Goal: Task Accomplishment & Management: Complete application form

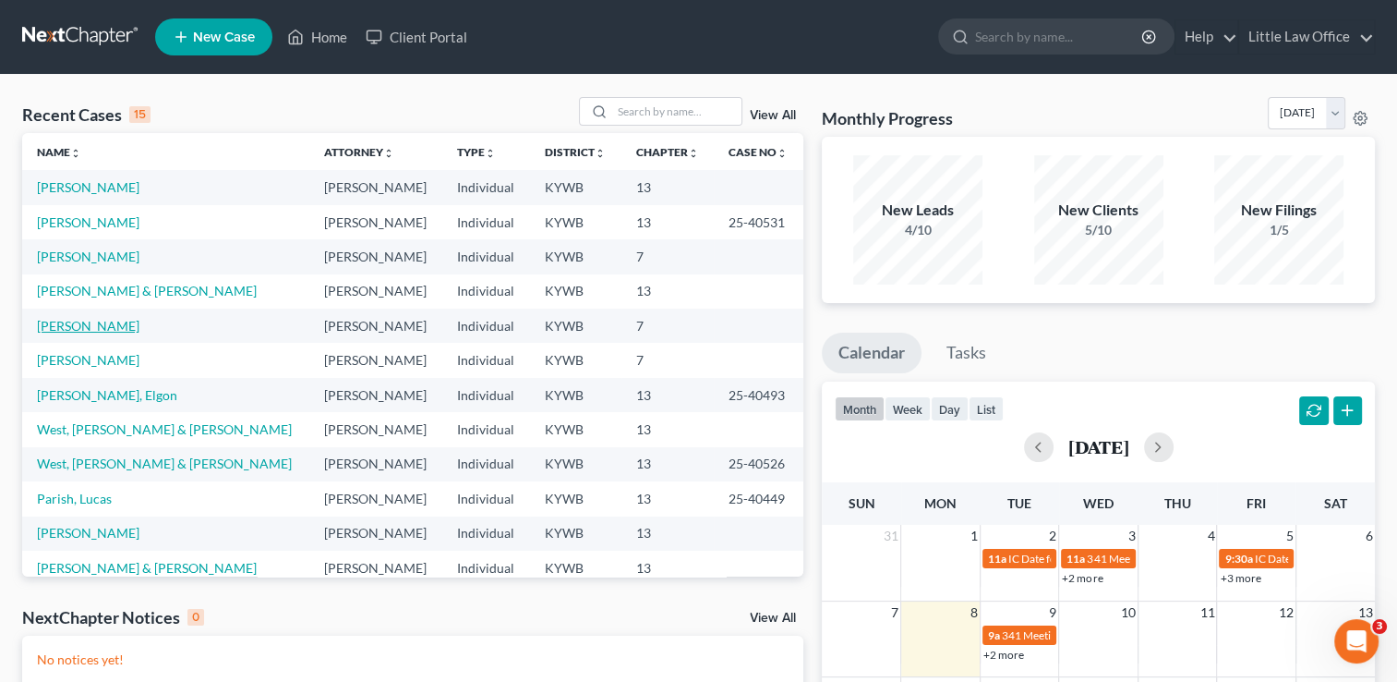
click at [55, 323] on link "[PERSON_NAME]" at bounding box center [88, 326] width 103 height 16
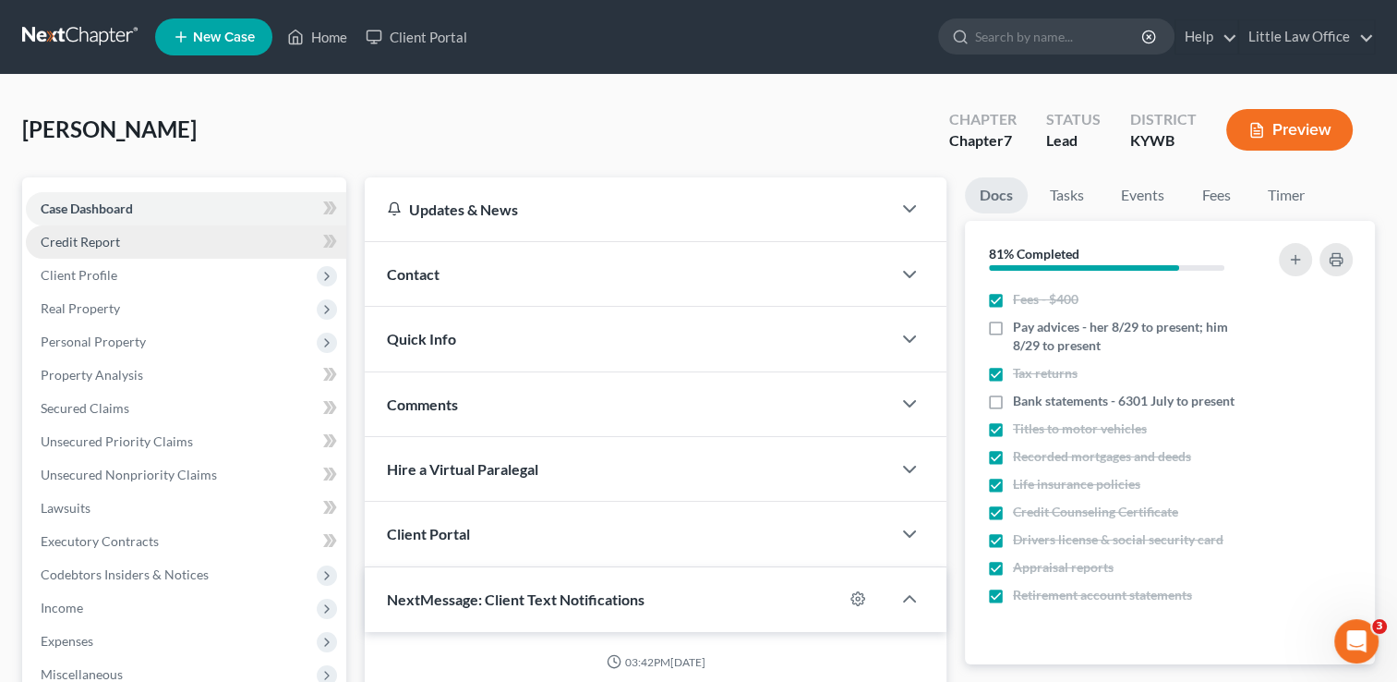
scroll to position [631, 0]
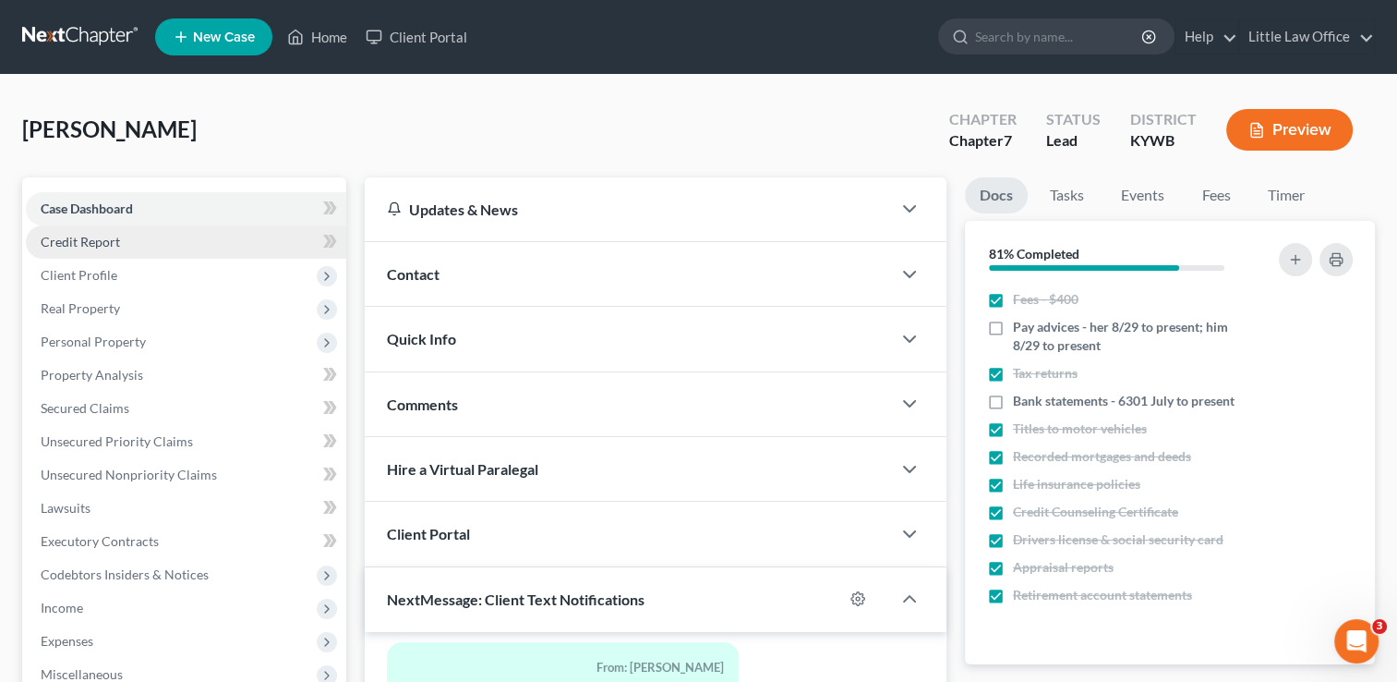
click at [76, 243] on span "Credit Report" at bounding box center [80, 242] width 79 height 16
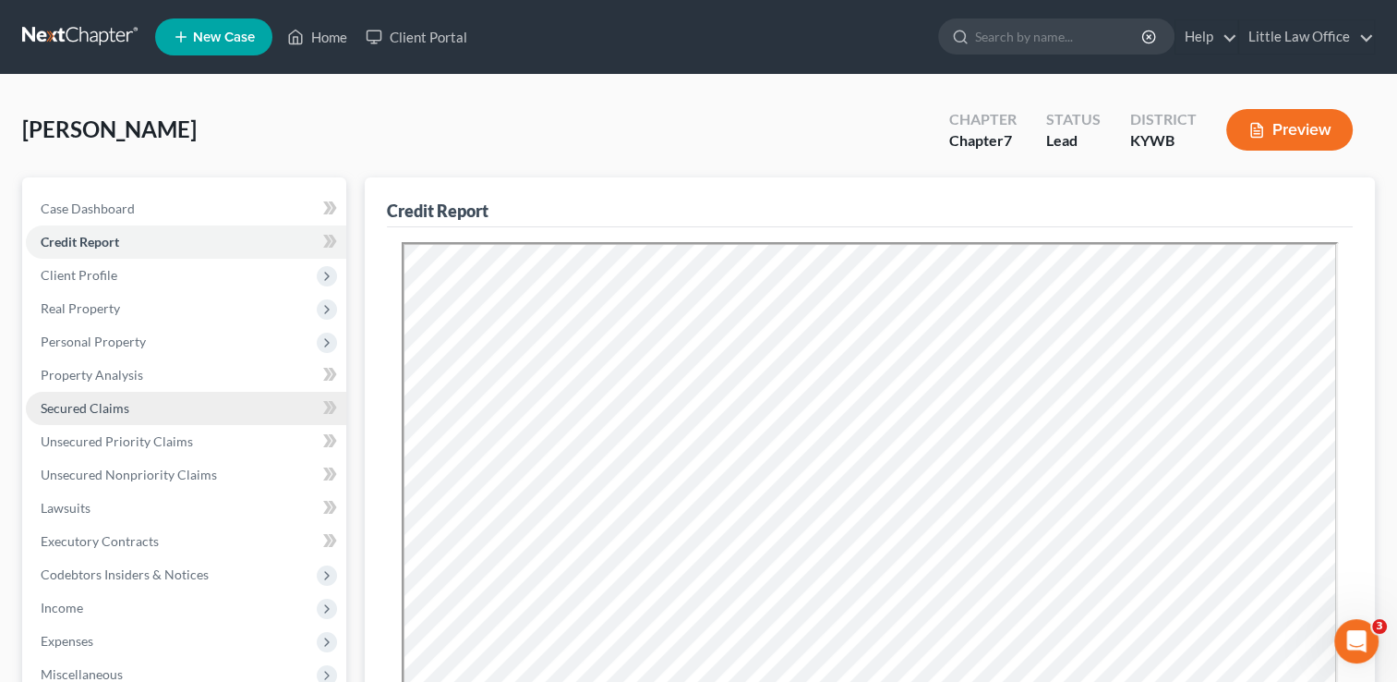
click at [77, 403] on span "Secured Claims" at bounding box center [85, 408] width 89 height 16
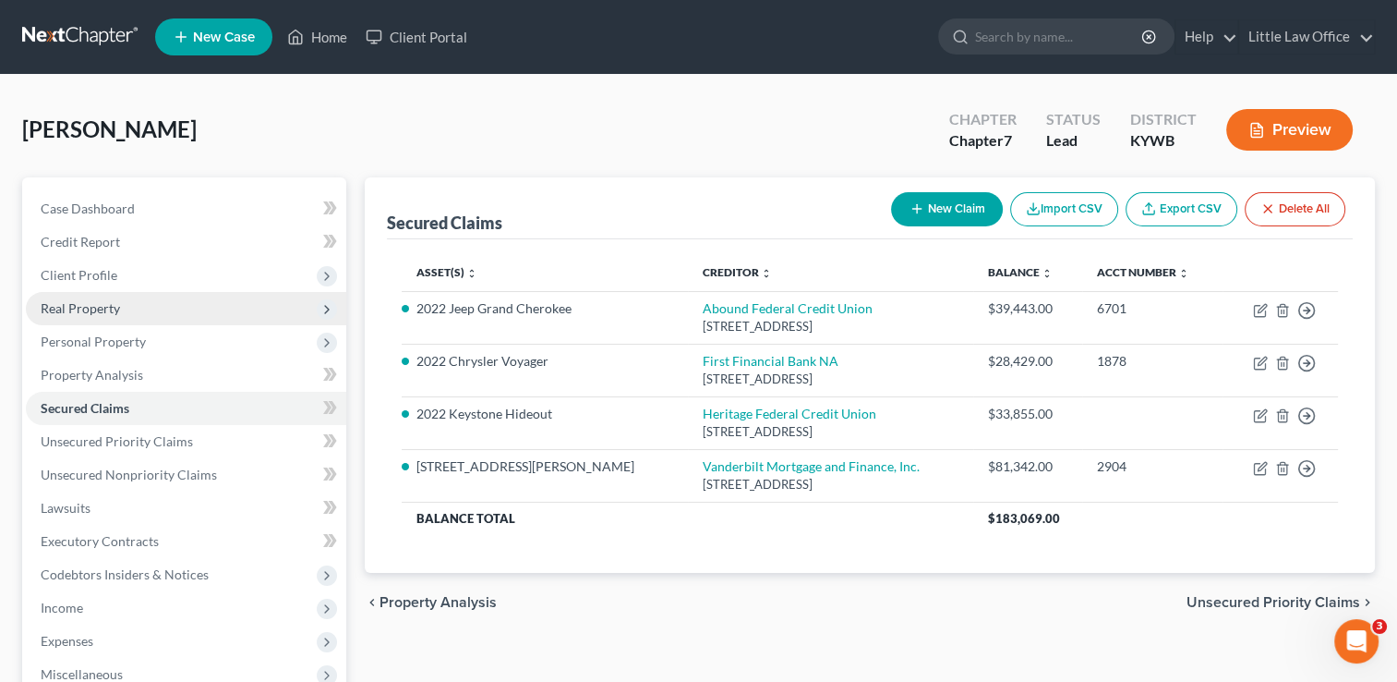
click at [75, 308] on span "Real Property" at bounding box center [80, 308] width 79 height 16
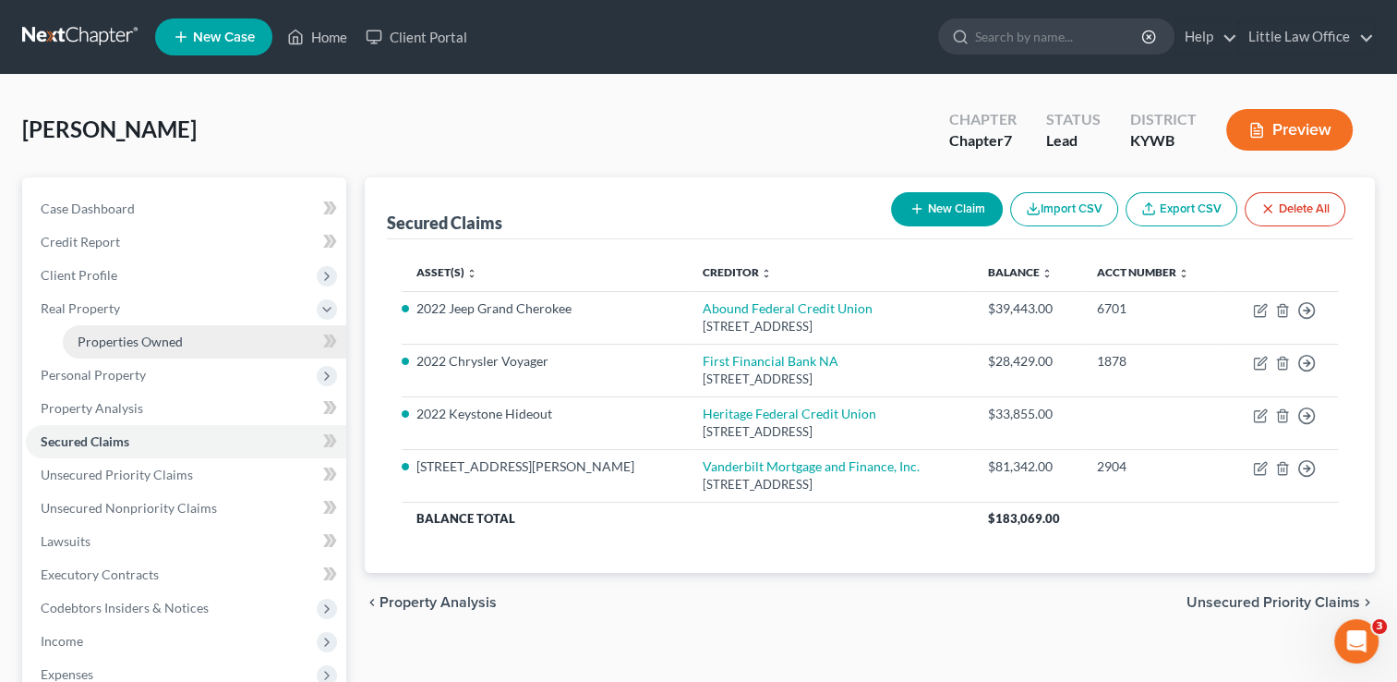
drag, startPoint x: 98, startPoint y: 332, endPoint x: 88, endPoint y: 344, distance: 15.0
click at [88, 344] on span "Properties Owned" at bounding box center [130, 341] width 105 height 16
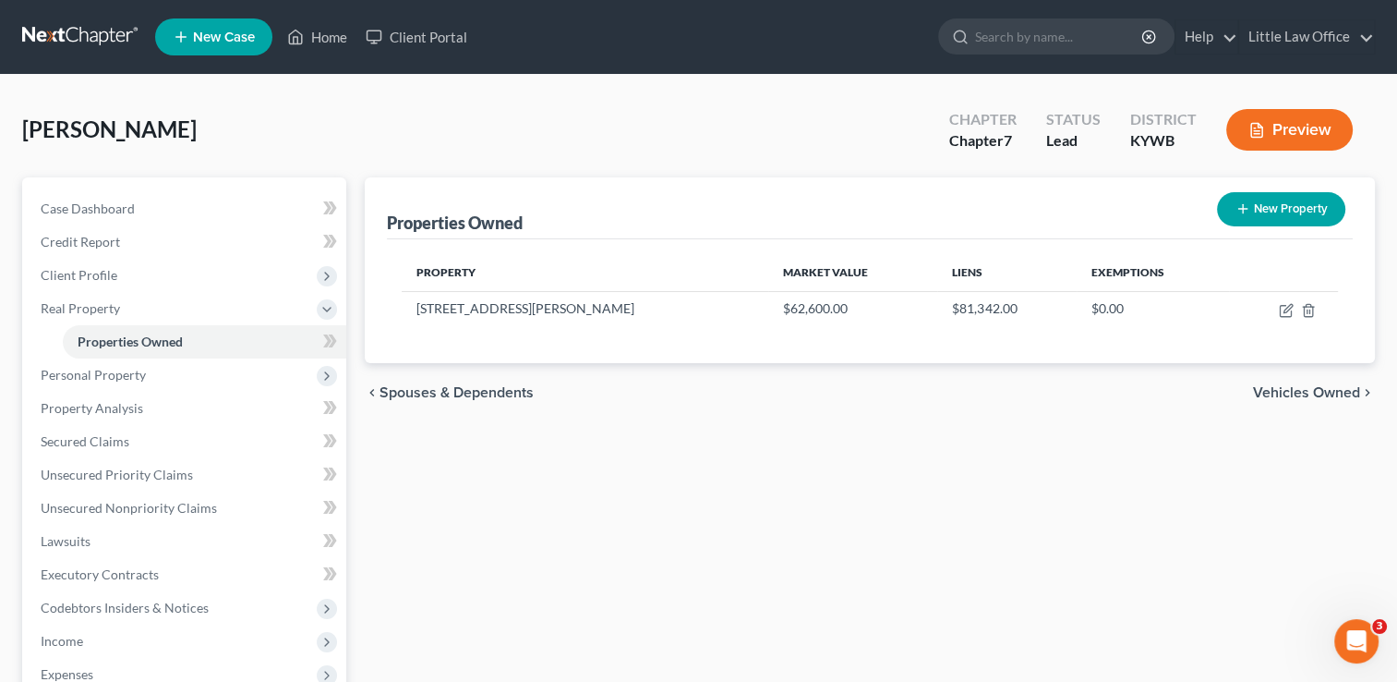
drag, startPoint x: 1281, startPoint y: 307, endPoint x: 1037, endPoint y: 341, distance: 246.2
click at [1037, 341] on div "Property Market Value Liens Exemptions [STREET_ADDRESS][PERSON_NAME] $62,600.00…" at bounding box center [870, 301] width 966 height 124
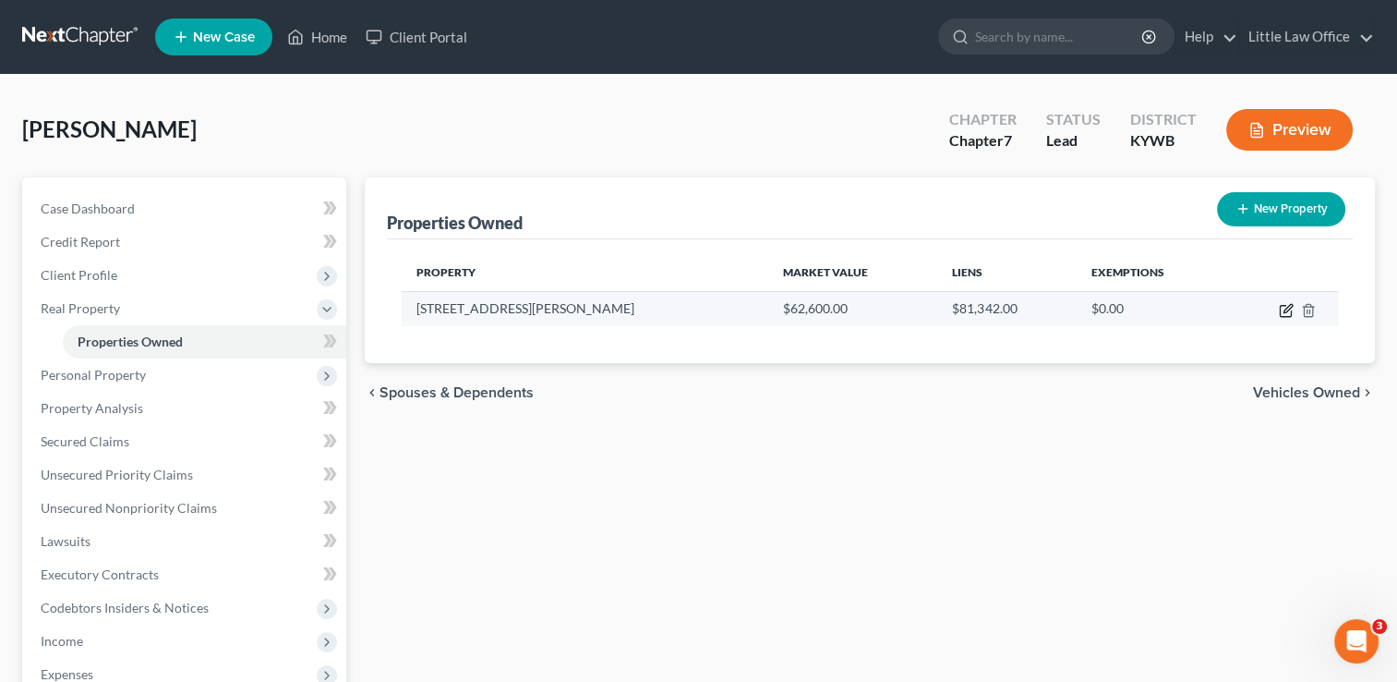
click at [1280, 312] on icon "button" at bounding box center [1285, 311] width 11 height 11
select select "18"
select select "2"
select select "0"
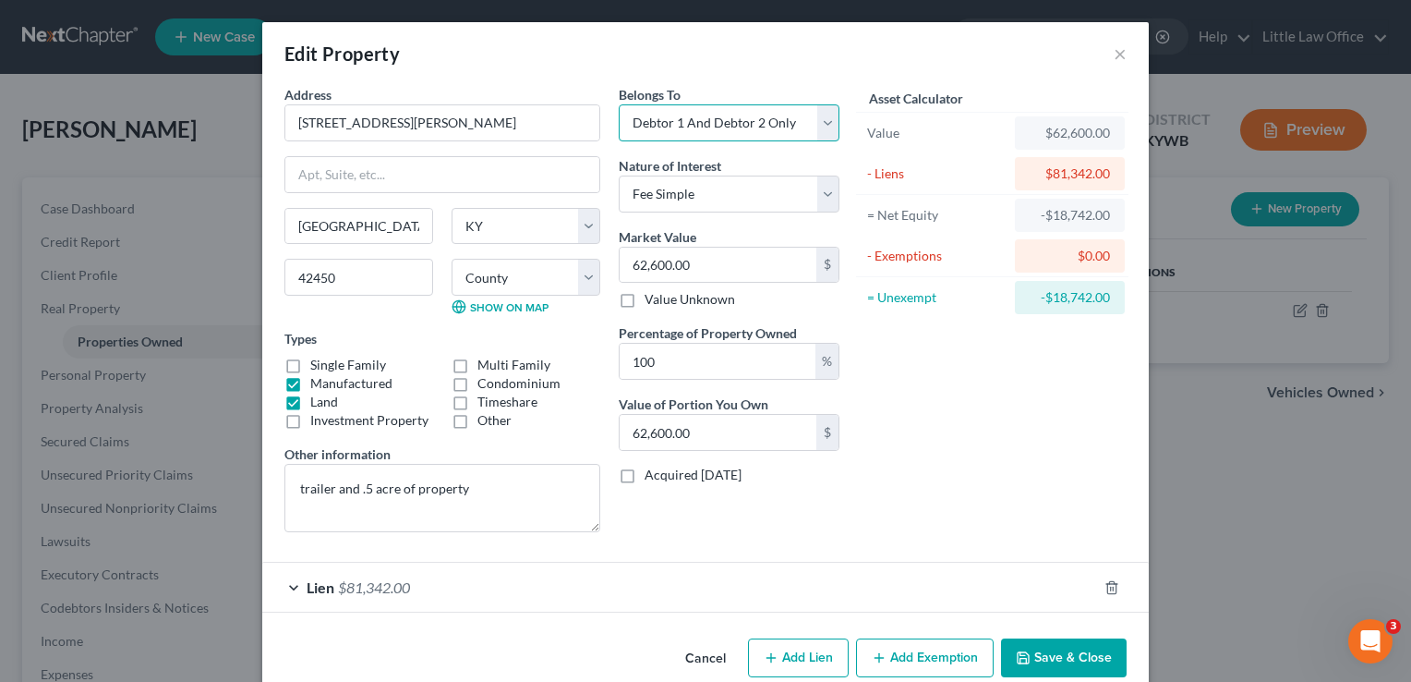
click at [734, 125] on select "Select Debtor 1 Only Debtor 2 Only Debtor 1 And Debtor 2 Only At Least One Of T…" at bounding box center [729, 122] width 221 height 37
select select "3"
click at [619, 104] on select "Select Debtor 1 Only Debtor 2 Only Debtor 1 And Debtor 2 Only At Least One Of T…" at bounding box center [729, 122] width 221 height 37
click at [673, 374] on input "100" at bounding box center [718, 361] width 196 height 35
type input "10"
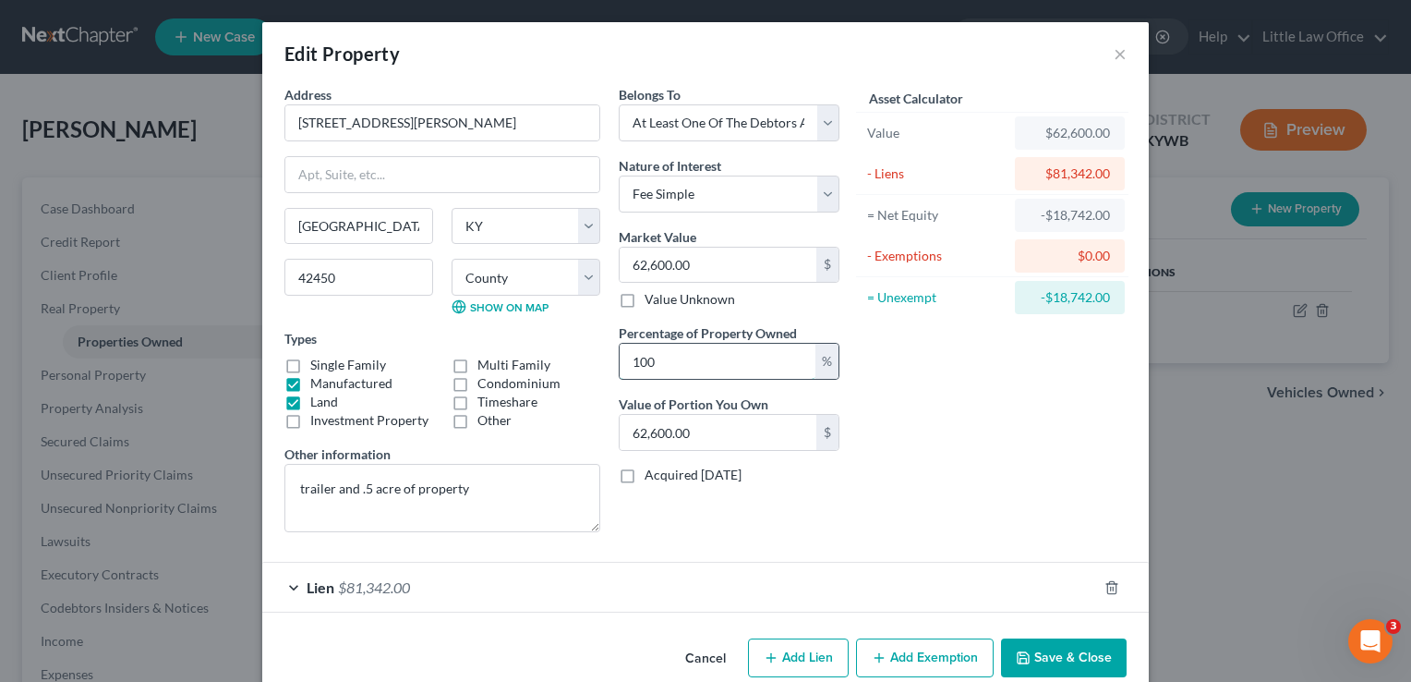
type input "6,260.00"
type input "1"
type input "626.00"
type input "5"
type input "3,130.00"
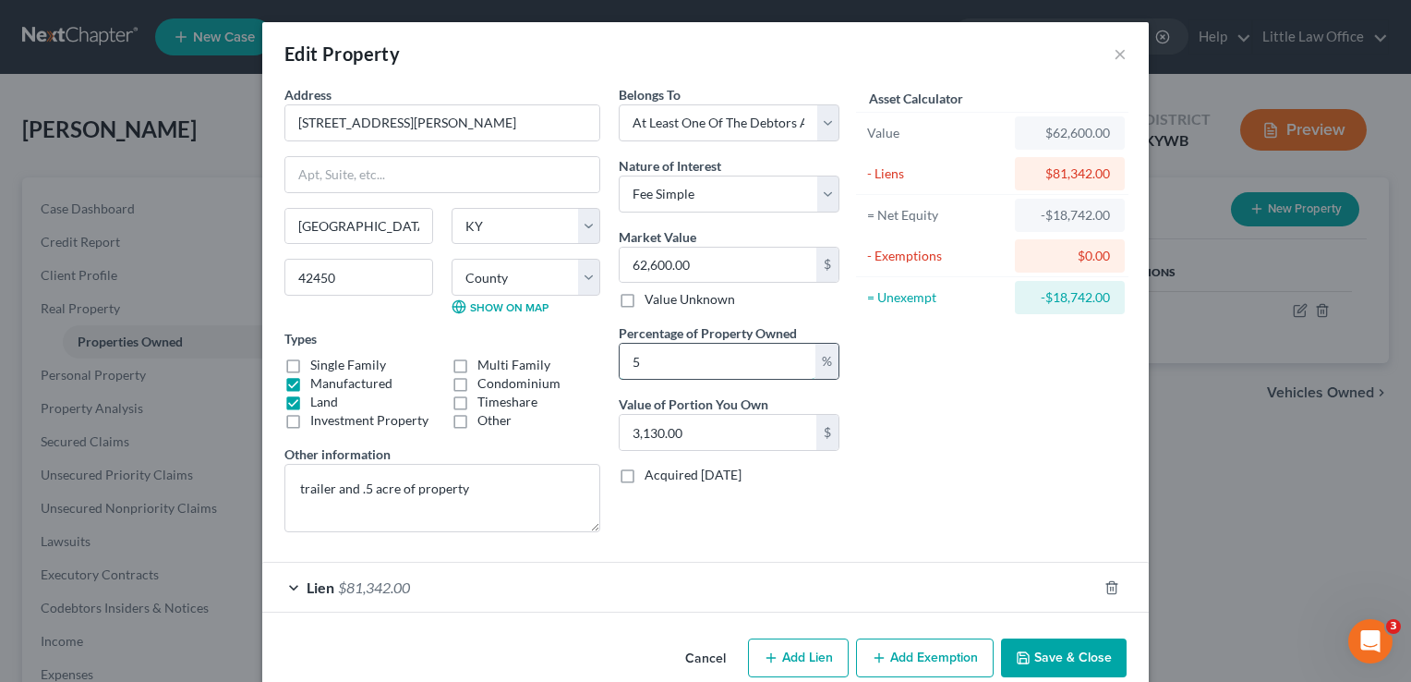
type input "50"
type input "31,300.00"
type input "50"
click at [1101, 654] on button "Save & Close" at bounding box center [1064, 657] width 126 height 39
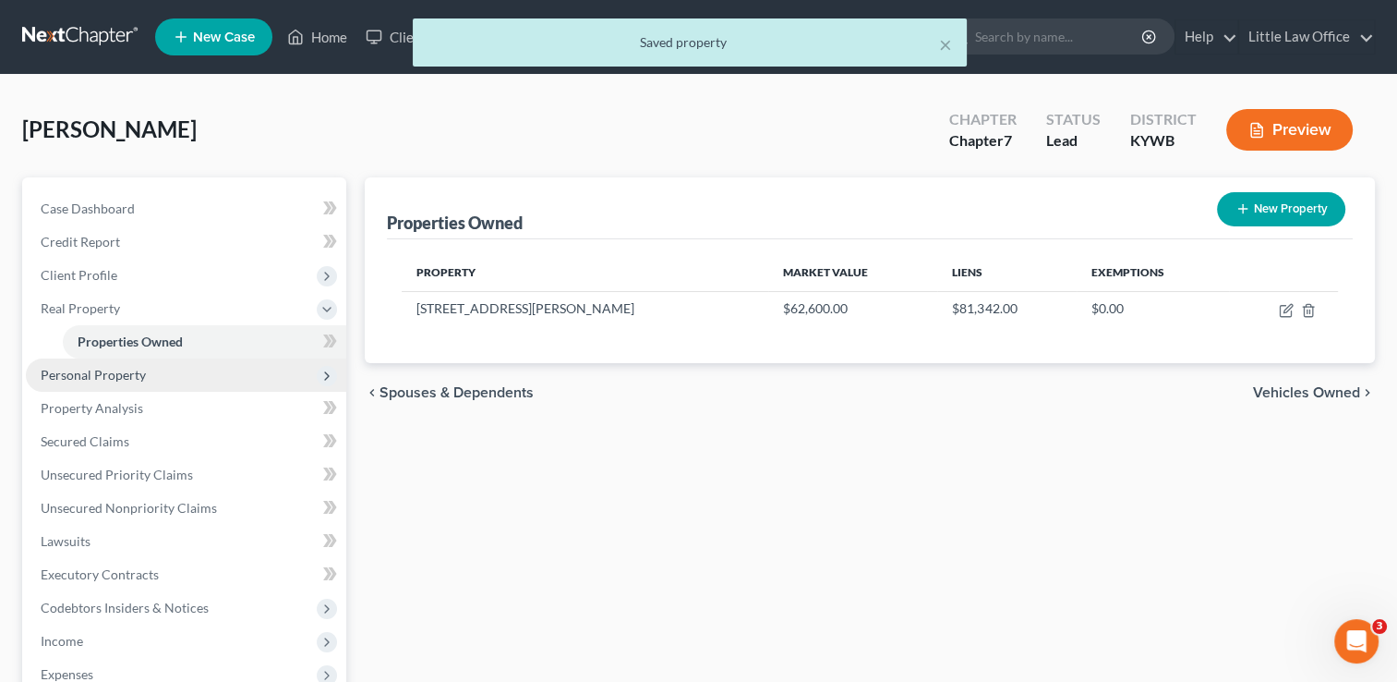
click at [142, 381] on span "Personal Property" at bounding box center [93, 375] width 105 height 16
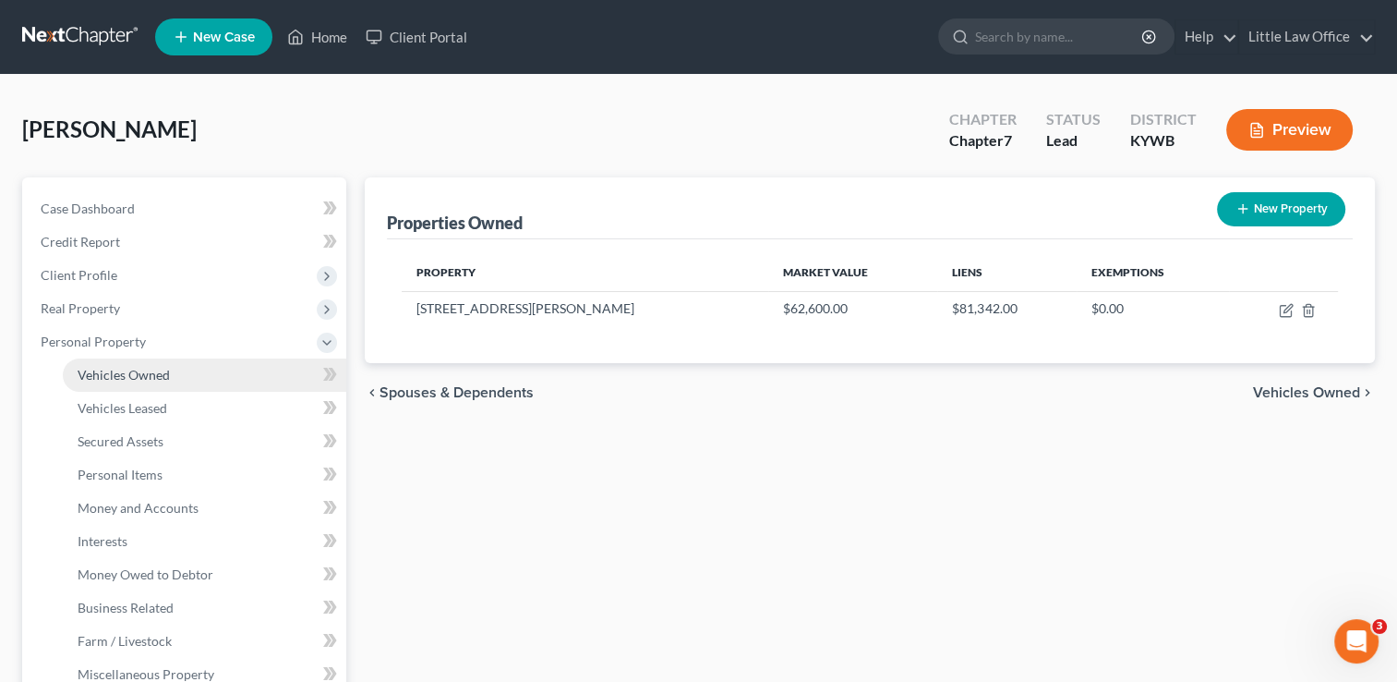
click at [149, 379] on span "Vehicles Owned" at bounding box center [124, 375] width 92 height 16
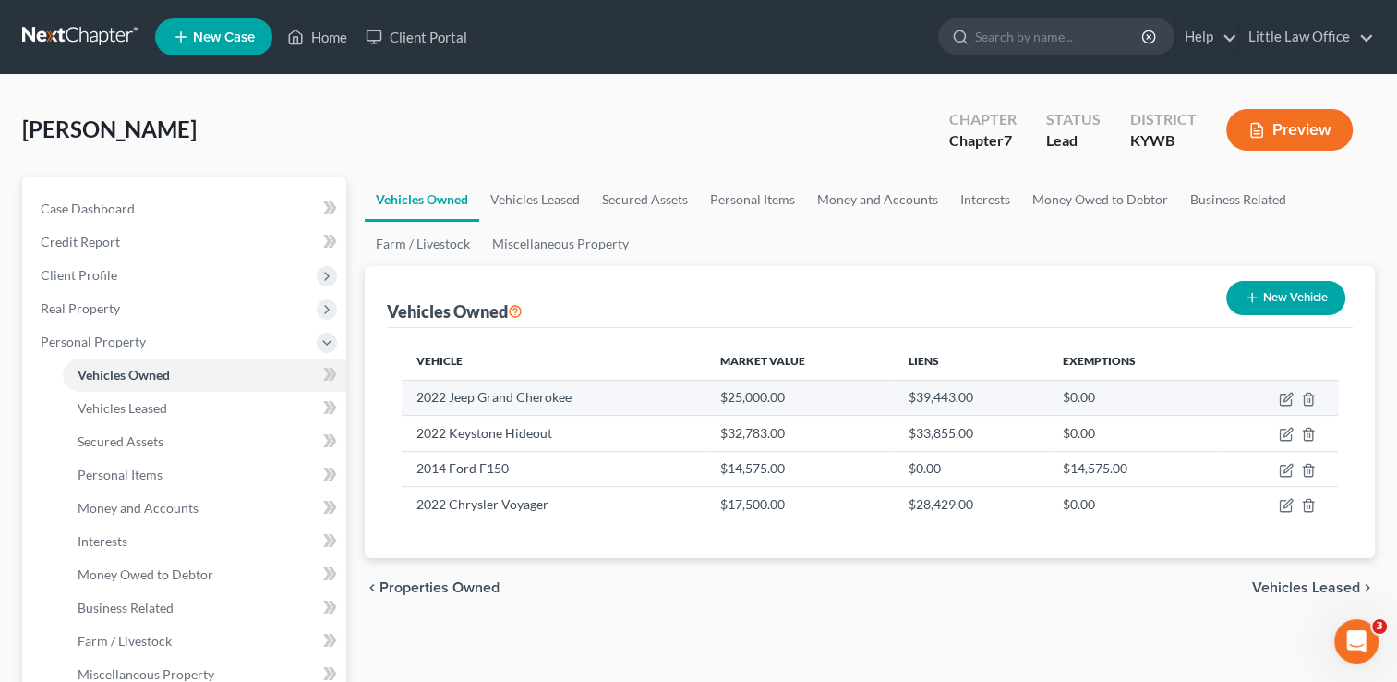
click at [1294, 401] on td at bounding box center [1277, 397] width 121 height 35
click at [1285, 398] on icon "button" at bounding box center [1288, 397] width 8 height 8
select select "0"
select select "4"
select select "0"
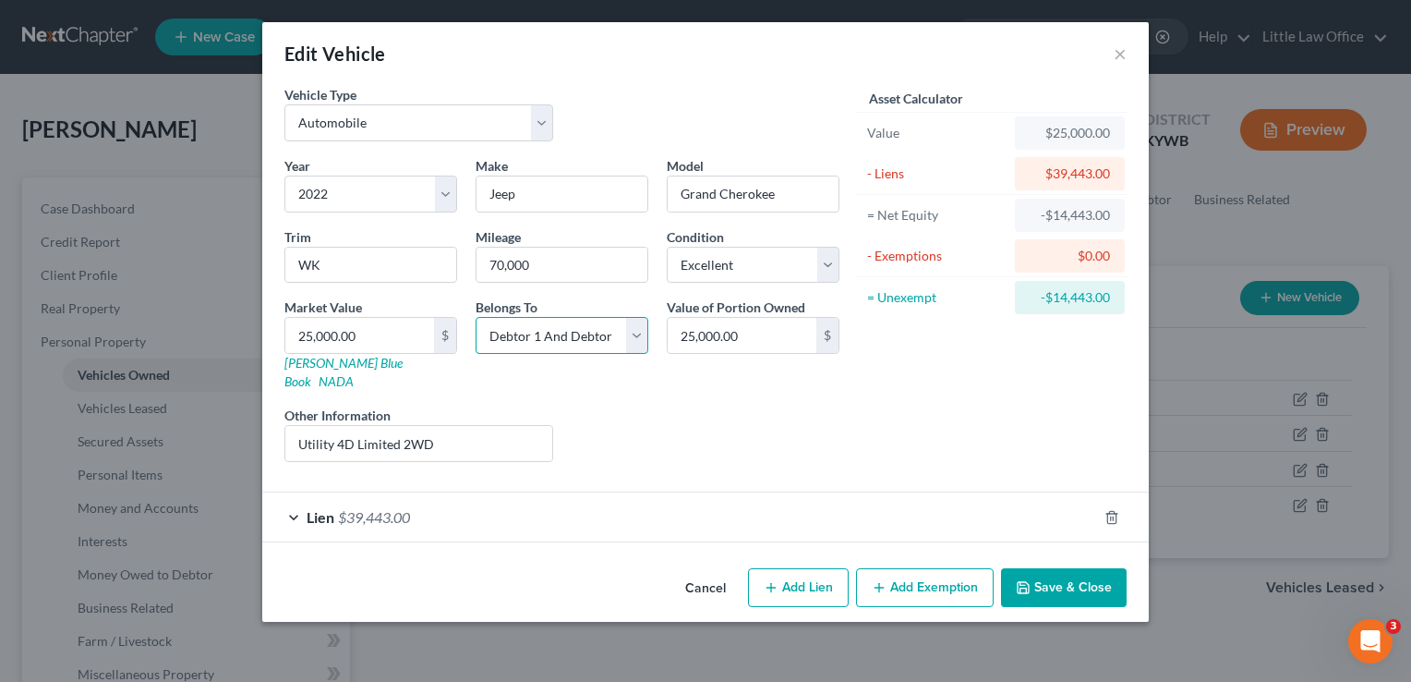
click at [592, 341] on select "Select Debtor 1 Only Debtor 2 Only Debtor 1 And Debtor 2 Only At Least One Of T…" at bounding box center [562, 335] width 173 height 37
select select "3"
click at [476, 317] on select "Select Debtor 1 Only Debtor 2 Only Debtor 1 And Debtor 2 Only At Least One Of T…" at bounding box center [562, 335] width 173 height 37
click at [768, 323] on input "25,000.00" at bounding box center [742, 335] width 149 height 35
type input "12,500"
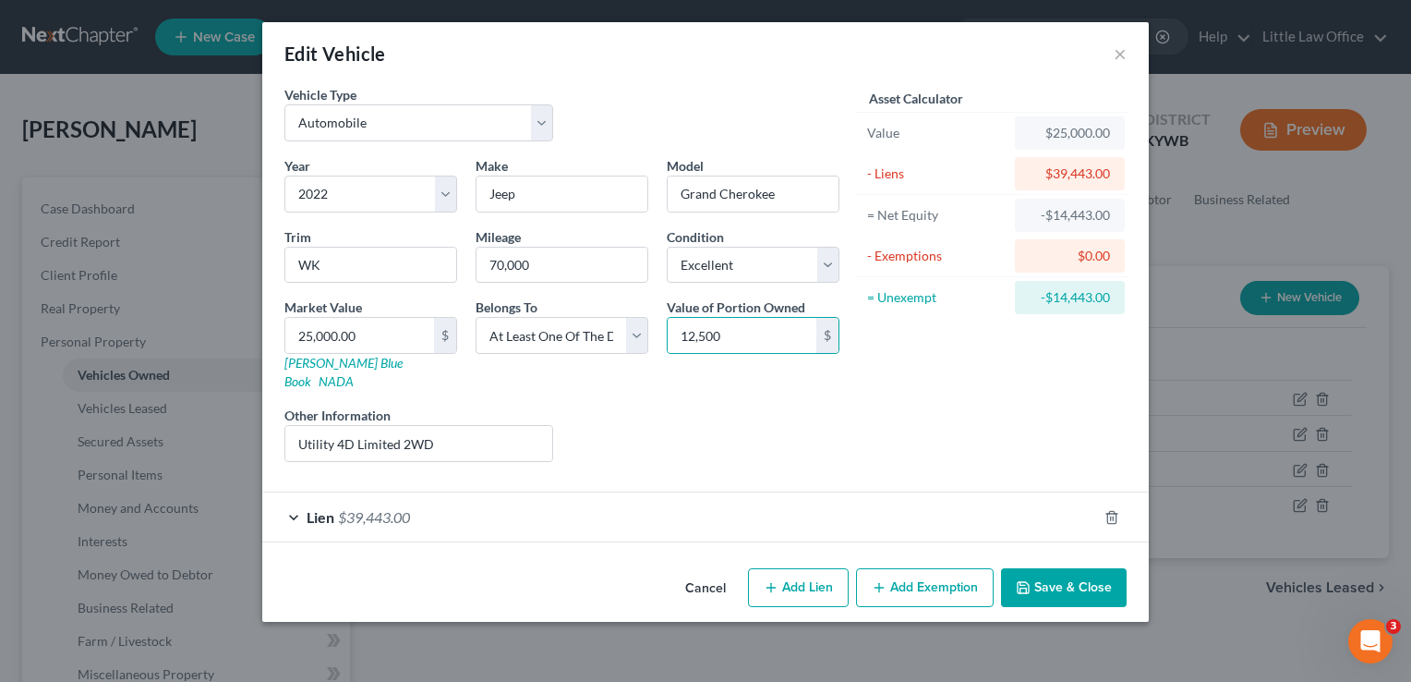
click at [1086, 577] on button "Save & Close" at bounding box center [1064, 587] width 126 height 39
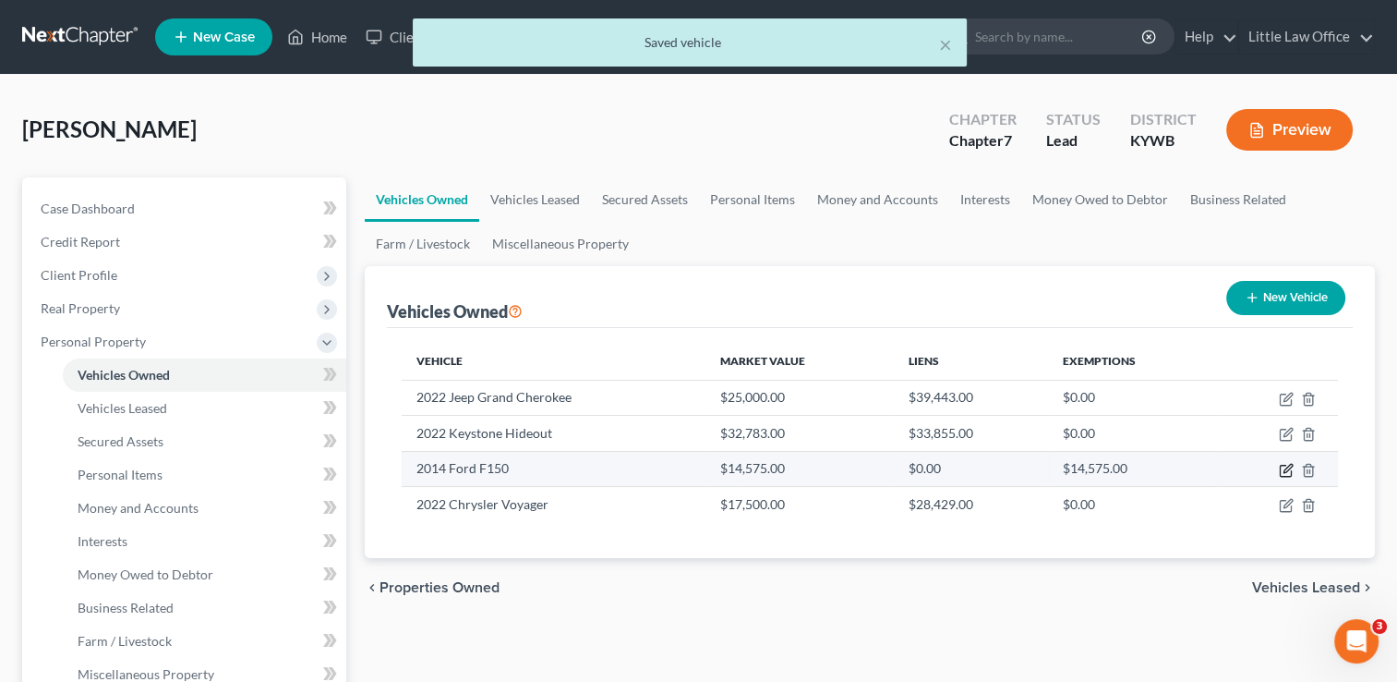
click at [1284, 471] on icon "button" at bounding box center [1288, 468] width 8 height 8
select select "0"
select select "12"
select select "2"
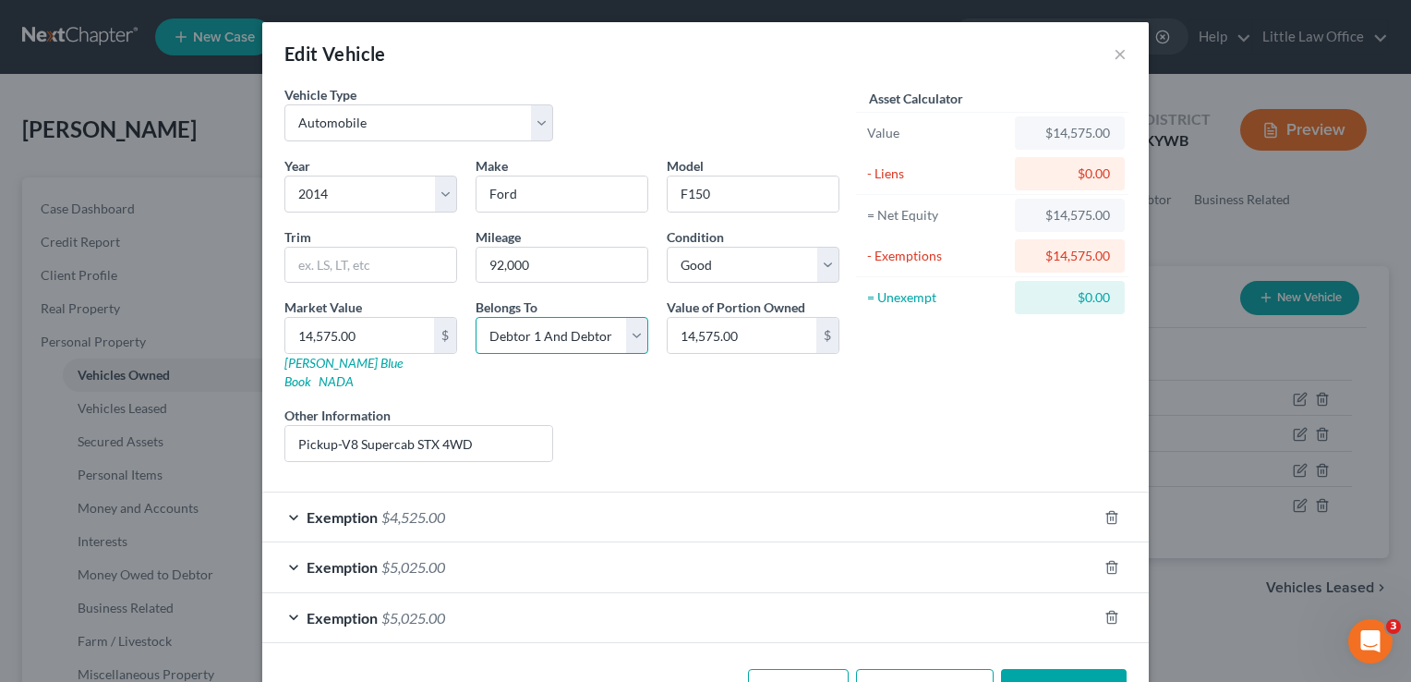
click at [582, 345] on select "Select Debtor 1 Only Debtor 2 Only Debtor 1 And Debtor 2 Only At Least One Of T…" at bounding box center [562, 335] width 173 height 37
select select "3"
click at [476, 317] on select "Select Debtor 1 Only Debtor 2 Only Debtor 1 And Debtor 2 Only At Least One Of T…" at bounding box center [562, 335] width 173 height 37
click at [781, 339] on input "14,575.00" at bounding box center [742, 335] width 149 height 35
type input "7,287.5"
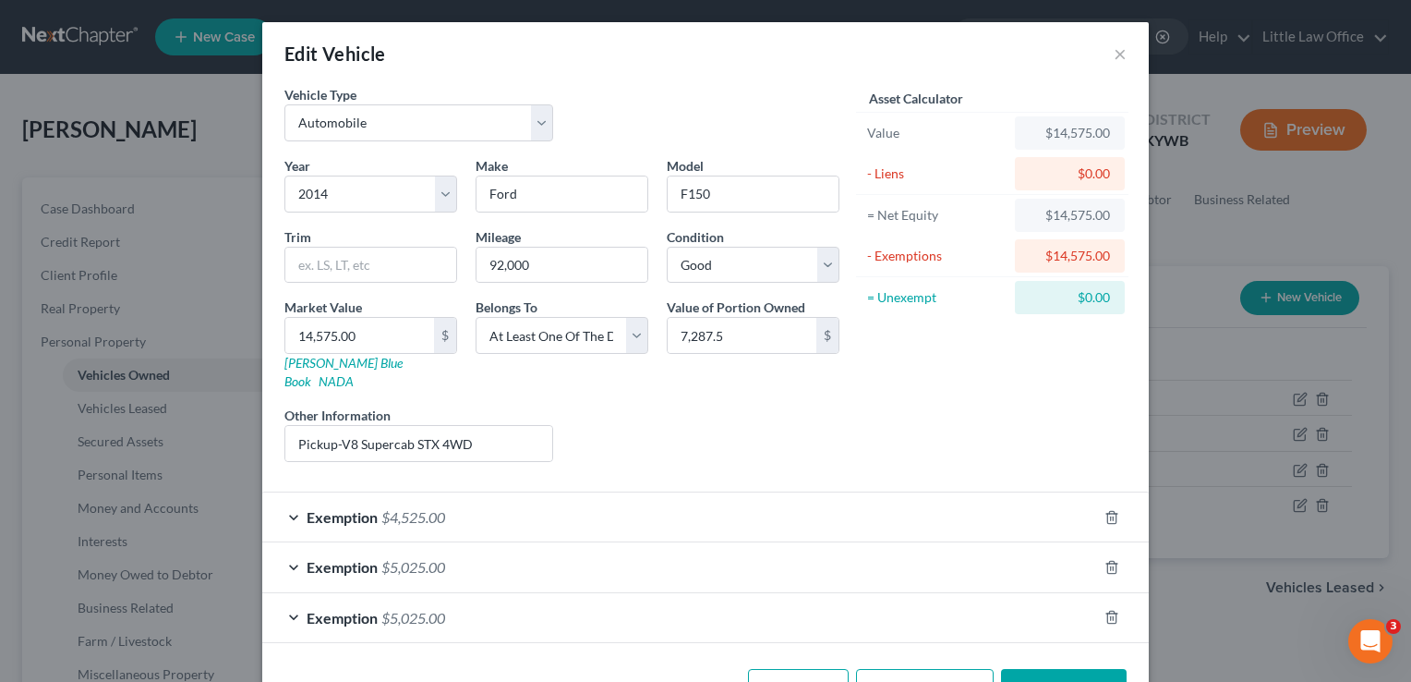
click at [1078, 669] on button "Save & Close" at bounding box center [1064, 688] width 126 height 39
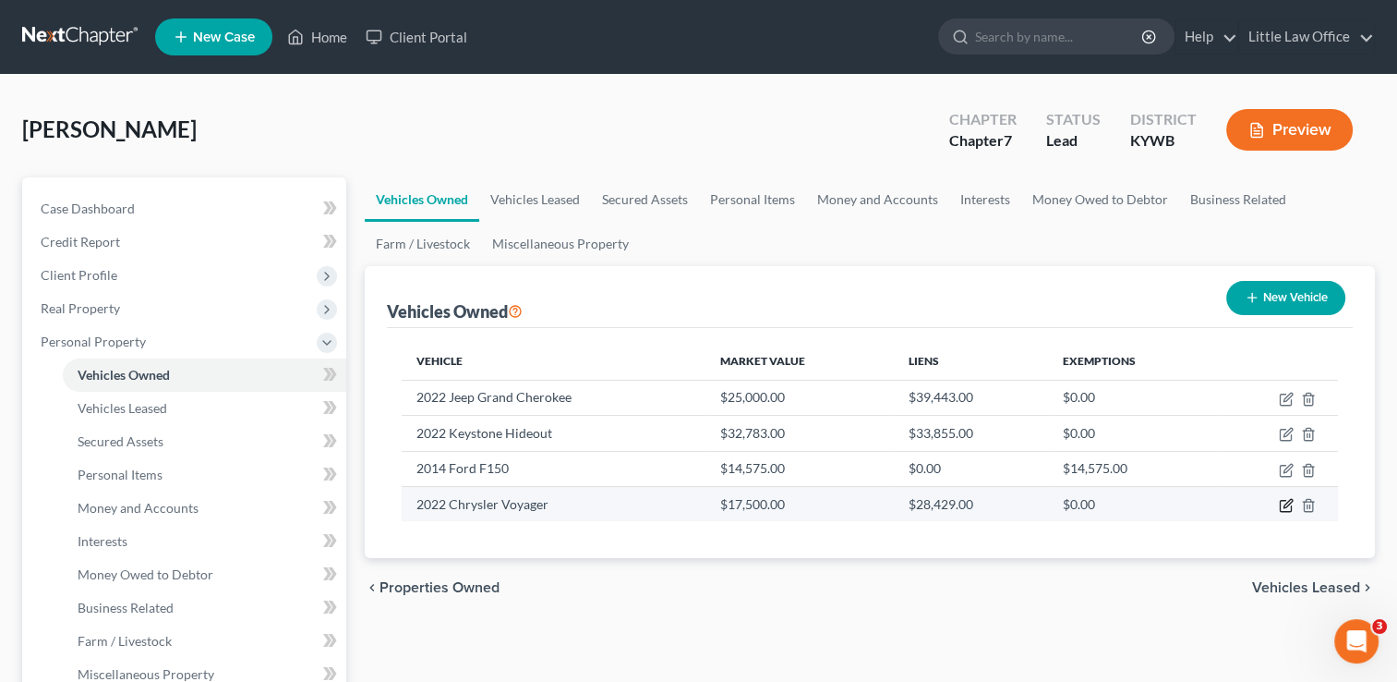
click at [1287, 508] on icon "button" at bounding box center [1286, 505] width 15 height 15
select select "0"
select select "4"
select select "0"
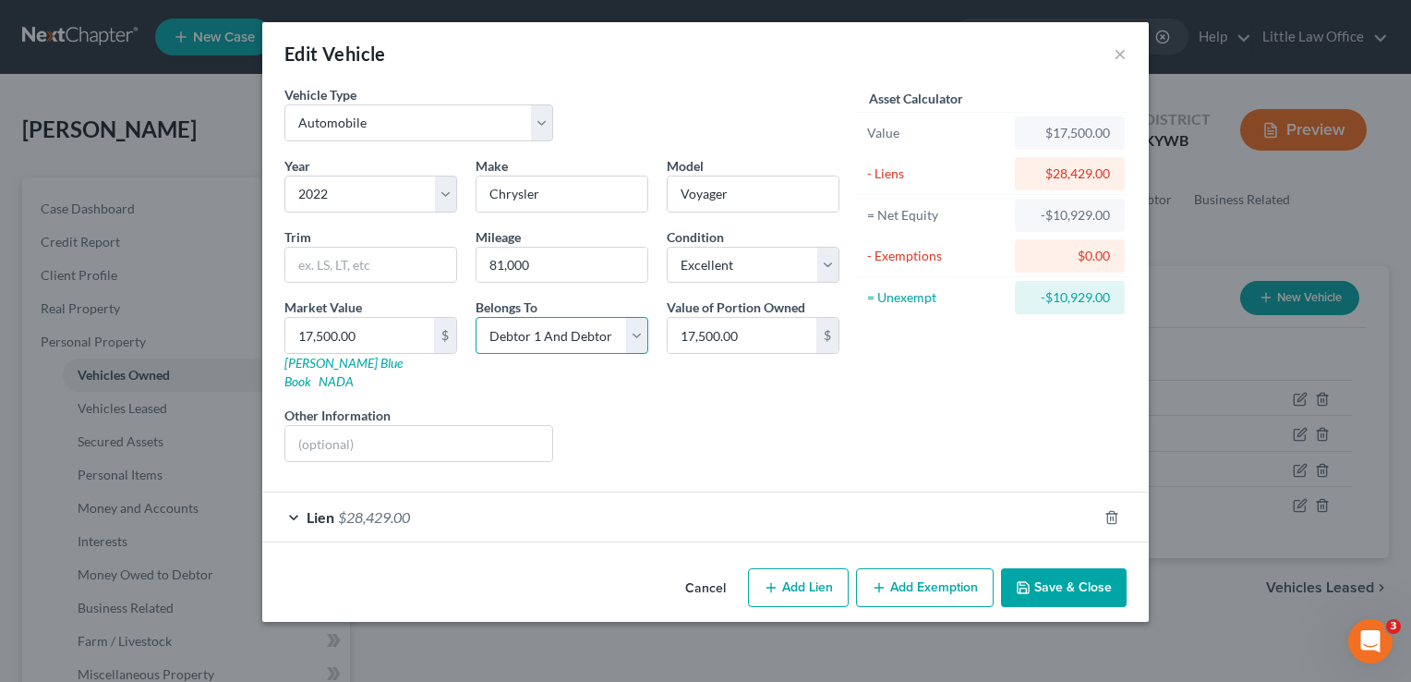
click at [621, 339] on select "Select Debtor 1 Only Debtor 2 Only Debtor 1 And Debtor 2 Only At Least One Of T…" at bounding box center [562, 335] width 173 height 37
select select "3"
click at [476, 317] on select "Select Debtor 1 Only Debtor 2 Only Debtor 1 And Debtor 2 Only At Least One Of T…" at bounding box center [562, 335] width 173 height 37
click at [735, 334] on input "17,500.00" at bounding box center [742, 335] width 149 height 35
type input "8,750"
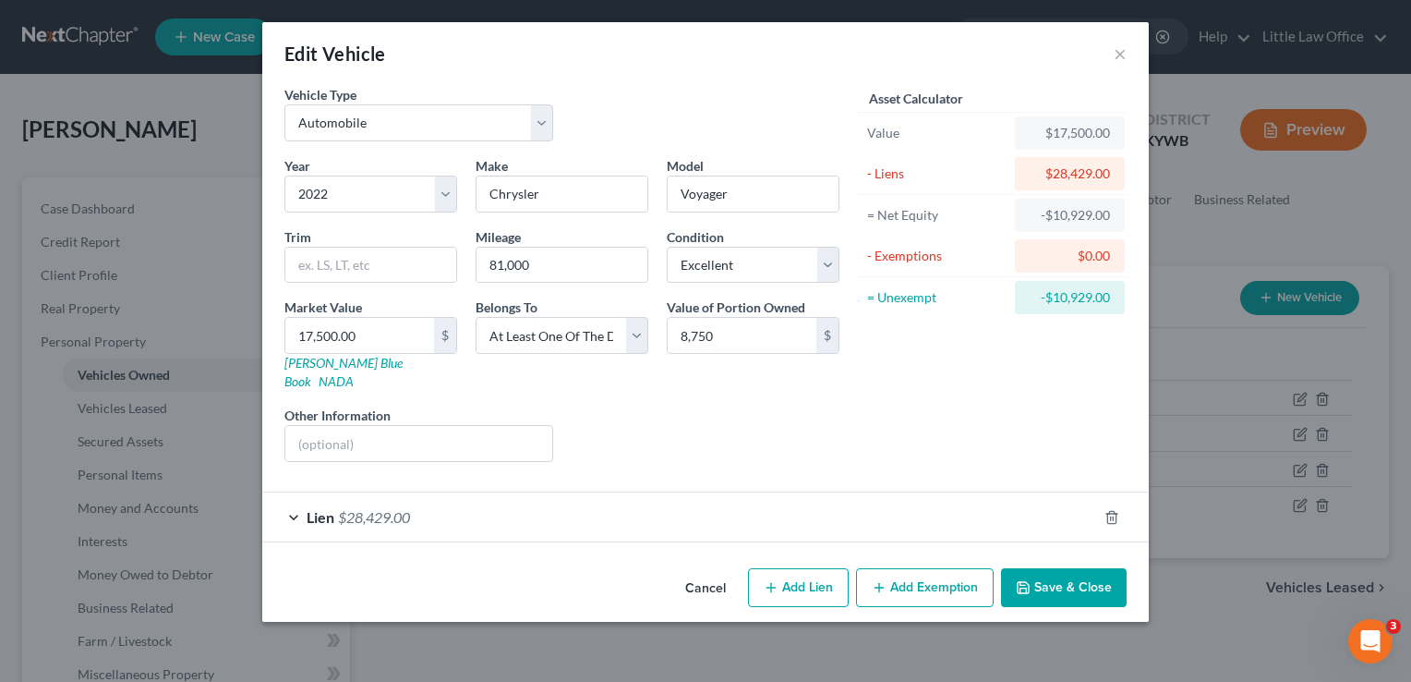
click at [1073, 586] on div "Cancel Add Lien Add Lease Add Exemption Save & Close" at bounding box center [705, 591] width 887 height 61
click at [1058, 568] on button "Save & Close" at bounding box center [1064, 587] width 126 height 39
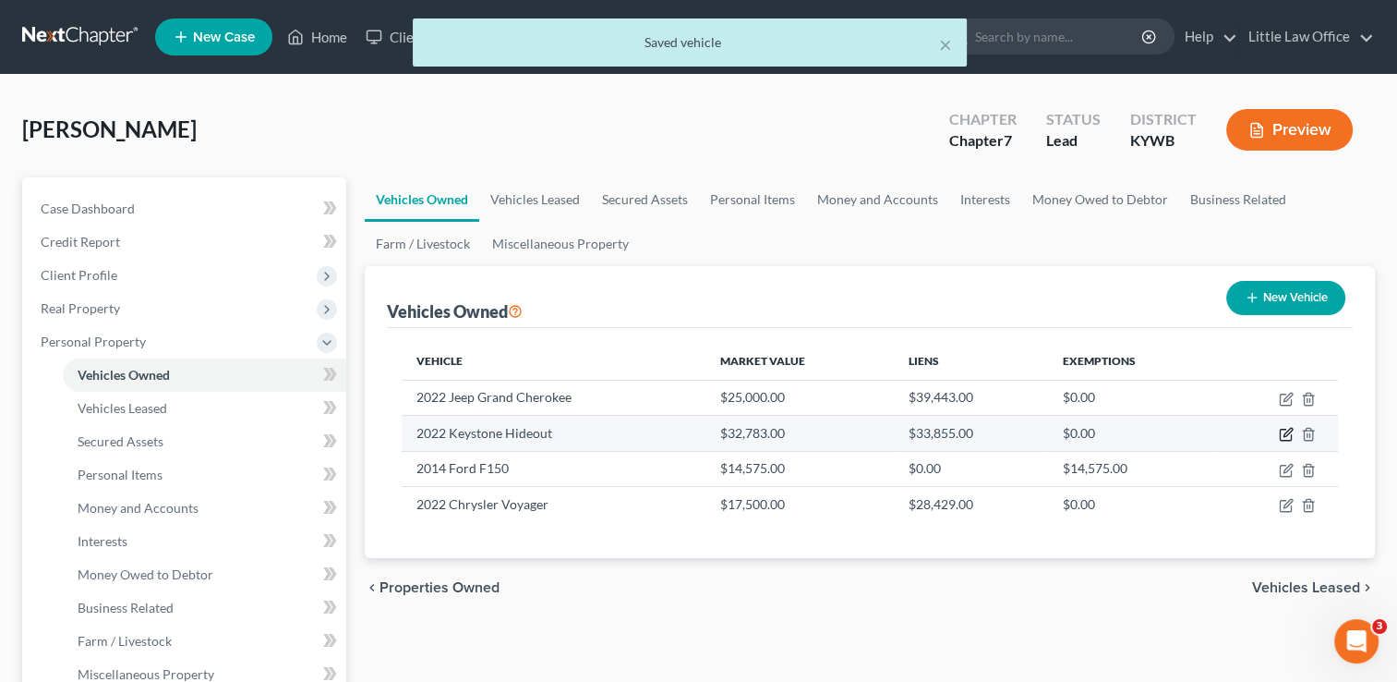
click at [1287, 436] on icon "button" at bounding box center [1286, 434] width 15 height 15
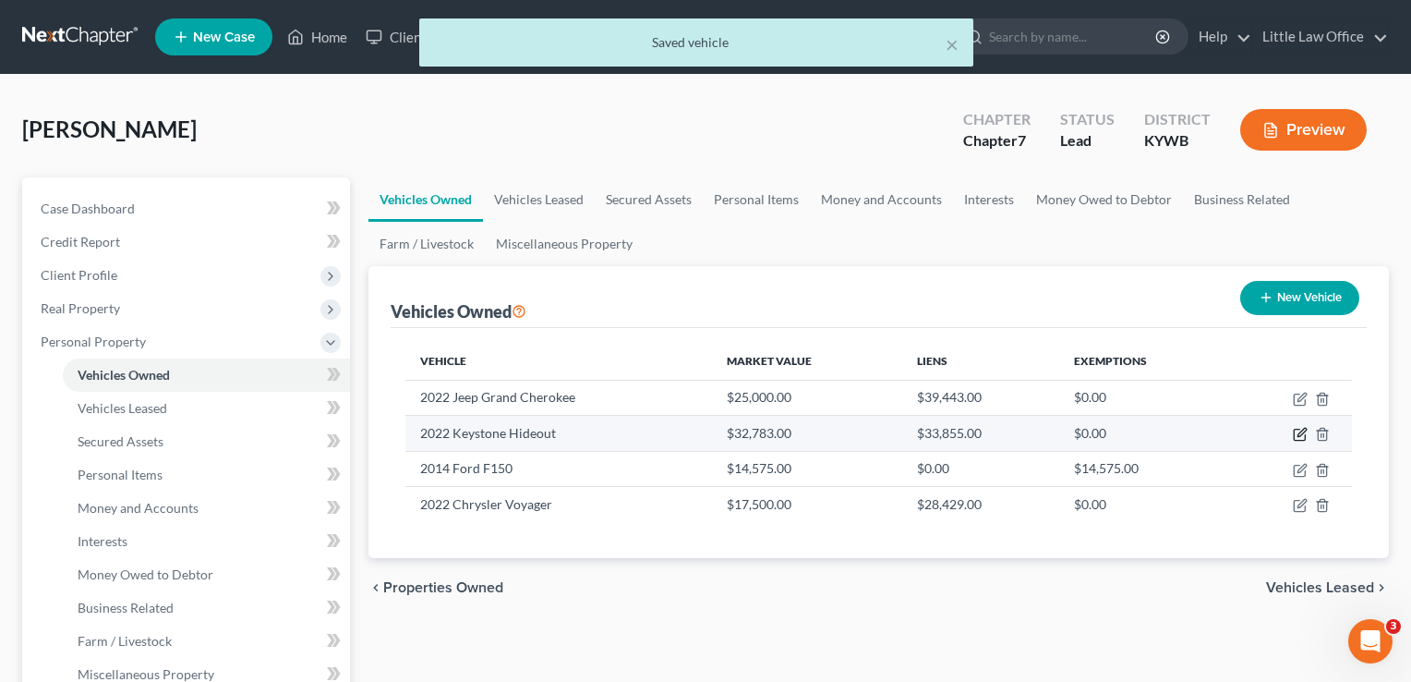
select select "5"
select select "4"
select select "0"
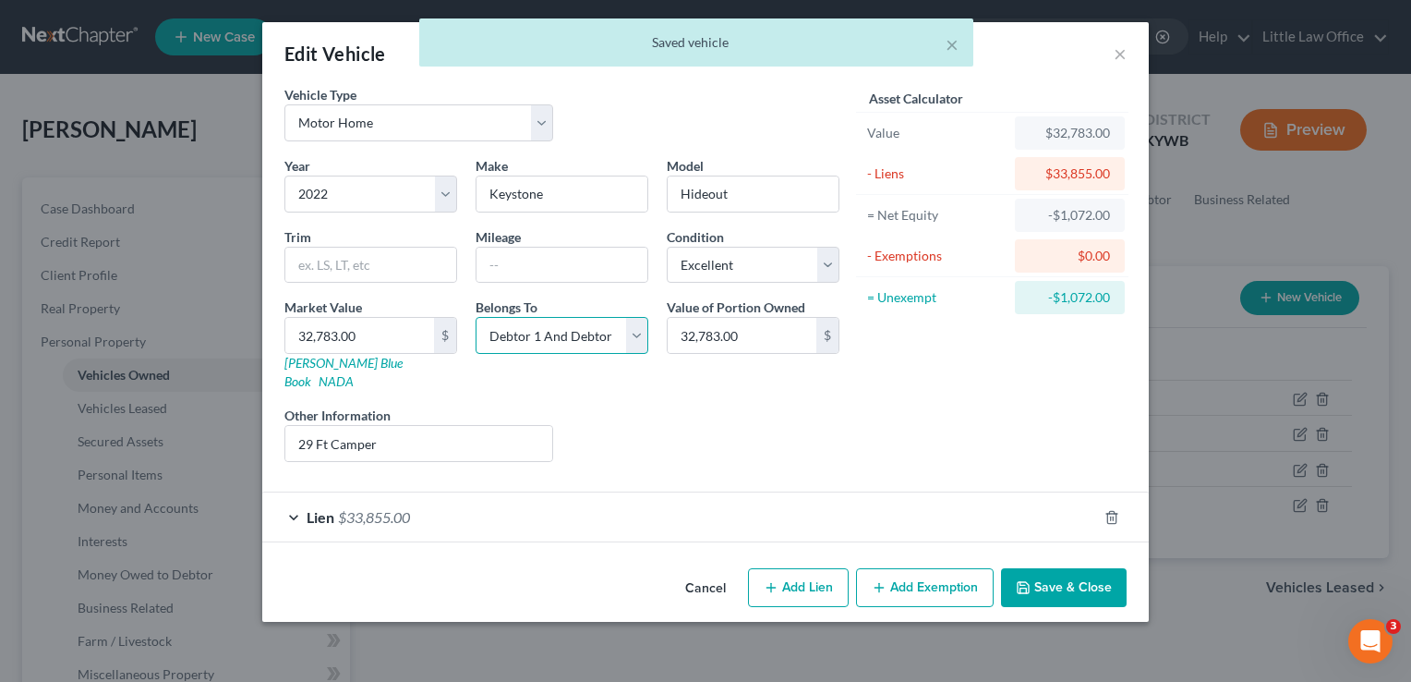
click at [595, 336] on select "Select Debtor 1 Only Debtor 2 Only Debtor 1 And Debtor 2 Only At Least One Of T…" at bounding box center [562, 335] width 173 height 37
select select "3"
click at [476, 317] on select "Select Debtor 1 Only Debtor 2 Only Debtor 1 And Debtor 2 Only At Least One Of T…" at bounding box center [562, 335] width 173 height 37
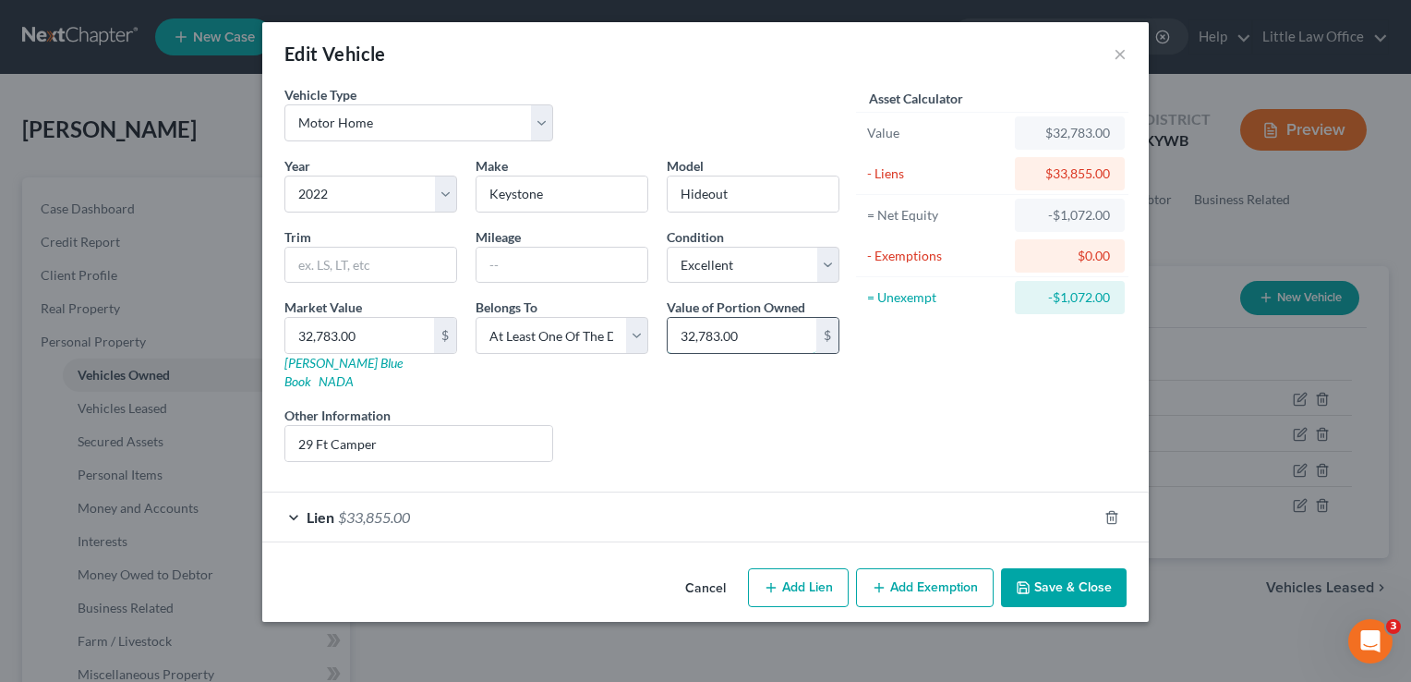
click at [786, 321] on input "32,783.00" at bounding box center [742, 335] width 149 height 35
type input "16,391.5"
click at [1097, 568] on button "Save & Close" at bounding box center [1064, 587] width 126 height 39
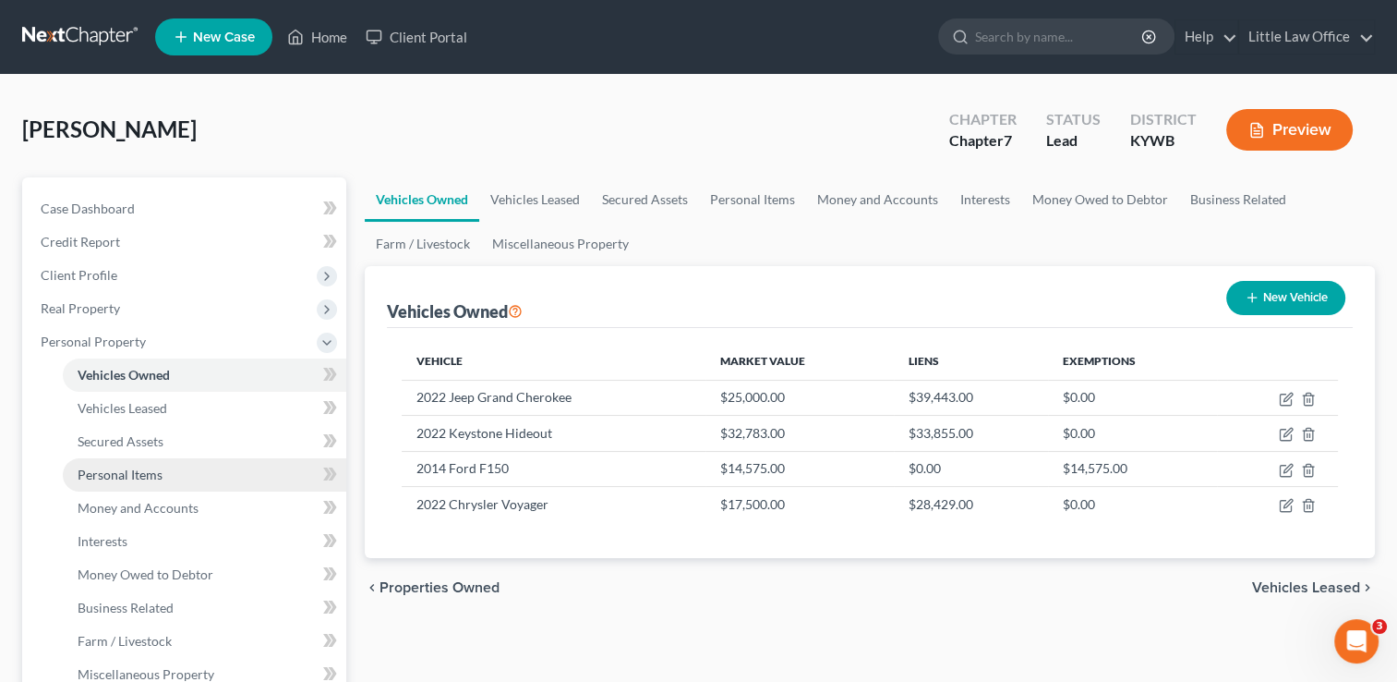
click at [141, 475] on span "Personal Items" at bounding box center [120, 474] width 85 height 16
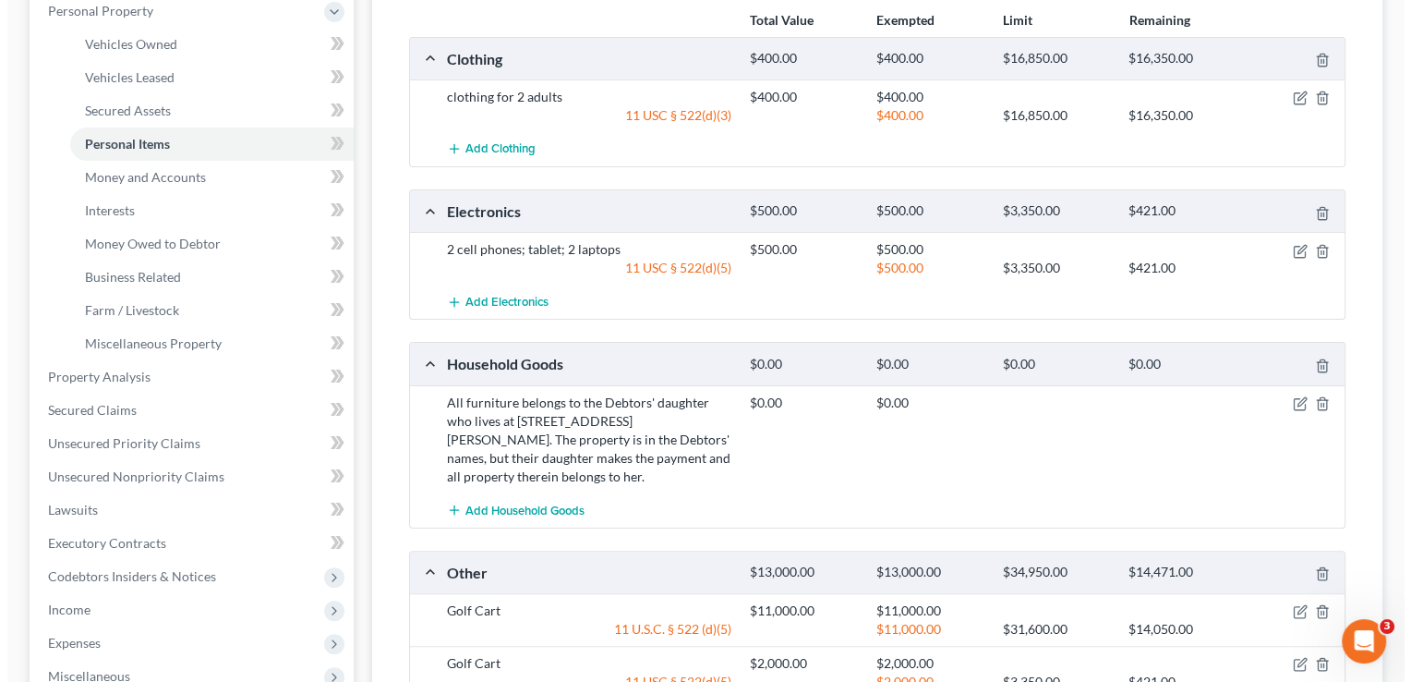
scroll to position [341, 0]
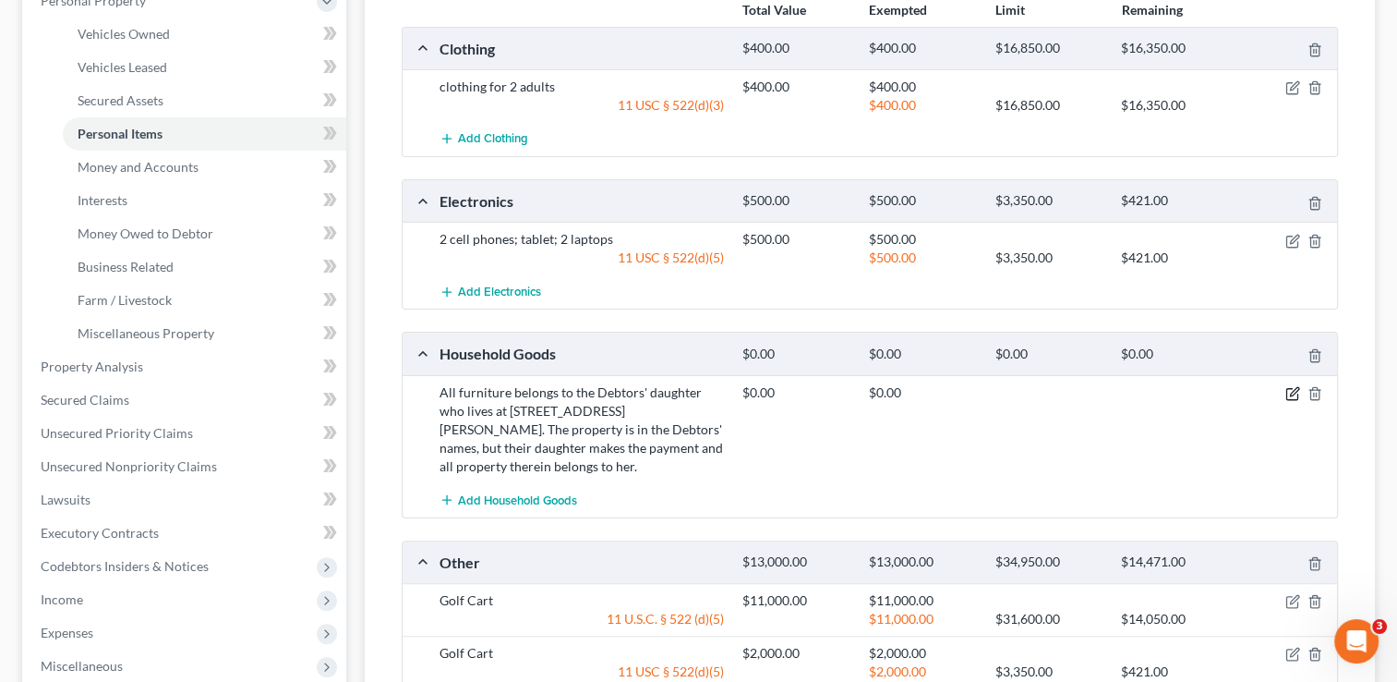
click at [1291, 394] on icon "button" at bounding box center [1293, 393] width 15 height 15
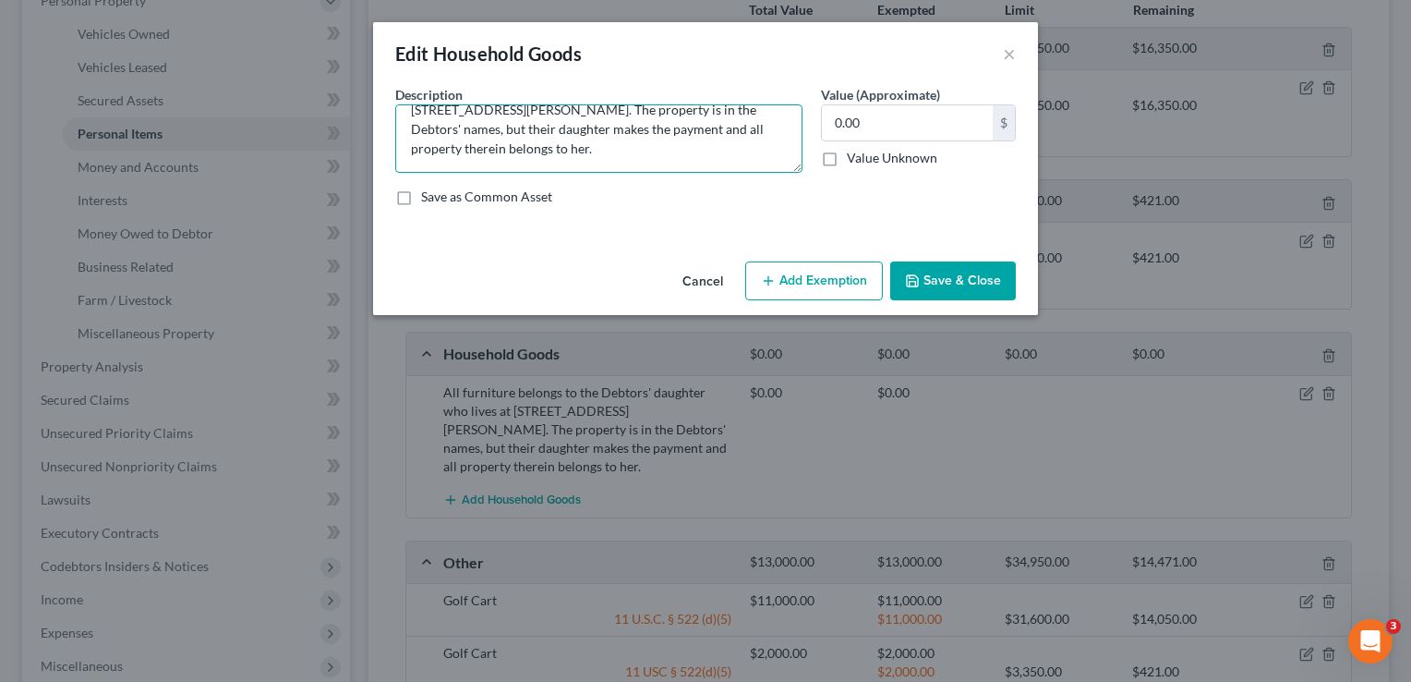
scroll to position [0, 0]
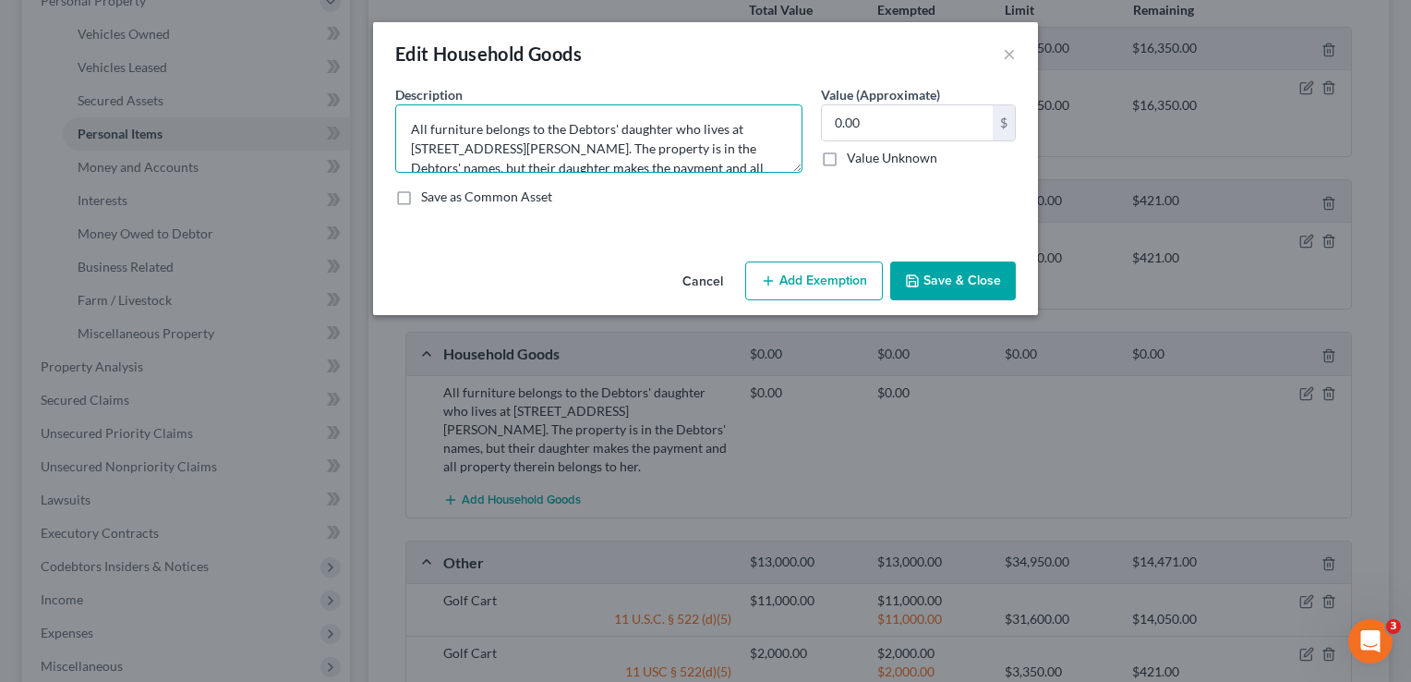
drag, startPoint x: 706, startPoint y: 145, endPoint x: 397, endPoint y: 92, distance: 312.9
click at [397, 92] on div "Description * All furniture belongs to the Debtors' daughter who lives at [STRE…" at bounding box center [599, 129] width 426 height 88
type textarea "e"
type textarea "recliner, mattress, washer, dryer, upright deep freezer, misc. utensils"
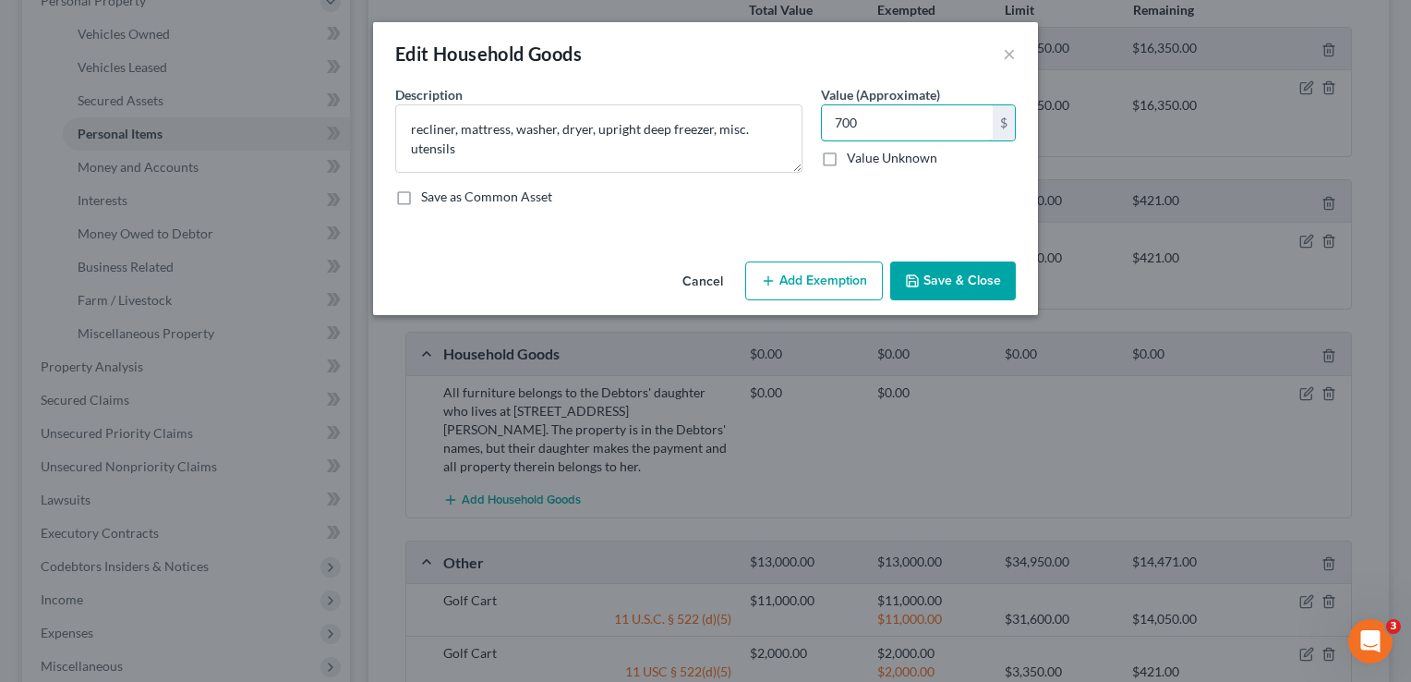
type input "700"
click at [780, 294] on button "Add Exemption" at bounding box center [814, 280] width 138 height 39
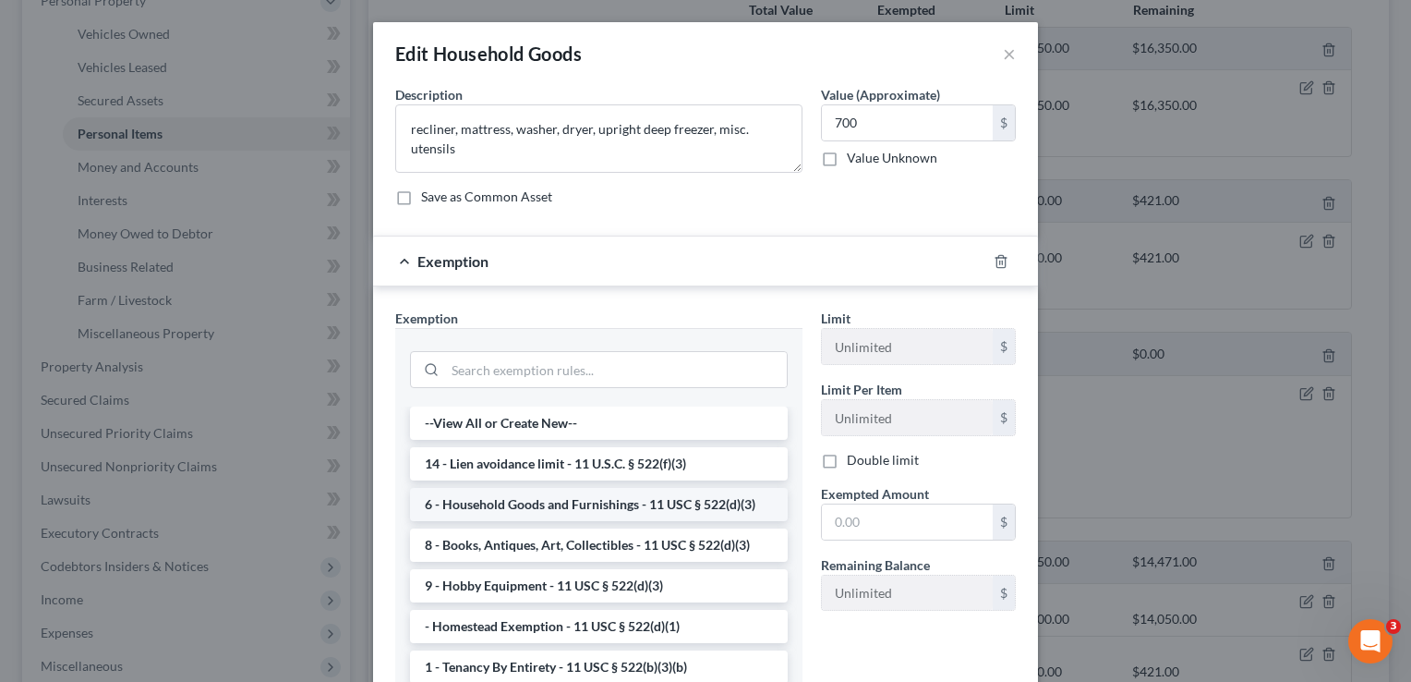
click at [558, 501] on li "6 - Household Goods and Furnishings - 11 USC § 522(d)(3)" at bounding box center [599, 504] width 378 height 33
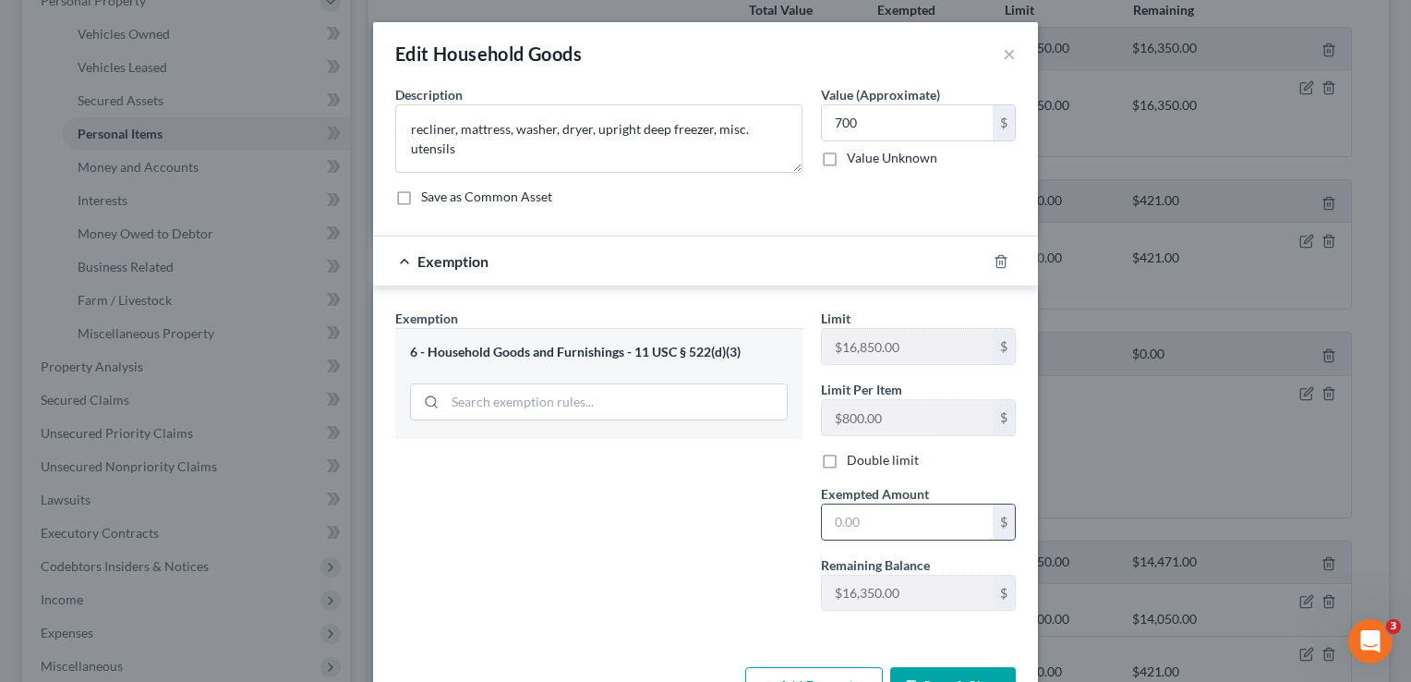
click at [959, 524] on input "text" at bounding box center [907, 521] width 171 height 35
type input "700"
click at [976, 671] on button "Save & Close" at bounding box center [953, 686] width 126 height 39
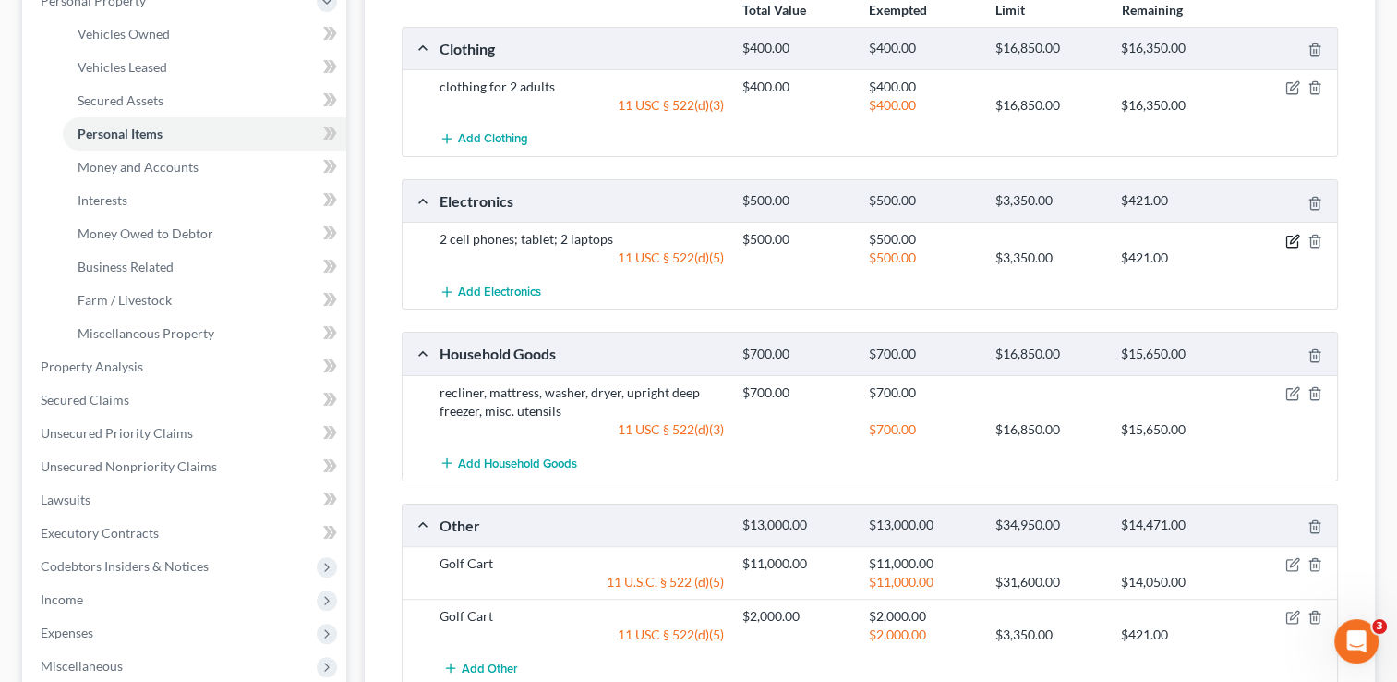
click at [1295, 238] on icon "button" at bounding box center [1293, 241] width 15 height 15
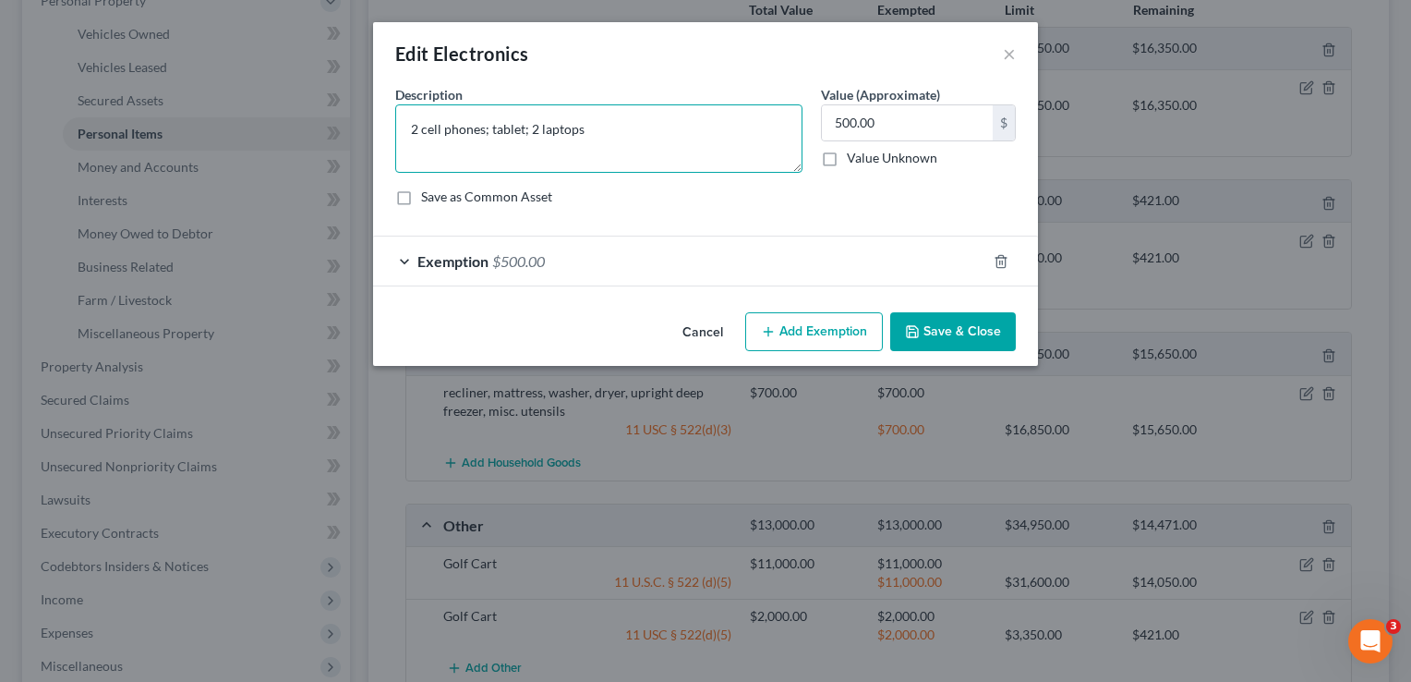
click at [418, 129] on textarea "2 cell phones; tablet; 2 laptops" at bounding box center [598, 138] width 407 height 68
click at [467, 132] on textarea "cell phones; tablet; 2 laptops" at bounding box center [598, 138] width 407 height 68
click at [490, 134] on textarea "cell phone; tablet; 2 laptops" at bounding box center [598, 138] width 407 height 68
type textarea "cell phone; laptop"
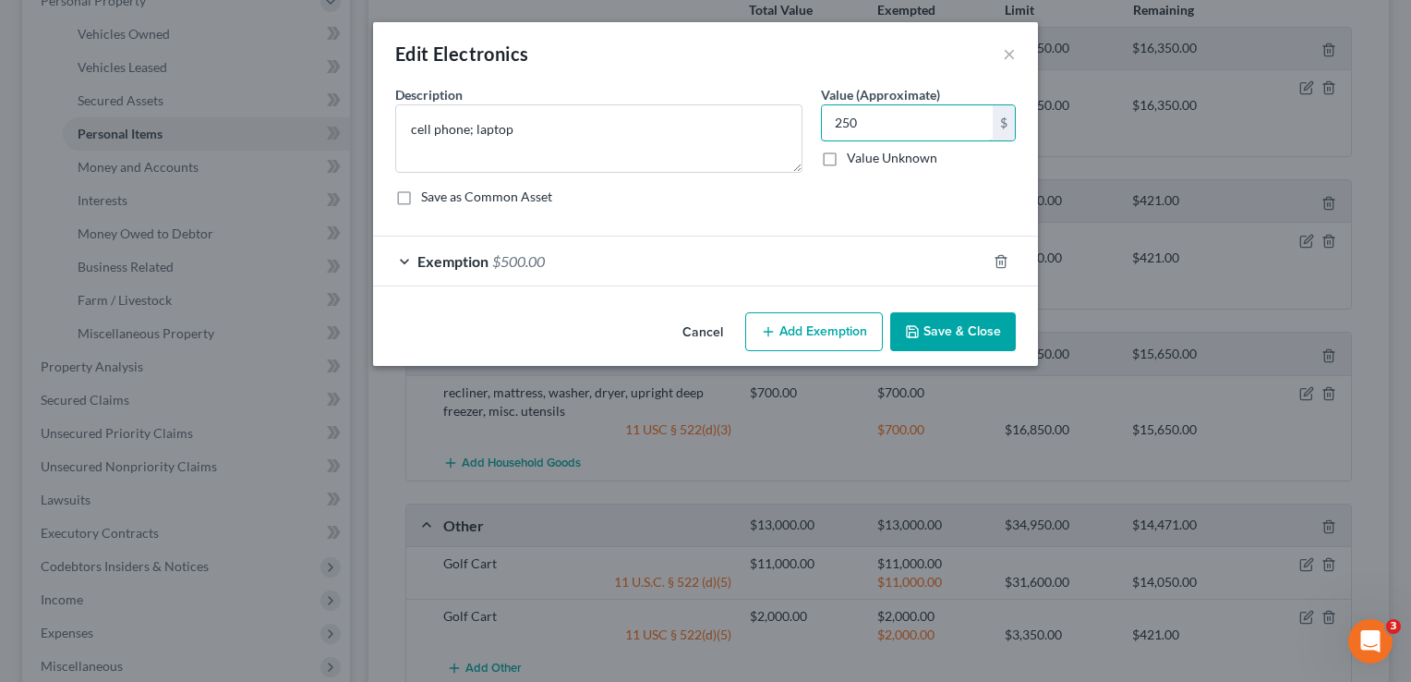
type input "250"
drag, startPoint x: 531, startPoint y: 263, endPoint x: 491, endPoint y: 264, distance: 39.7
click at [491, 264] on div "Exemption $500.00" at bounding box center [679, 260] width 613 height 49
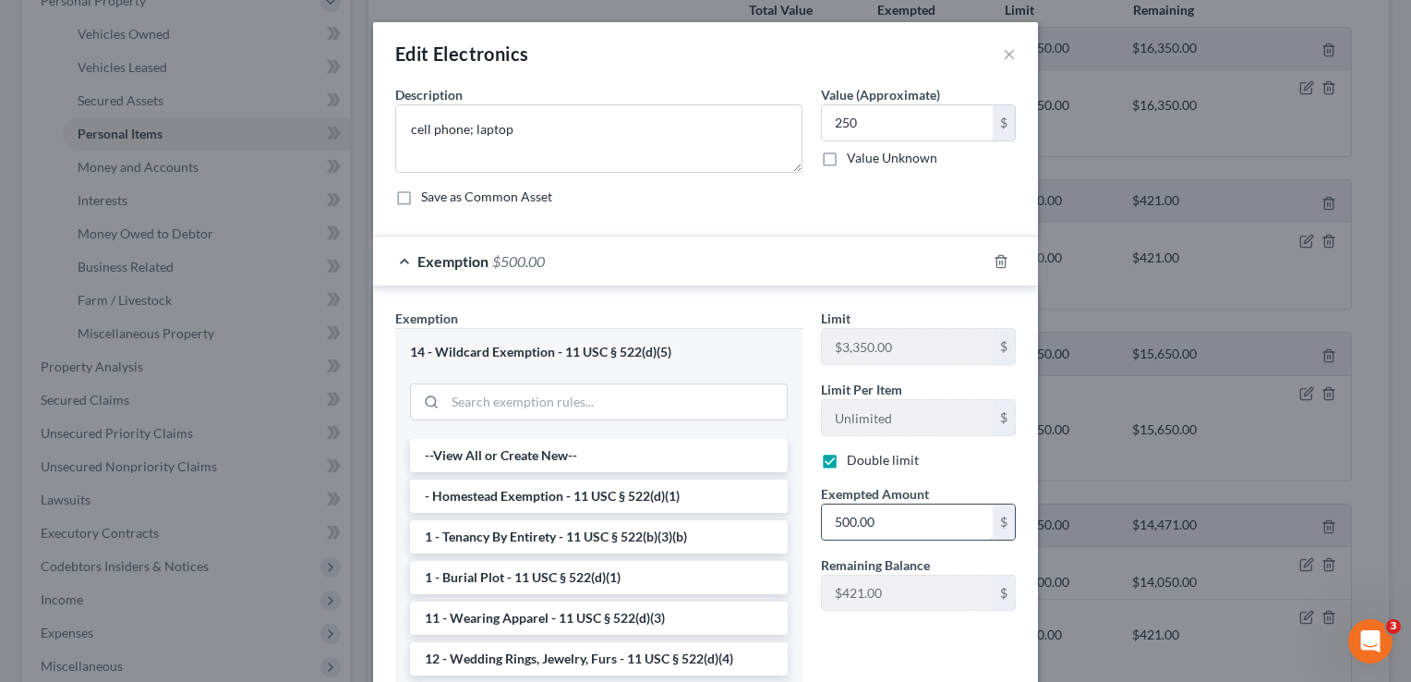
click at [899, 508] on input "500.00" at bounding box center [907, 521] width 171 height 35
type input "250"
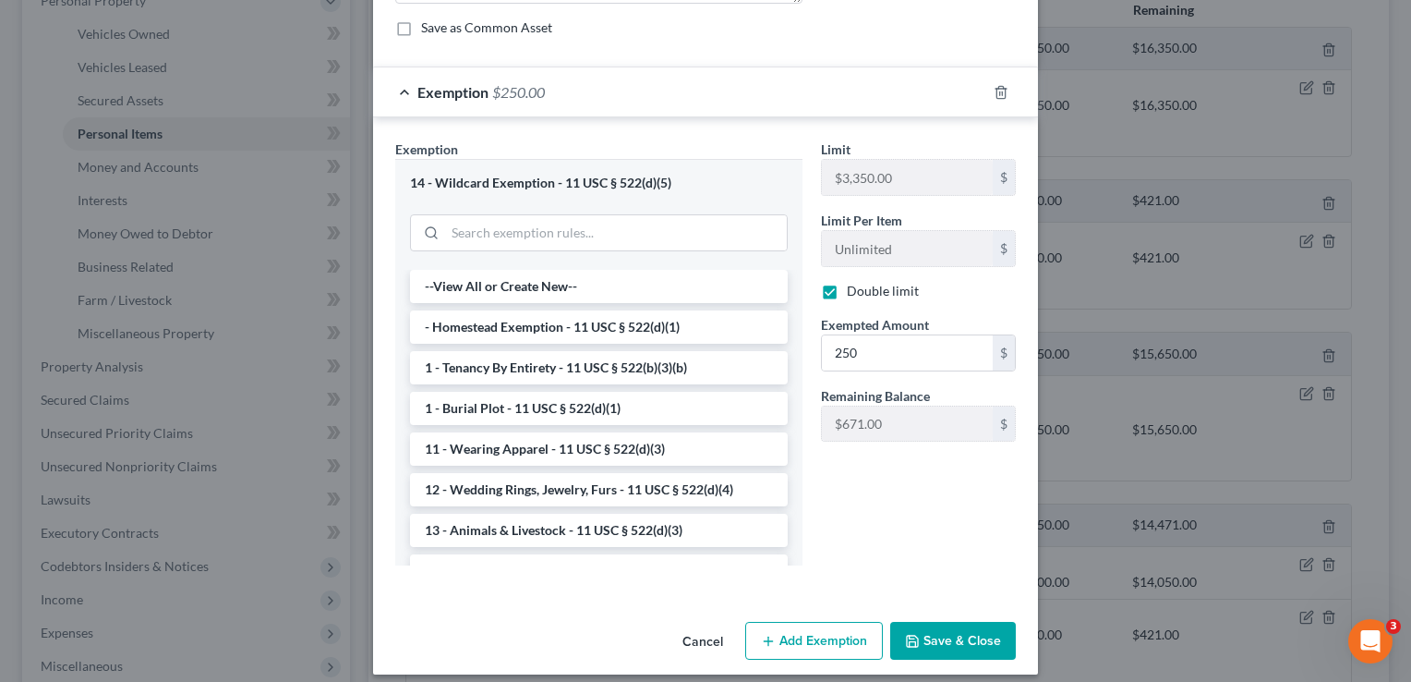
scroll to position [173, 0]
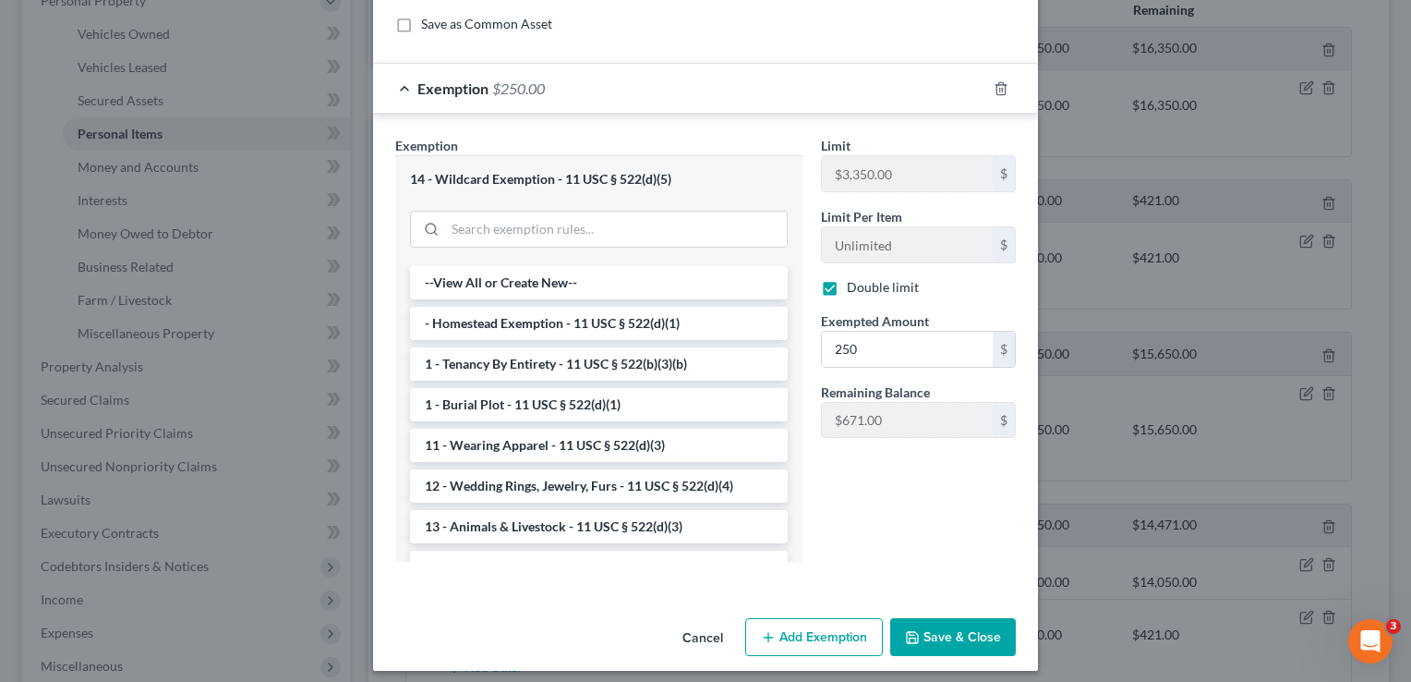
click at [920, 635] on button "Save & Close" at bounding box center [953, 637] width 126 height 39
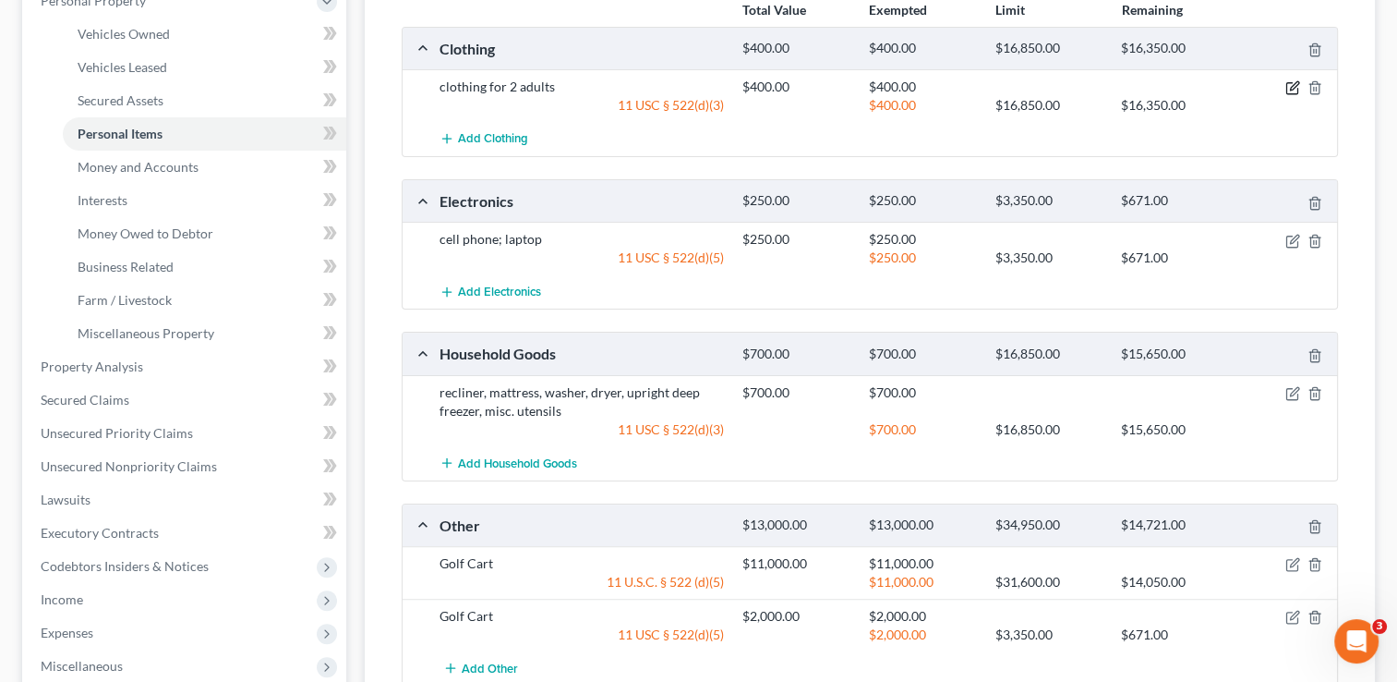
click at [1291, 89] on icon "button" at bounding box center [1293, 87] width 15 height 15
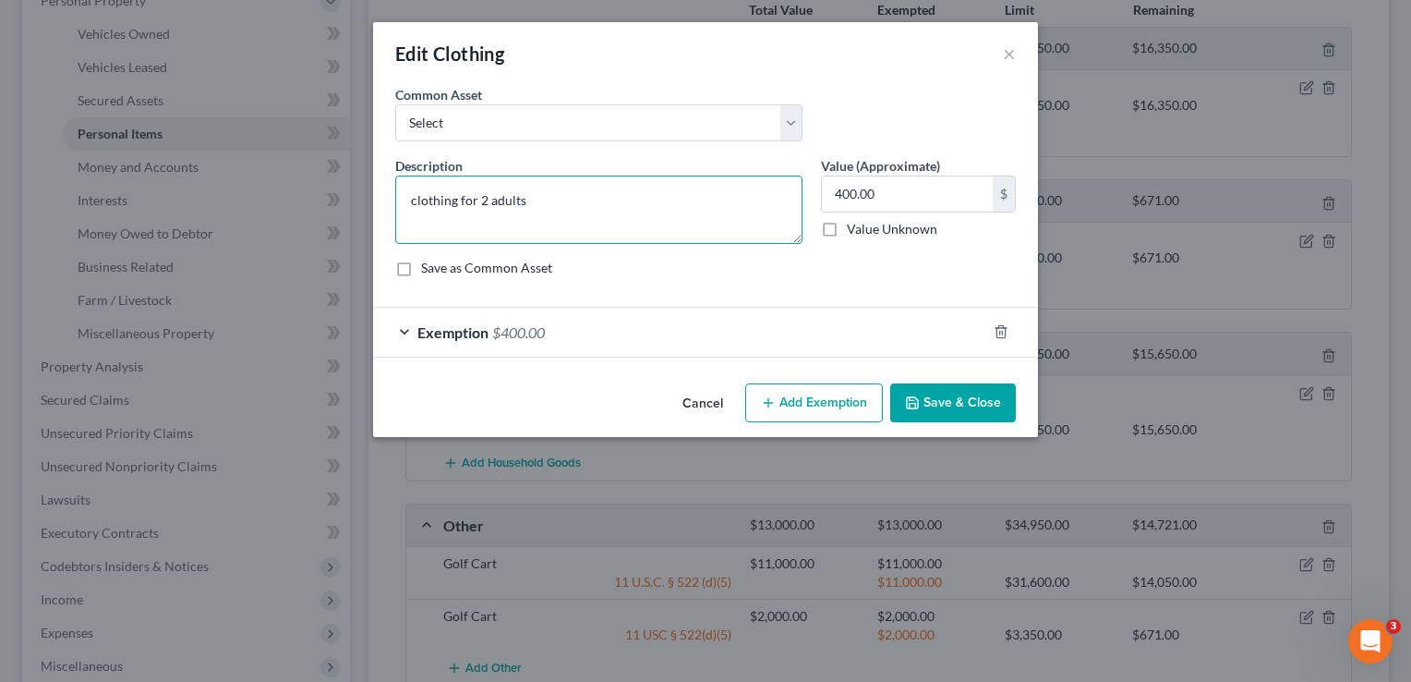
click at [477, 205] on textarea "clothing for 2 adults" at bounding box center [598, 209] width 407 height 68
type textarea "clothing for 1 adult"
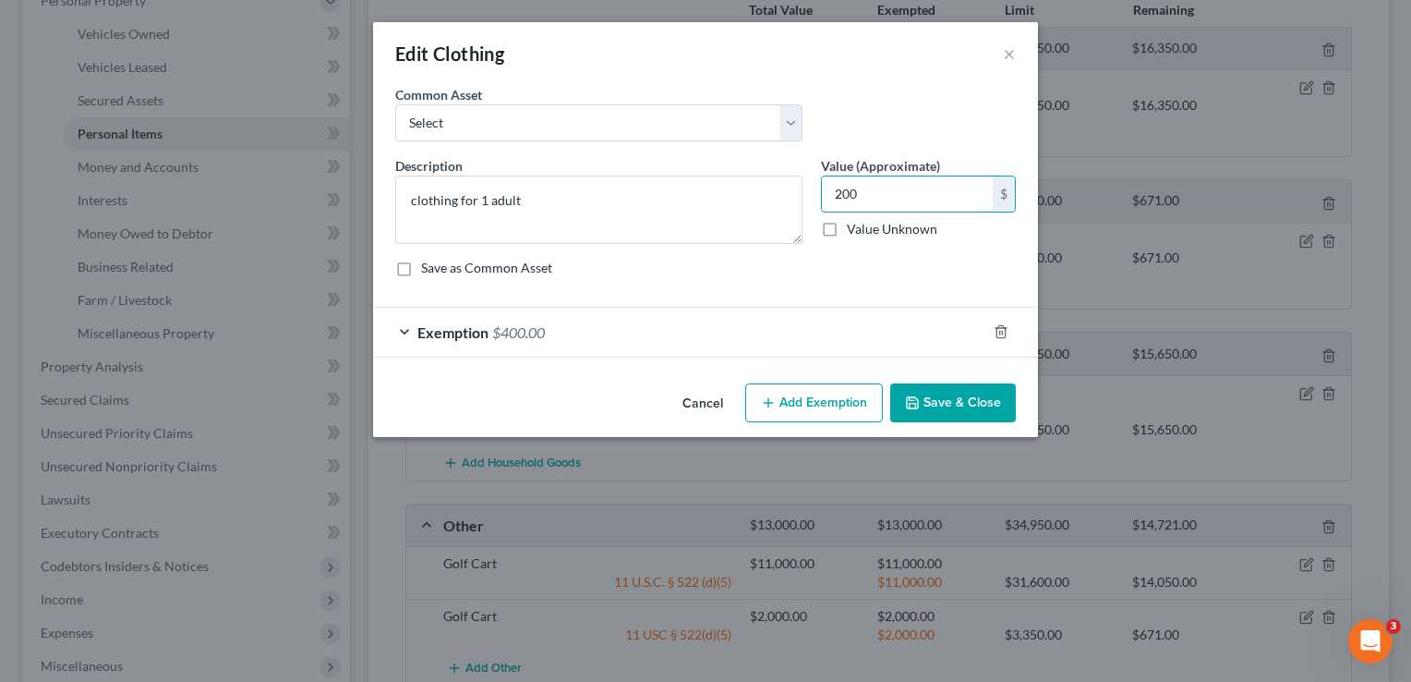
type input "200"
click at [502, 346] on div "Exemption $400.00" at bounding box center [679, 332] width 613 height 49
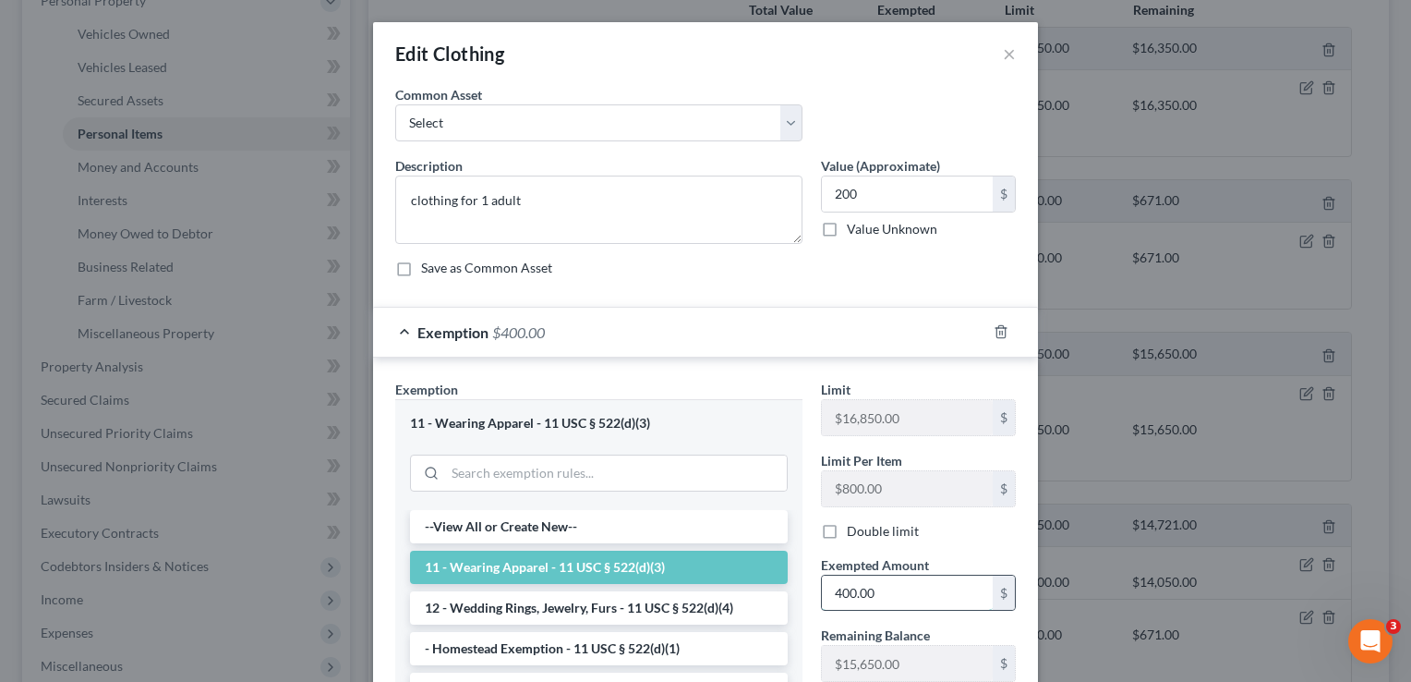
click at [901, 594] on input "400.00" at bounding box center [907, 592] width 171 height 35
type input "200"
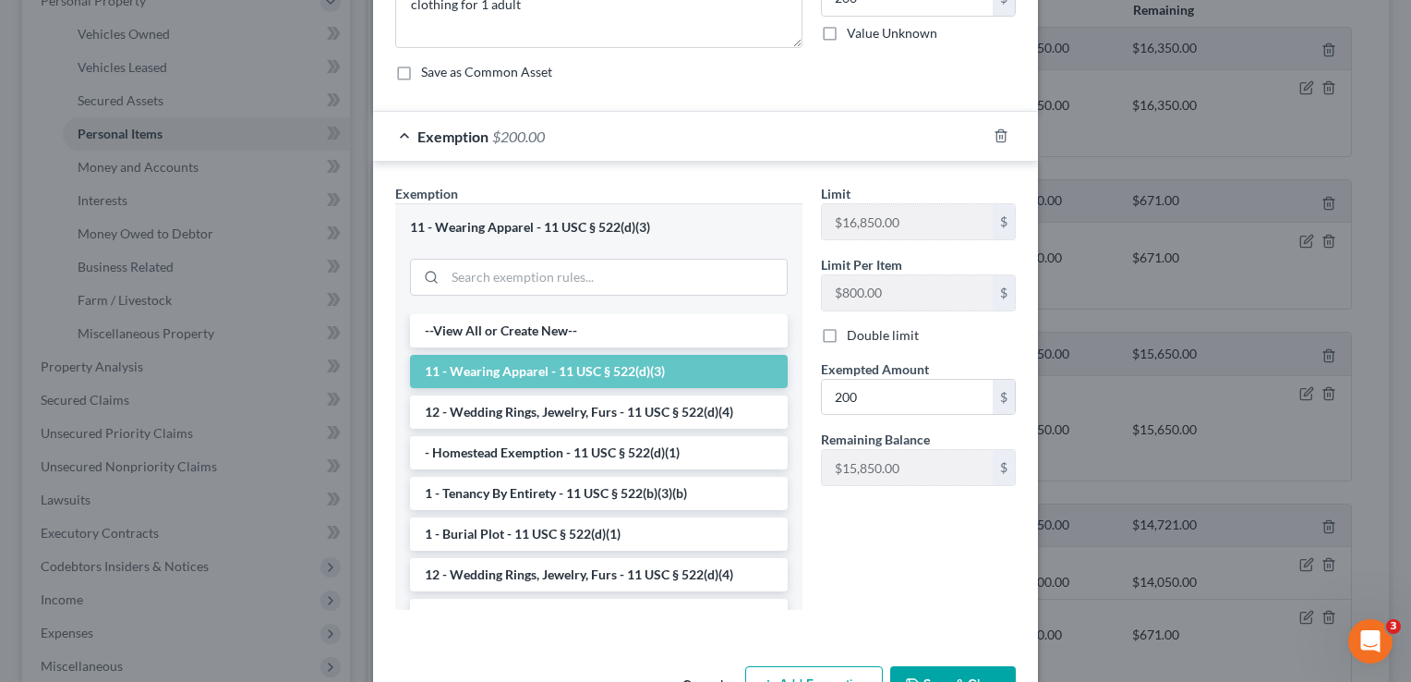
scroll to position [252, 0]
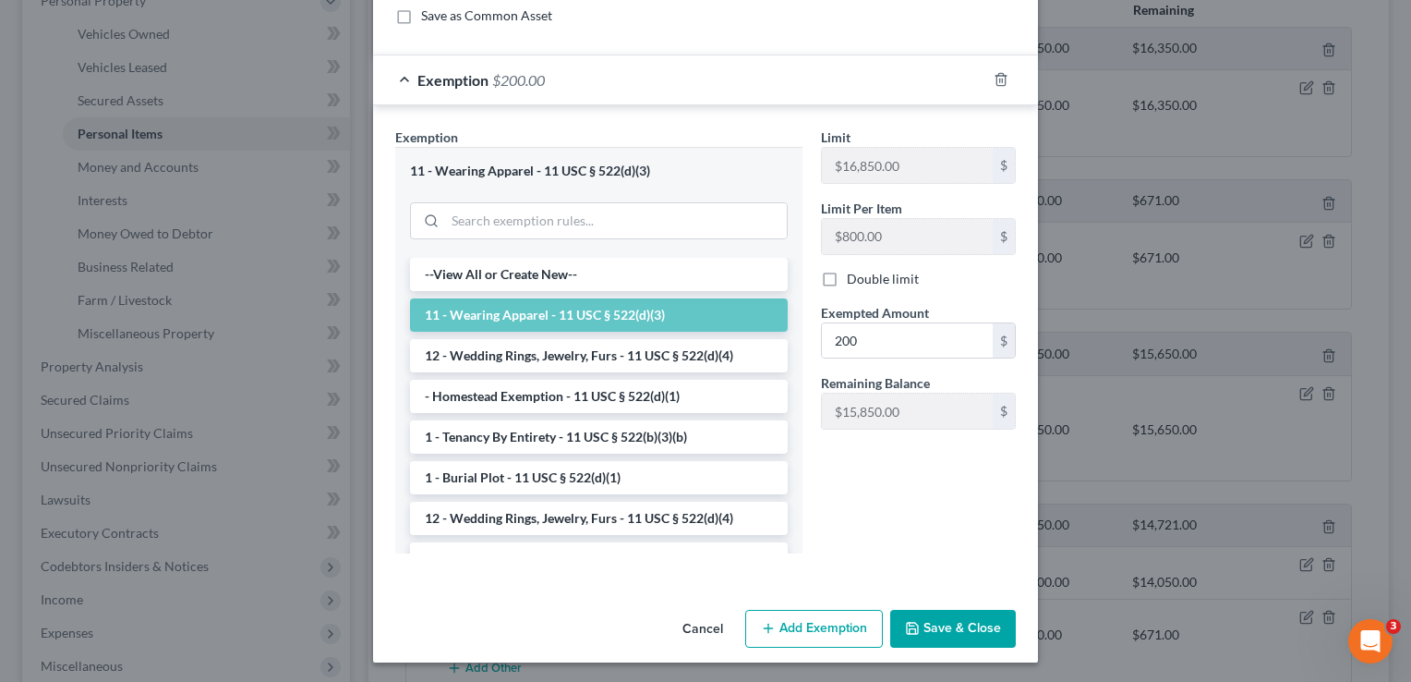
click at [941, 634] on button "Save & Close" at bounding box center [953, 629] width 126 height 39
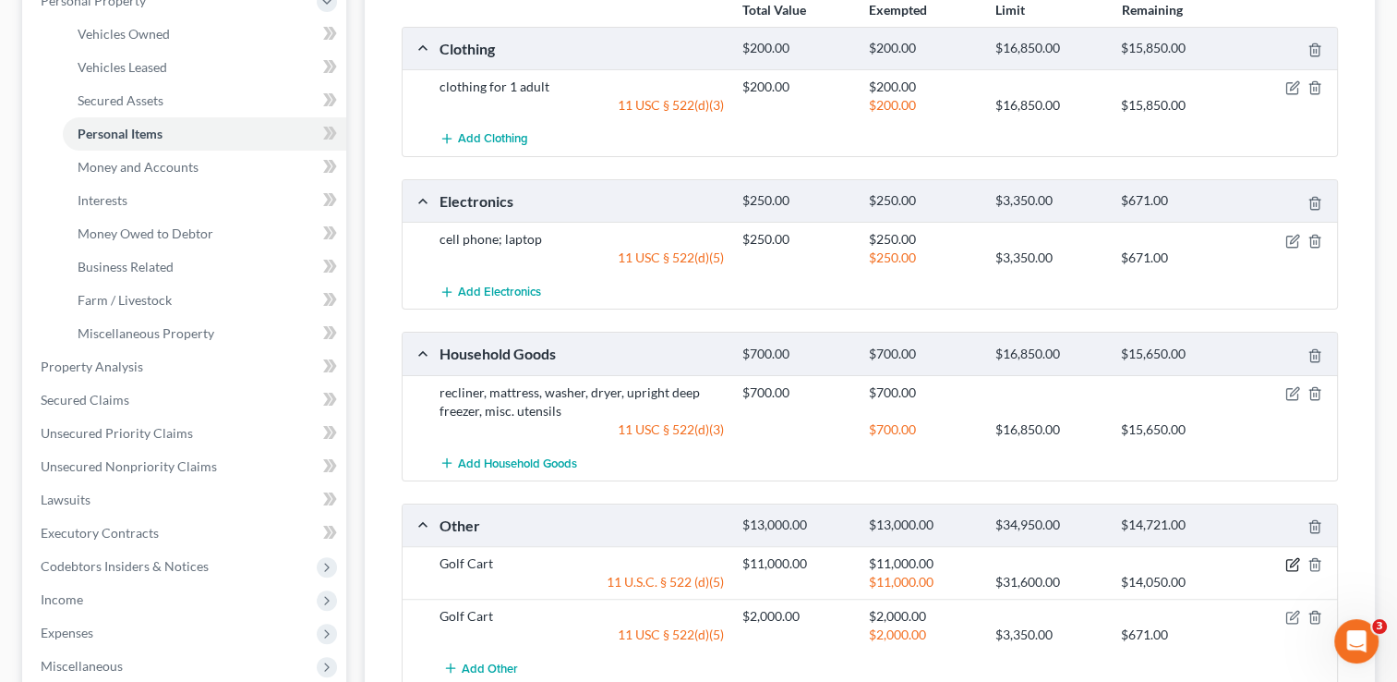
click at [1296, 559] on icon "button" at bounding box center [1294, 563] width 8 height 8
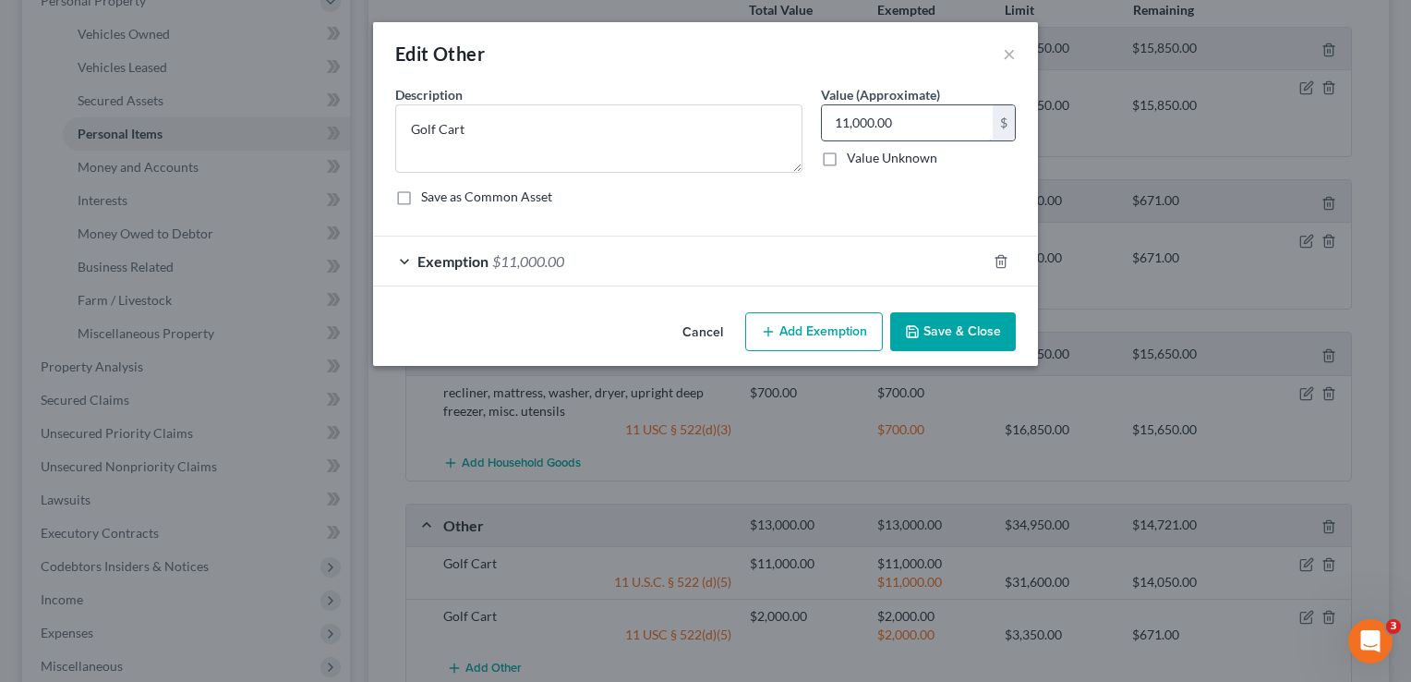
click at [845, 120] on input "11,000.00" at bounding box center [907, 122] width 171 height 35
type input "10,000"
click at [807, 255] on div "Exemption $11,000.00" at bounding box center [679, 260] width 613 height 49
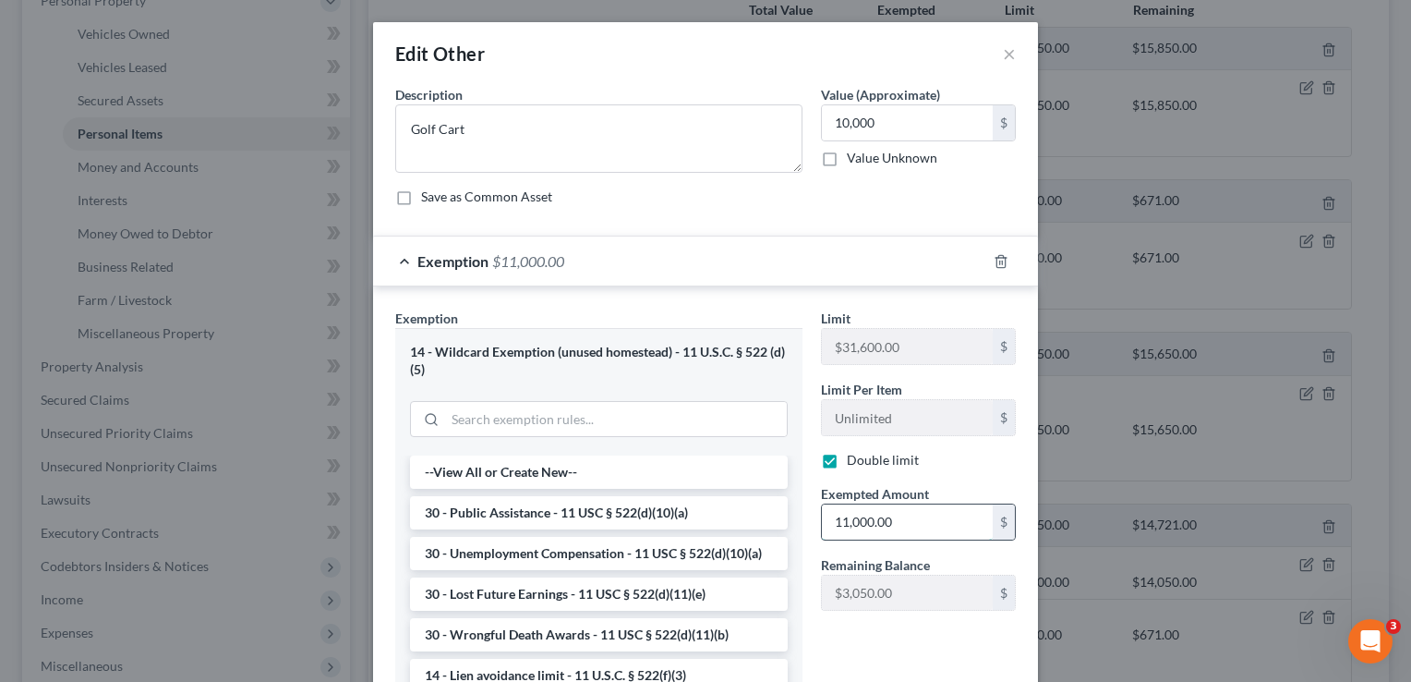
click at [898, 519] on input "11,000.00" at bounding box center [907, 521] width 171 height 35
type input "10,000"
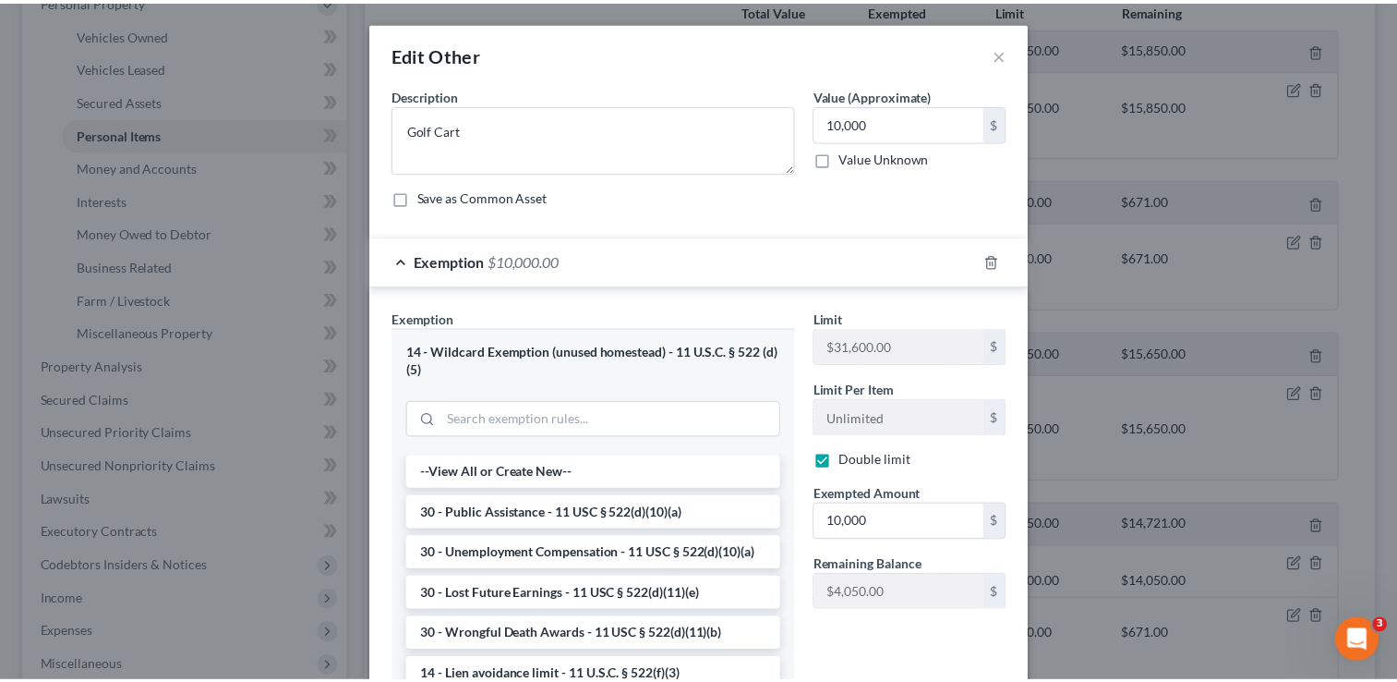
scroll to position [199, 0]
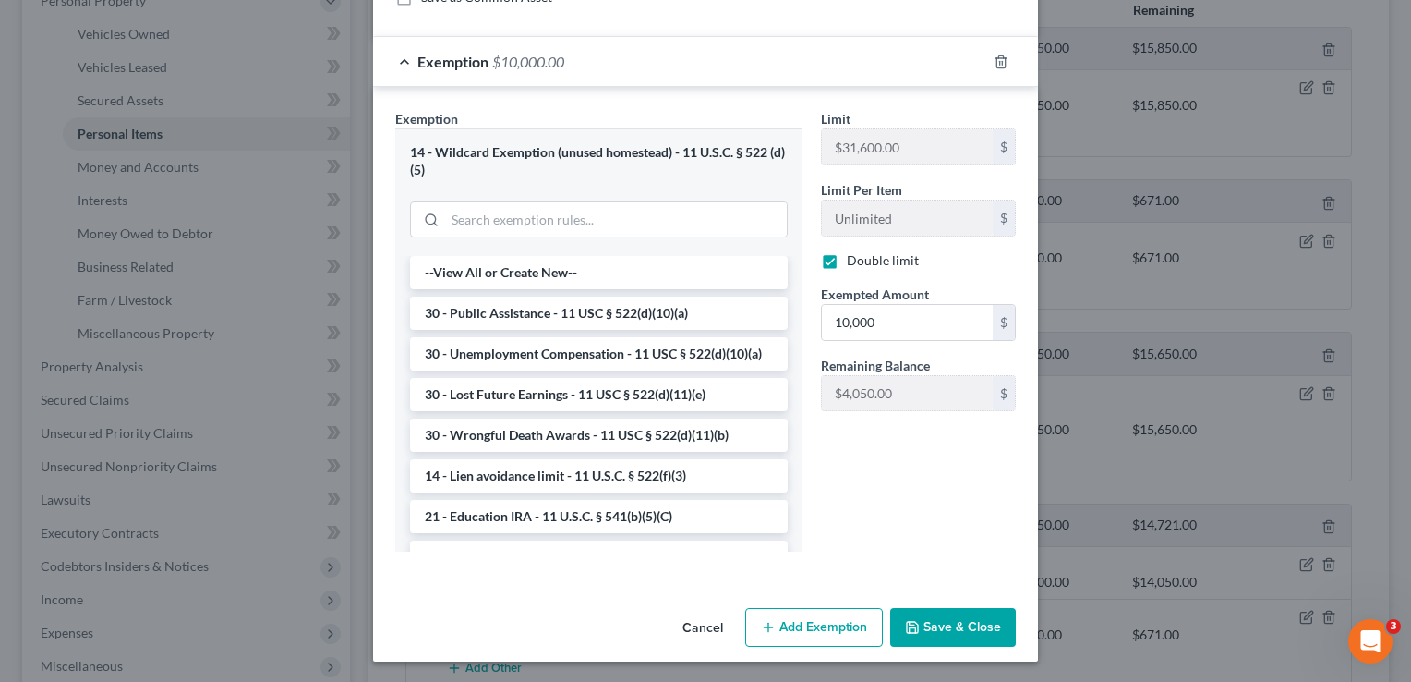
click at [920, 634] on button "Save & Close" at bounding box center [953, 627] width 126 height 39
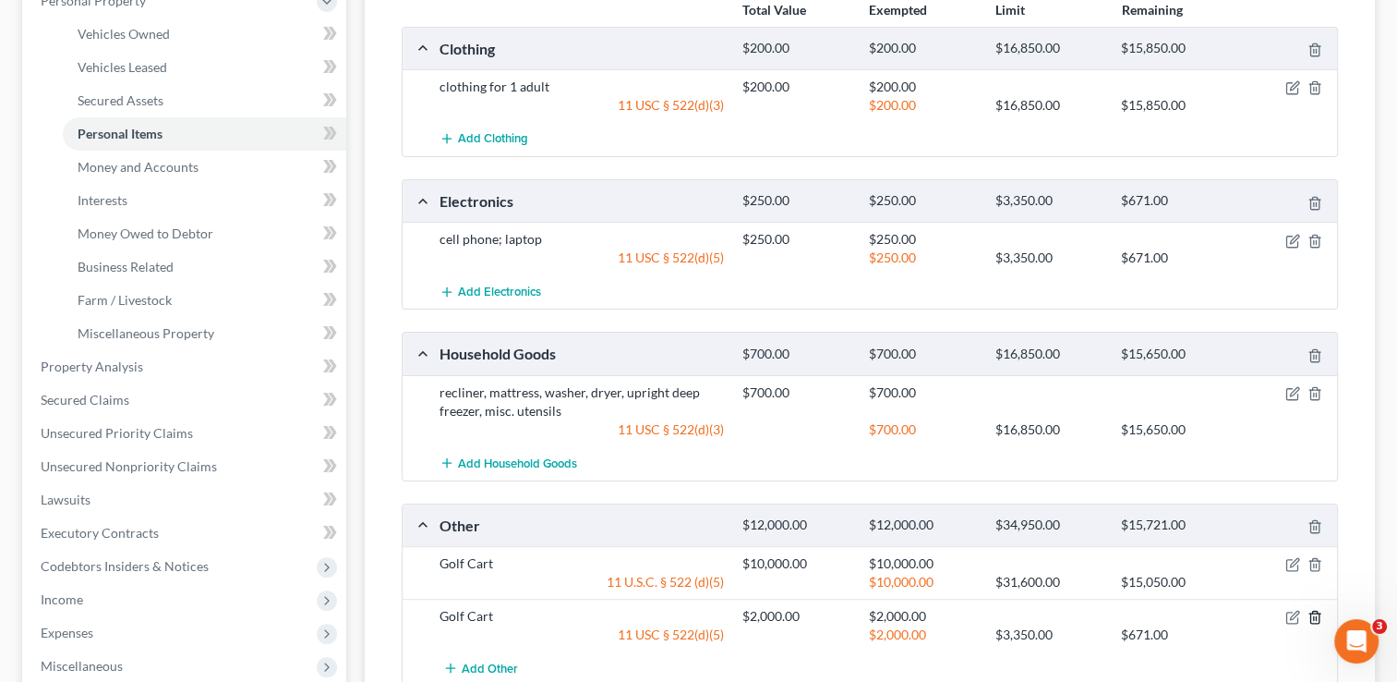
click at [1314, 617] on line "button" at bounding box center [1314, 619] width 0 height 4
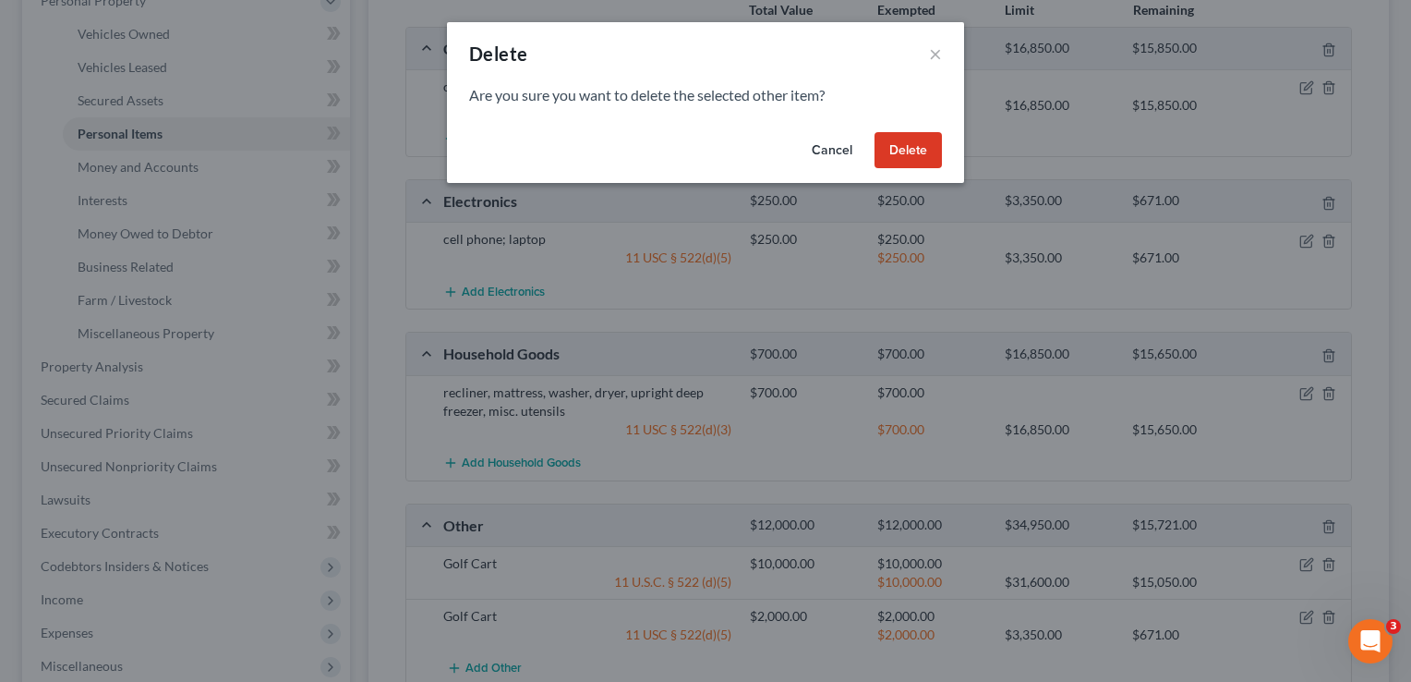
click at [920, 152] on button "Delete" at bounding box center [908, 150] width 67 height 37
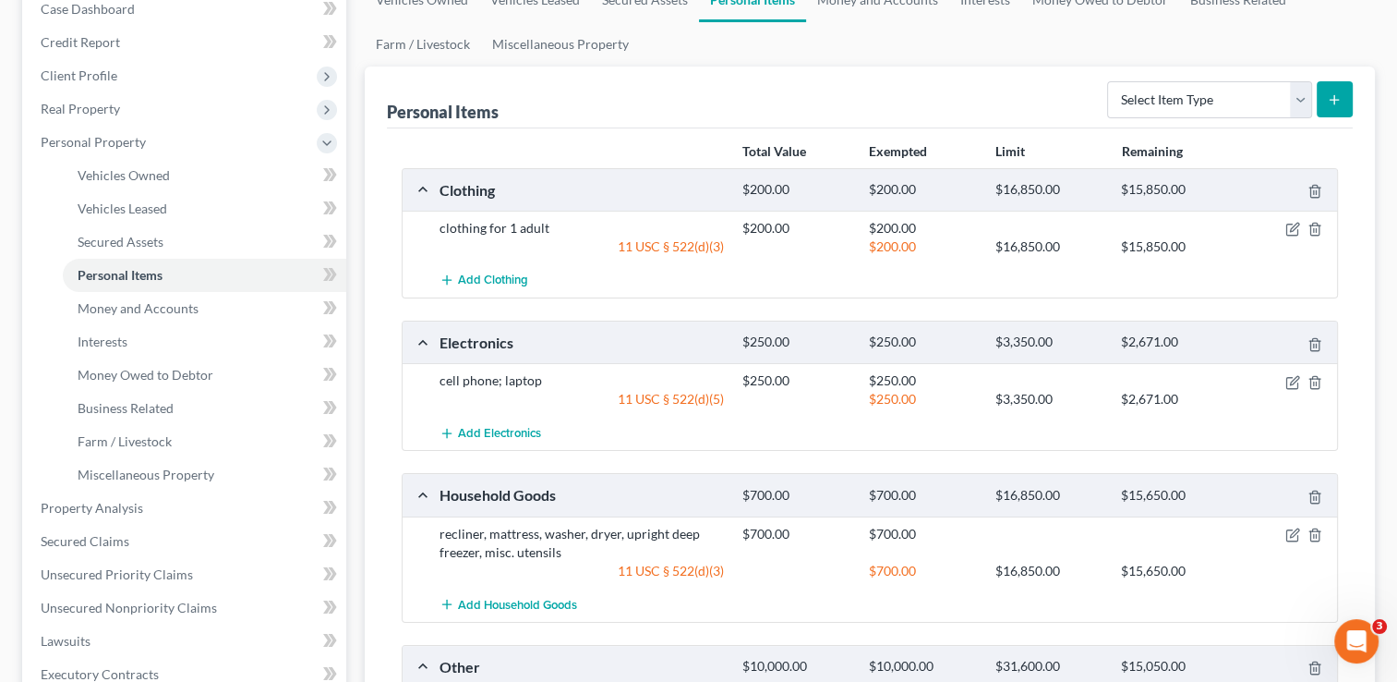
scroll to position [139, 0]
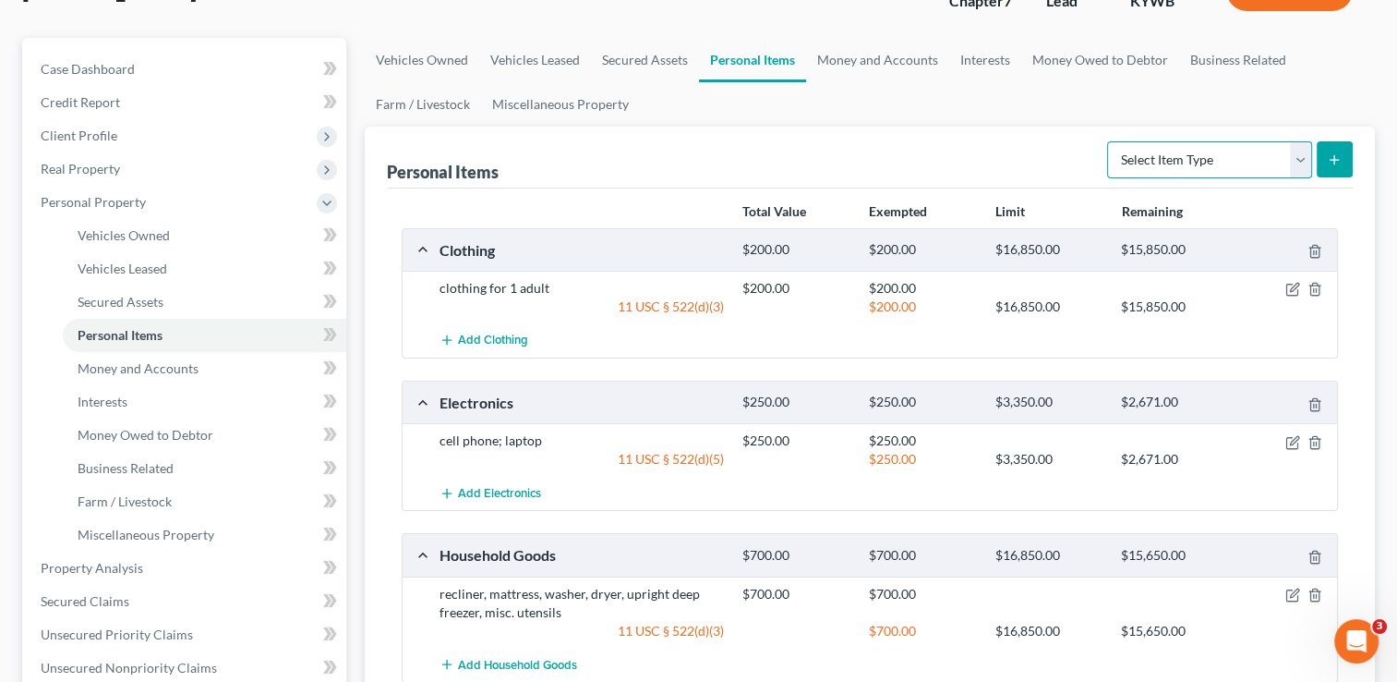
click at [1292, 164] on select "Select Item Type Clothing Collectibles Of Value Electronics Firearms Household …" at bounding box center [1209, 159] width 205 height 37
select select "other"
click at [1109, 141] on select "Select Item Type Clothing Collectibles Of Value Electronics Firearms Household …" at bounding box center [1209, 159] width 205 height 37
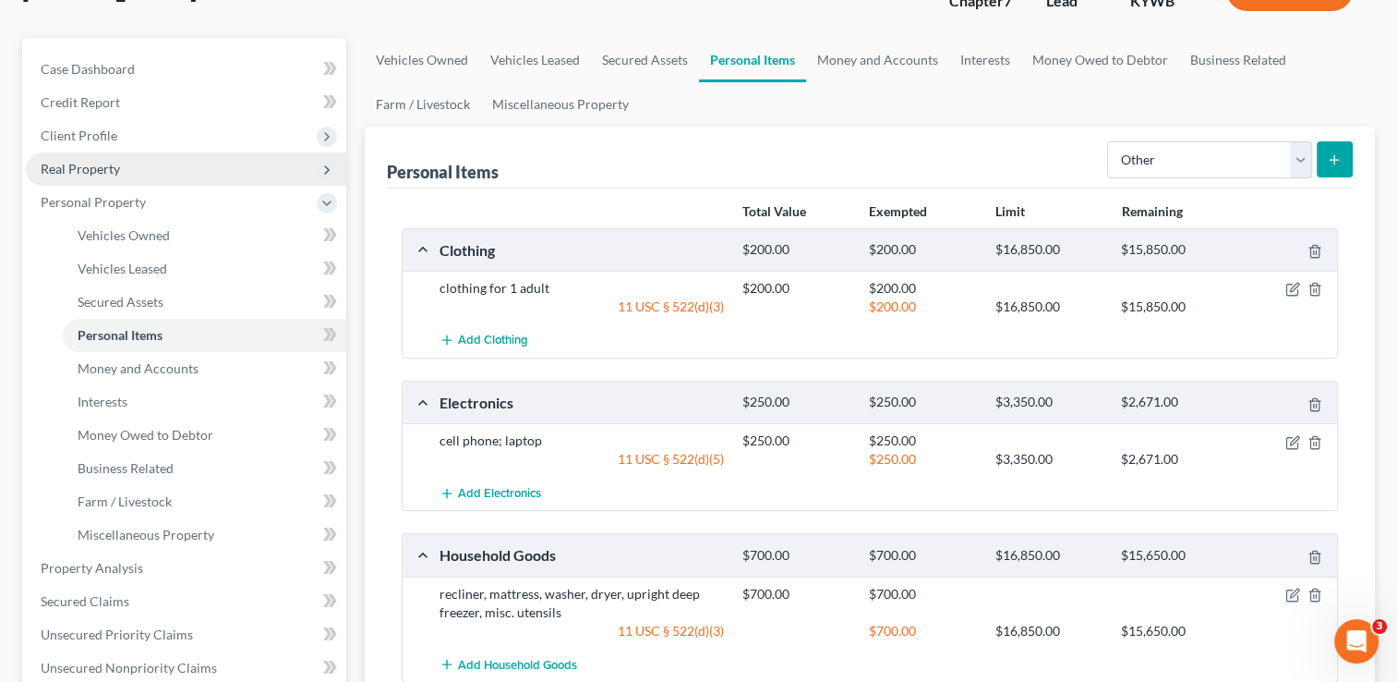
click at [120, 183] on span "Real Property" at bounding box center [186, 168] width 320 height 33
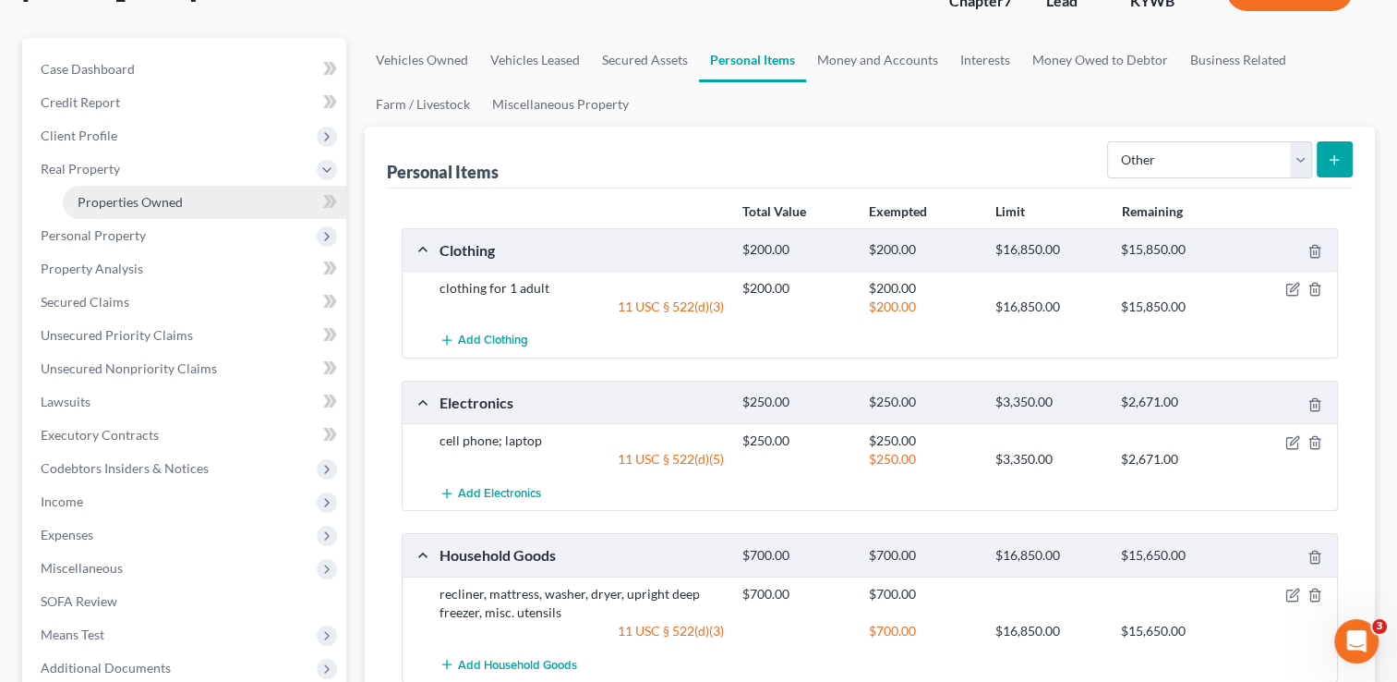
click at [124, 192] on link "Properties Owned" at bounding box center [205, 202] width 284 height 33
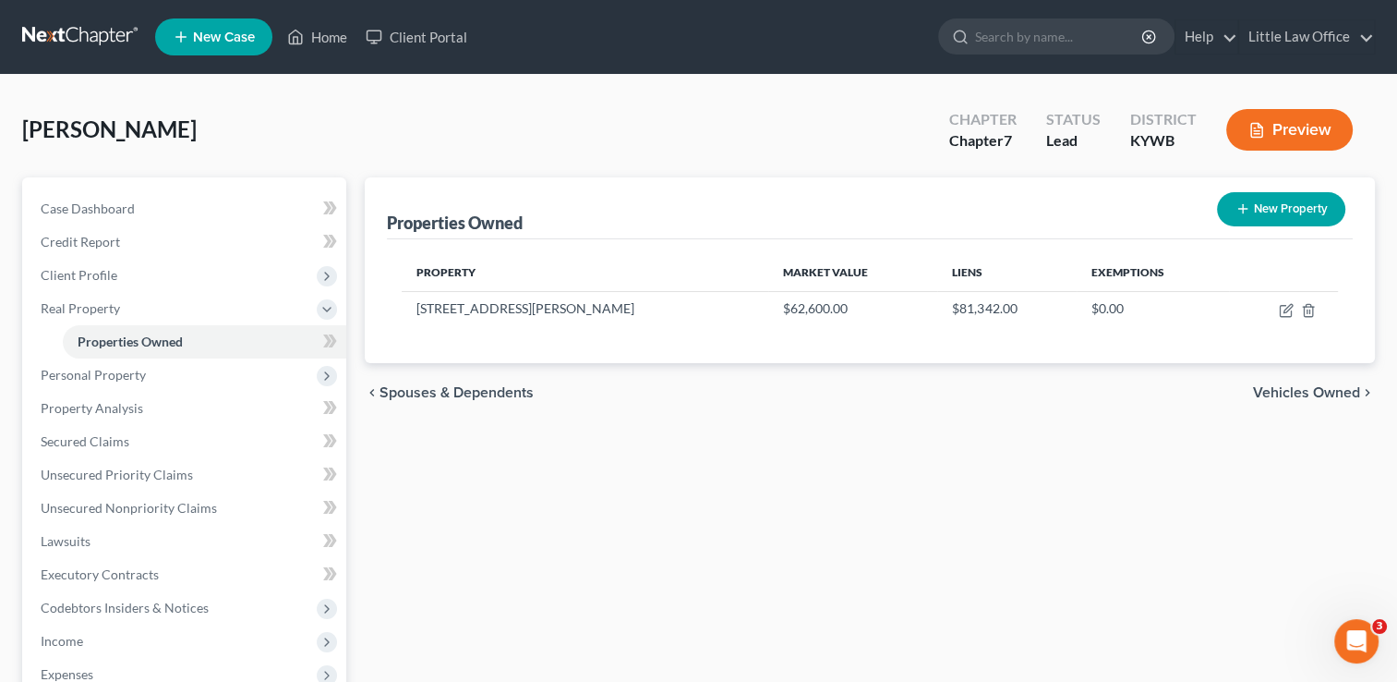
click at [1242, 202] on icon "button" at bounding box center [1243, 208] width 15 height 15
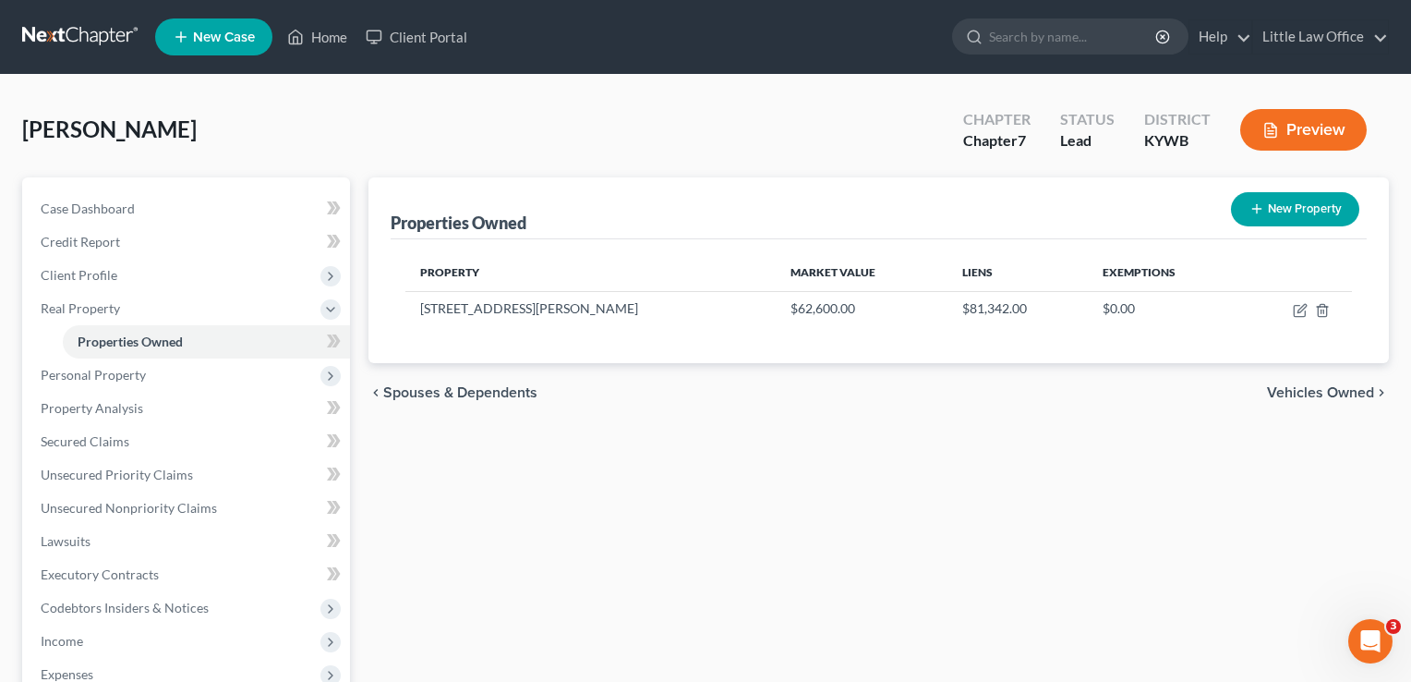
select select "18"
select select "116"
select select "0"
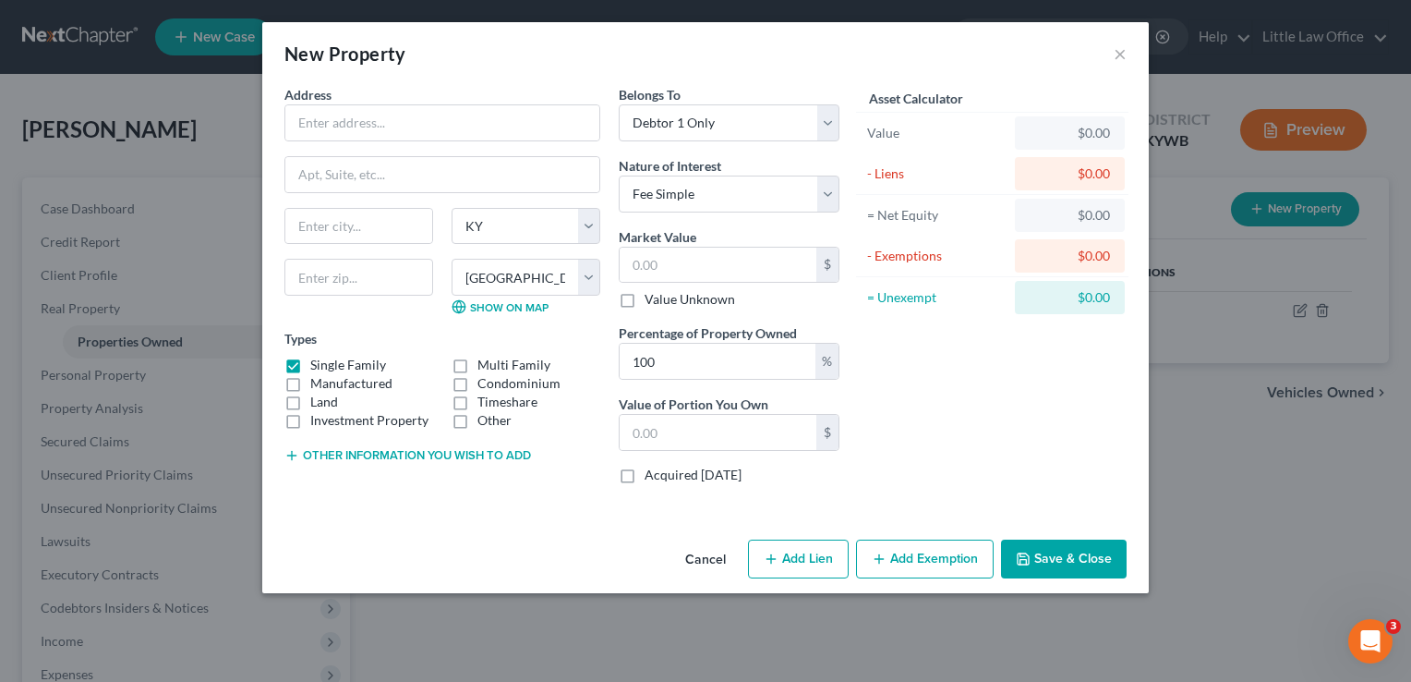
click at [718, 570] on button "Cancel" at bounding box center [706, 559] width 70 height 37
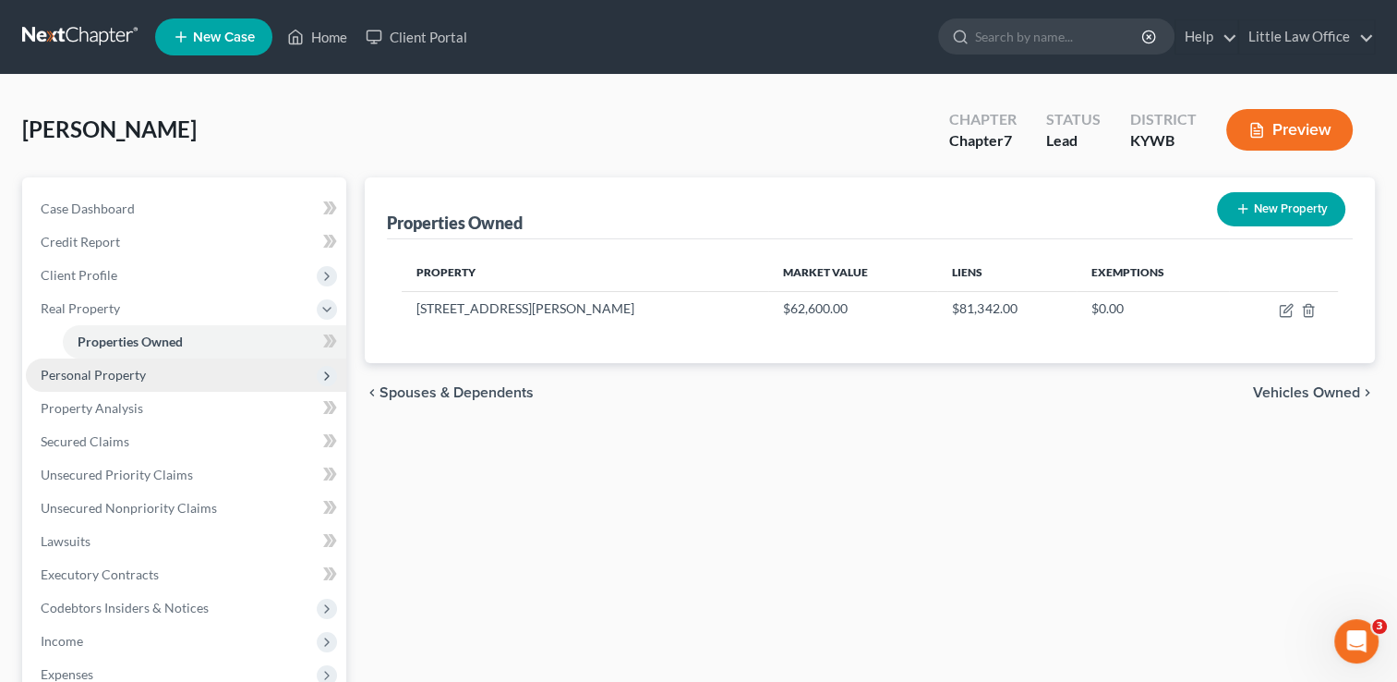
click at [112, 368] on span "Personal Property" at bounding box center [93, 375] width 105 height 16
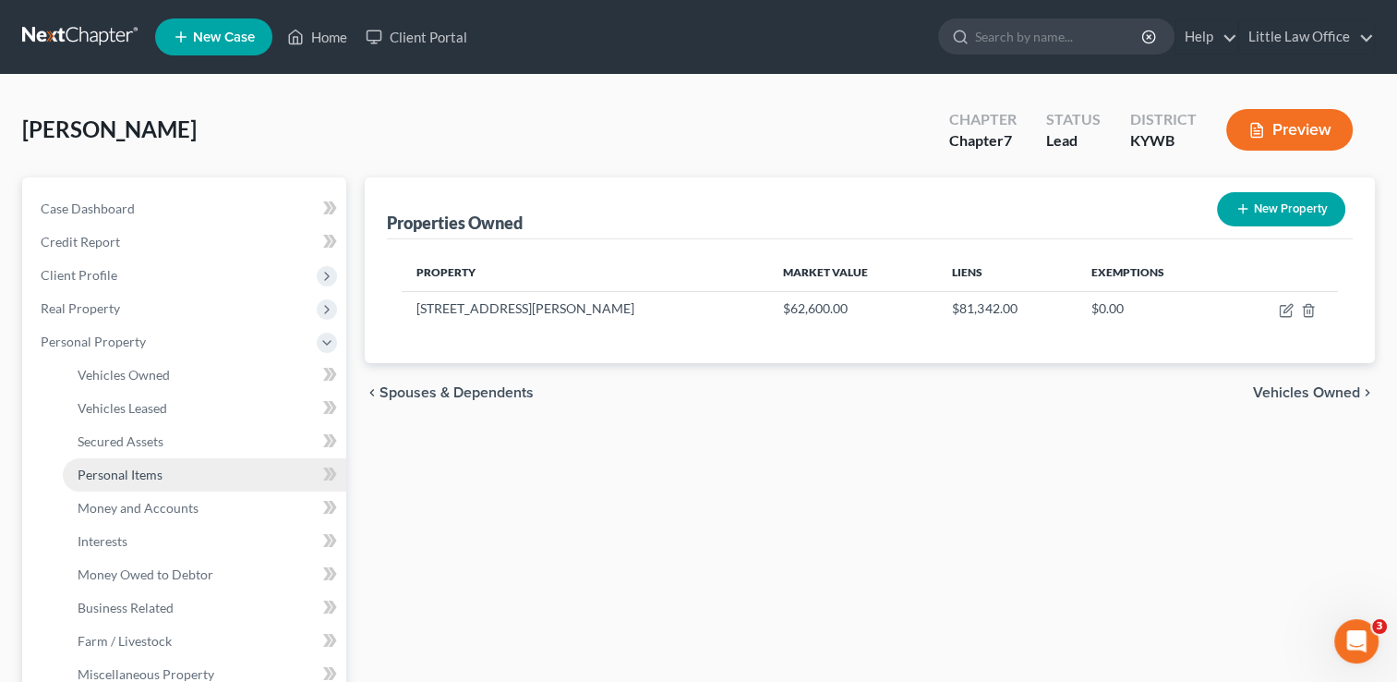
click at [144, 484] on link "Personal Items" at bounding box center [205, 474] width 284 height 33
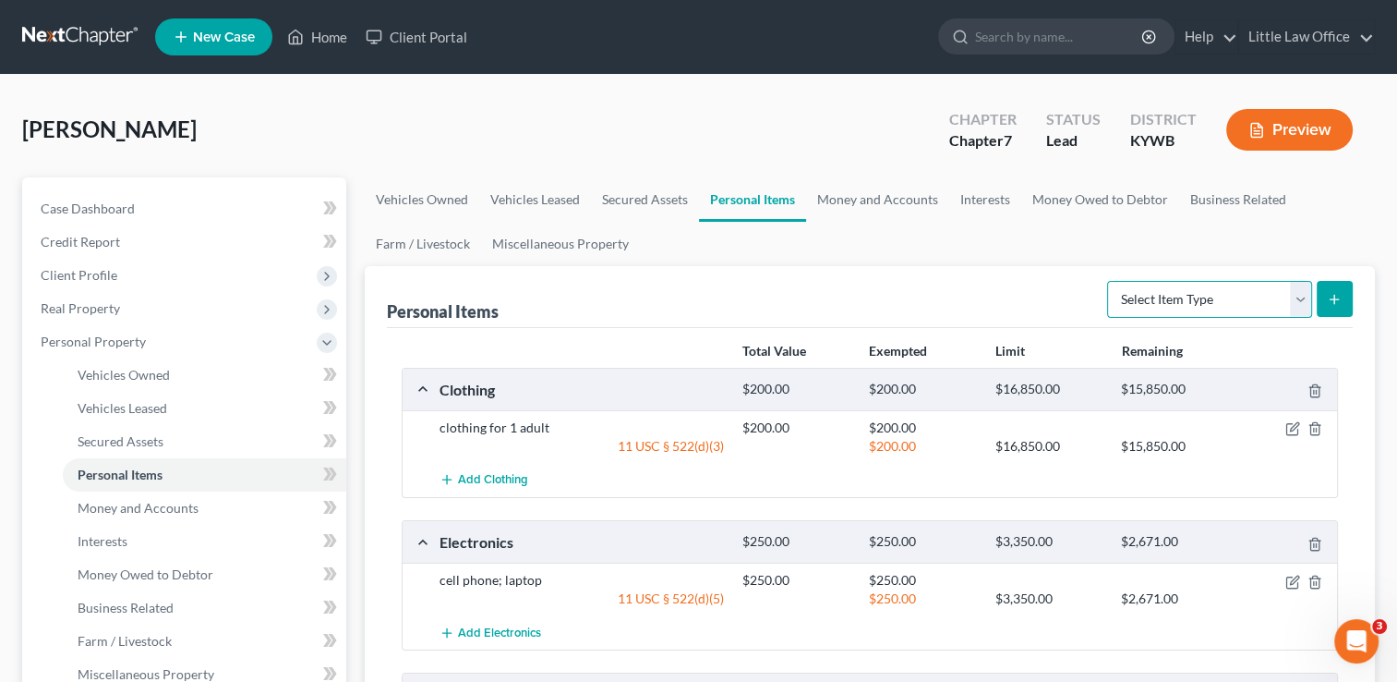
click at [1174, 301] on select "Select Item Type Clothing Collectibles Of Value Electronics Firearms Household …" at bounding box center [1209, 299] width 205 height 37
select select "other"
click at [1109, 281] on select "Select Item Type Clothing Collectibles Of Value Electronics Firearms Household …" at bounding box center [1209, 299] width 205 height 37
click at [1335, 306] on button "submit" at bounding box center [1335, 299] width 36 height 36
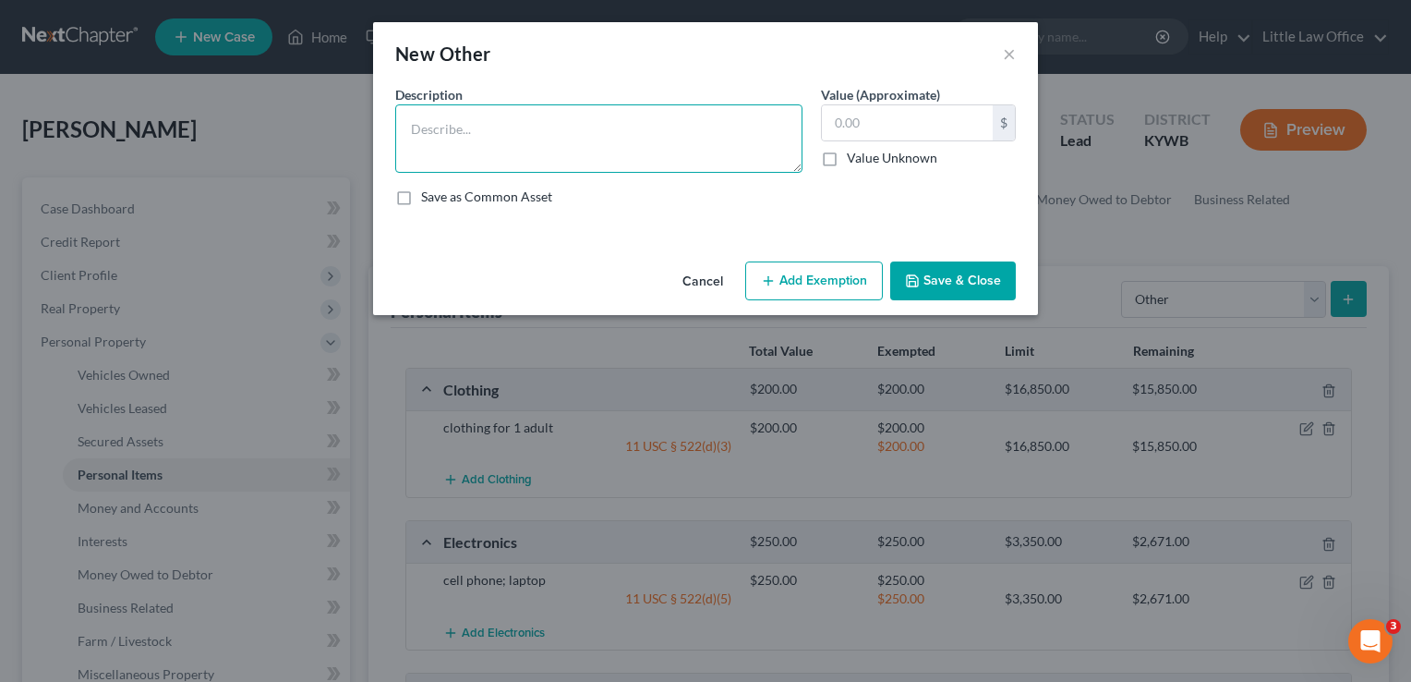
click at [617, 128] on textarea at bounding box center [598, 138] width 407 height 68
type textarea "burial plot"
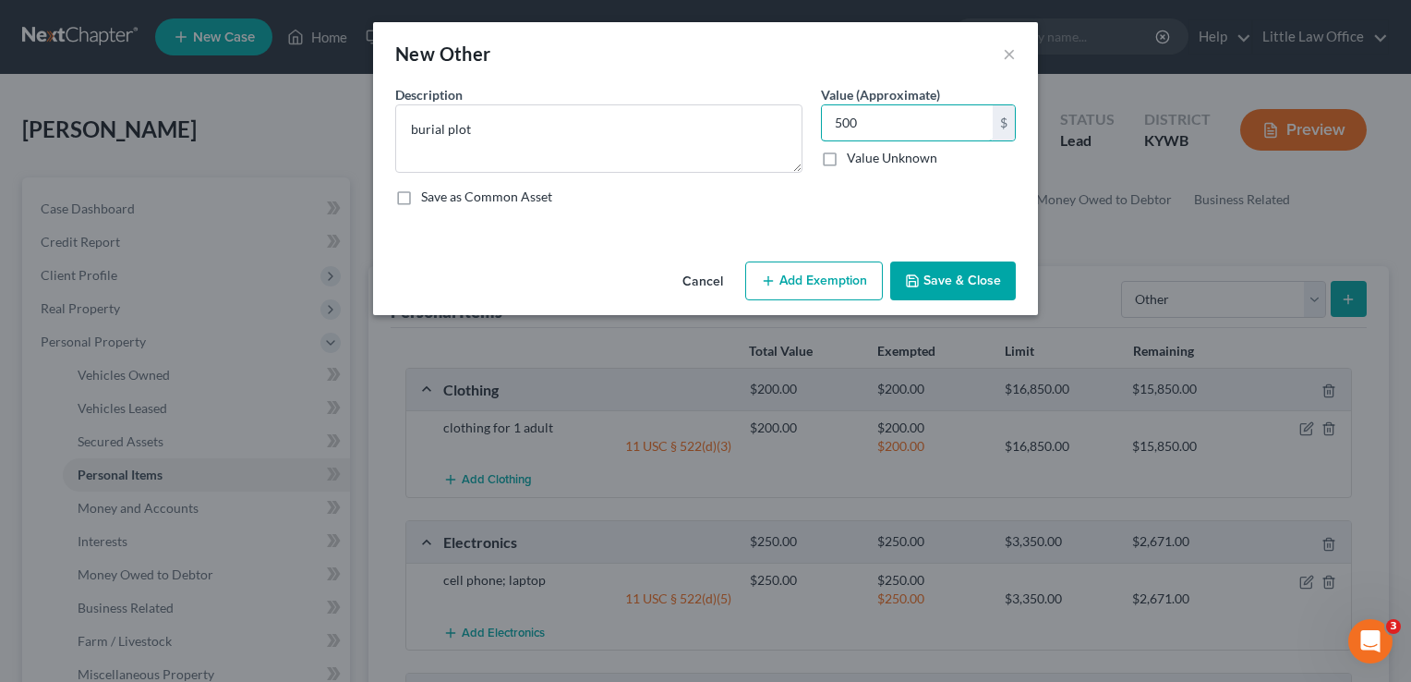
type input "500"
drag, startPoint x: 856, startPoint y: 290, endPoint x: 768, endPoint y: 282, distance: 89.1
click at [768, 282] on icon "button" at bounding box center [768, 280] width 15 height 15
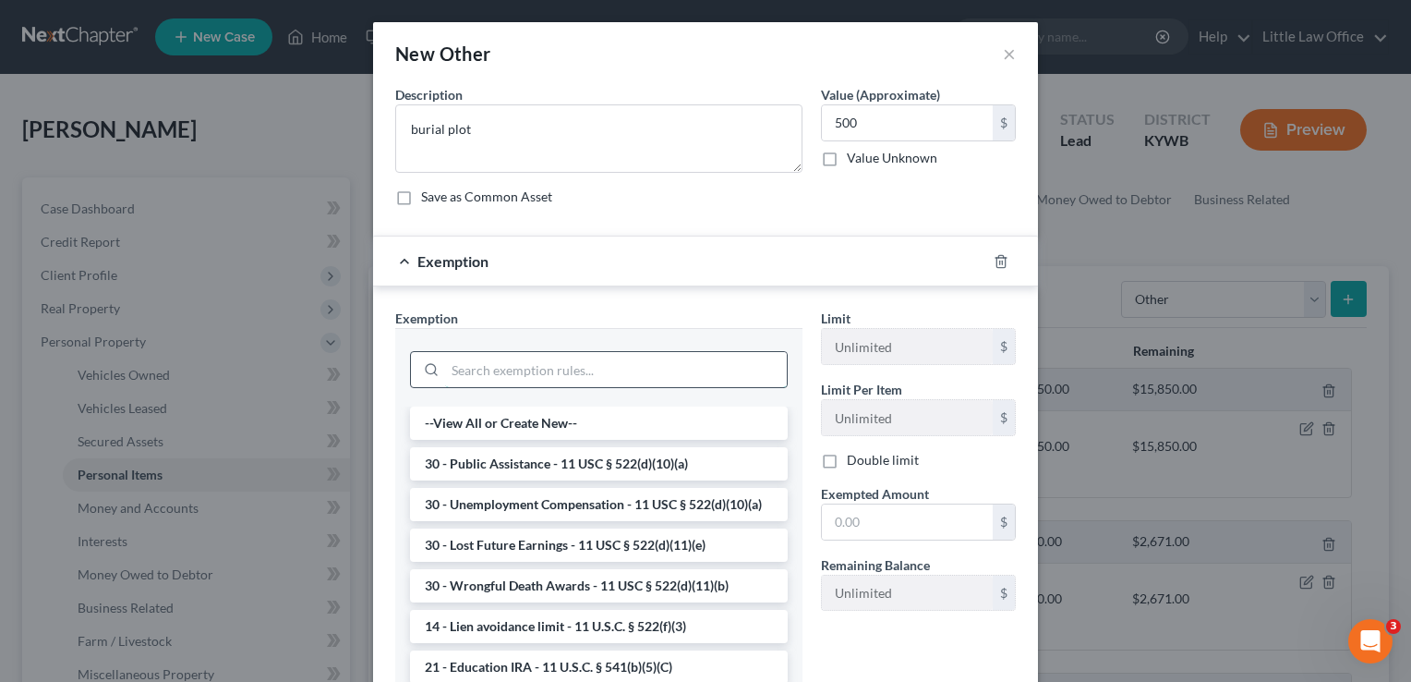
click at [647, 366] on input "search" at bounding box center [616, 369] width 342 height 35
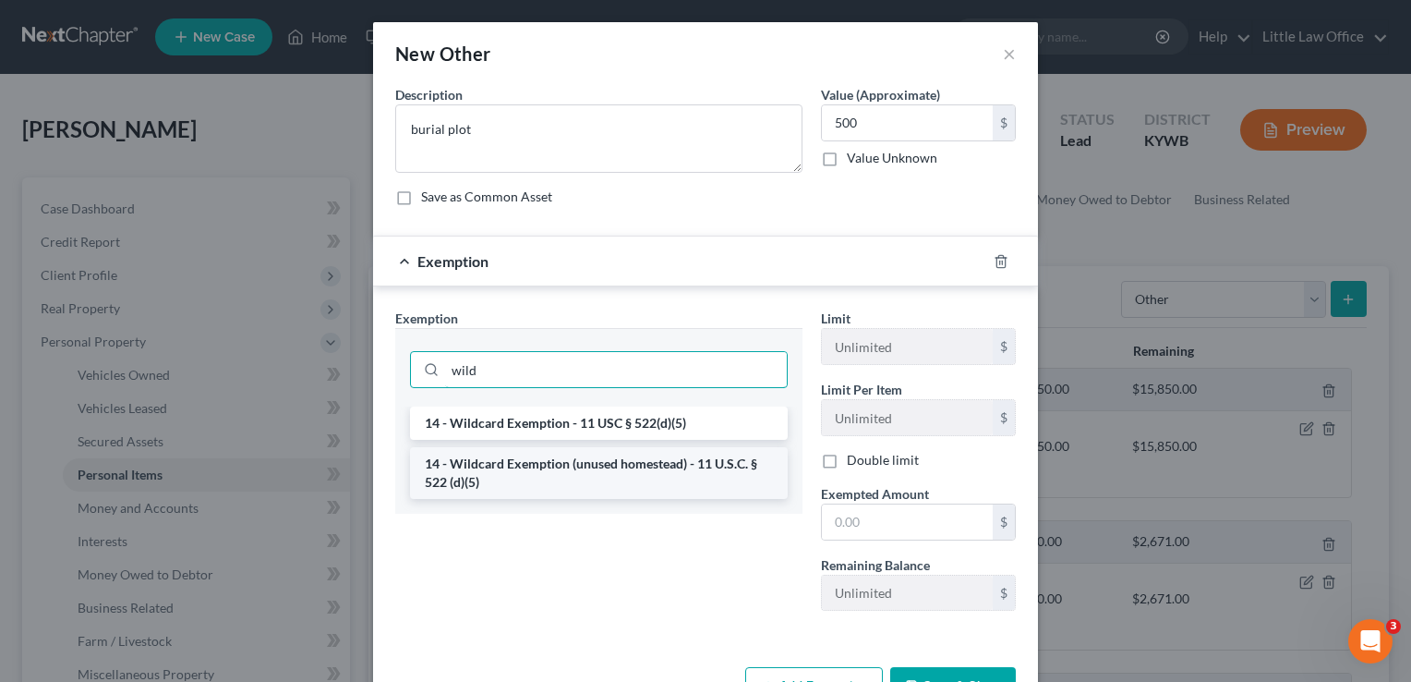
type input "wild"
click at [632, 449] on li "14 - Wildcard Exemption (unused homestead) - 11 U.S.C. § 522 (d)(5)" at bounding box center [599, 473] width 378 height 52
checkbox input "true"
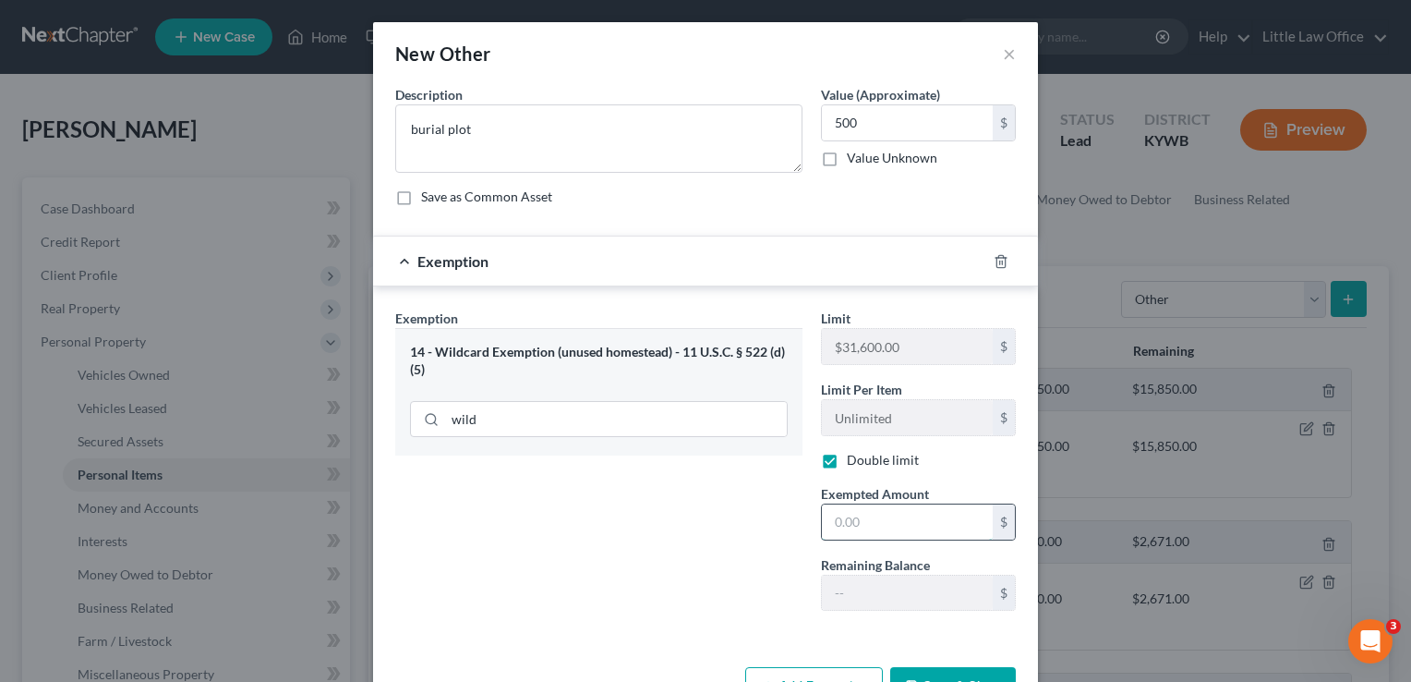
click at [895, 524] on input "text" at bounding box center [907, 521] width 171 height 35
type input "500"
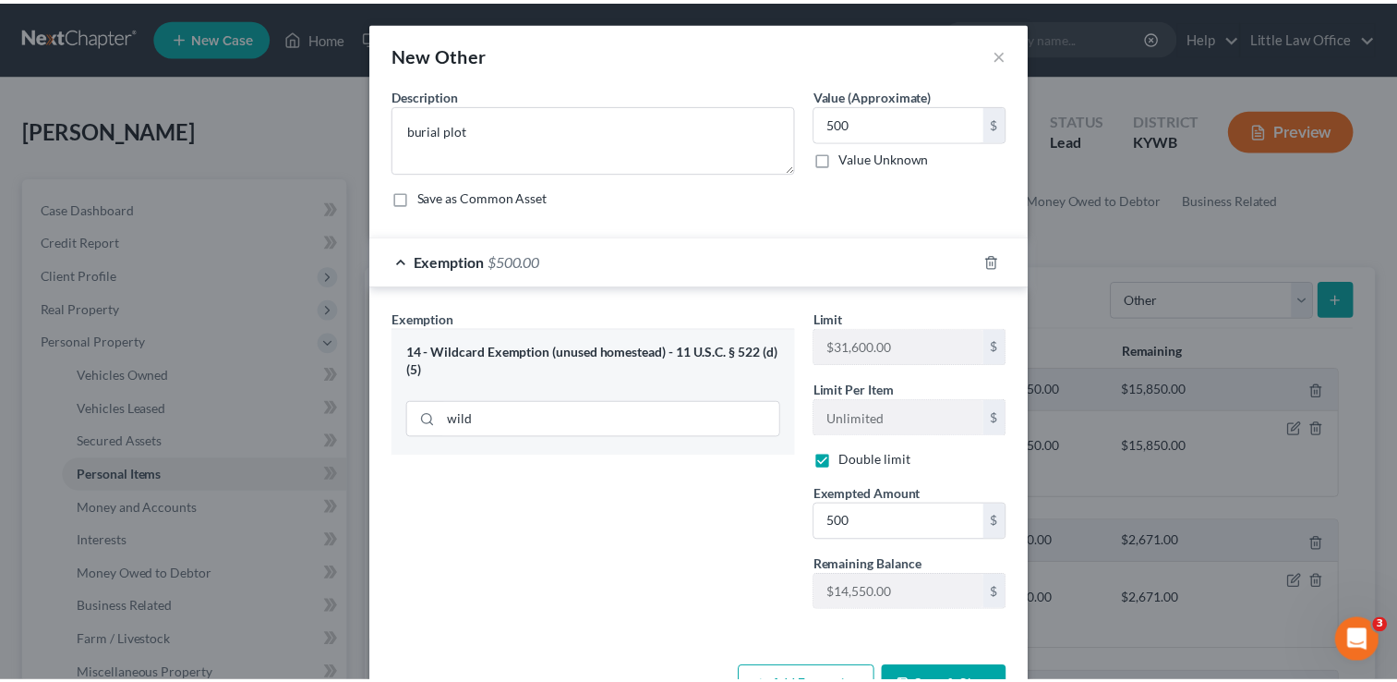
scroll to position [58, 0]
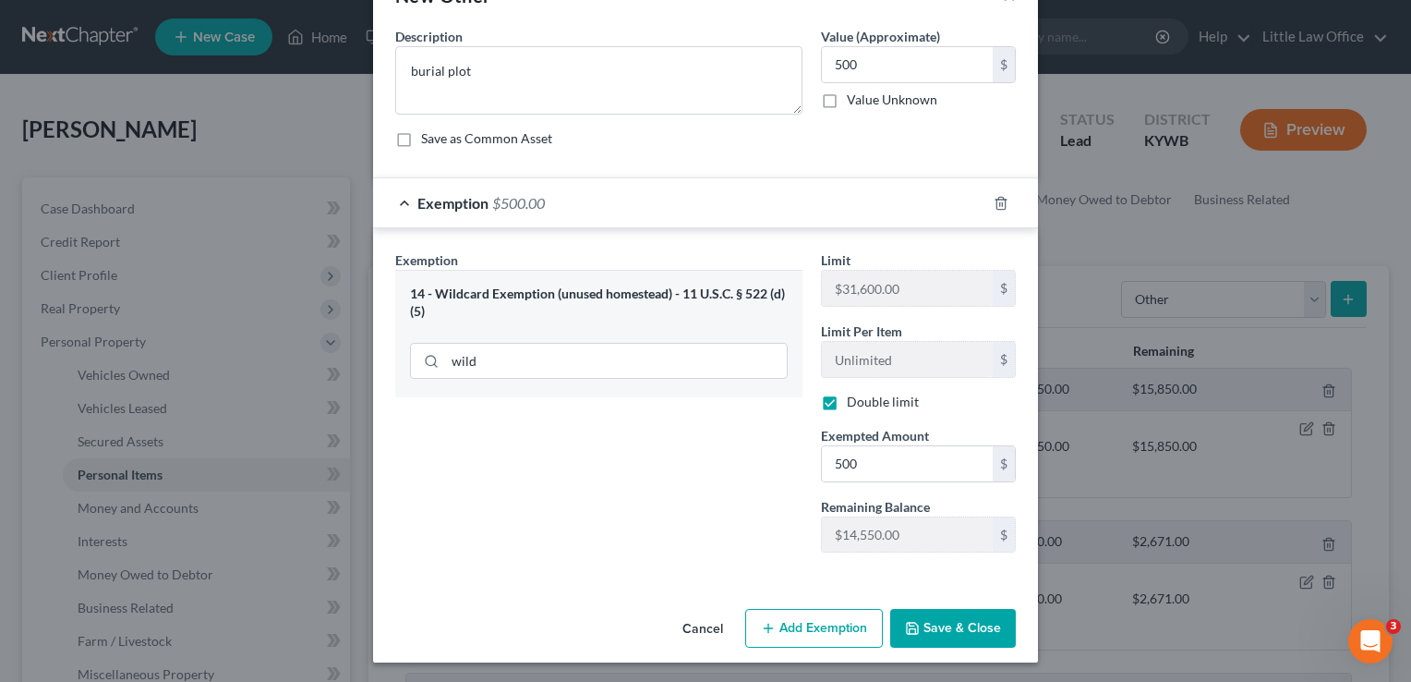
click at [948, 625] on button "Save & Close" at bounding box center [953, 628] width 126 height 39
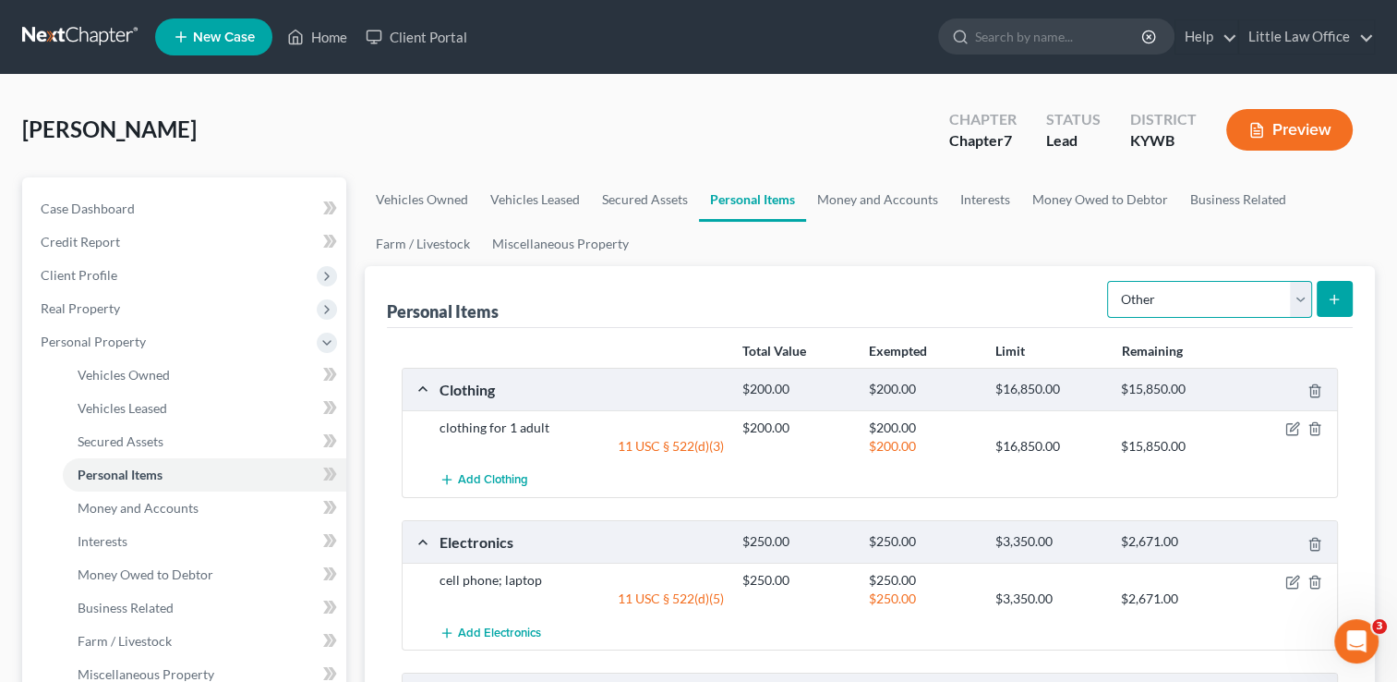
drag, startPoint x: 1243, startPoint y: 306, endPoint x: 1160, endPoint y: 296, distance: 83.7
click at [1160, 296] on select "Select Item Type Clothing Collectibles Of Value Electronics Firearms Household …" at bounding box center [1209, 299] width 205 height 37
click at [901, 209] on link "Money and Accounts" at bounding box center [877, 199] width 143 height 44
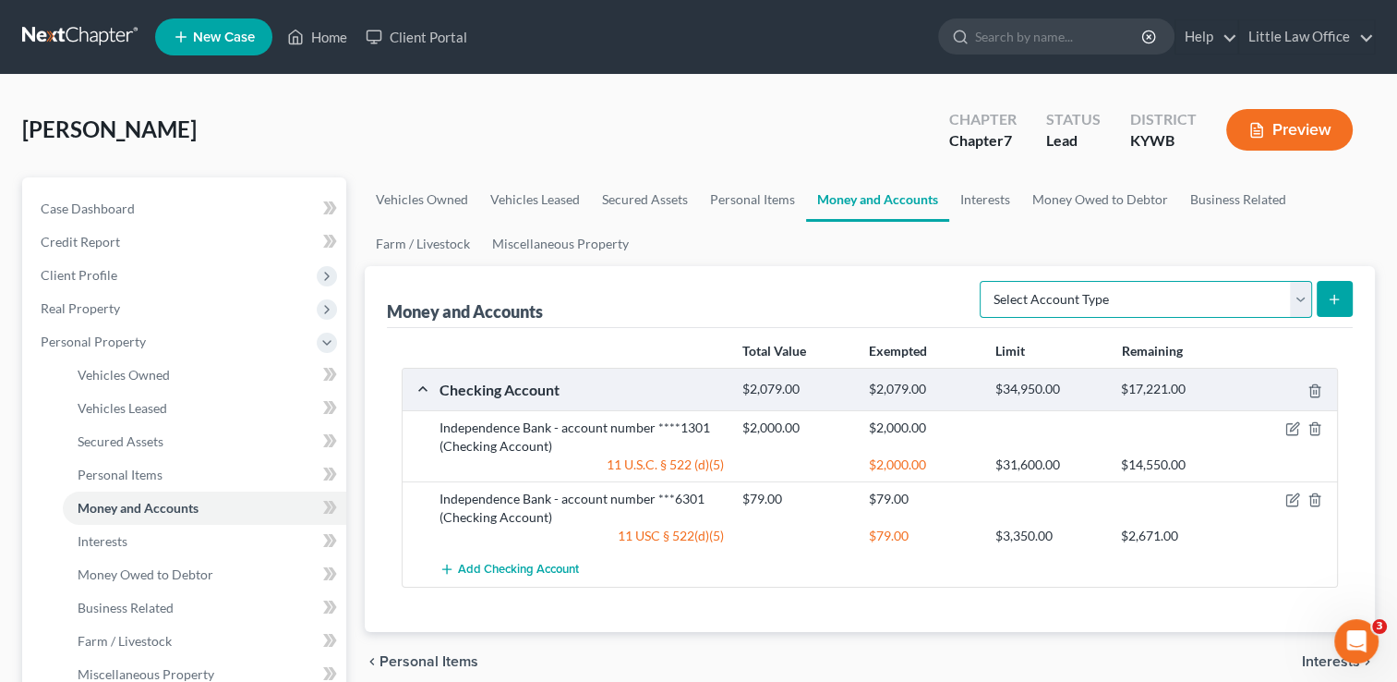
click at [1091, 302] on select "Select Account Type Brokerage Cash on Hand Certificates of Deposit Checking Acc…" at bounding box center [1146, 299] width 332 height 37
click at [984, 281] on select "Select Account Type Brokerage Cash on Hand Certificates of Deposit Checking Acc…" at bounding box center [1146, 299] width 332 height 37
click at [1094, 307] on select "Select Account Type Brokerage Cash on Hand Certificates of Deposit Checking Acc…" at bounding box center [1146, 299] width 332 height 37
select select "cash_on_hand"
click at [984, 281] on select "Select Account Type Brokerage Cash on Hand Certificates of Deposit Checking Acc…" at bounding box center [1146, 299] width 332 height 37
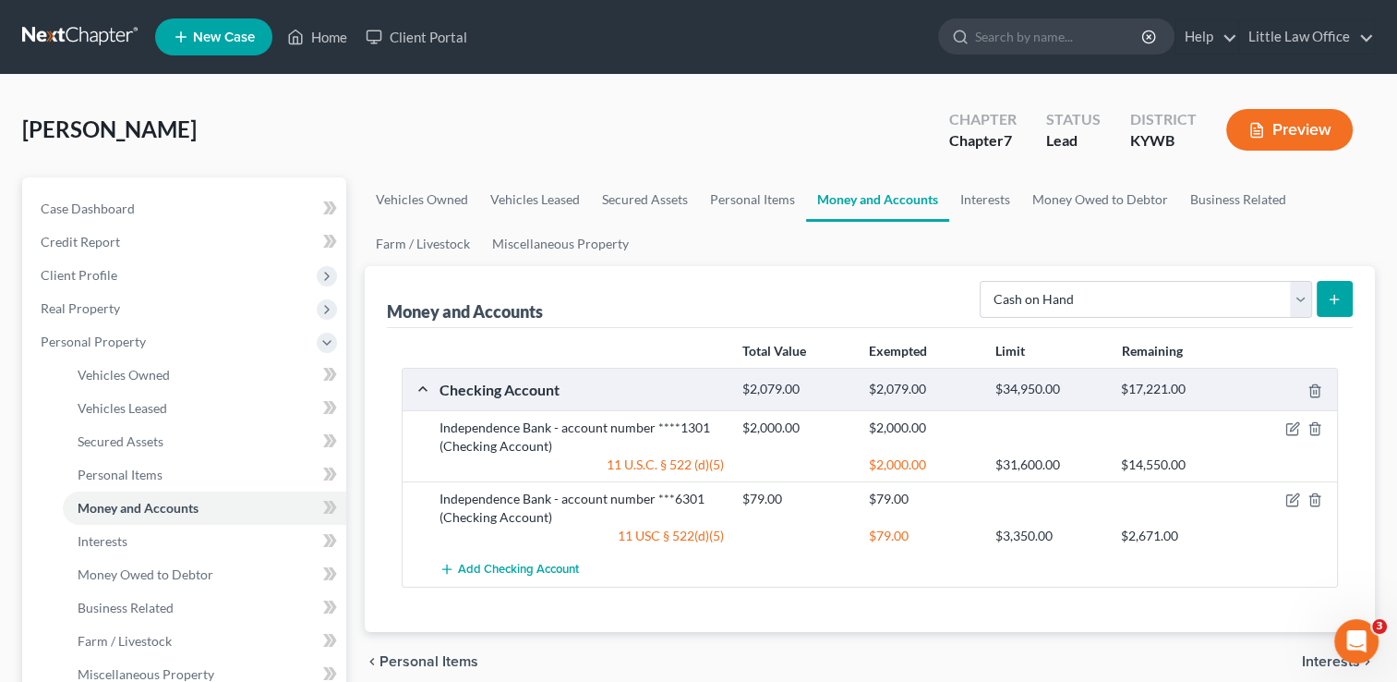
click at [1337, 303] on icon "submit" at bounding box center [1334, 299] width 15 height 15
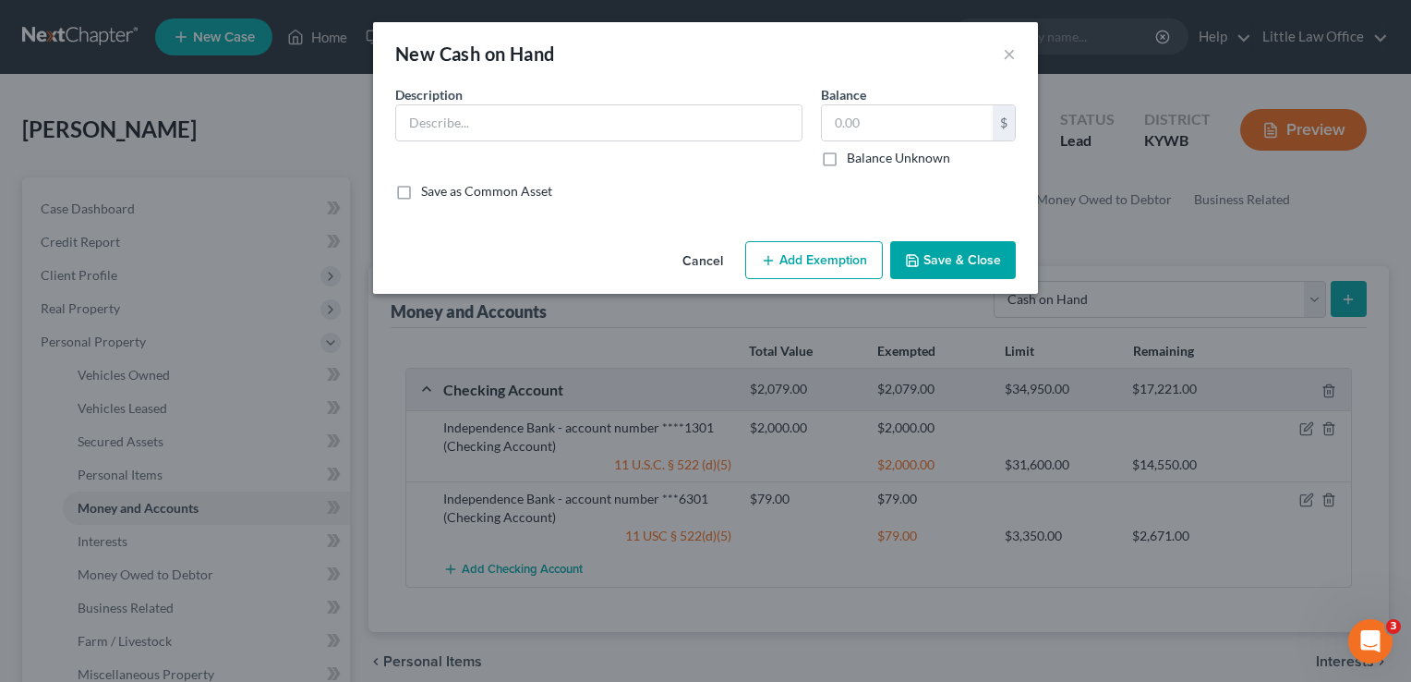
click at [581, 144] on div "Description *" at bounding box center [599, 126] width 426 height 82
click at [581, 139] on input "text" at bounding box center [598, 122] width 405 height 35
type input "cash"
type input "4"
click at [824, 260] on button "Add Exemption" at bounding box center [814, 260] width 138 height 39
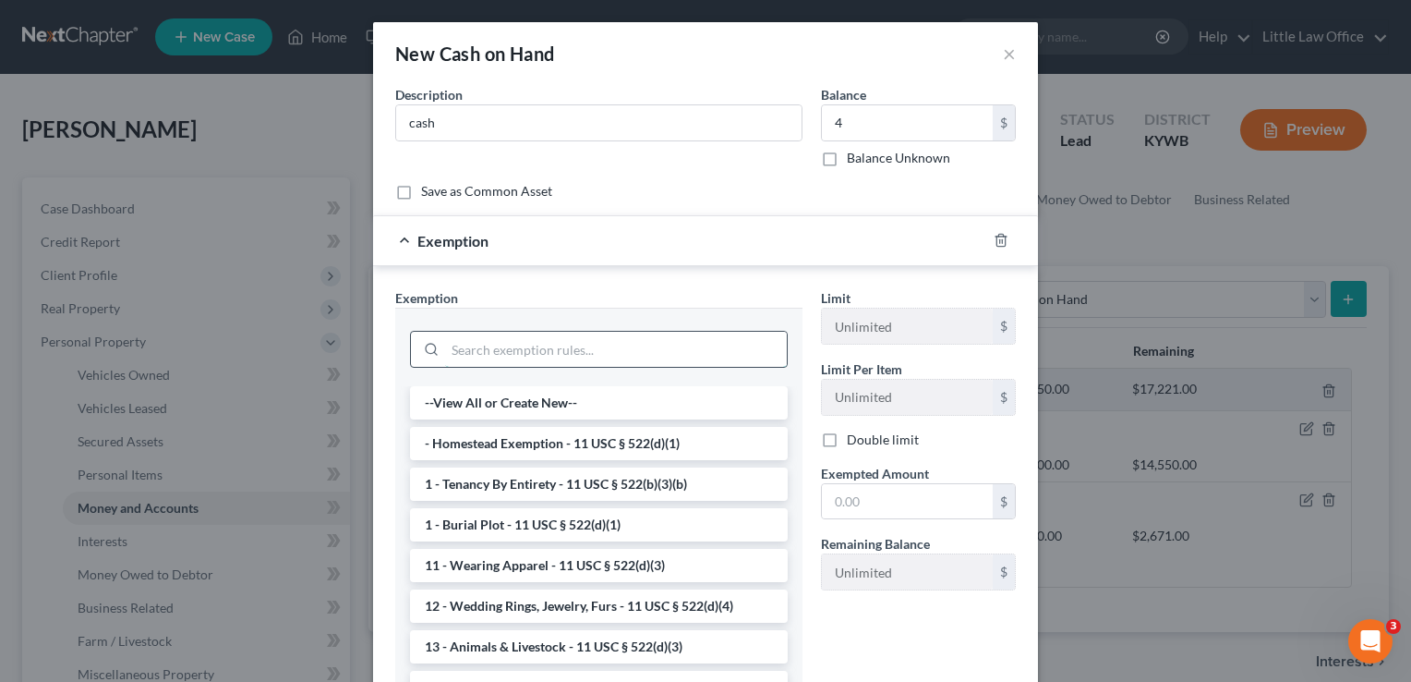
click at [562, 335] on input "search" at bounding box center [616, 349] width 342 height 35
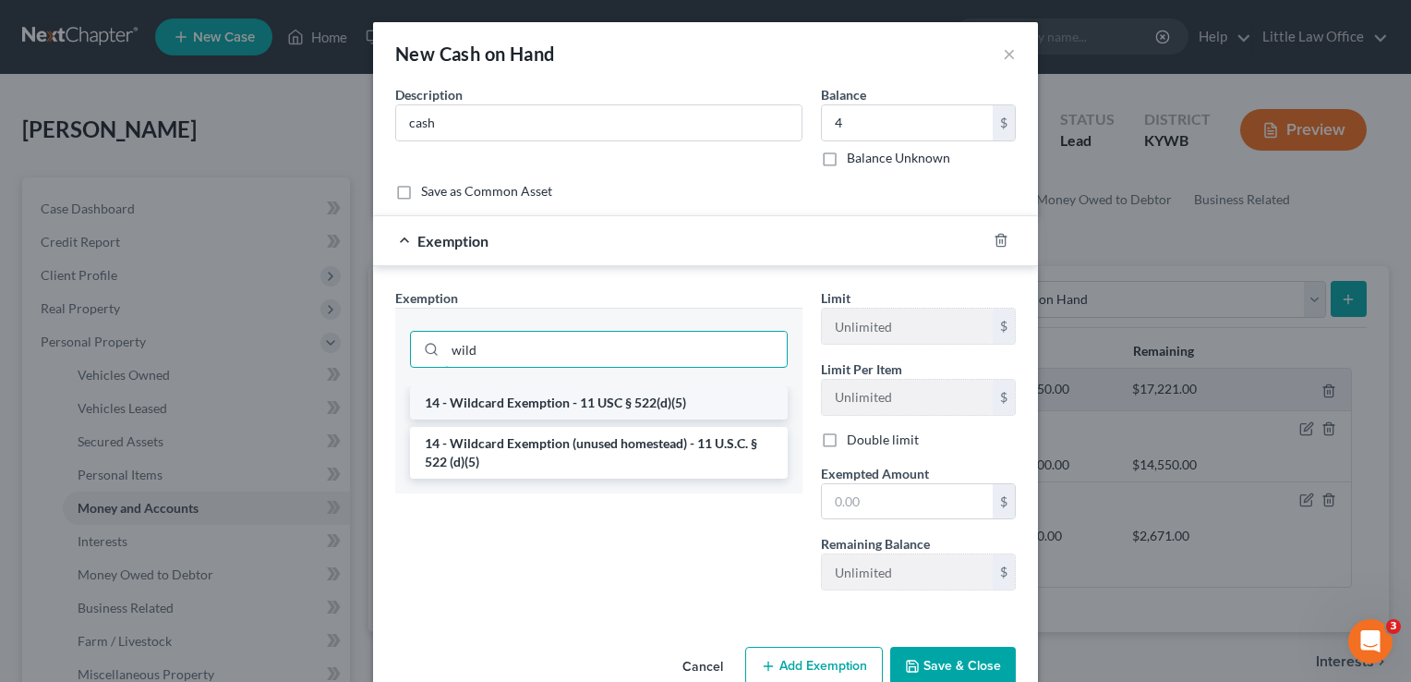
type input "wild"
click at [566, 401] on li "14 - Wildcard Exemption - 11 USC § 522(d)(5)" at bounding box center [599, 402] width 378 height 33
checkbox input "true"
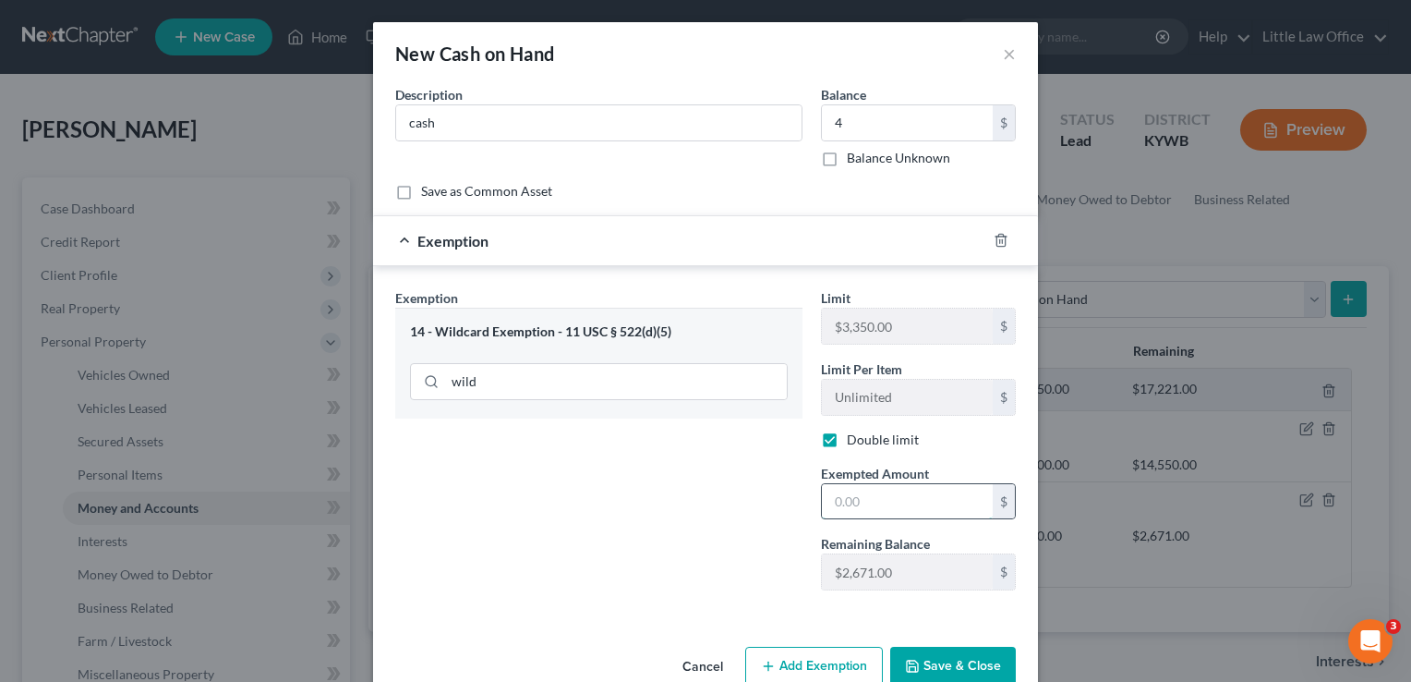
click at [901, 503] on input "text" at bounding box center [907, 501] width 171 height 35
type input "4"
click at [945, 659] on button "Save & Close" at bounding box center [953, 666] width 126 height 39
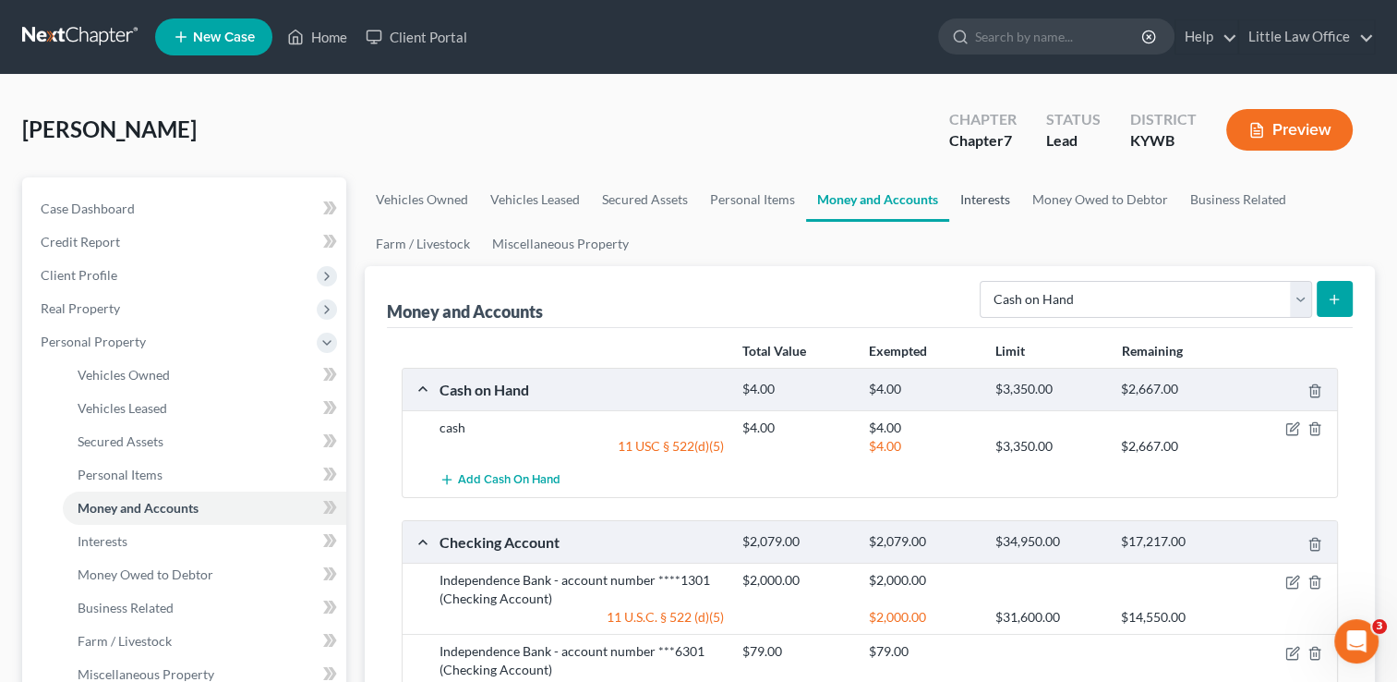
click at [966, 205] on link "Interests" at bounding box center [985, 199] width 72 height 44
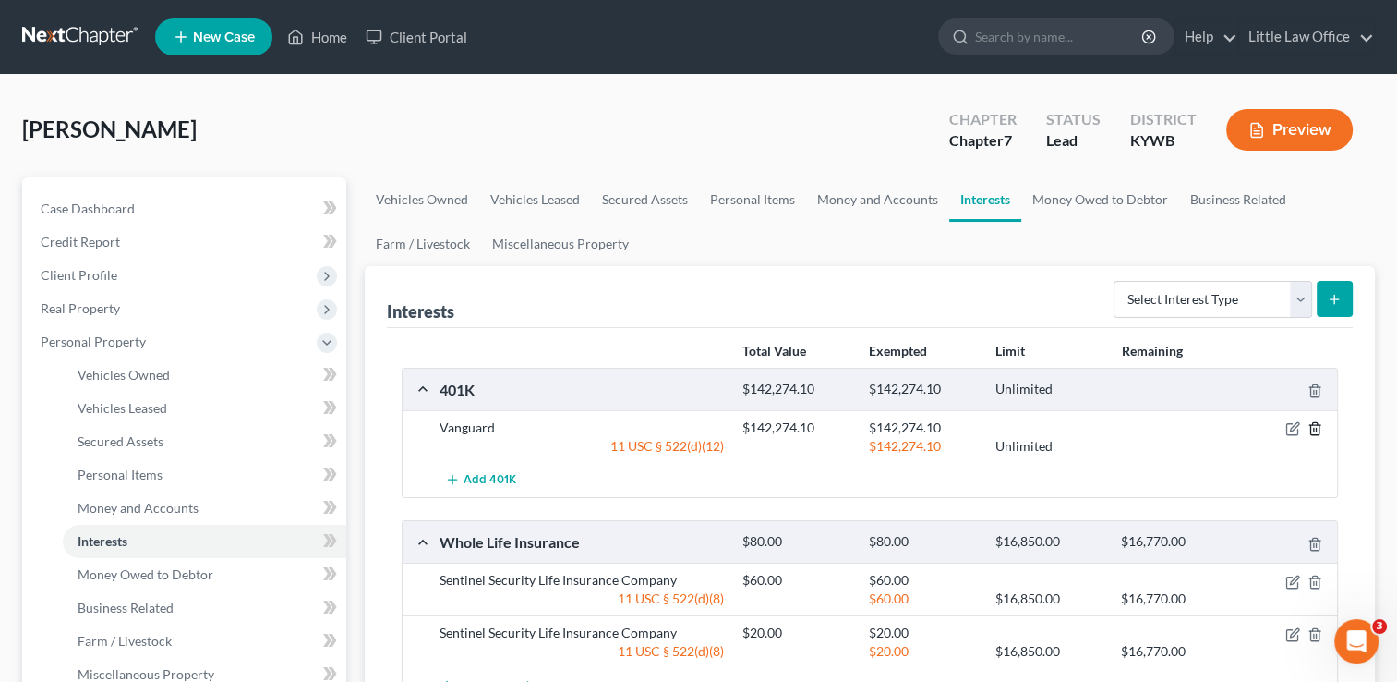
click at [1319, 431] on icon "button" at bounding box center [1315, 429] width 8 height 12
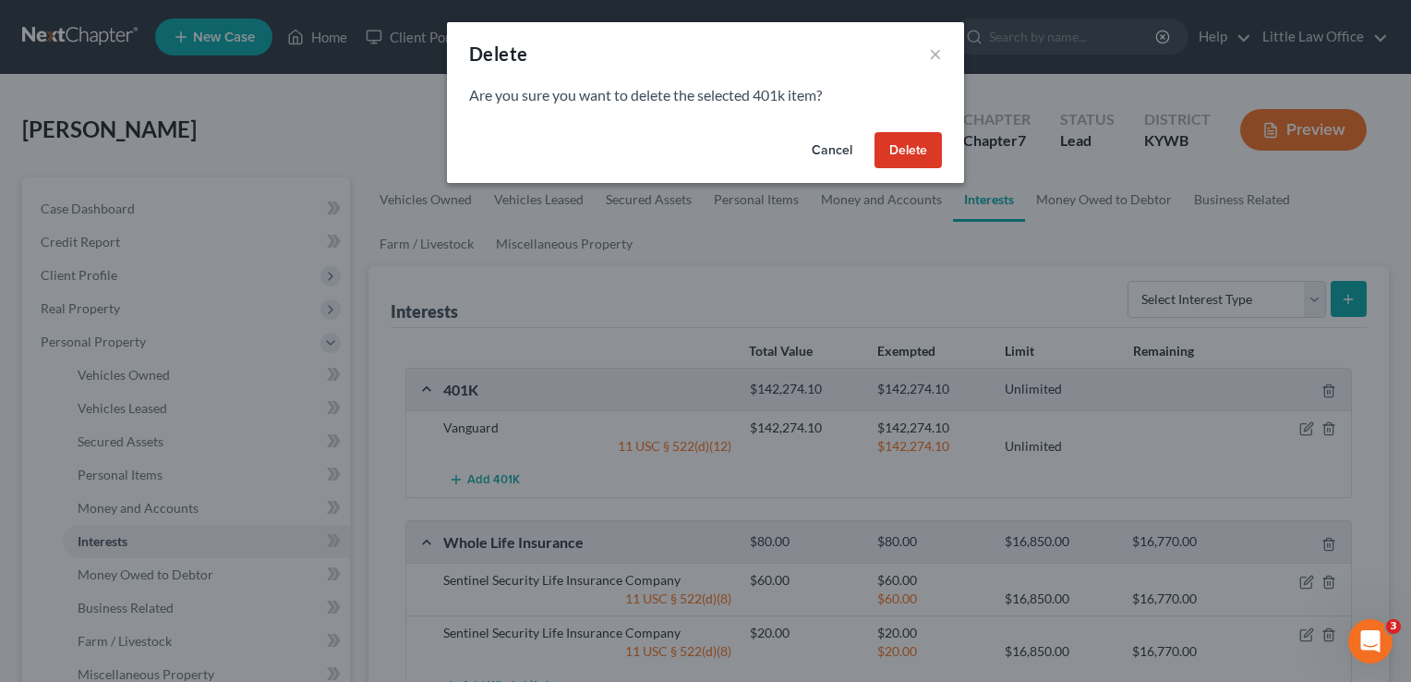
click at [923, 157] on button "Delete" at bounding box center [908, 150] width 67 height 37
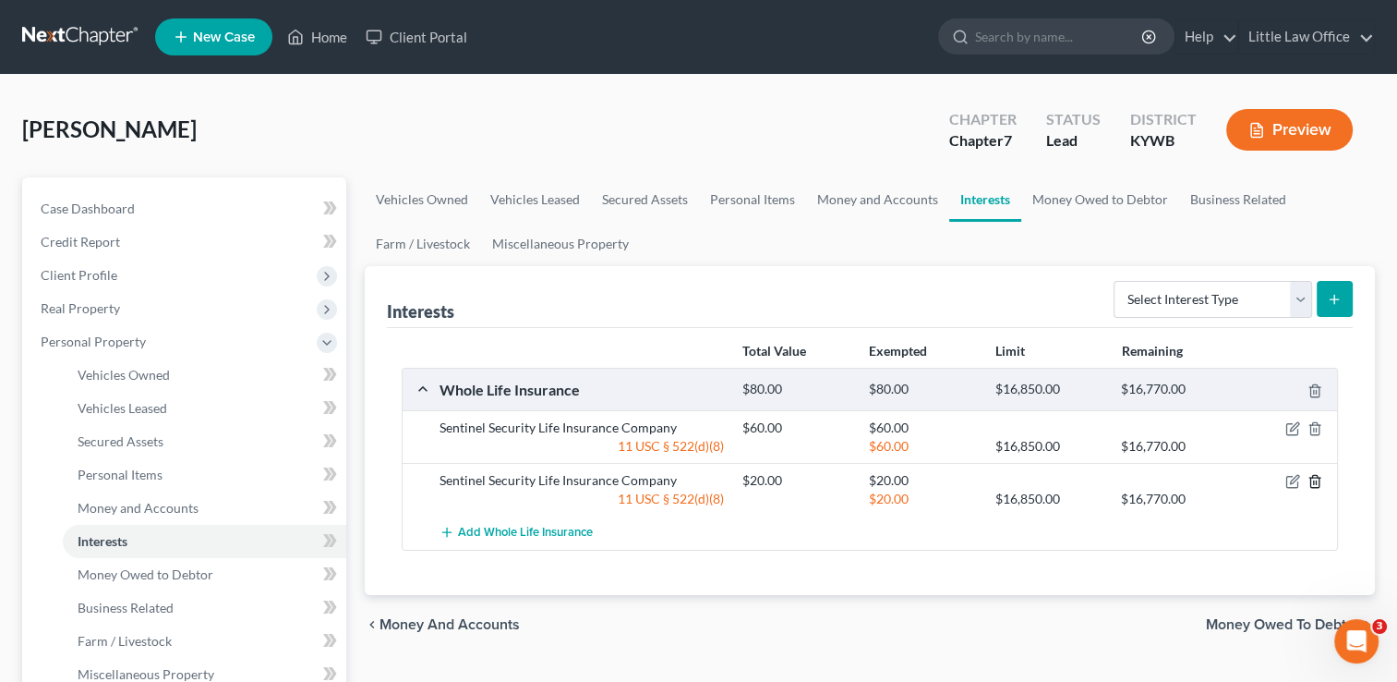
click at [1319, 479] on icon "button" at bounding box center [1315, 482] width 8 height 12
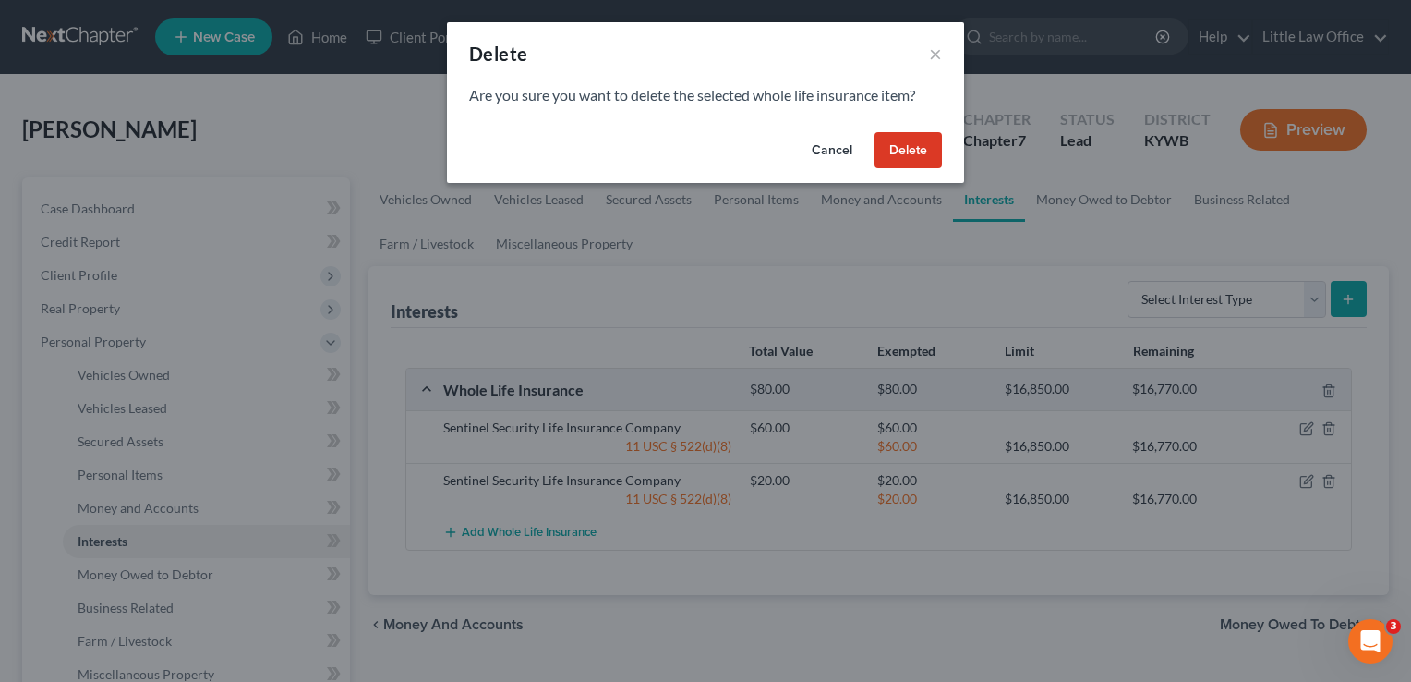
click at [897, 150] on button "Delete" at bounding box center [908, 150] width 67 height 37
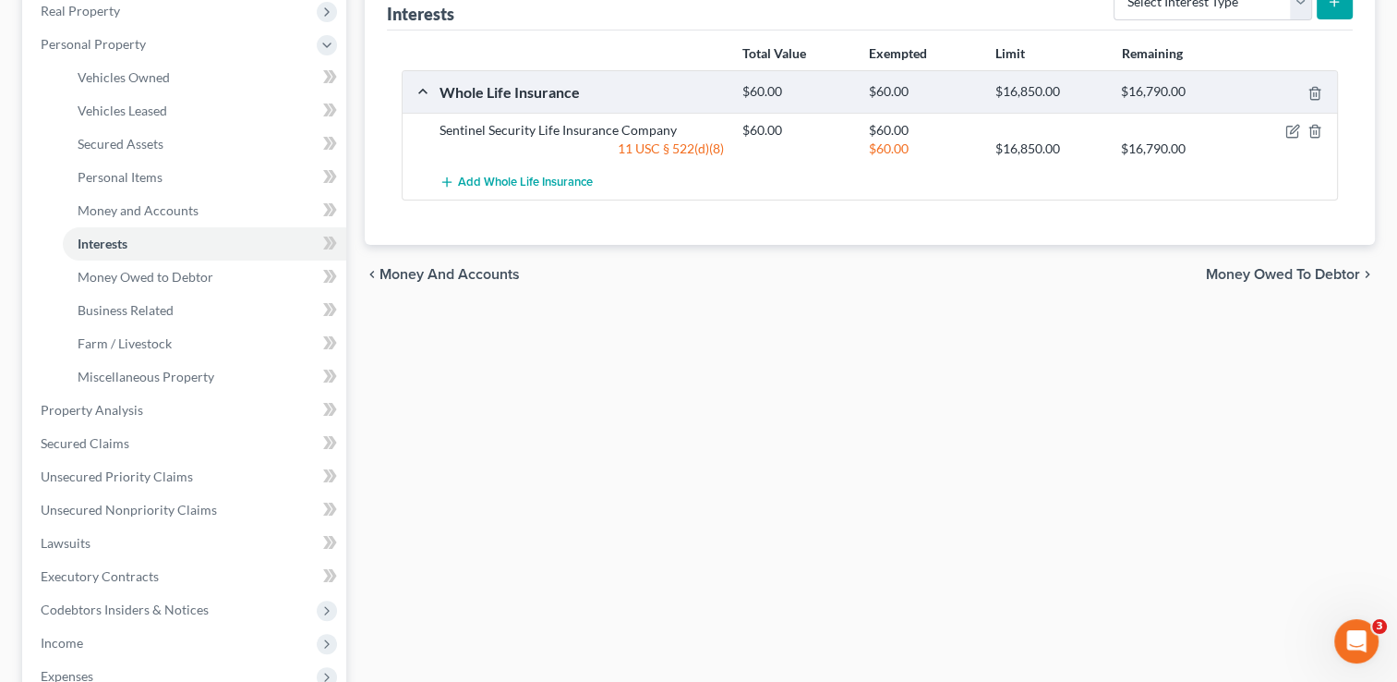
scroll to position [382, 0]
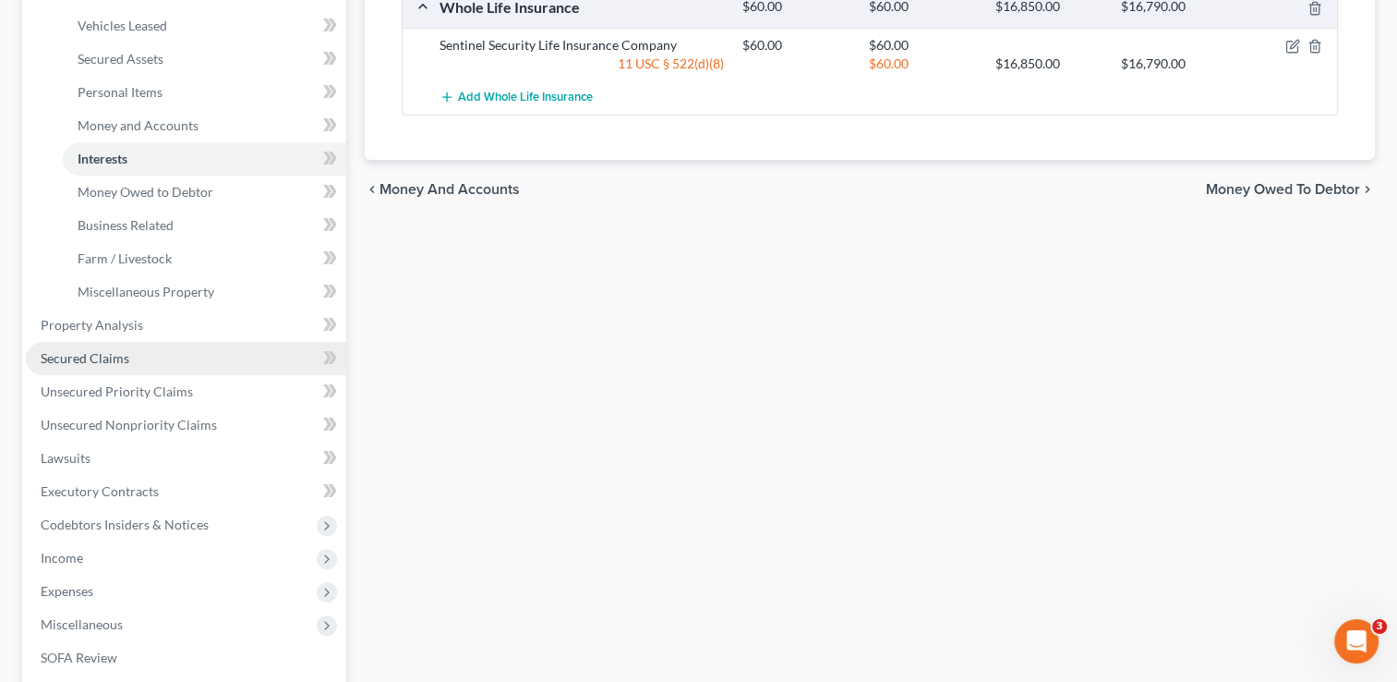
click at [55, 355] on span "Secured Claims" at bounding box center [85, 358] width 89 height 16
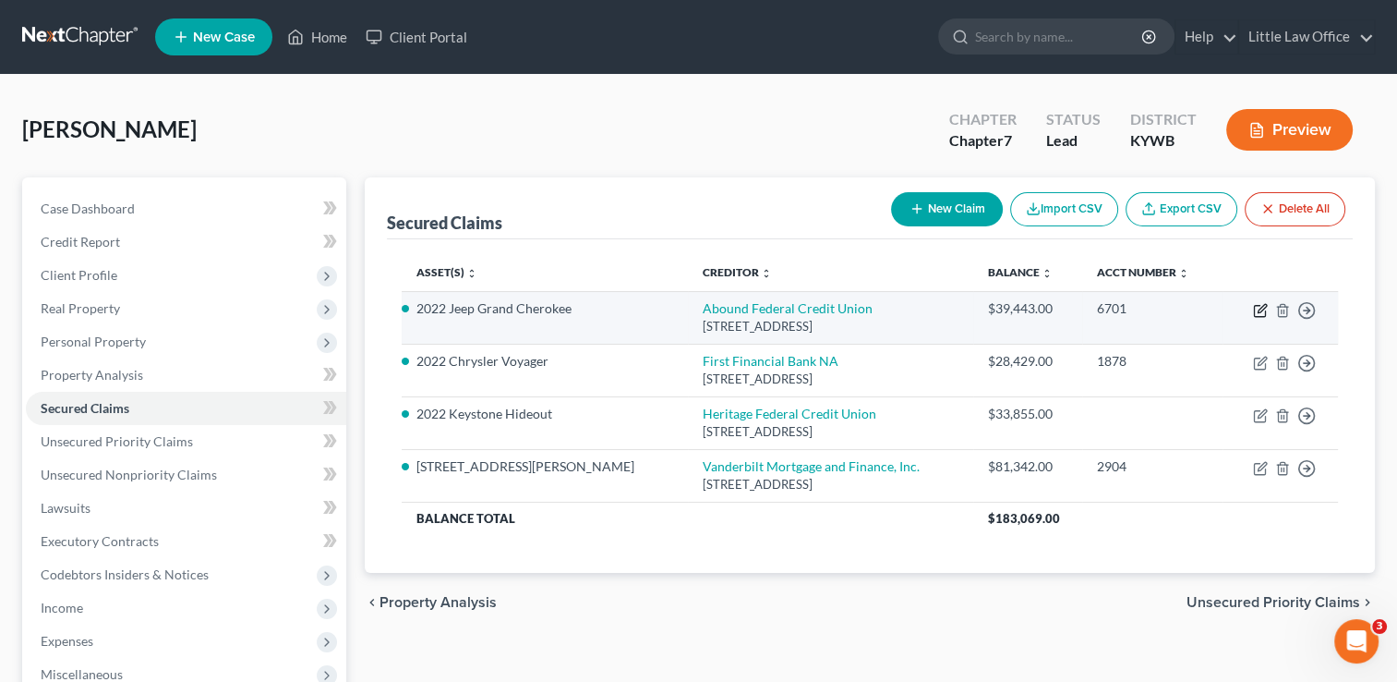
click at [1264, 311] on icon "button" at bounding box center [1259, 311] width 11 height 11
select select "18"
select select "2"
select select "3"
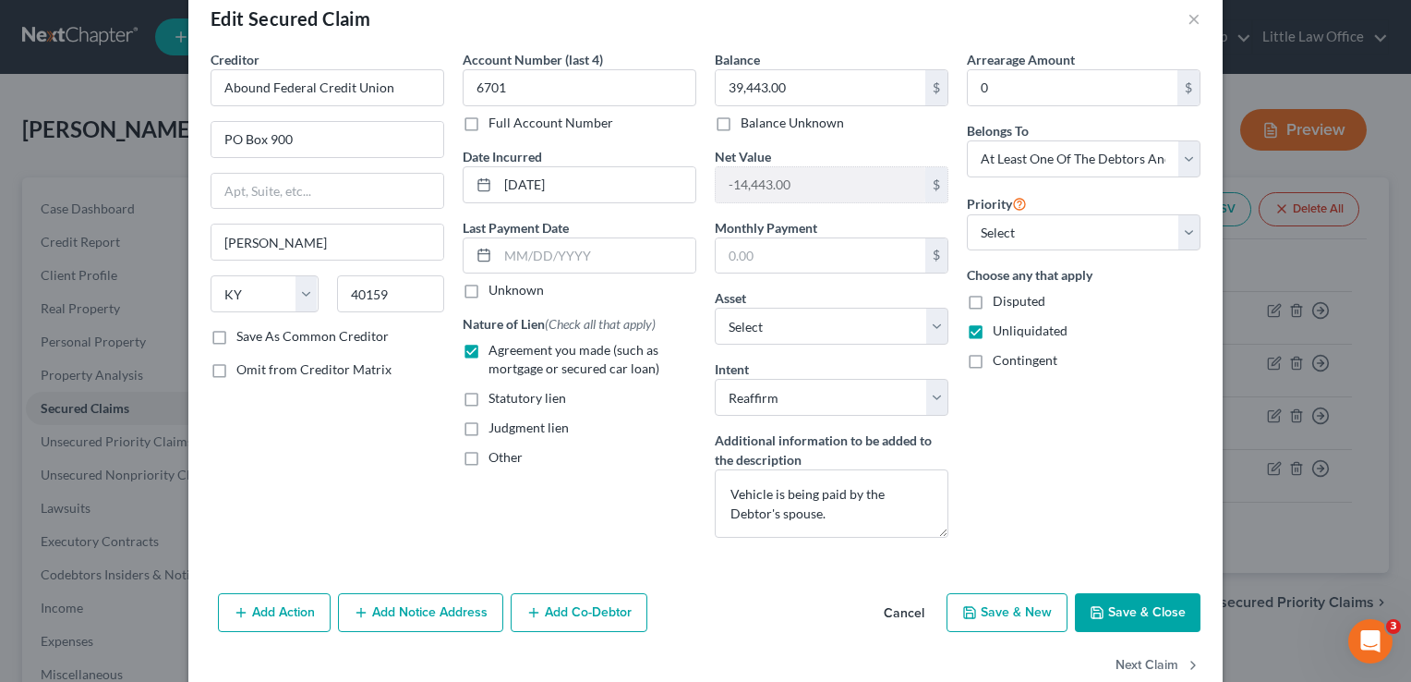
scroll to position [72, 0]
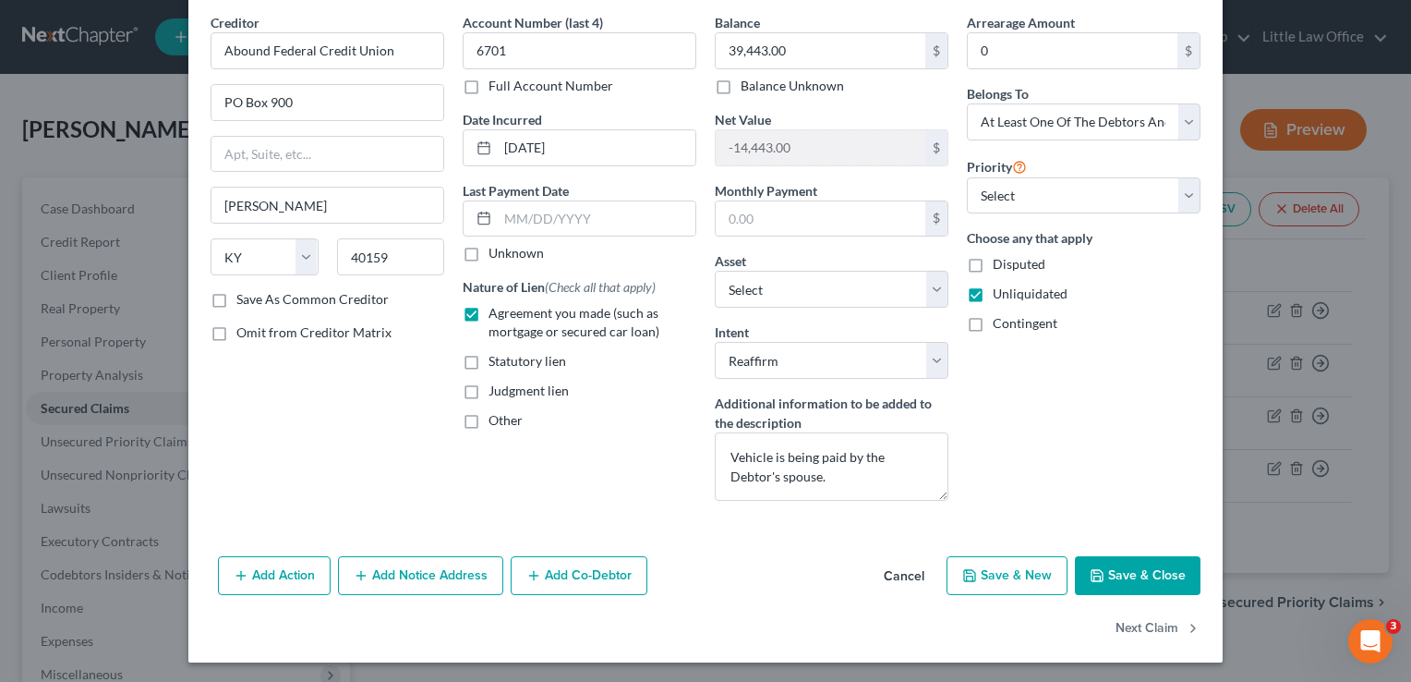
click at [597, 571] on button "Add Co-Debtor" at bounding box center [579, 575] width 137 height 39
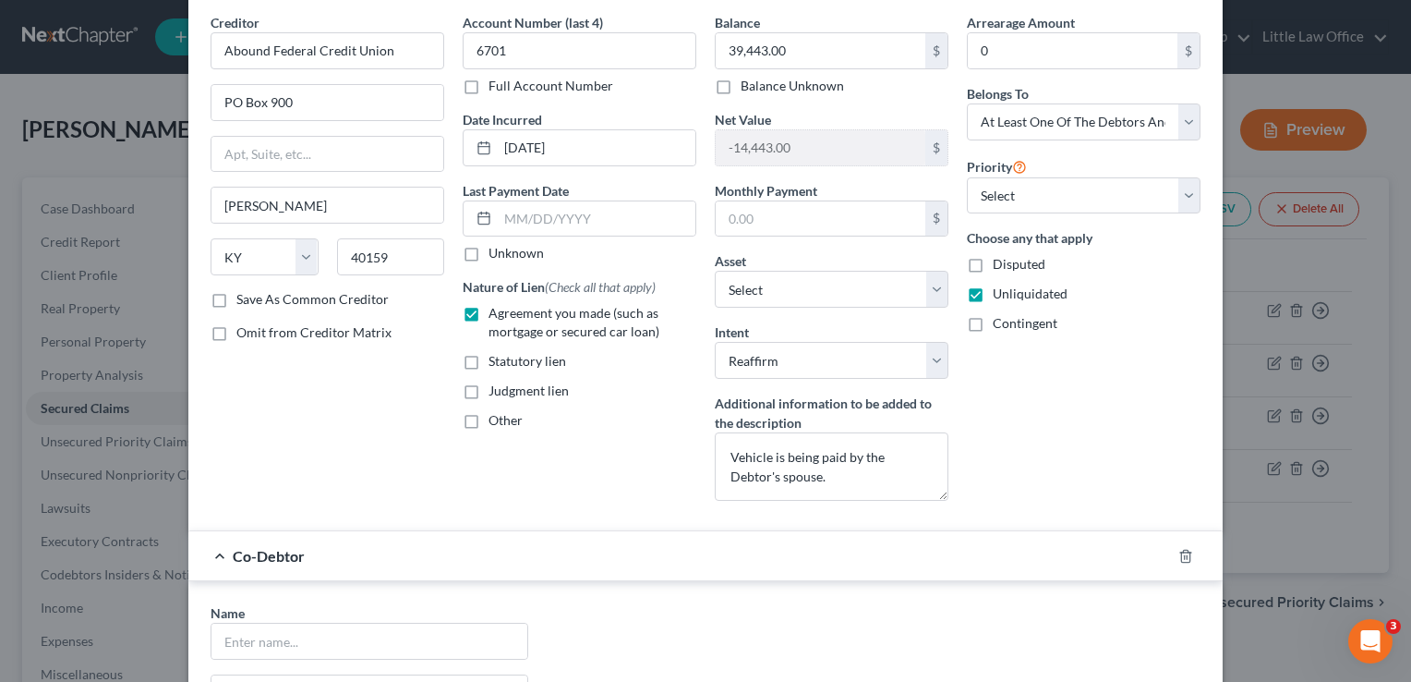
click at [313, 612] on div "Name *" at bounding box center [370, 631] width 318 height 56
click at [304, 642] on input "text" at bounding box center [370, 640] width 316 height 35
click at [304, 642] on input "D" at bounding box center [370, 640] width 316 height 35
type input "o"
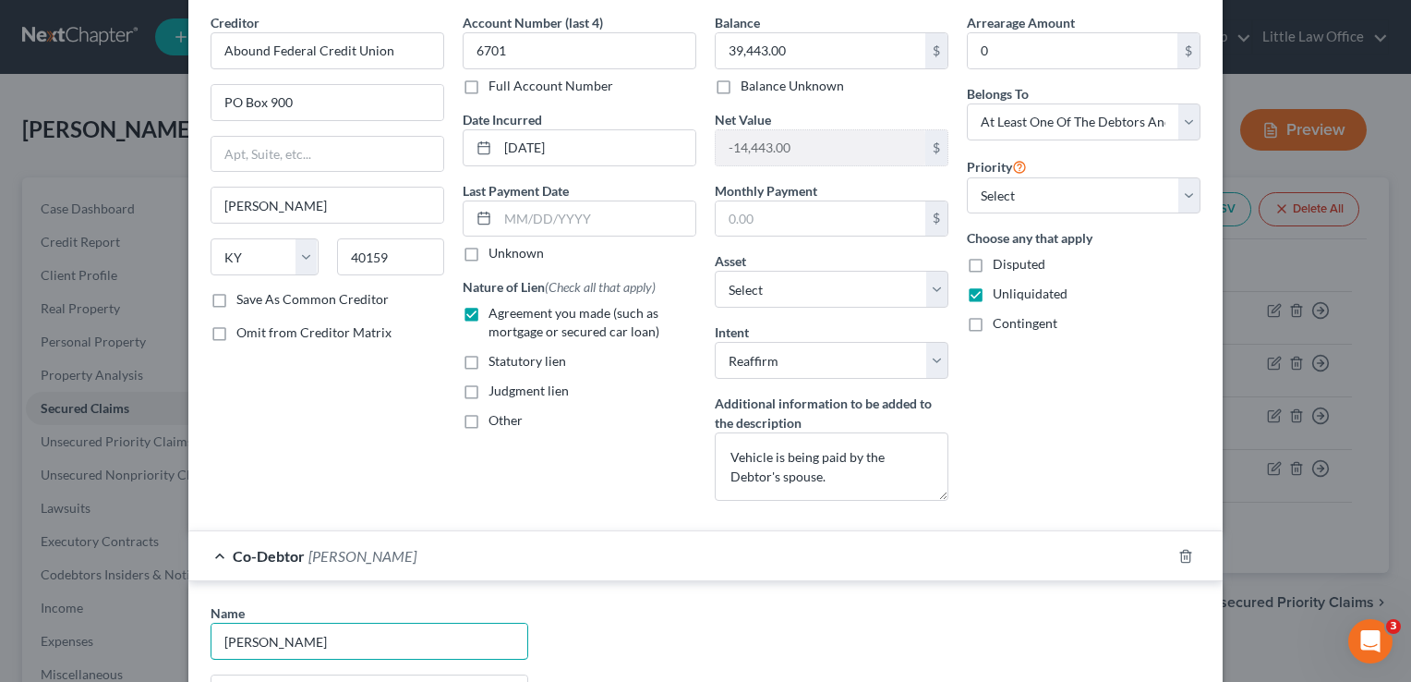
type input "[PERSON_NAME]"
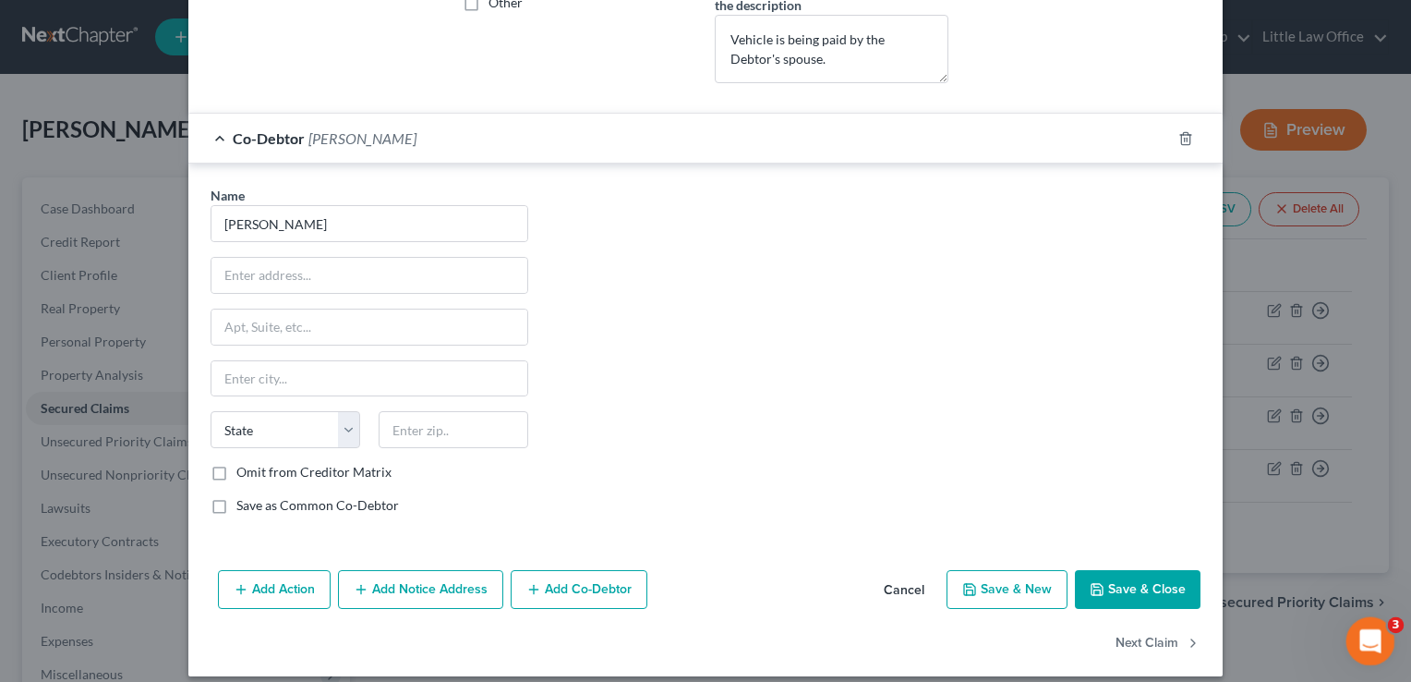
scroll to position [498, 0]
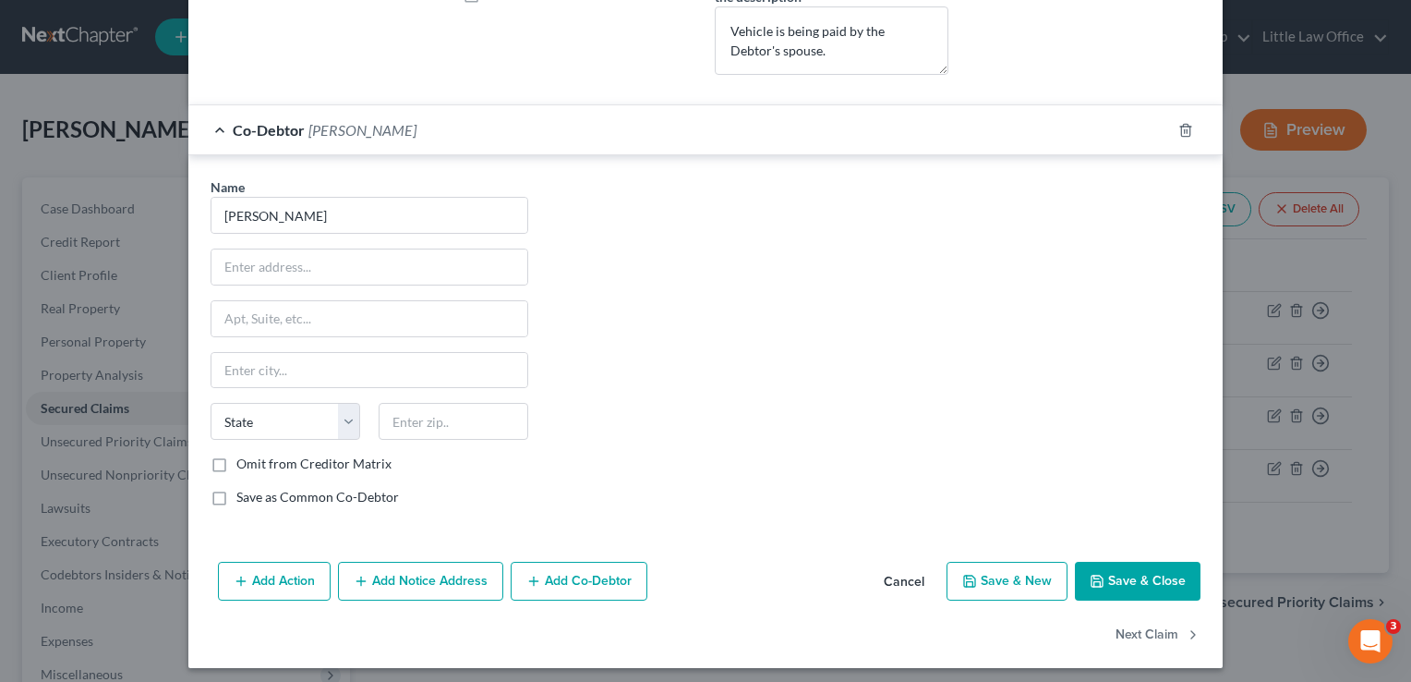
click at [236, 495] on label "Save as Common Co-Debtor" at bounding box center [317, 497] width 163 height 18
click at [244, 495] on input "Save as Common Co-Debtor" at bounding box center [250, 494] width 12 height 12
checkbox input "true"
click at [1164, 631] on button "Next Claim" at bounding box center [1158, 634] width 85 height 39
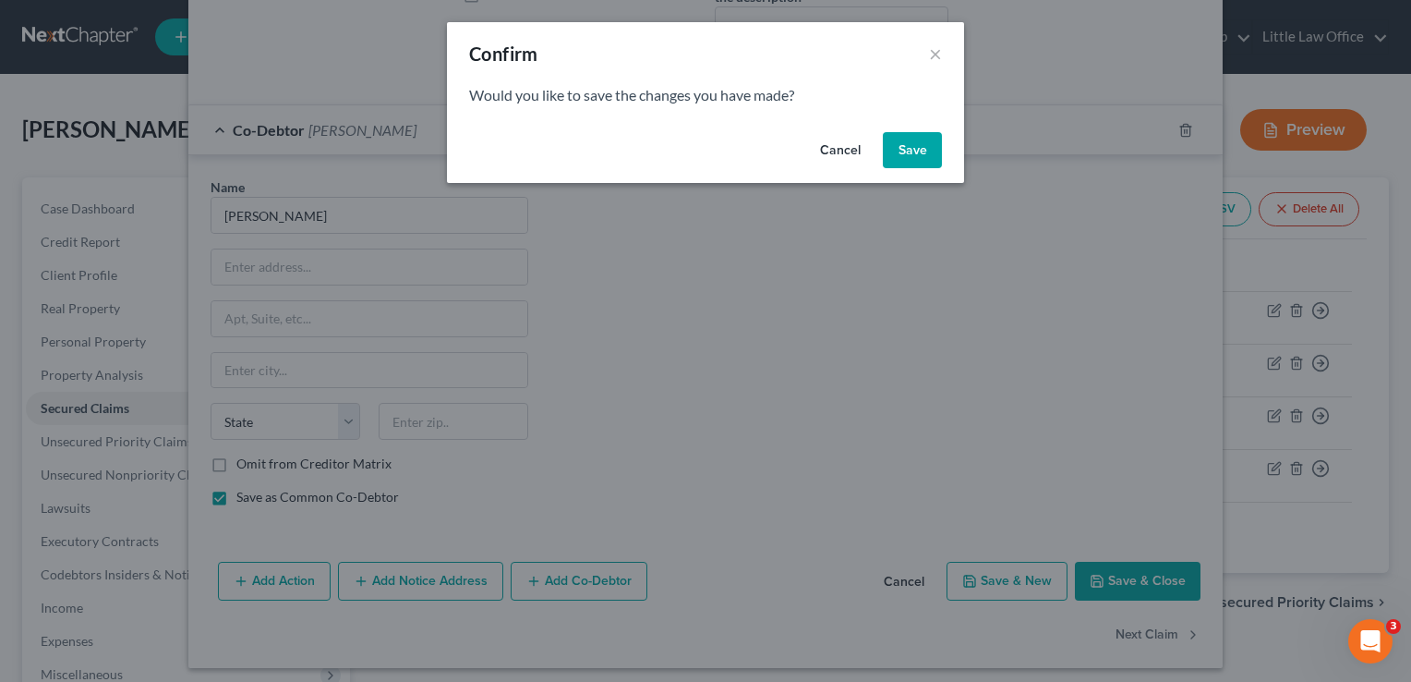
click at [912, 163] on button "Save" at bounding box center [912, 150] width 59 height 37
select select "36"
select select "2"
select select "3"
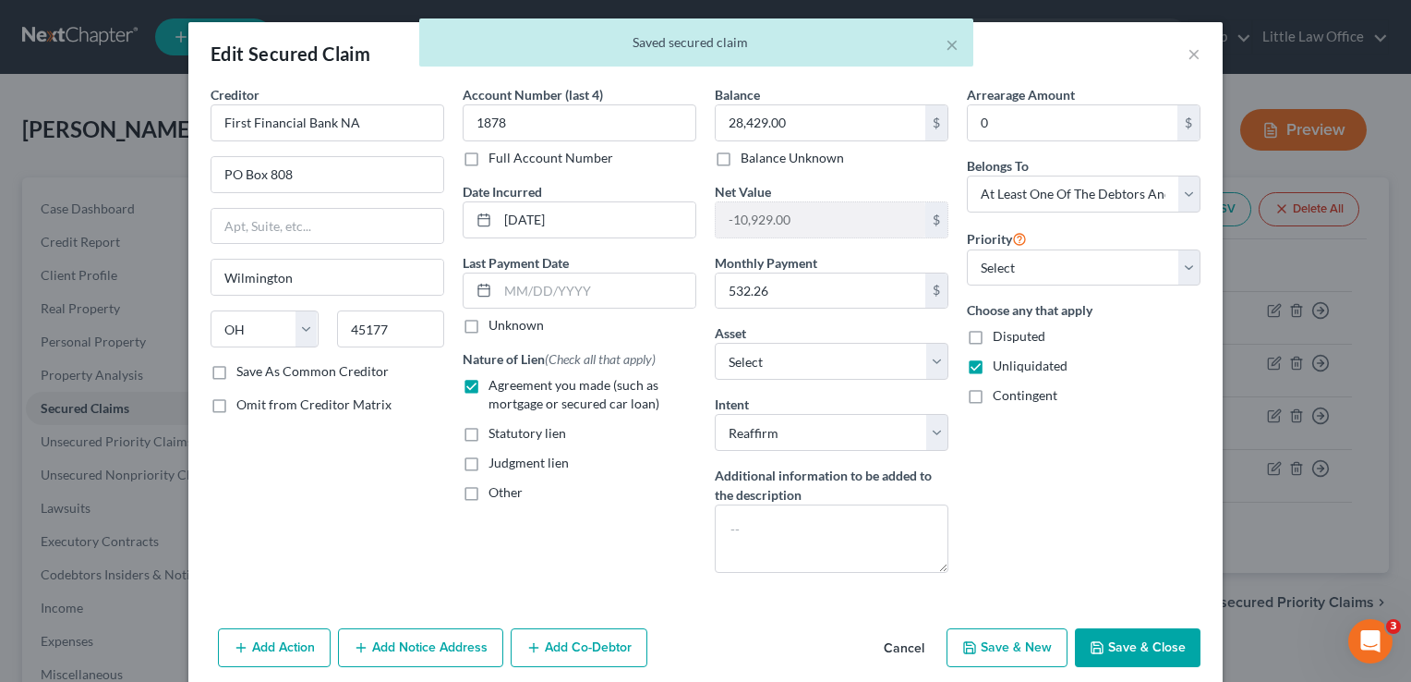
click at [591, 646] on button "Add Co-Debtor" at bounding box center [579, 647] width 137 height 39
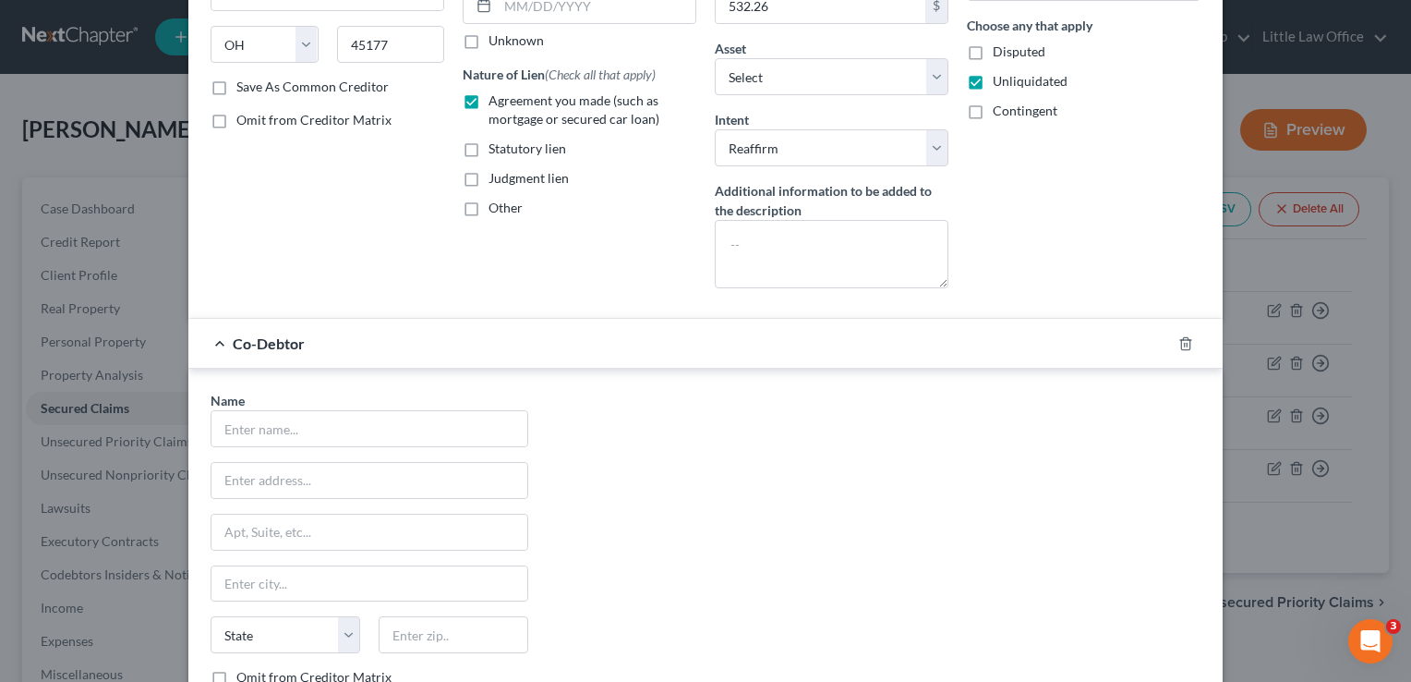
scroll to position [336, 0]
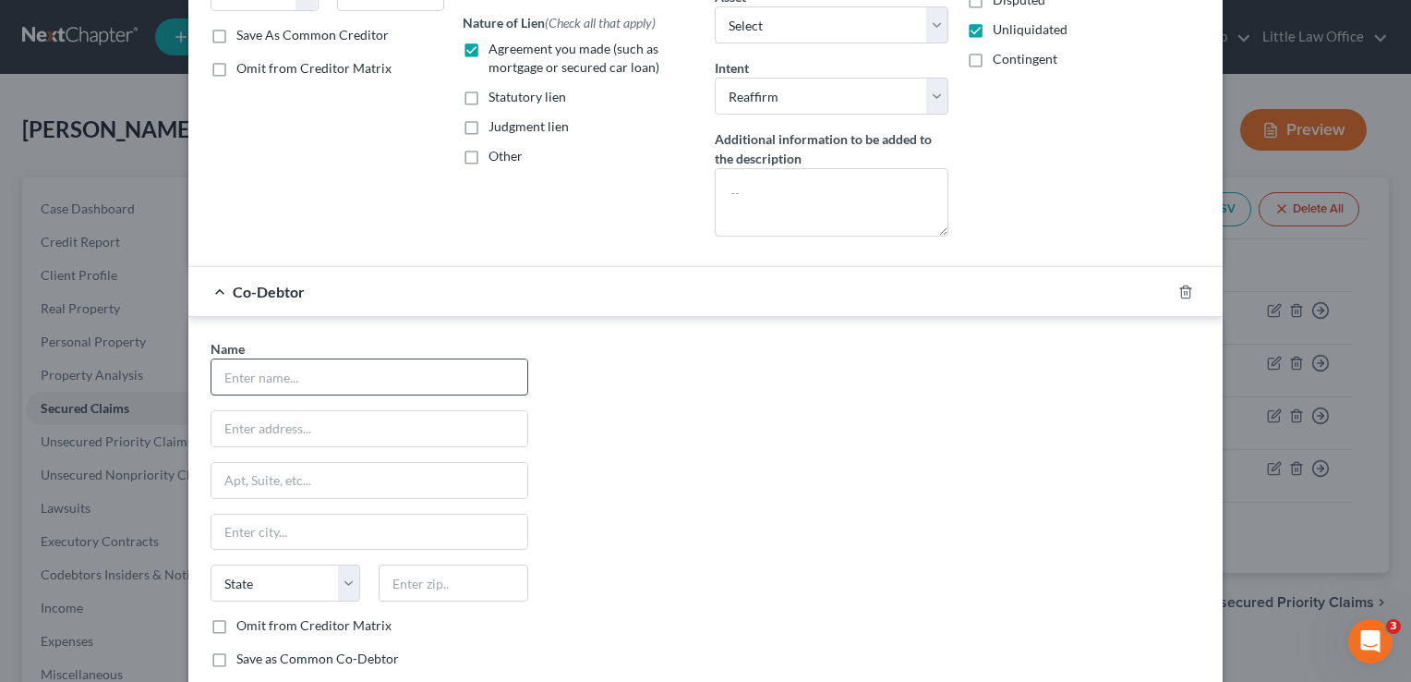
click at [502, 382] on input "text" at bounding box center [370, 376] width 316 height 35
type input "[PERSON_NAME]"
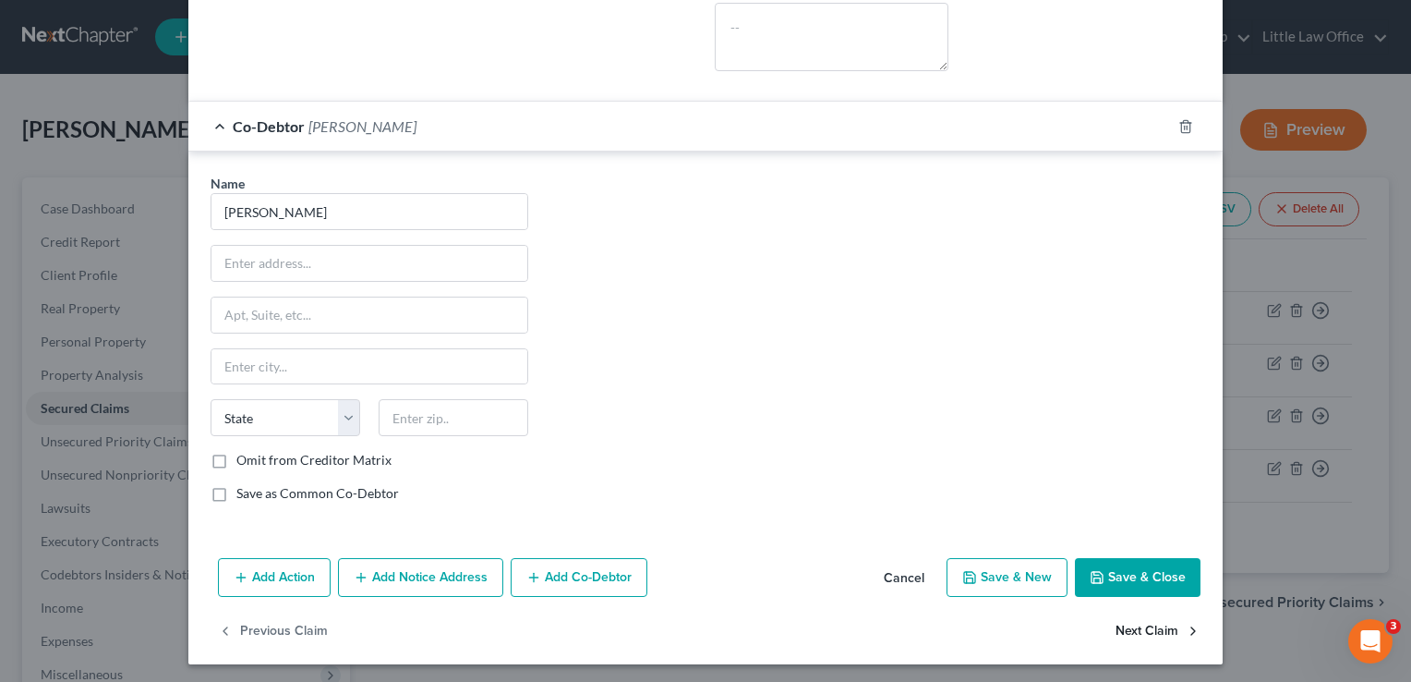
click at [1154, 628] on button "Next Claim" at bounding box center [1158, 630] width 85 height 39
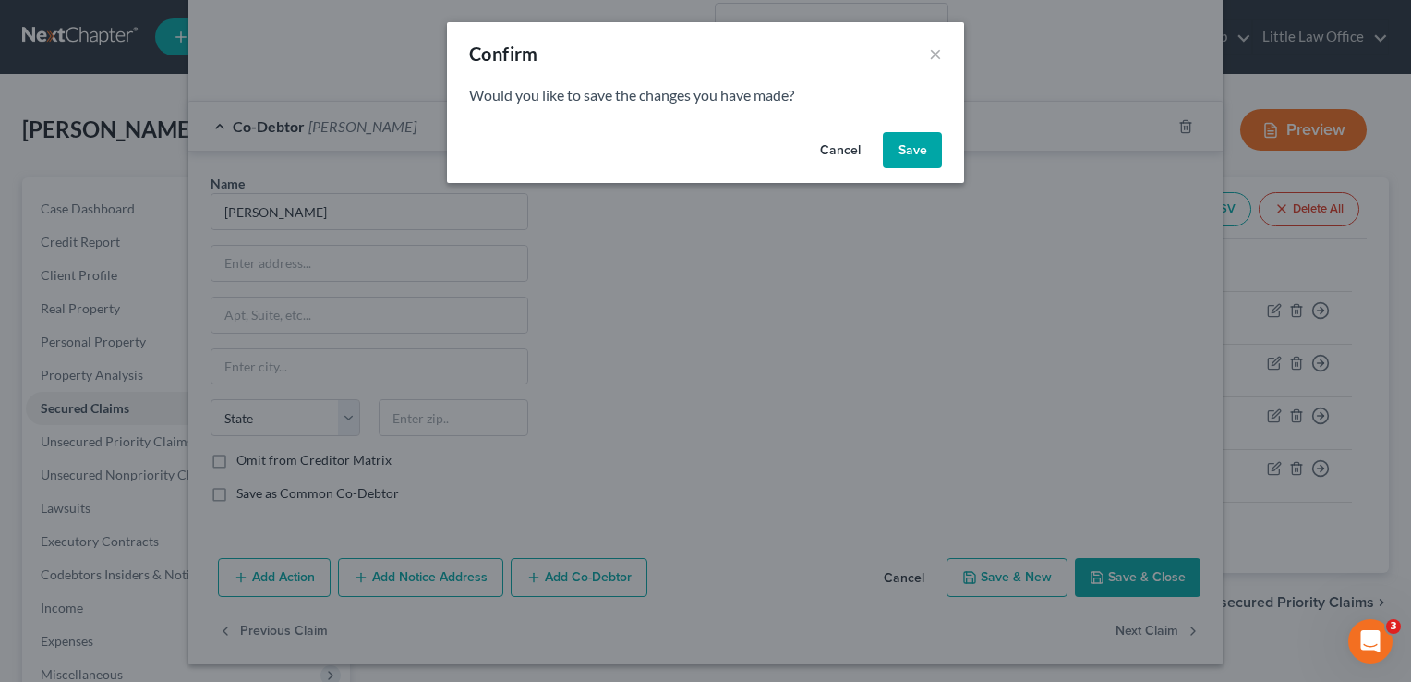
click at [907, 161] on button "Save" at bounding box center [912, 150] width 59 height 37
select select "15"
select select "4"
select select "0"
select select "3"
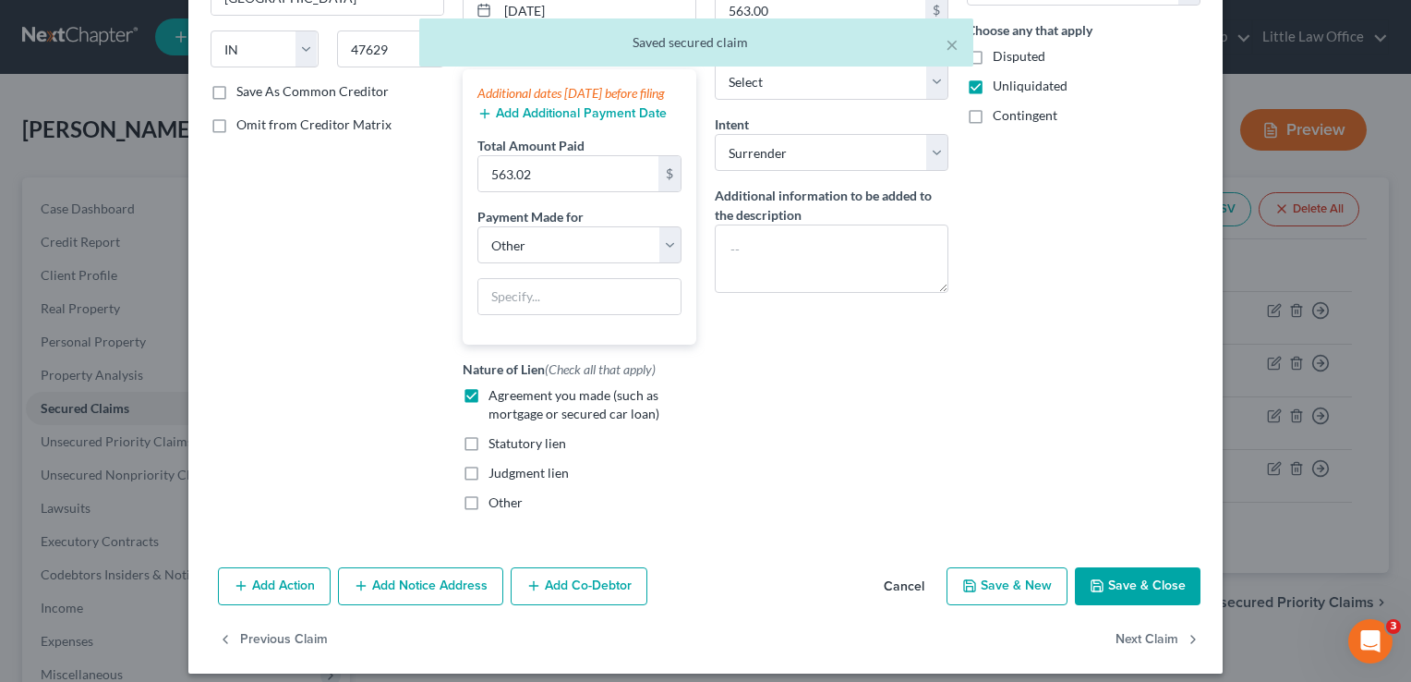
scroll to position [309, 0]
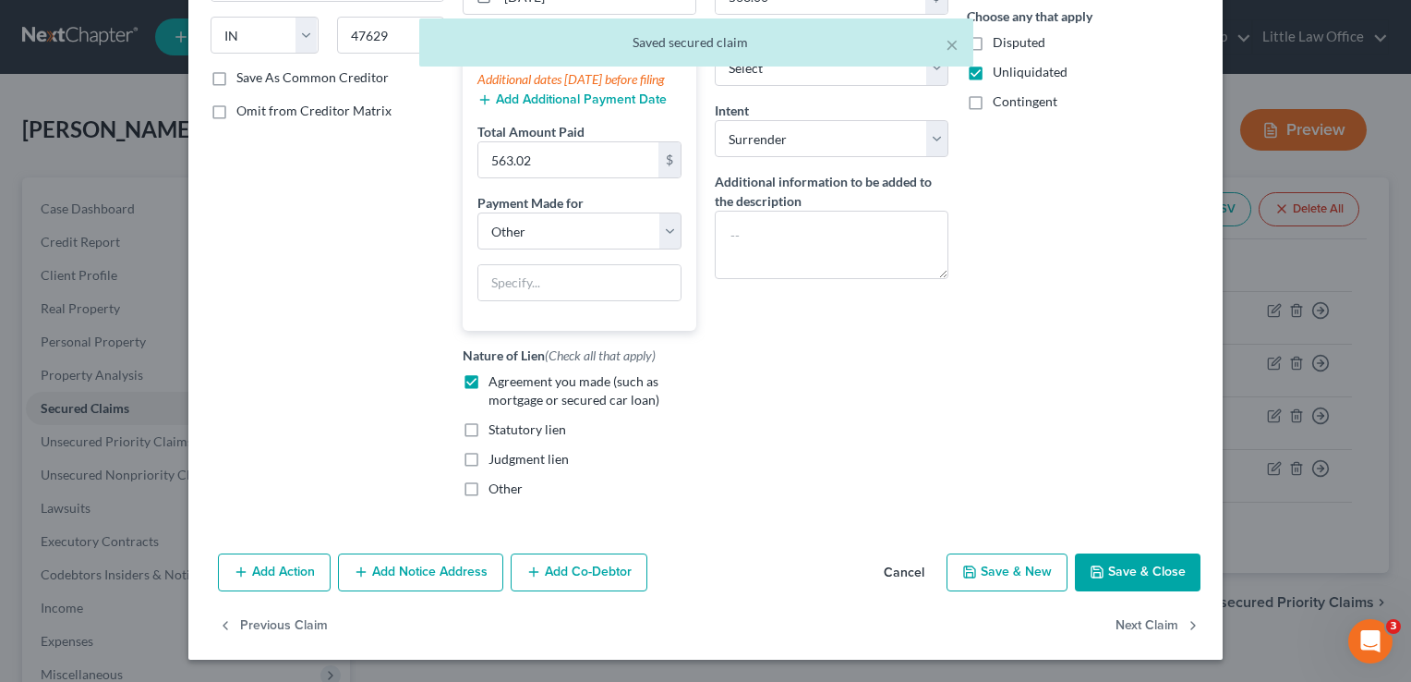
click at [601, 587] on button "Add Co-Debtor" at bounding box center [579, 572] width 137 height 39
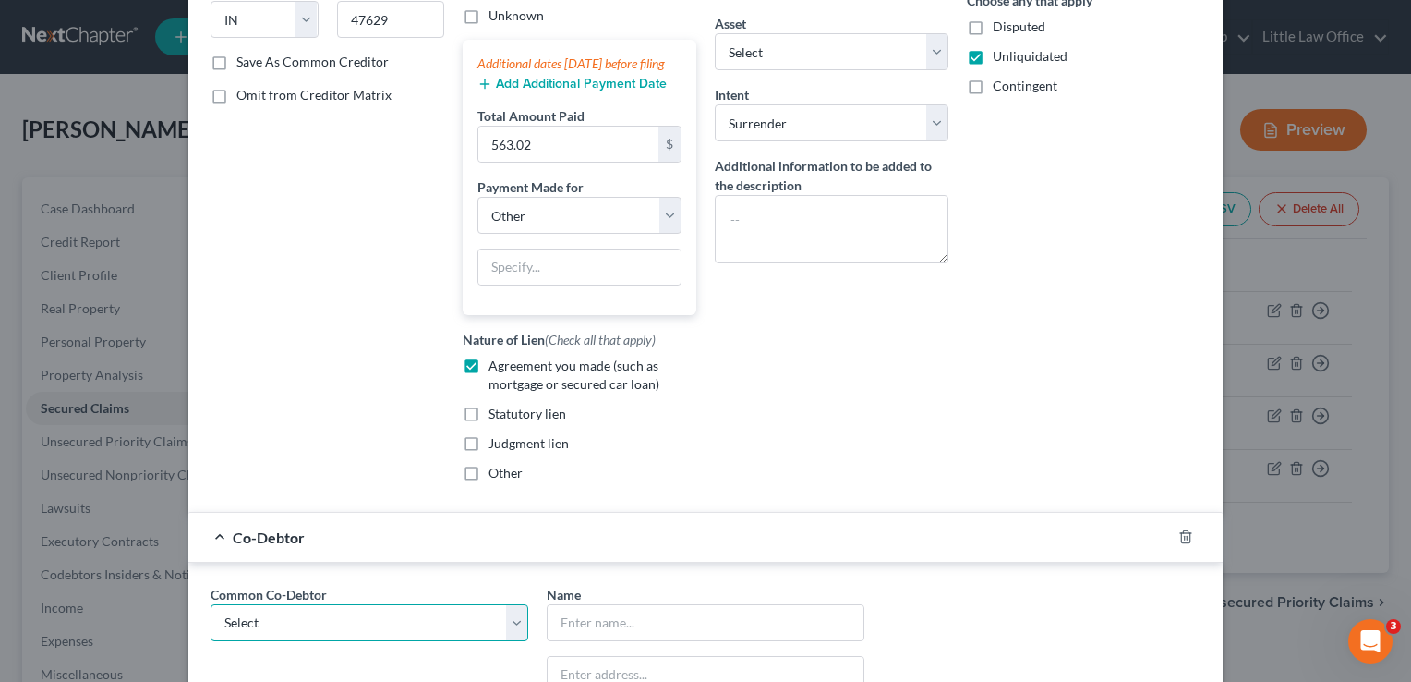
click at [385, 641] on select "Select [PERSON_NAME]" at bounding box center [370, 622] width 318 height 37
select select "0"
click at [211, 620] on select "Select [PERSON_NAME]" at bounding box center [370, 622] width 318 height 37
type input "[PERSON_NAME]"
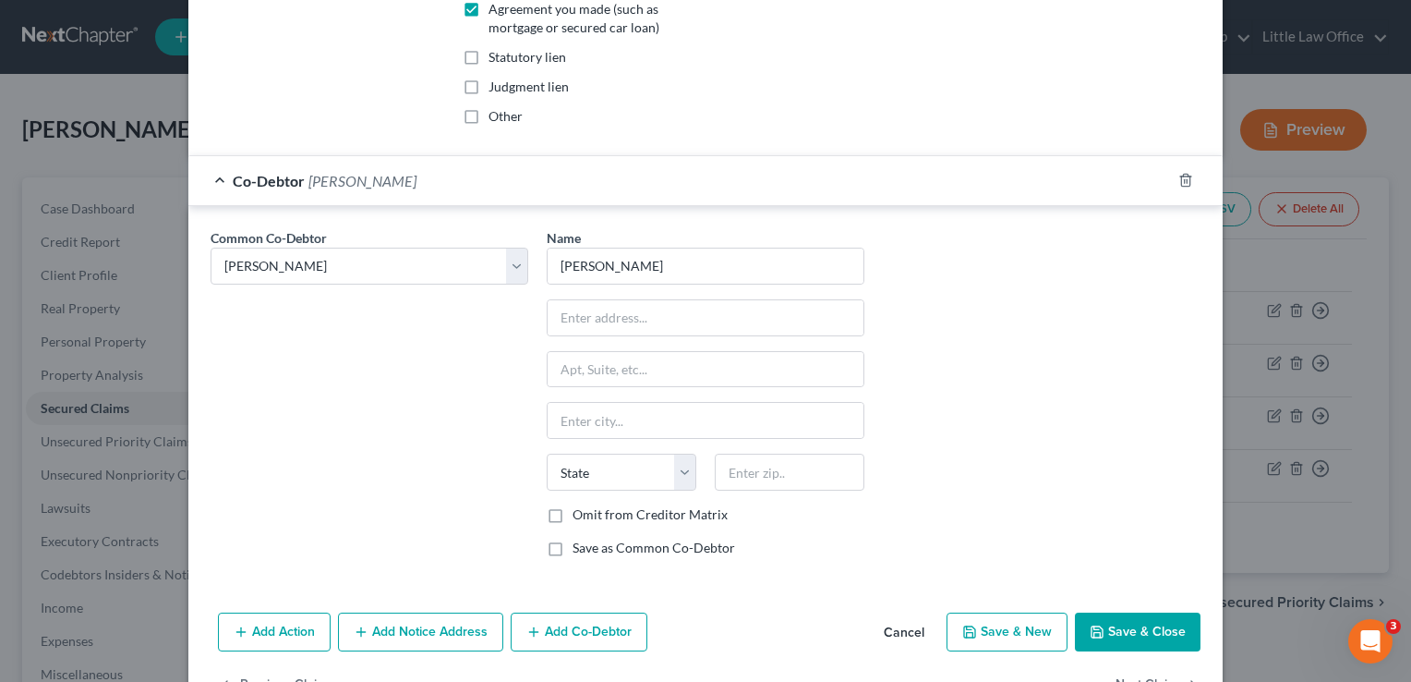
scroll to position [739, 0]
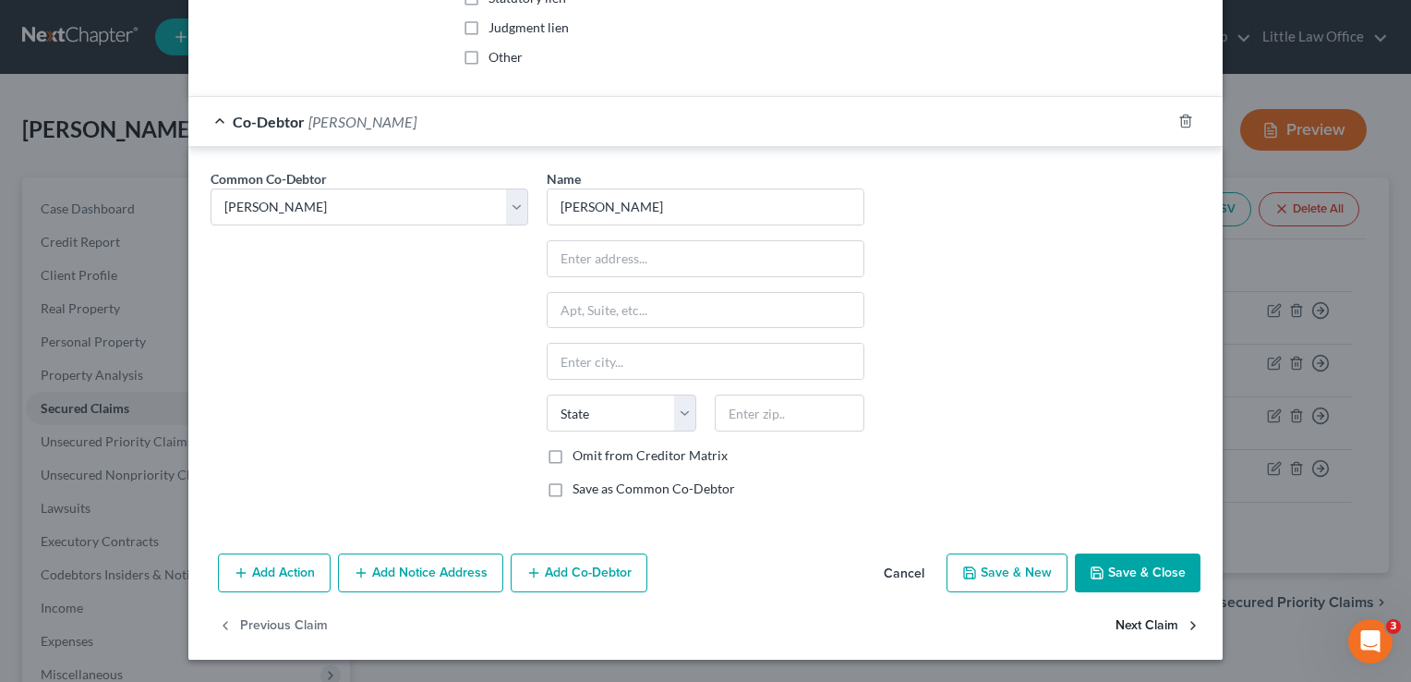
click at [1166, 635] on button "Next Claim" at bounding box center [1158, 626] width 85 height 39
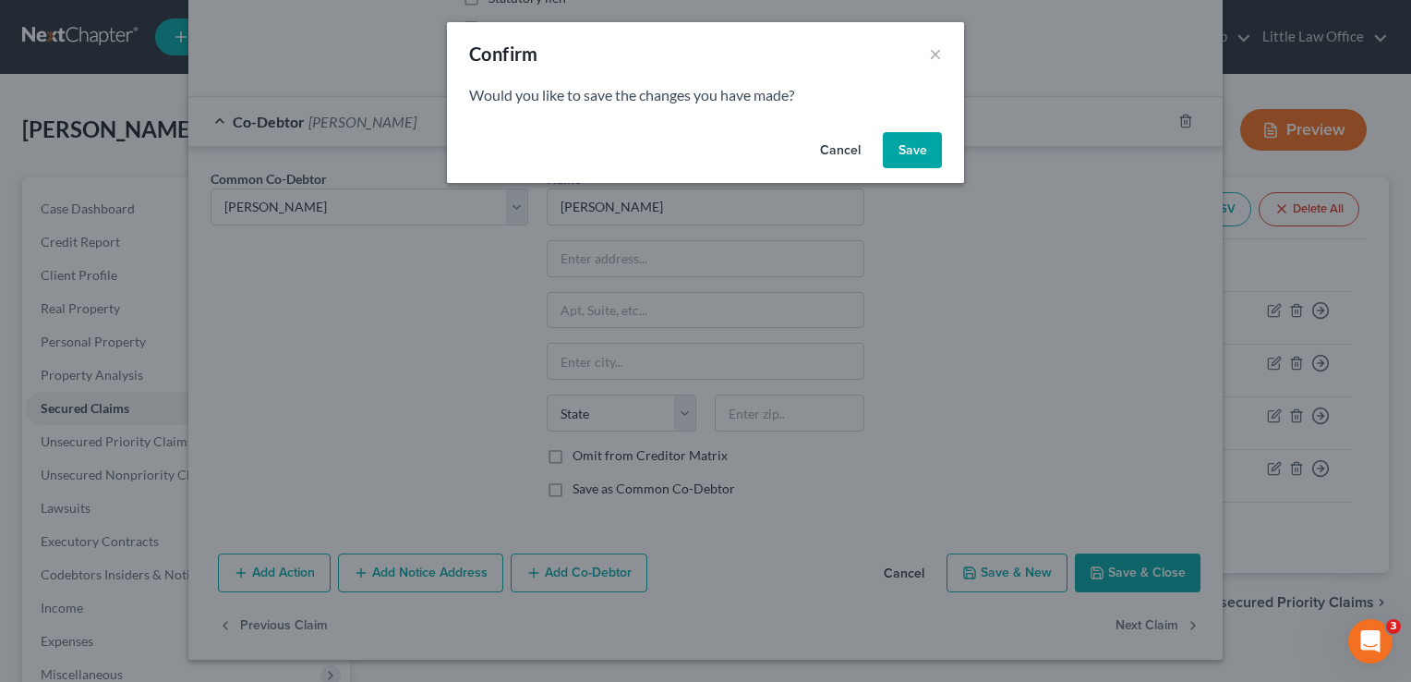
click at [913, 150] on button "Save" at bounding box center [912, 150] width 59 height 37
select select "44"
select select "2"
select select "3"
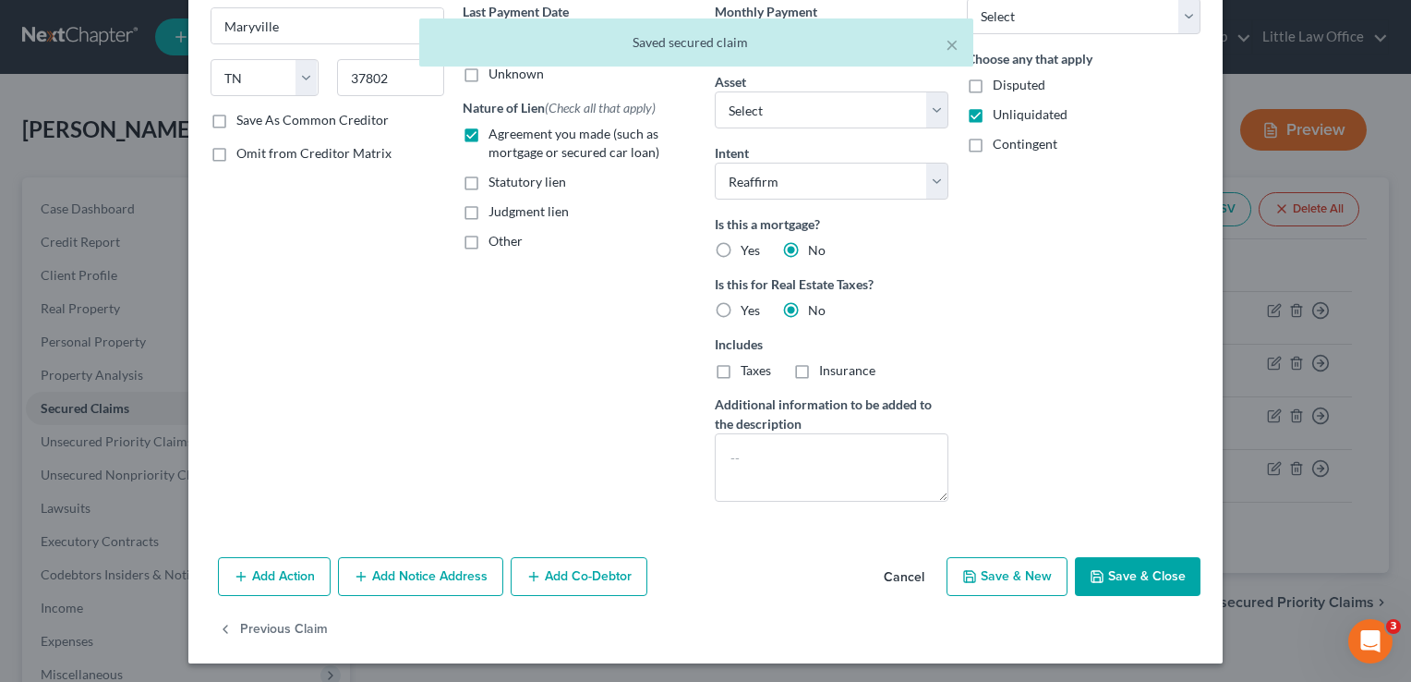
scroll to position [252, 0]
click at [579, 574] on button "Add Co-Debtor" at bounding box center [579, 575] width 137 height 39
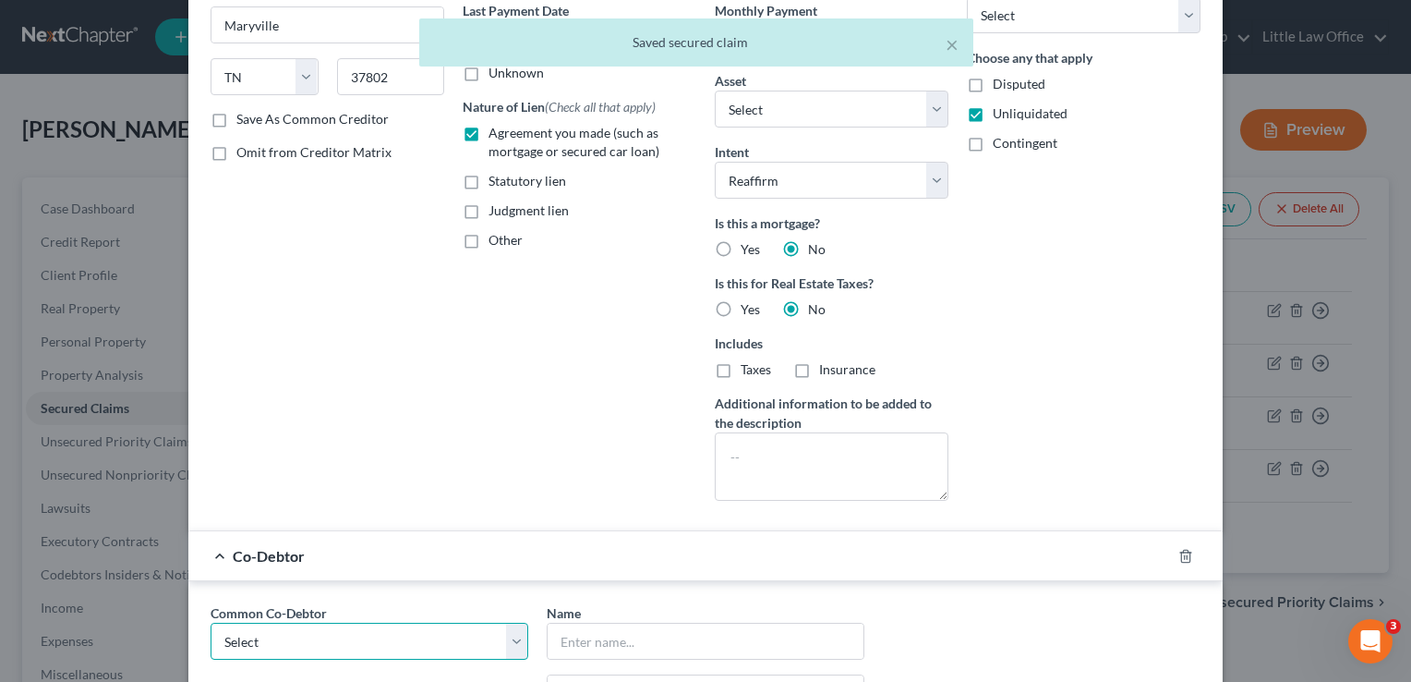
click at [320, 635] on select "Select [PERSON_NAME]" at bounding box center [370, 641] width 318 height 37
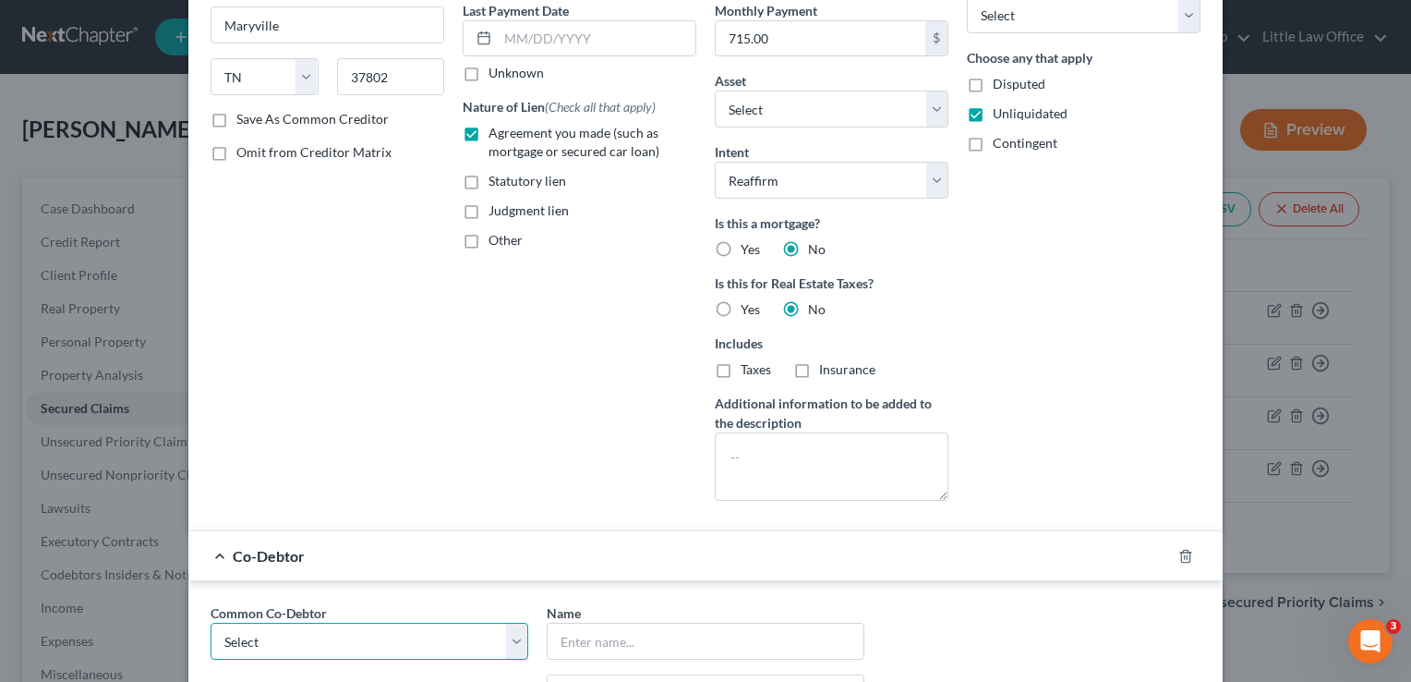
select select "0"
click at [211, 623] on select "Select [PERSON_NAME]" at bounding box center [370, 641] width 318 height 37
type input "[PERSON_NAME]"
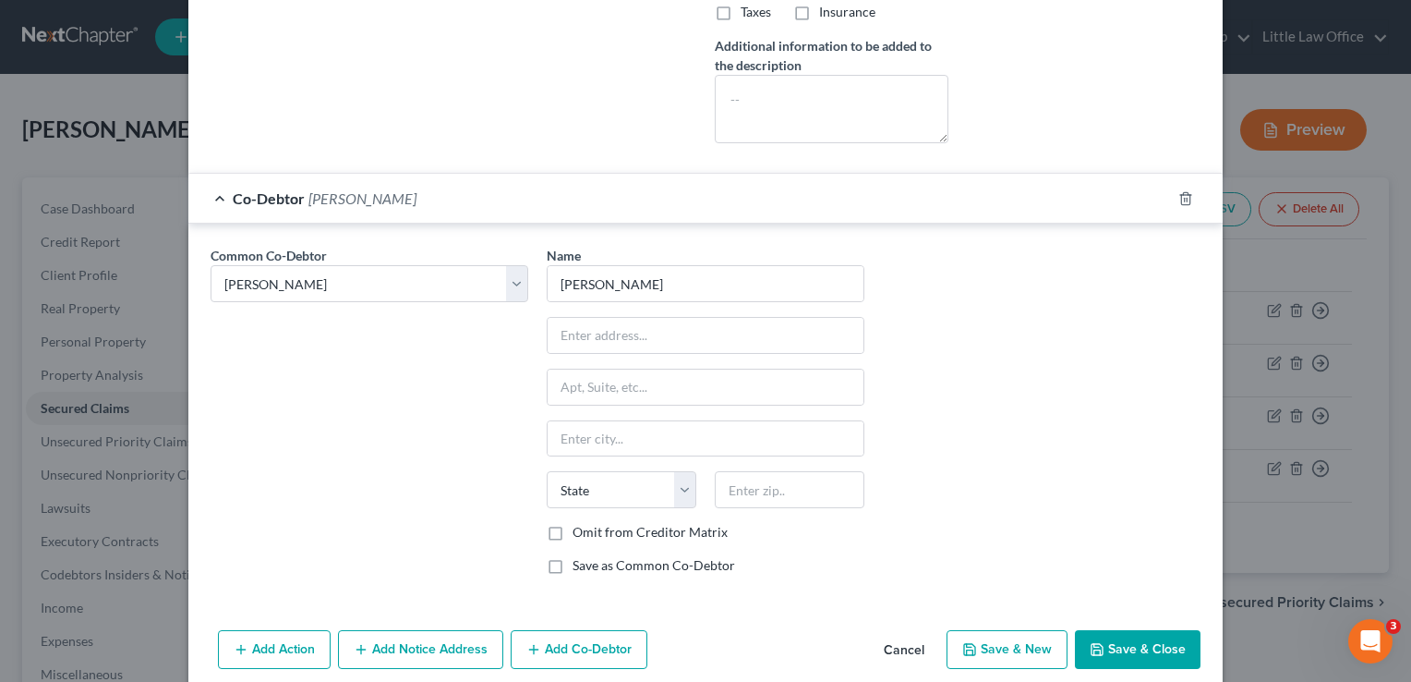
scroll to position [682, 0]
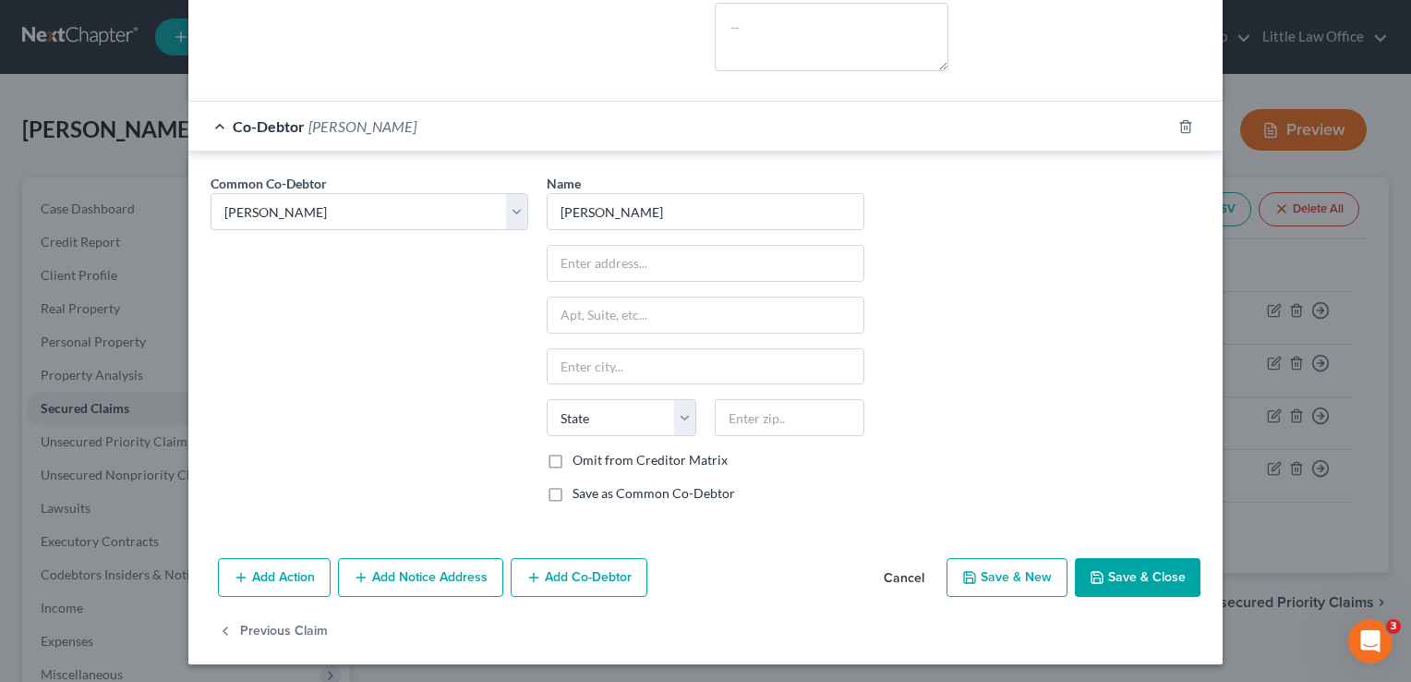
click at [1152, 558] on button "Save & Close" at bounding box center [1138, 577] width 126 height 39
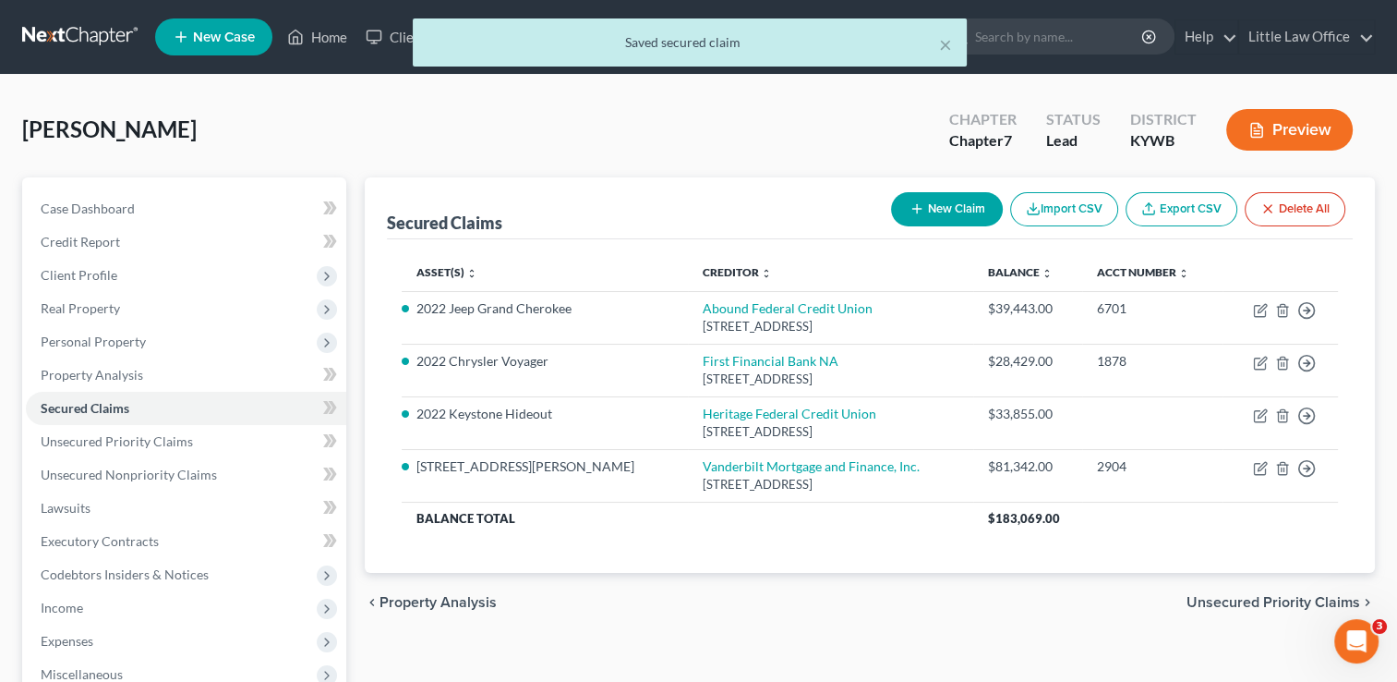
click at [1252, 604] on span "Unsecured Priority Claims" at bounding box center [1274, 602] width 174 height 15
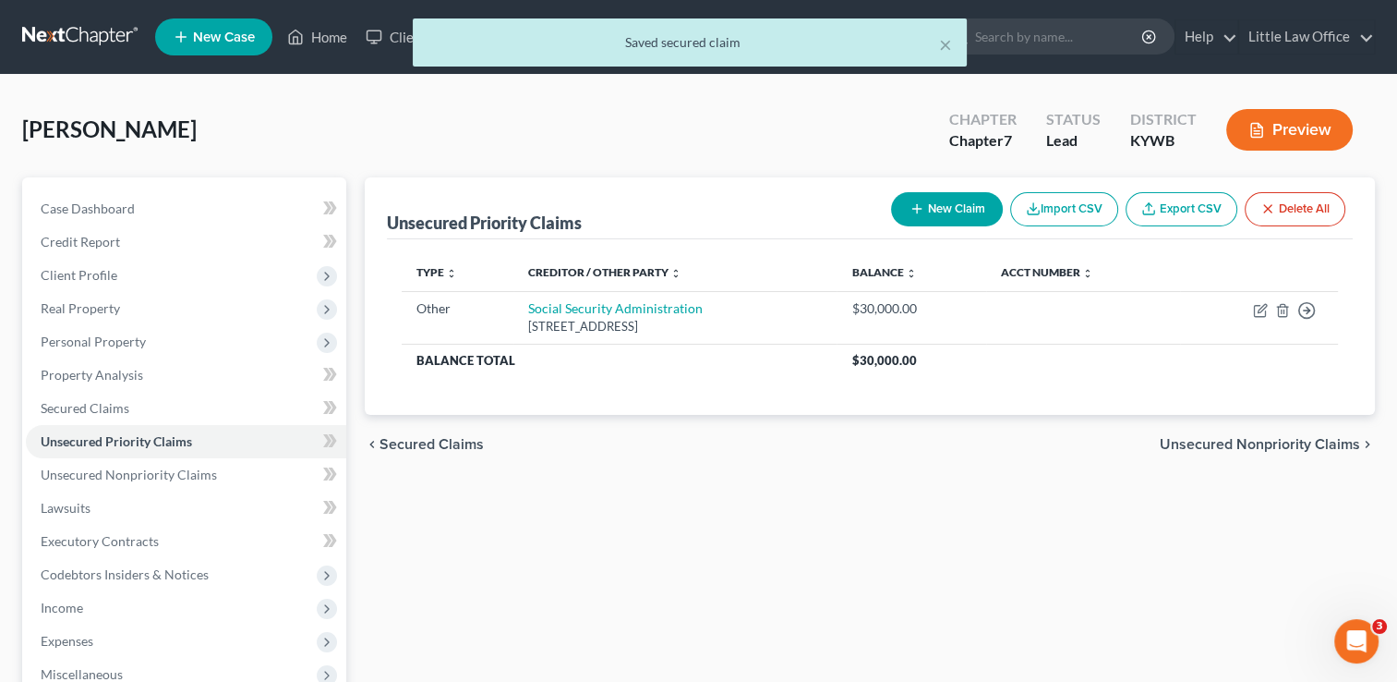
click at [1236, 430] on div "chevron_left Secured Claims Unsecured Nonpriority Claims chevron_right" at bounding box center [870, 444] width 1010 height 59
click at [1236, 441] on span "Unsecured Nonpriority Claims" at bounding box center [1260, 444] width 200 height 15
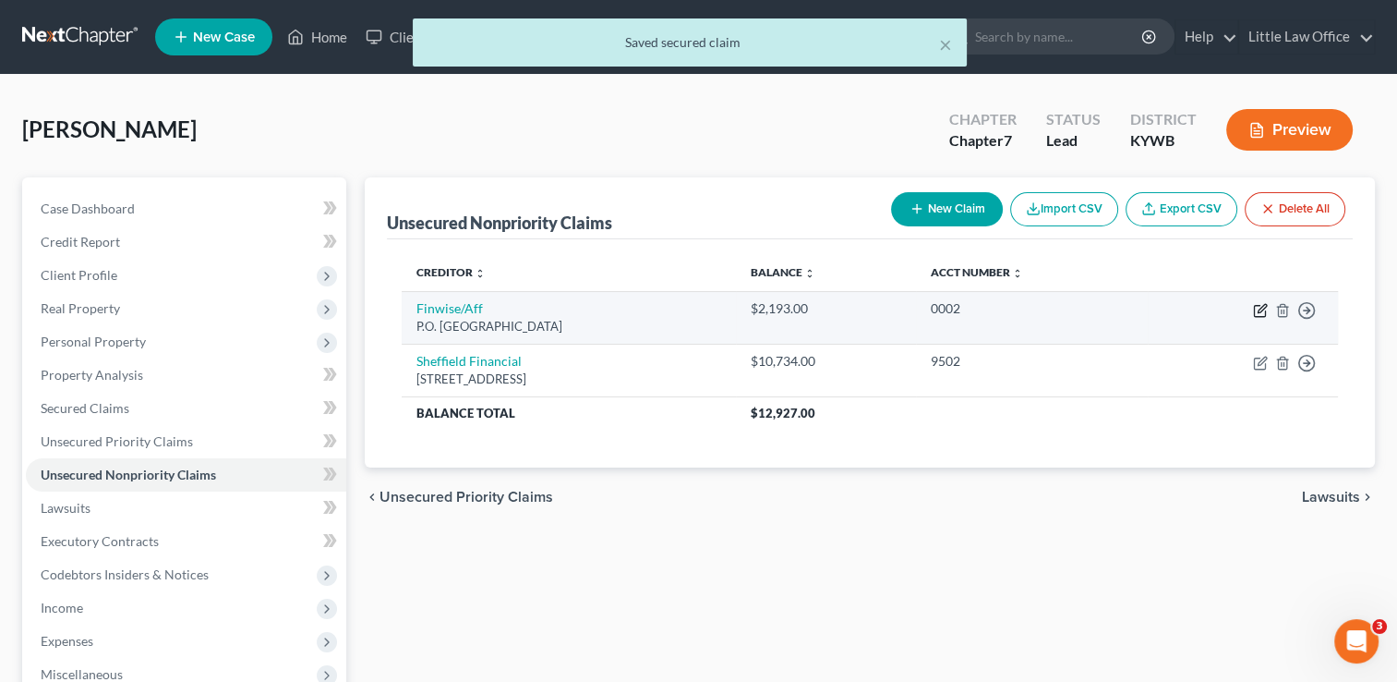
click at [1263, 305] on icon "button" at bounding box center [1260, 310] width 15 height 15
select select "45"
select select "0"
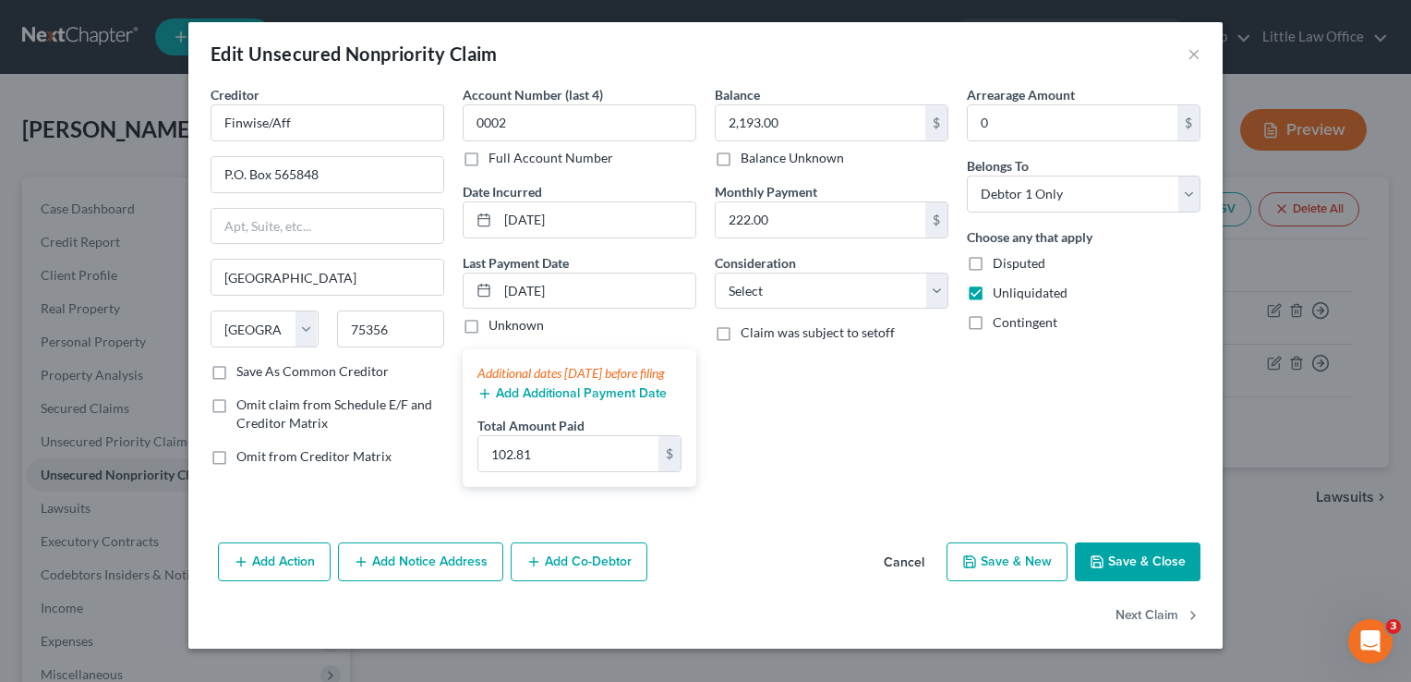
click at [284, 456] on span "Omit from Creditor Matrix" at bounding box center [313, 456] width 155 height 16
click at [256, 456] on input "Omit from Creditor Matrix" at bounding box center [250, 453] width 12 height 12
checkbox input "true"
click at [1130, 635] on button "Next Claim" at bounding box center [1158, 615] width 85 height 39
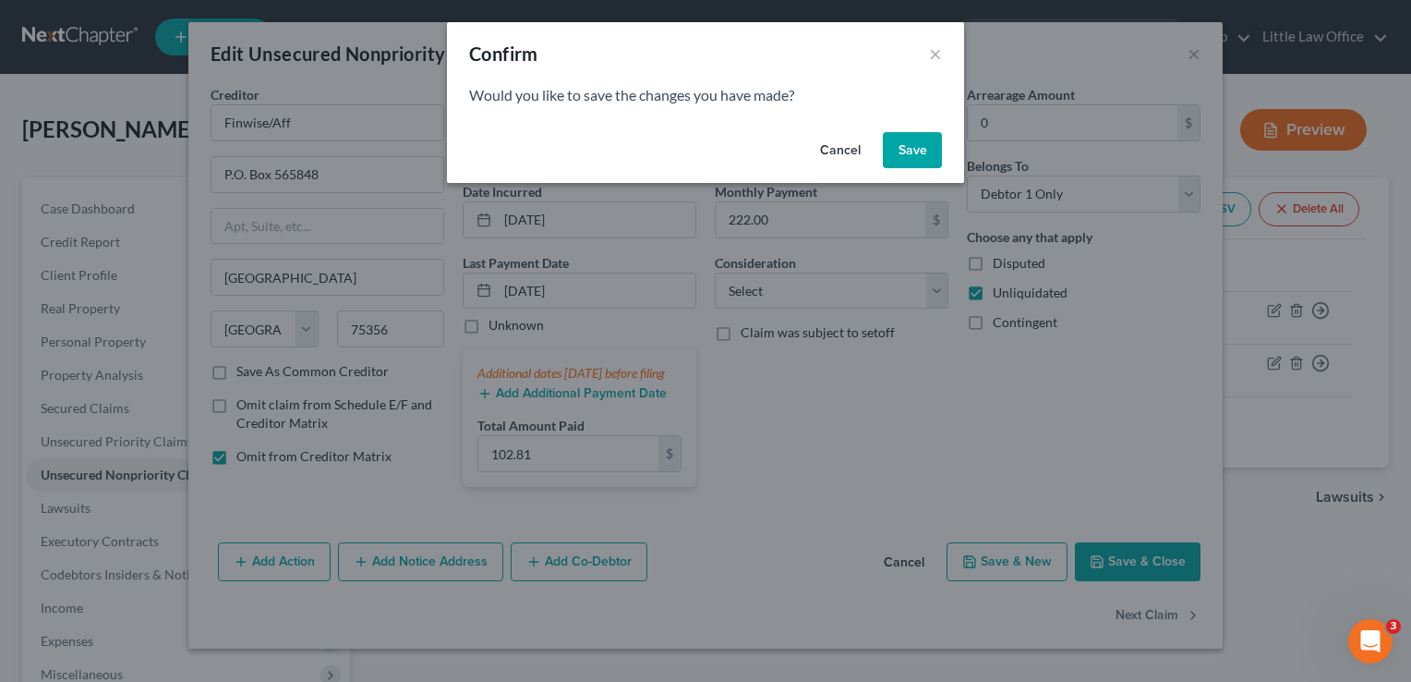
click at [920, 139] on button "Save" at bounding box center [912, 150] width 59 height 37
select select "28"
select select "10"
select select "3"
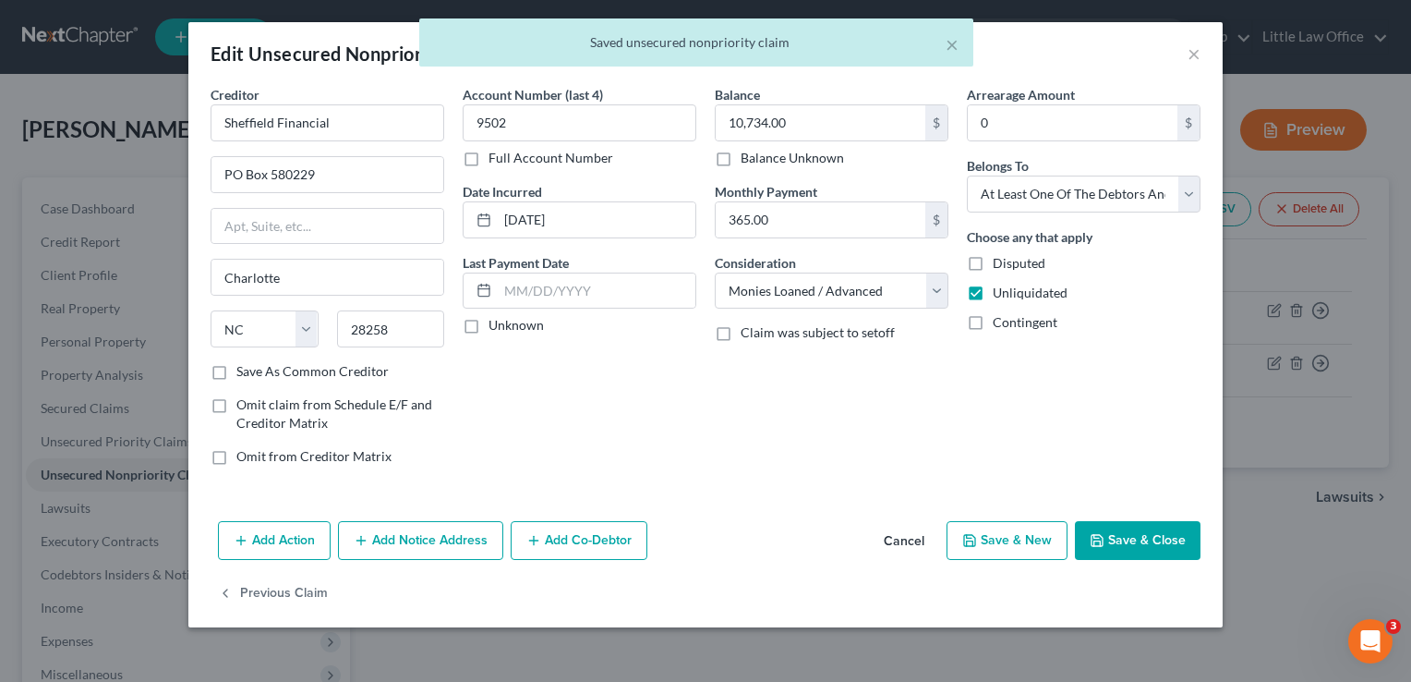
click at [543, 530] on button "Add Co-Debtor" at bounding box center [579, 540] width 137 height 39
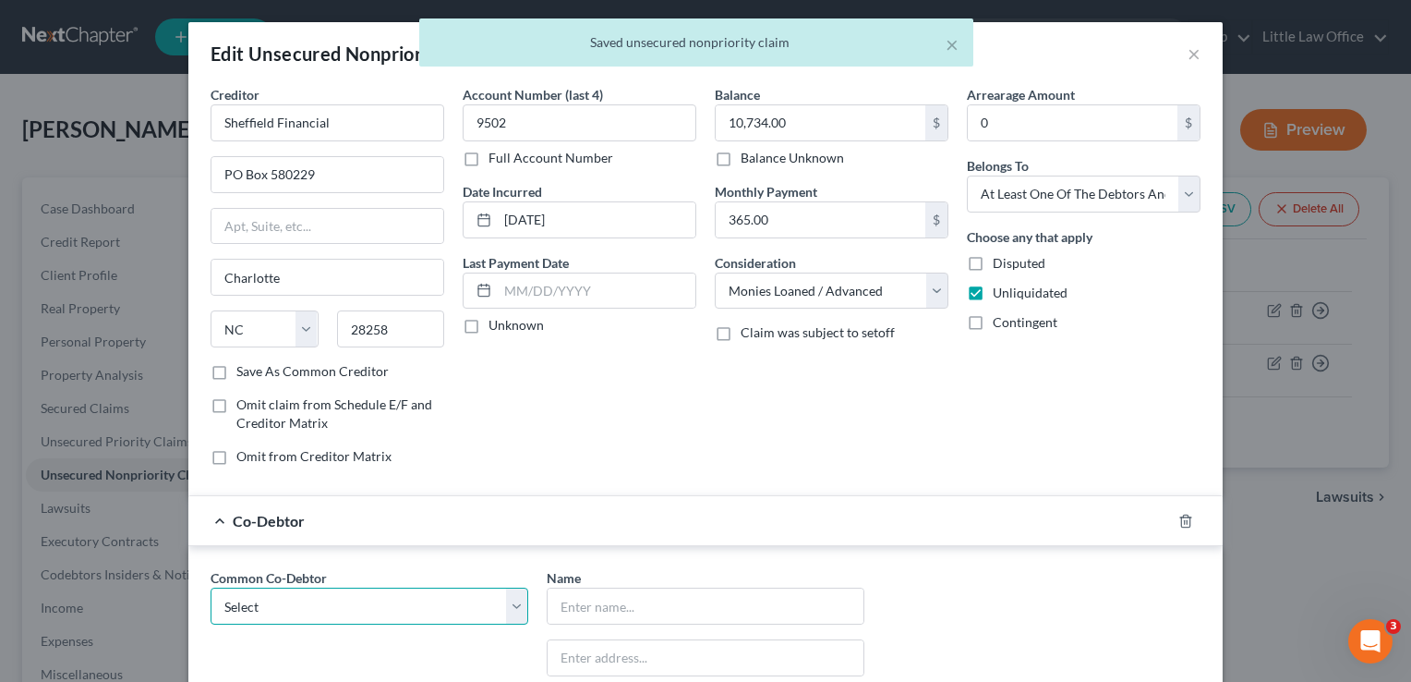
click at [316, 614] on select "Select [PERSON_NAME]" at bounding box center [370, 605] width 318 height 37
select select "0"
click at [211, 587] on select "Select [PERSON_NAME]" at bounding box center [370, 605] width 318 height 37
type input "[PERSON_NAME]"
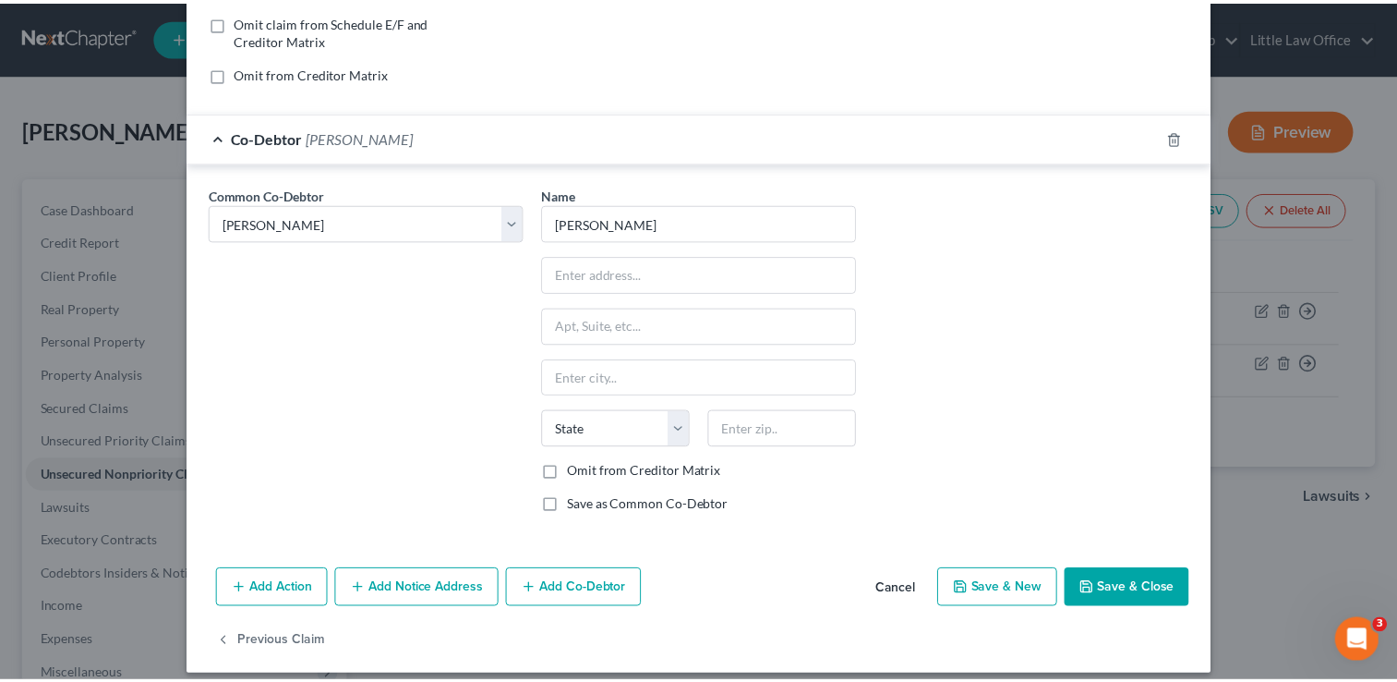
scroll to position [395, 0]
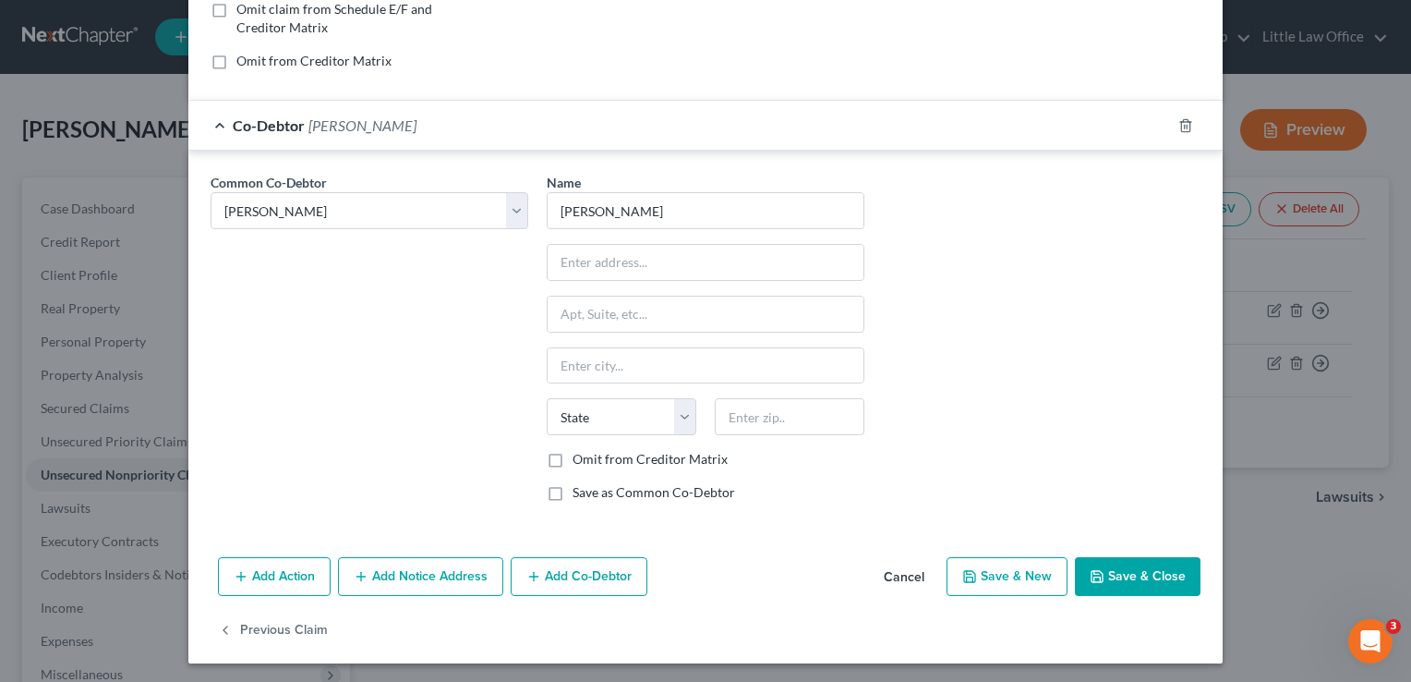
drag, startPoint x: 1134, startPoint y: 593, endPoint x: 1097, endPoint y: 571, distance: 43.1
click at [1097, 571] on icon "button" at bounding box center [1097, 576] width 11 height 11
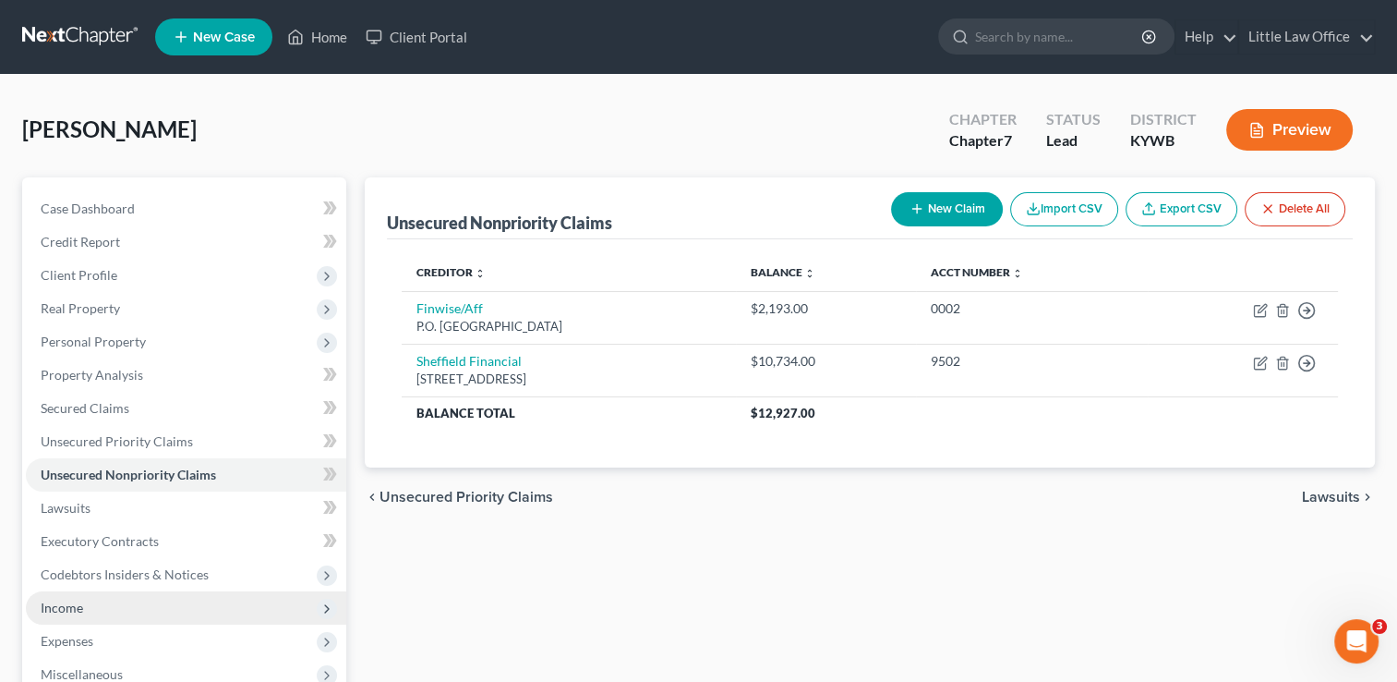
click at [170, 600] on span "Income" at bounding box center [186, 607] width 320 height 33
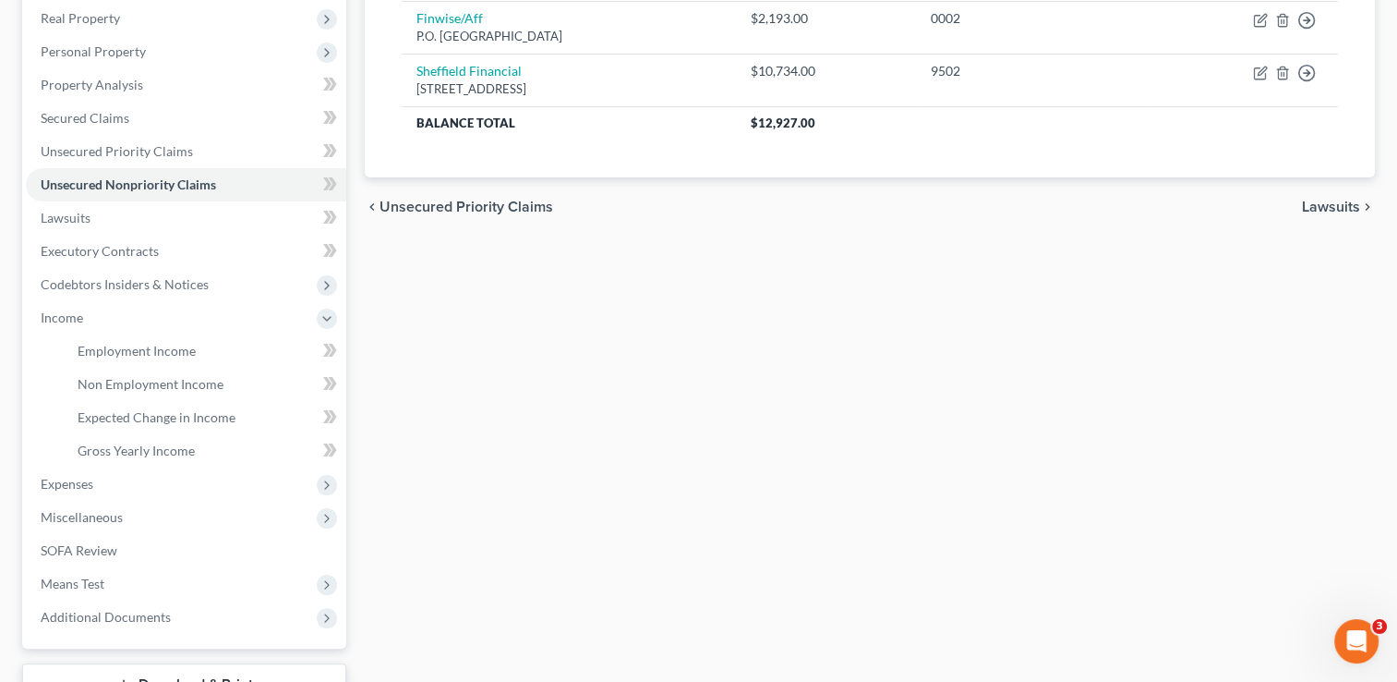
scroll to position [318, 0]
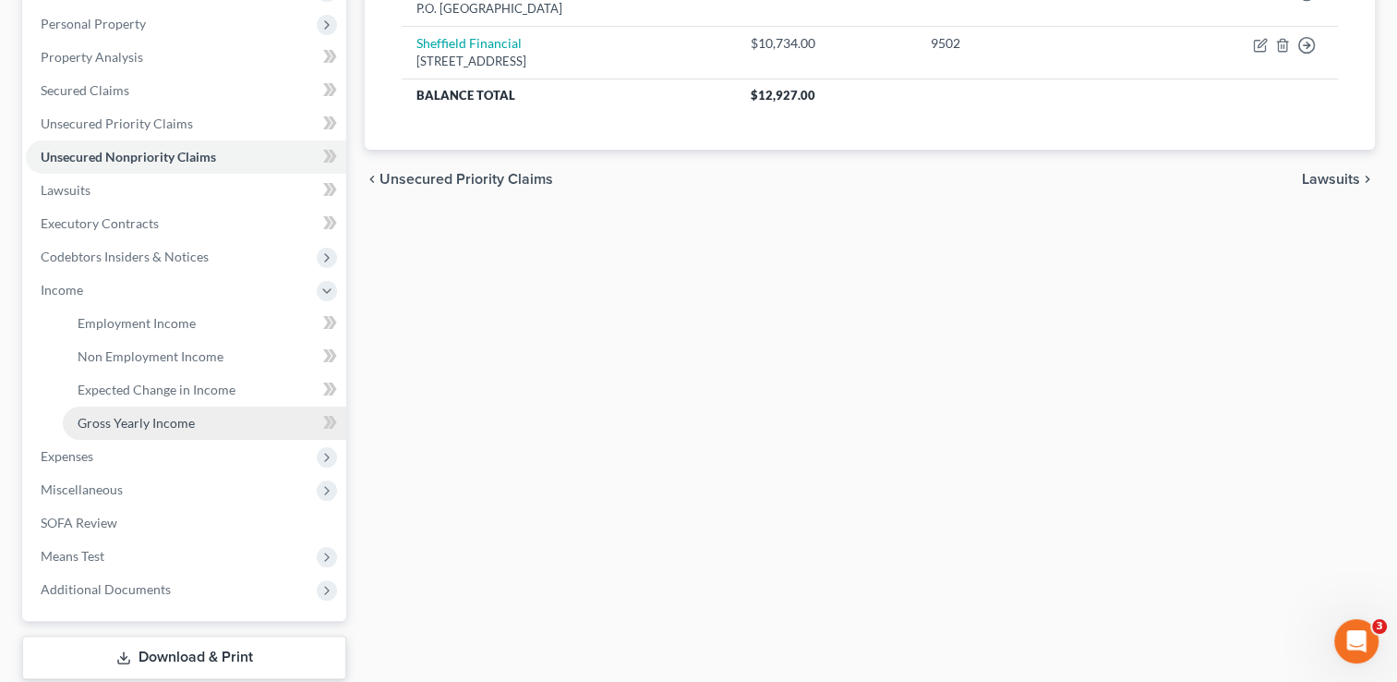
click at [151, 412] on link "Gross Yearly Income" at bounding box center [205, 422] width 284 height 33
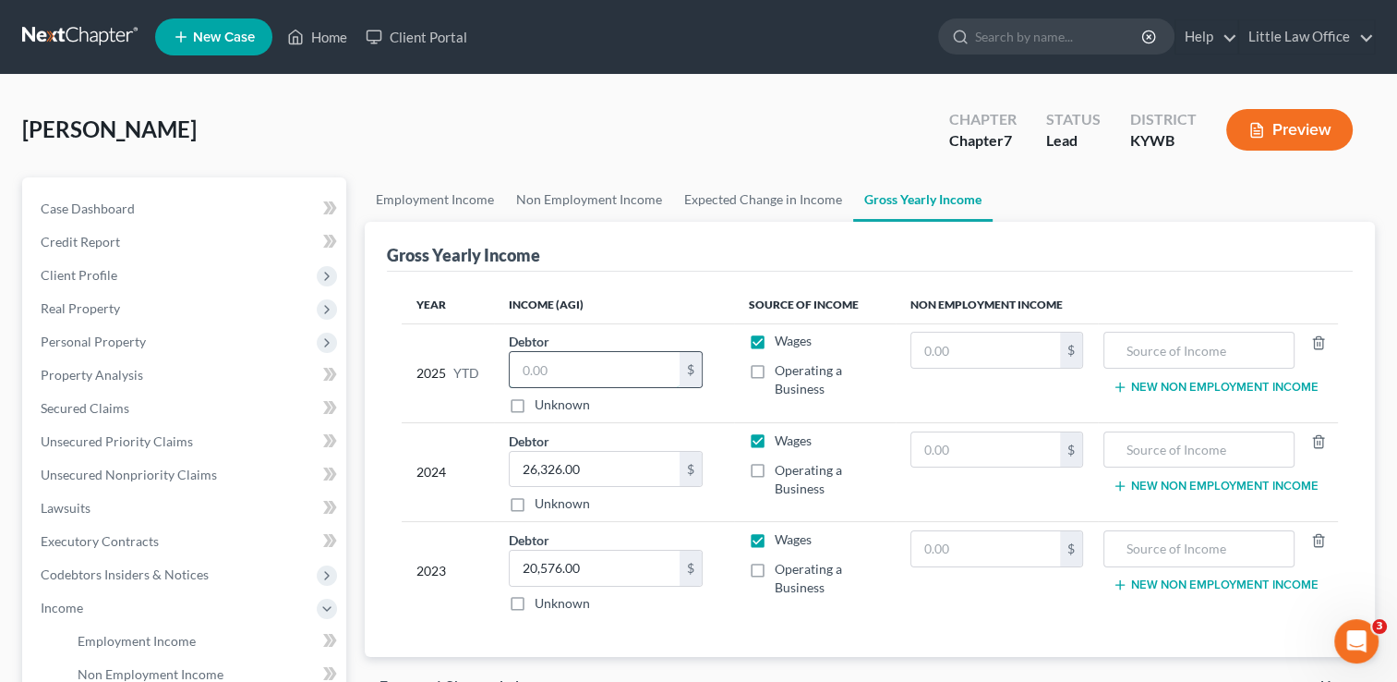
click at [628, 375] on input "text" at bounding box center [595, 369] width 170 height 35
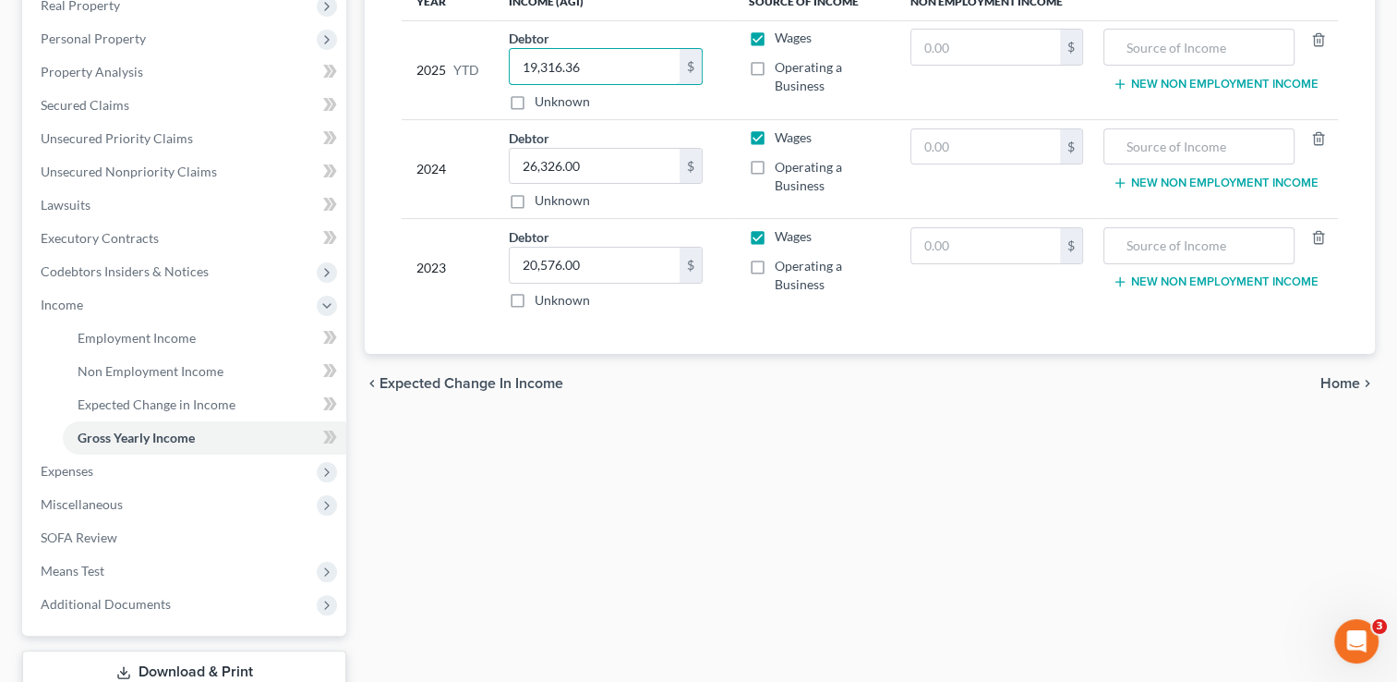
scroll to position [320, 0]
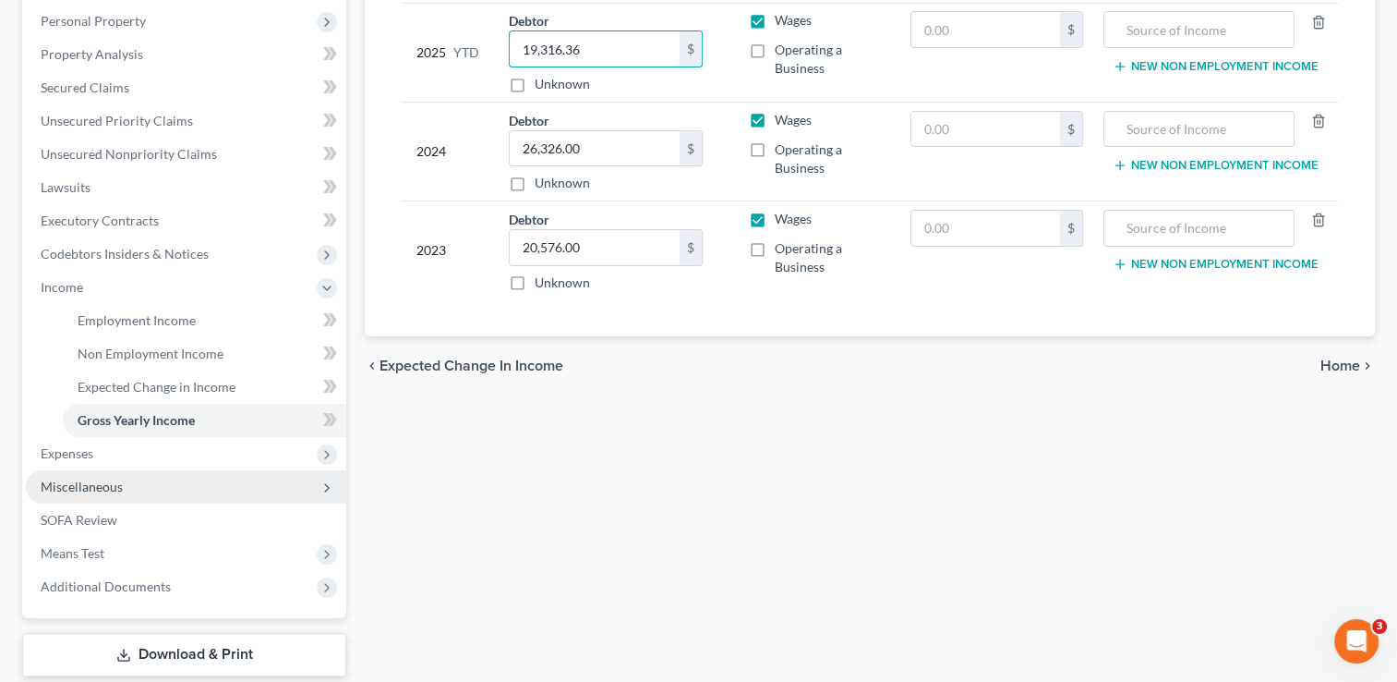
type input "19,316.36"
click at [136, 486] on span "Miscellaneous" at bounding box center [186, 486] width 320 height 33
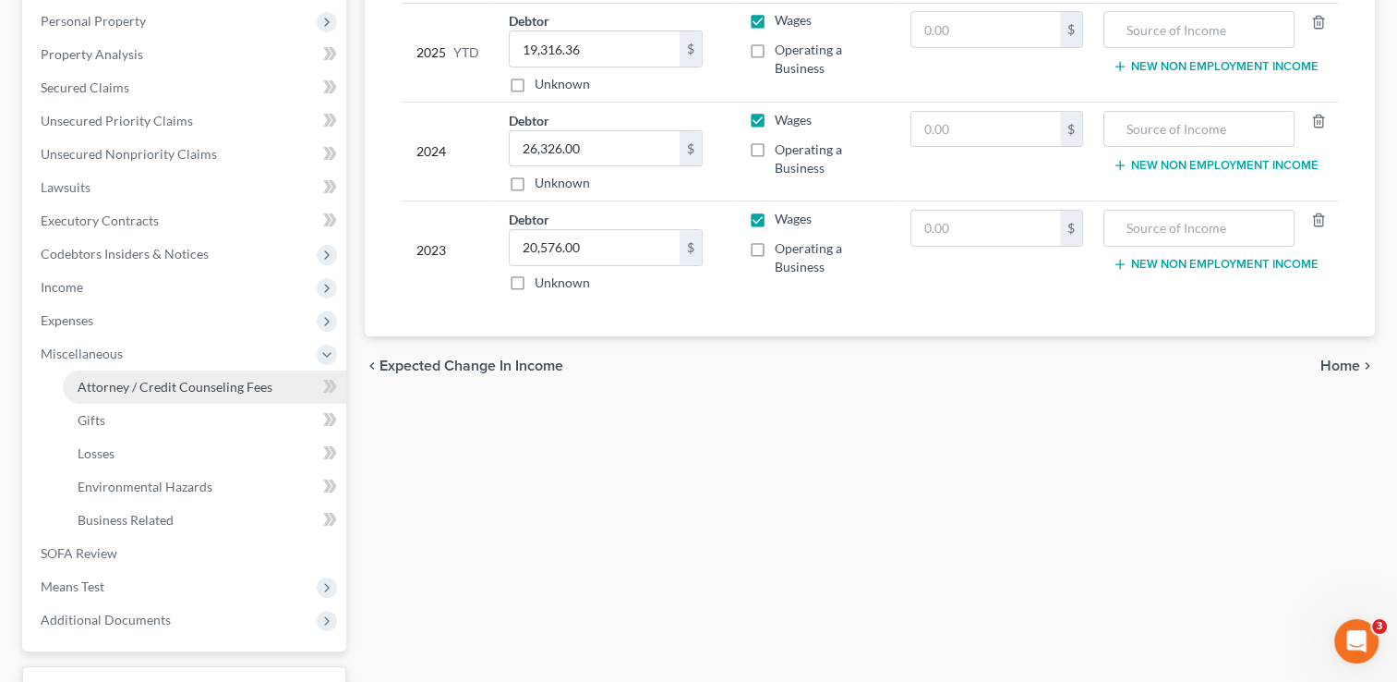
click at [180, 388] on span "Attorney / Credit Counseling Fees" at bounding box center [175, 387] width 195 height 16
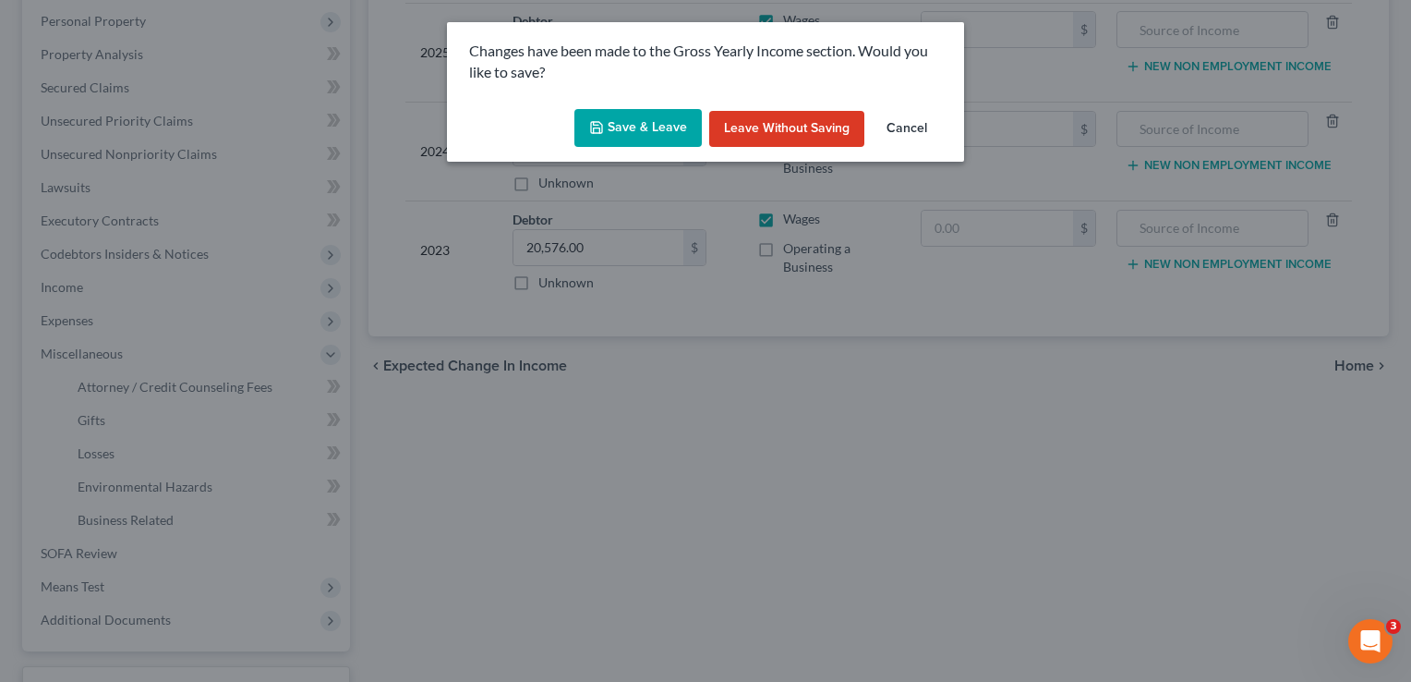
click at [632, 130] on button "Save & Leave" at bounding box center [637, 128] width 127 height 39
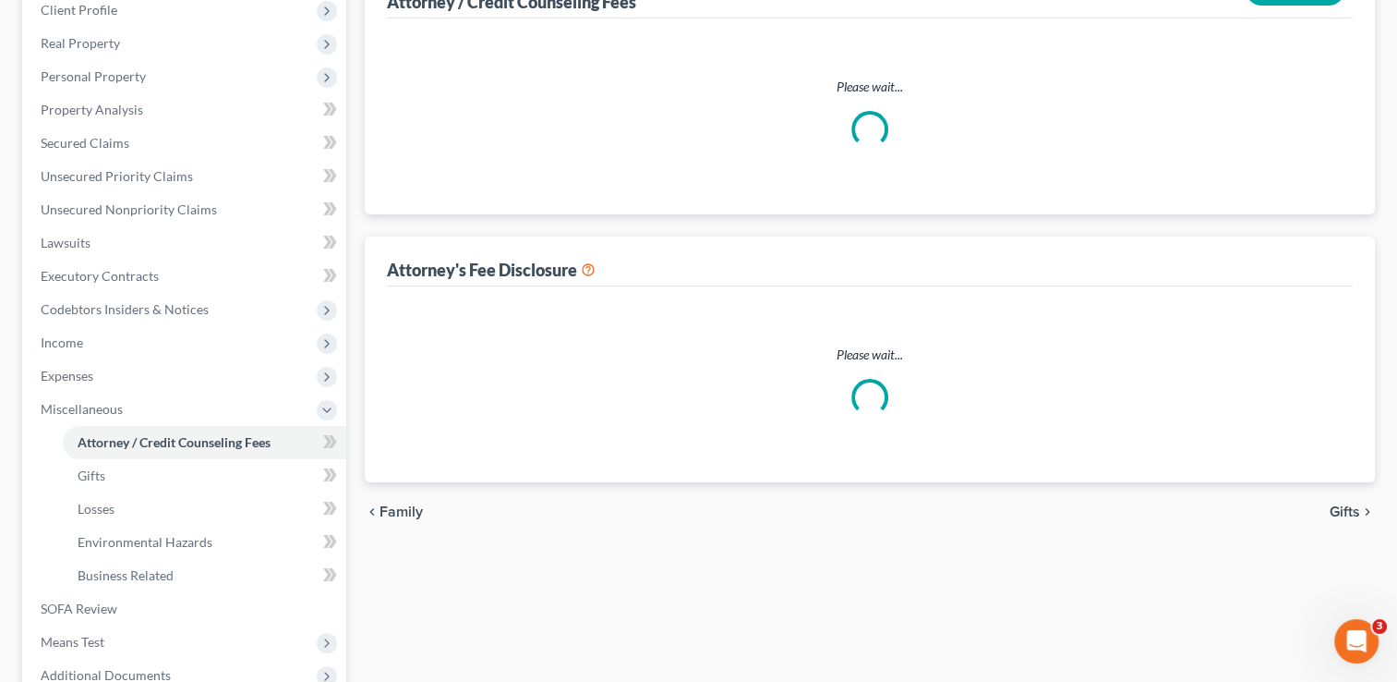
select select "0"
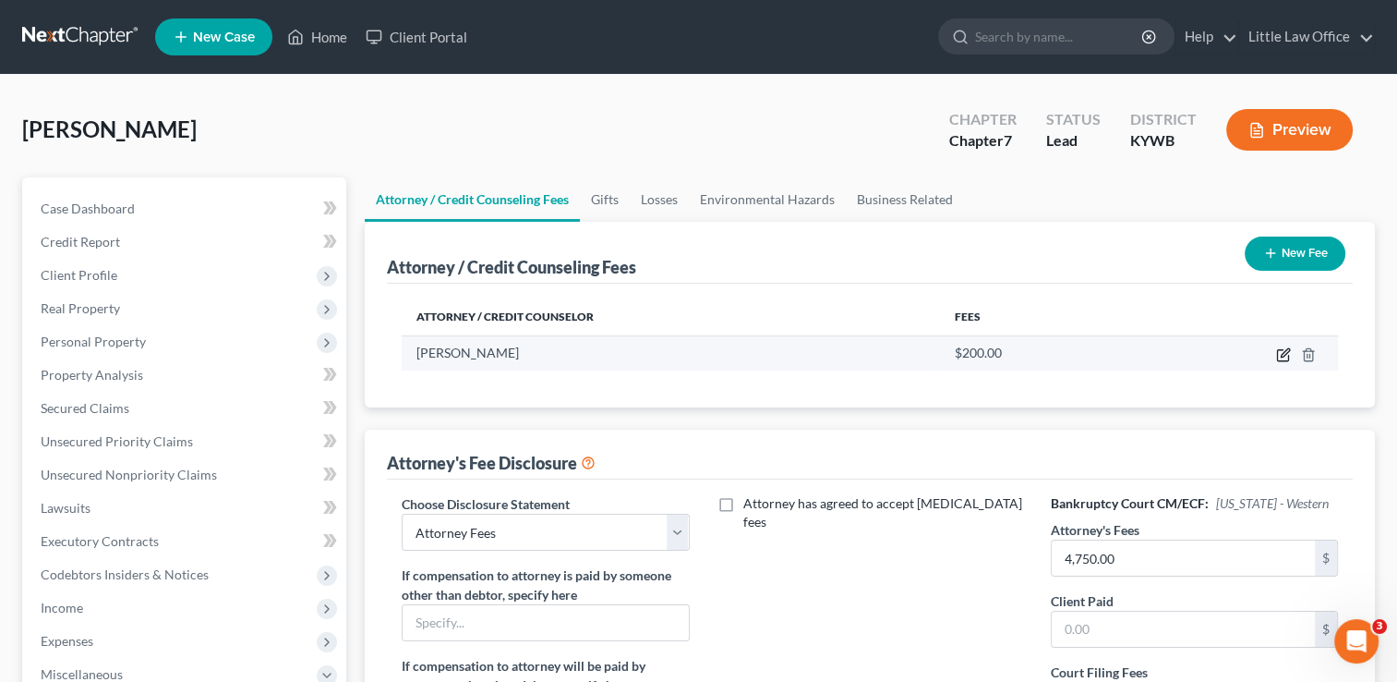
click at [1285, 353] on icon "button" at bounding box center [1283, 354] width 15 height 15
select select "18"
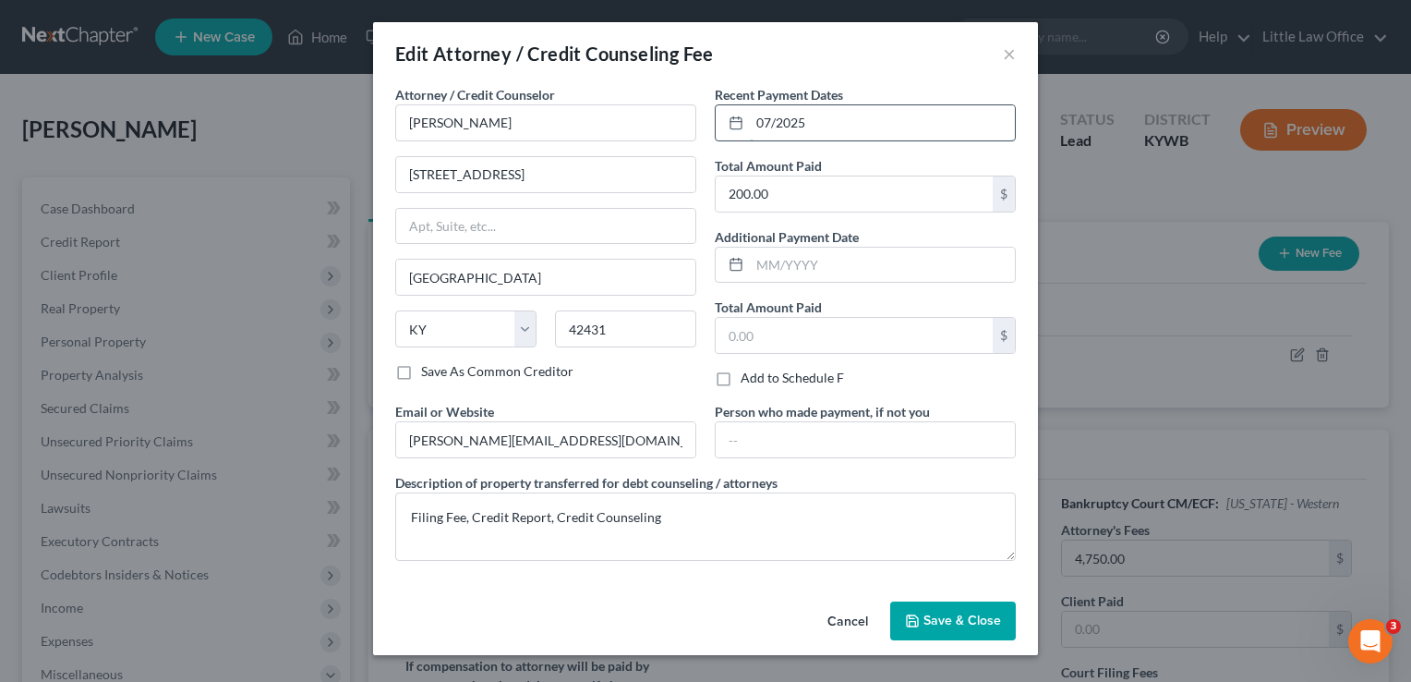
click at [916, 132] on input "07/2025" at bounding box center [882, 122] width 265 height 35
type input "09/2025"
type input "1,700"
click at [957, 626] on button "Save & Close" at bounding box center [953, 620] width 126 height 39
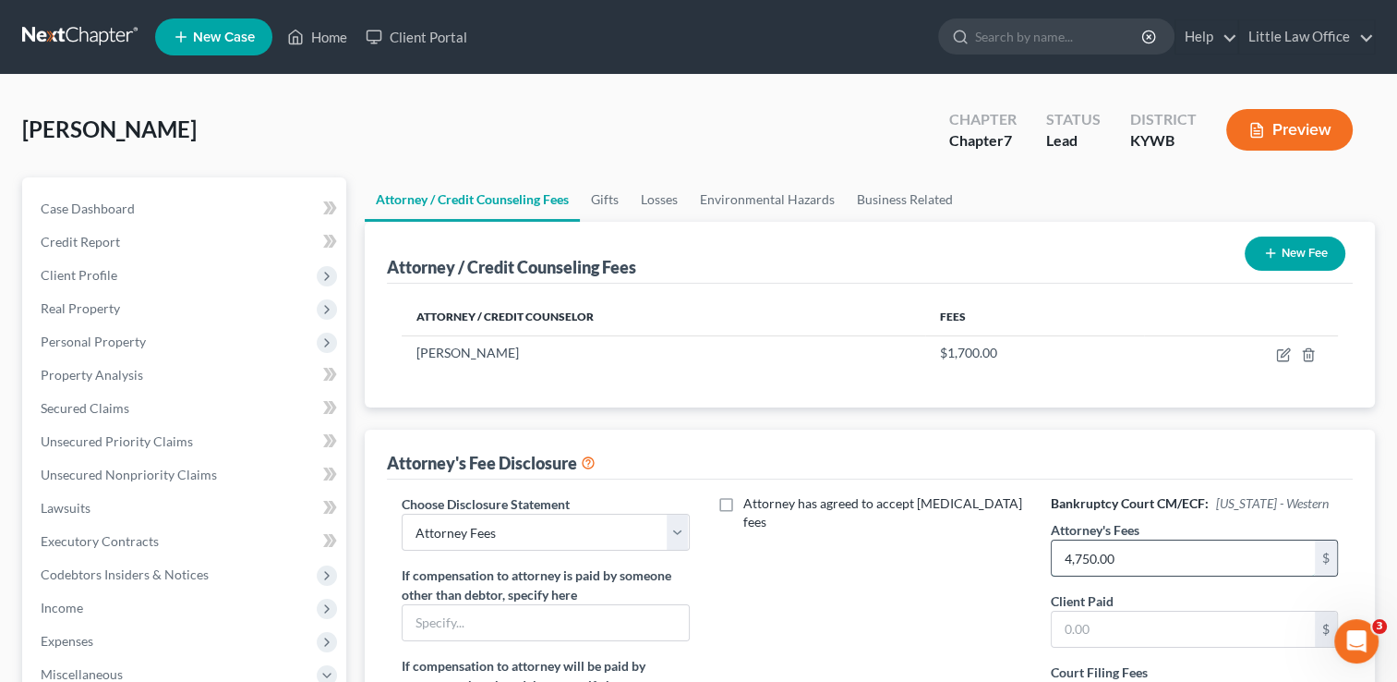
click at [1142, 568] on input "4,750.00" at bounding box center [1183, 557] width 263 height 35
click at [124, 400] on span "Secured Claims" at bounding box center [85, 408] width 89 height 16
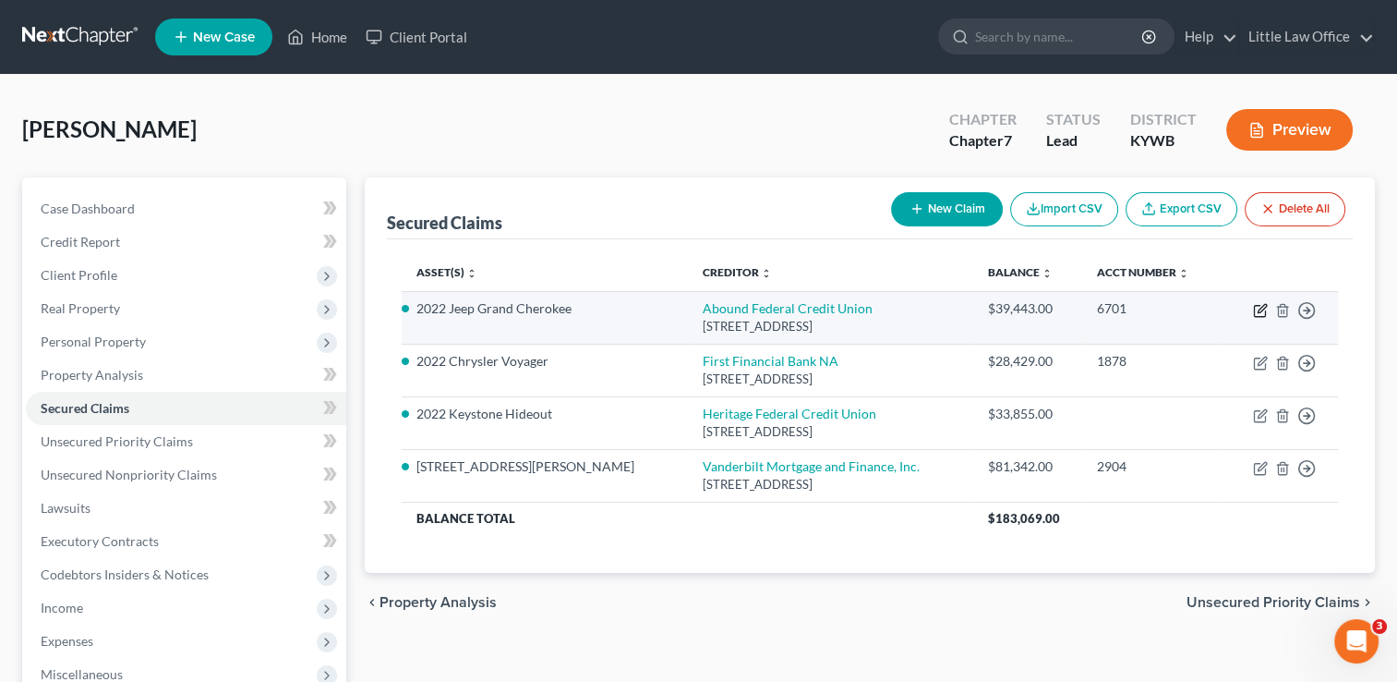
click at [1263, 309] on icon "button" at bounding box center [1260, 310] width 15 height 15
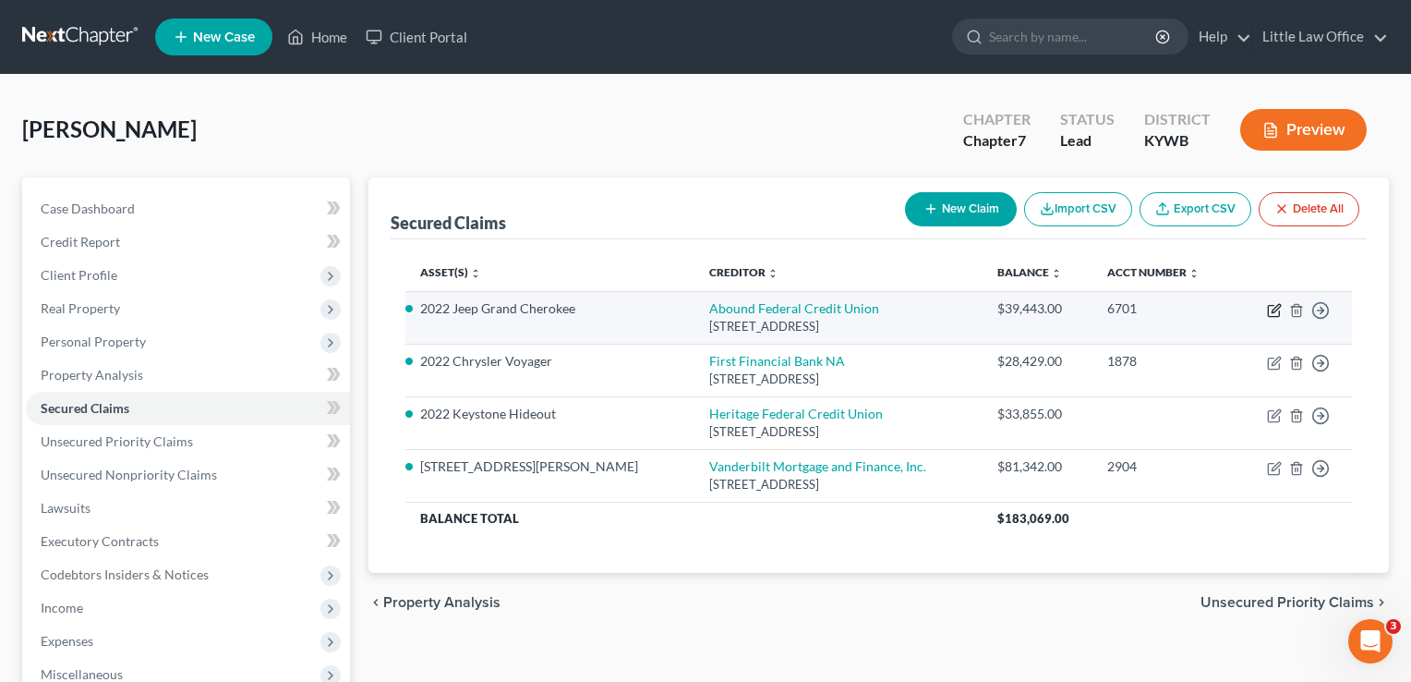
select select "18"
select select "2"
select select "3"
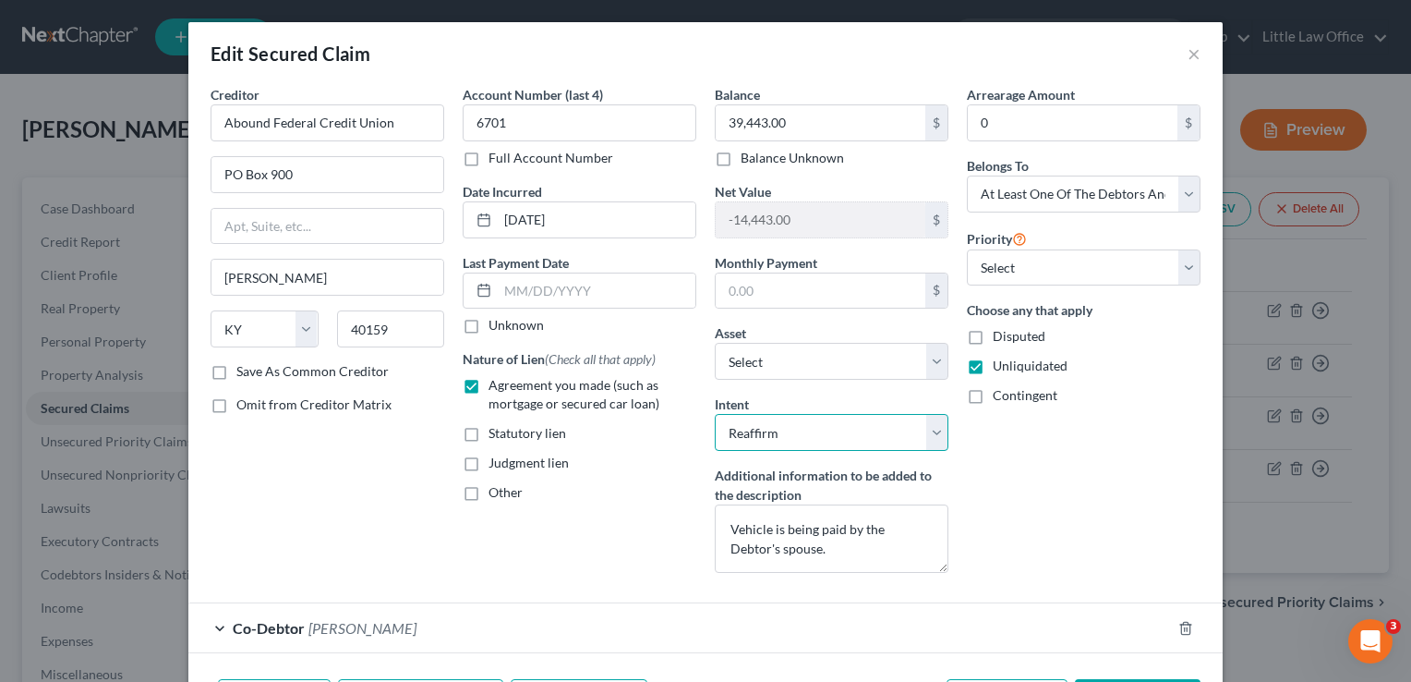
click at [805, 428] on select "Select Surrender Redeem Reaffirm Avoid Other" at bounding box center [832, 432] width 234 height 37
select select "0"
click at [715, 414] on select "Select Surrender Redeem Reaffirm Avoid Other" at bounding box center [832, 432] width 234 height 37
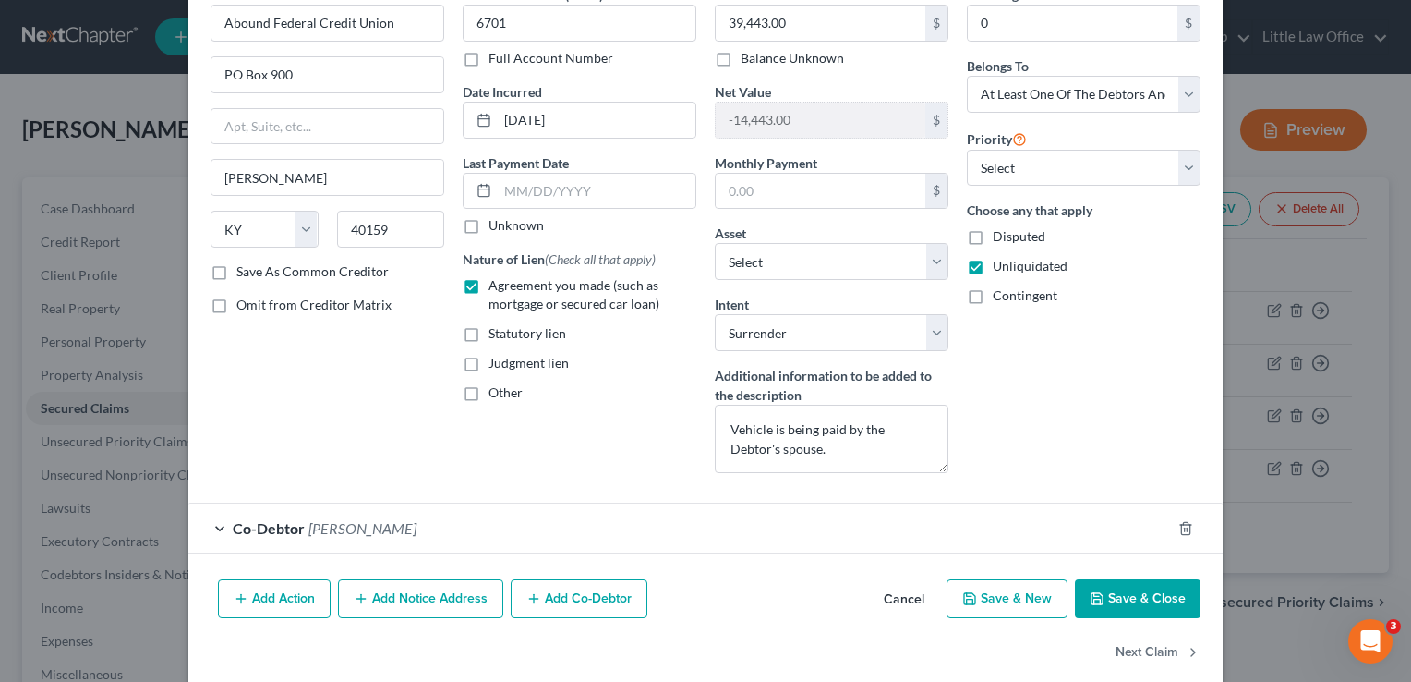
scroll to position [123, 0]
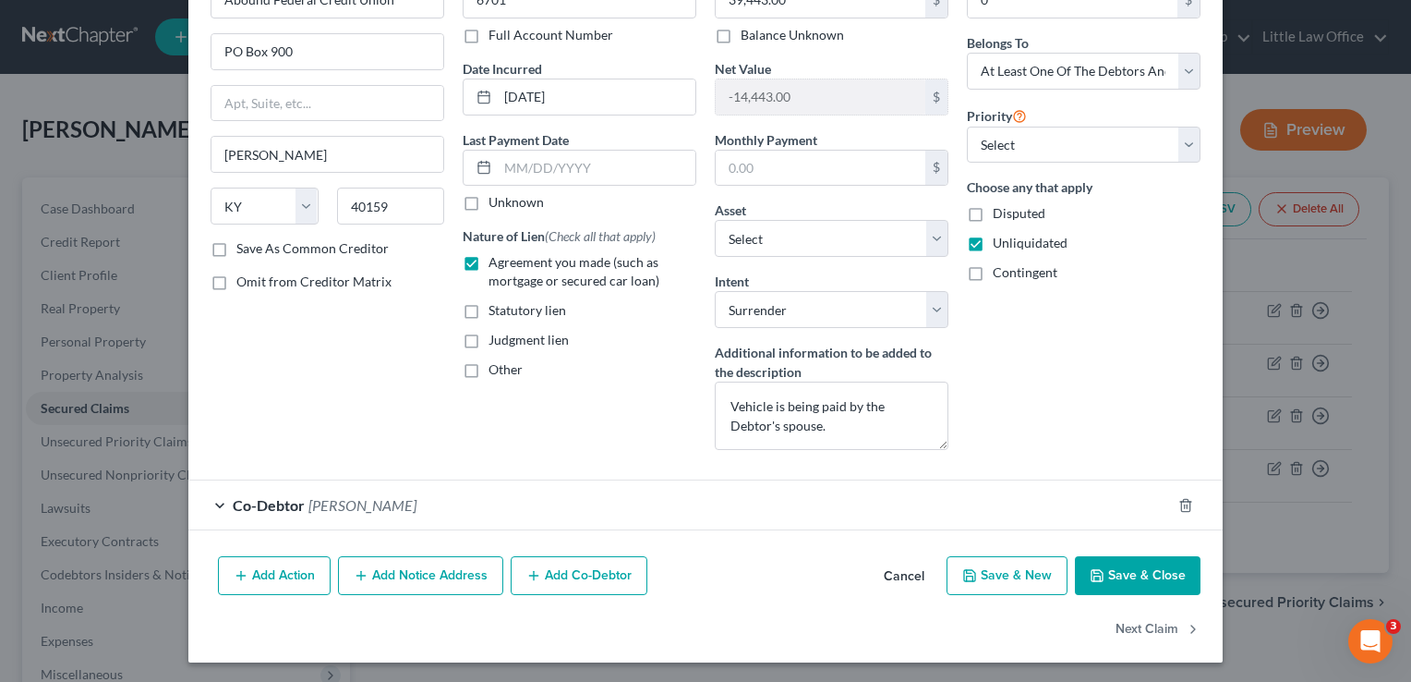
click at [1090, 563] on button "Save & Close" at bounding box center [1138, 575] width 126 height 39
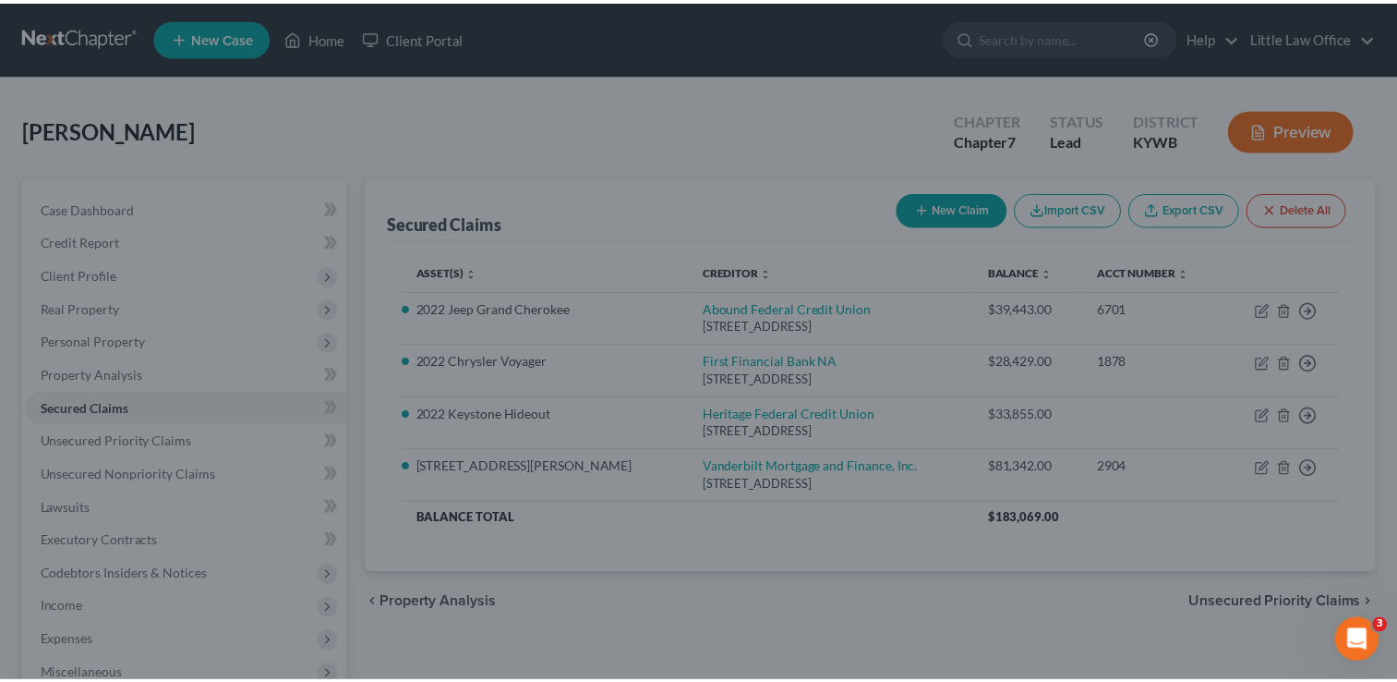
scroll to position [0, 0]
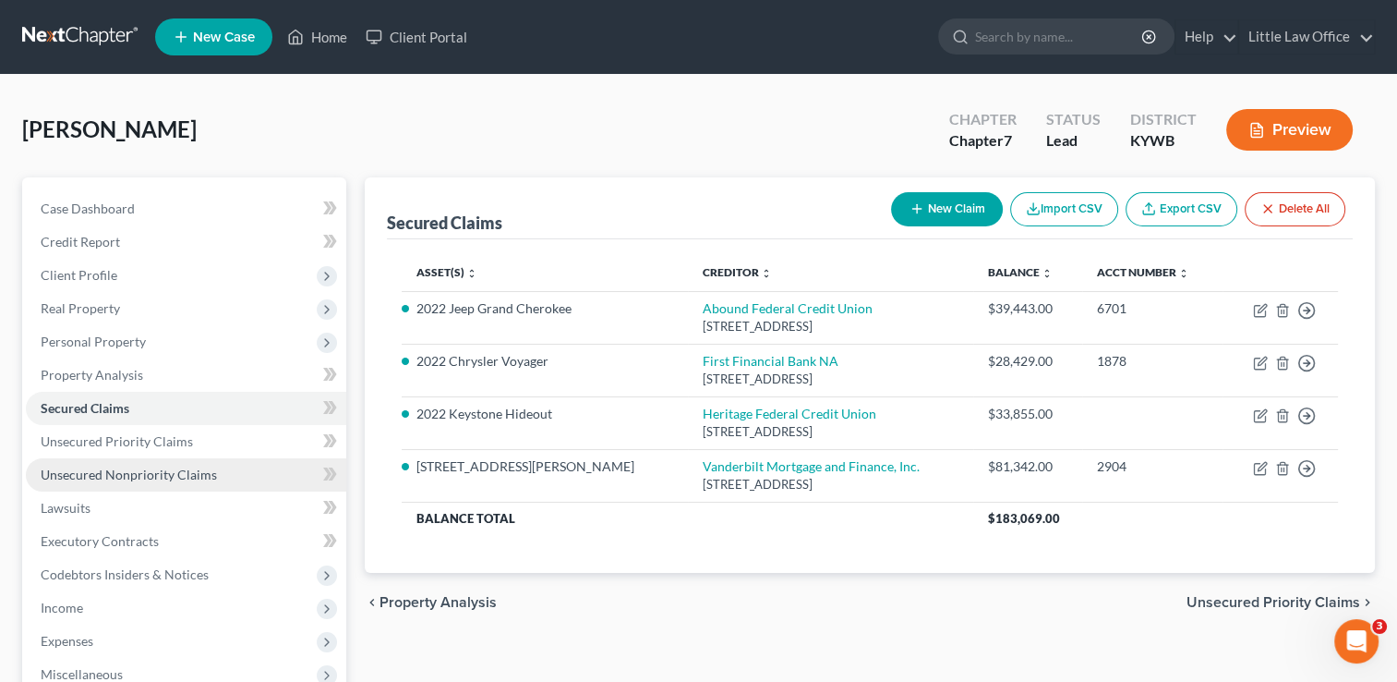
click at [220, 465] on link "Unsecured Nonpriority Claims" at bounding box center [186, 474] width 320 height 33
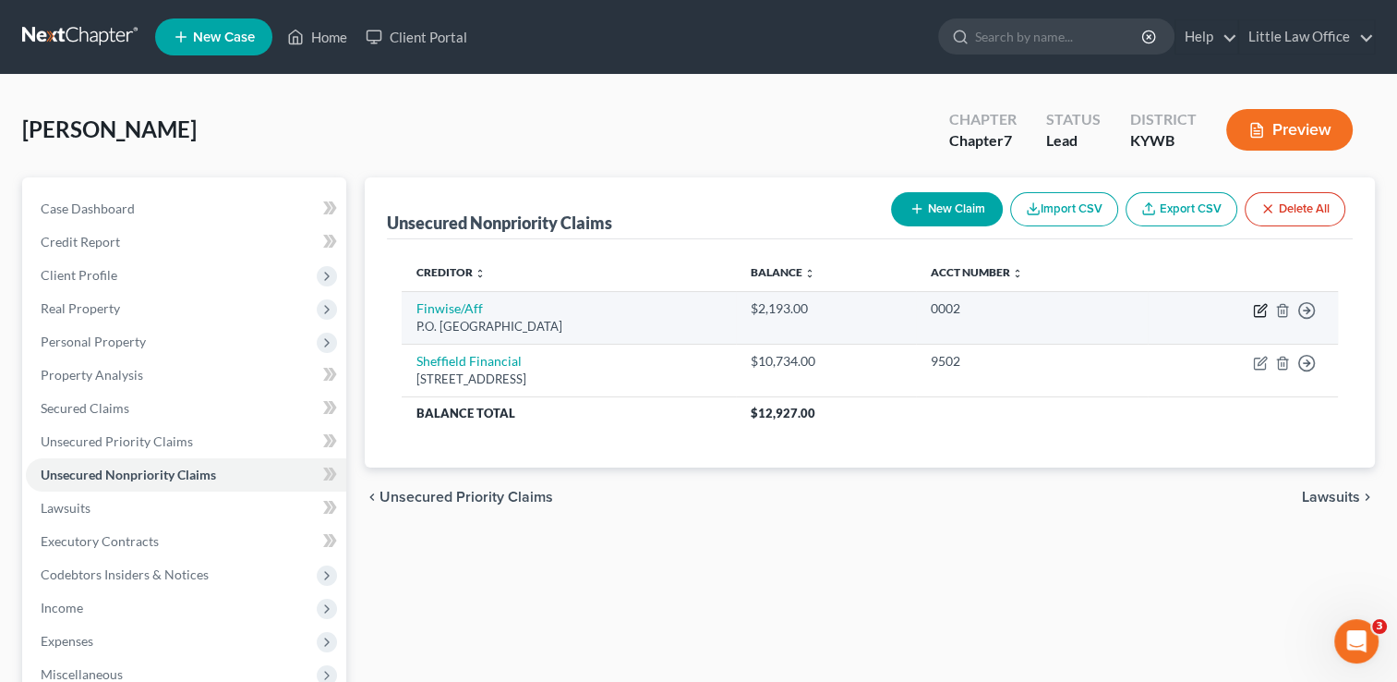
click at [1258, 312] on icon "button" at bounding box center [1262, 308] width 8 height 8
select select "45"
select select "0"
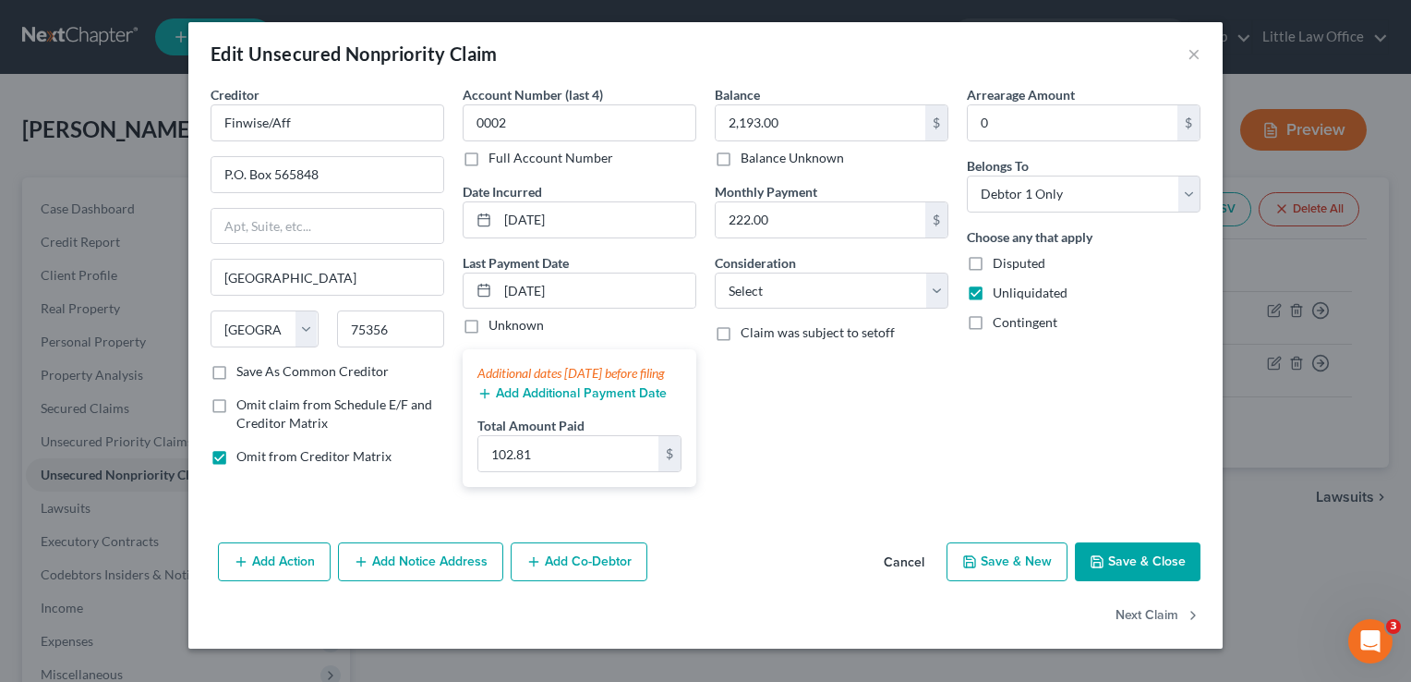
click at [1094, 569] on icon "button" at bounding box center [1097, 561] width 15 height 15
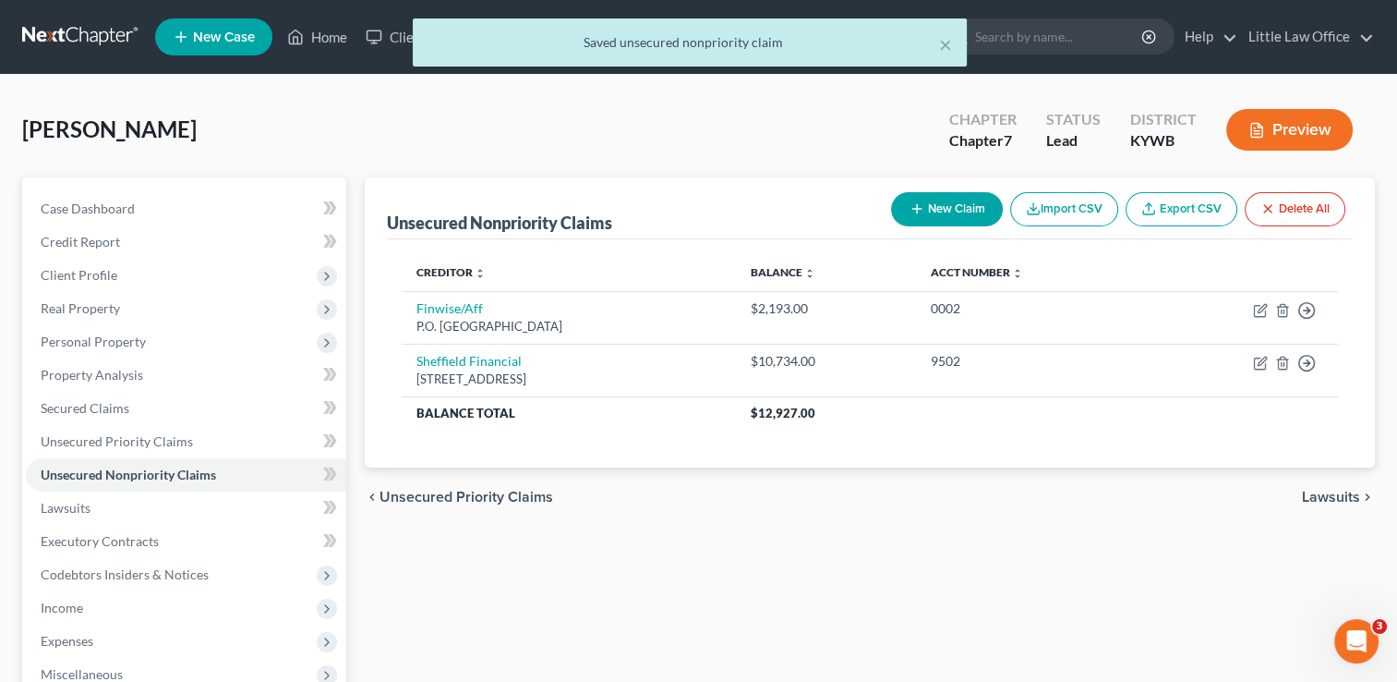
click at [938, 55] on div "× Saved unsecured nonpriority claim" at bounding box center [690, 42] width 554 height 48
click at [942, 47] on button "×" at bounding box center [945, 44] width 13 height 22
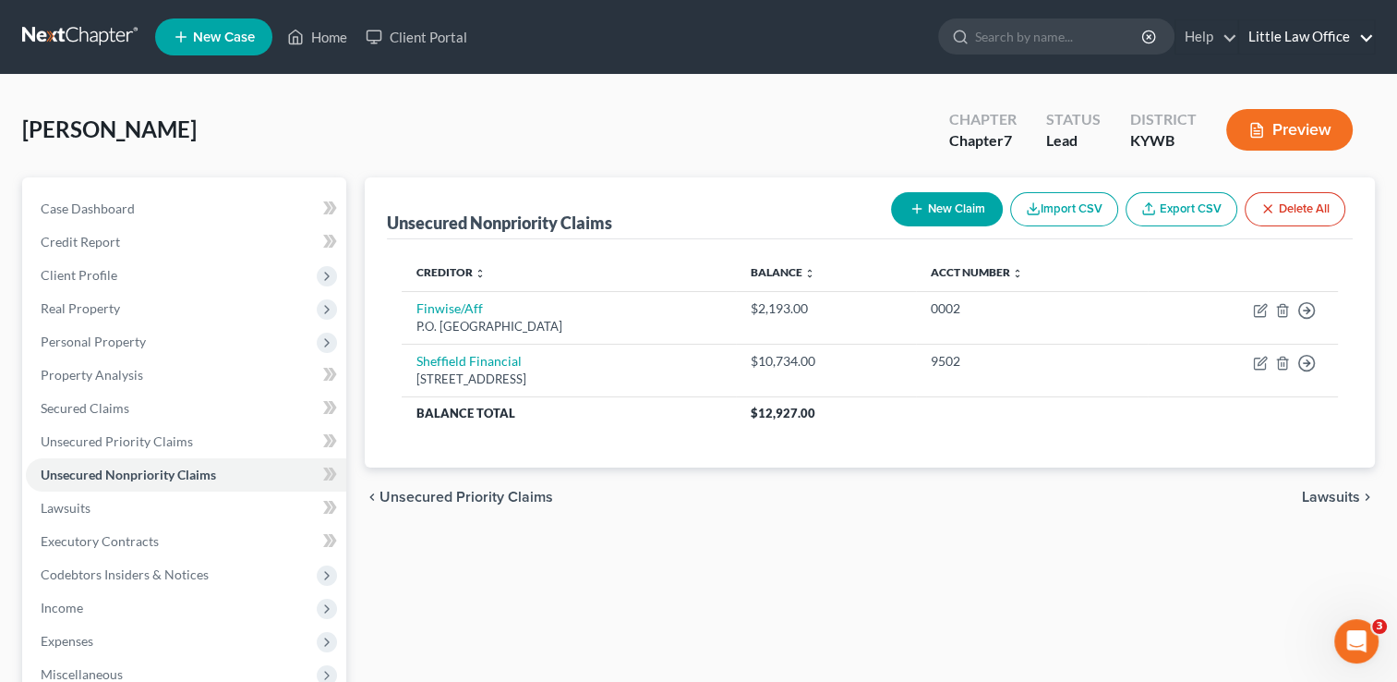
click at [1365, 34] on link "Little Law Office" at bounding box center [1306, 36] width 135 height 33
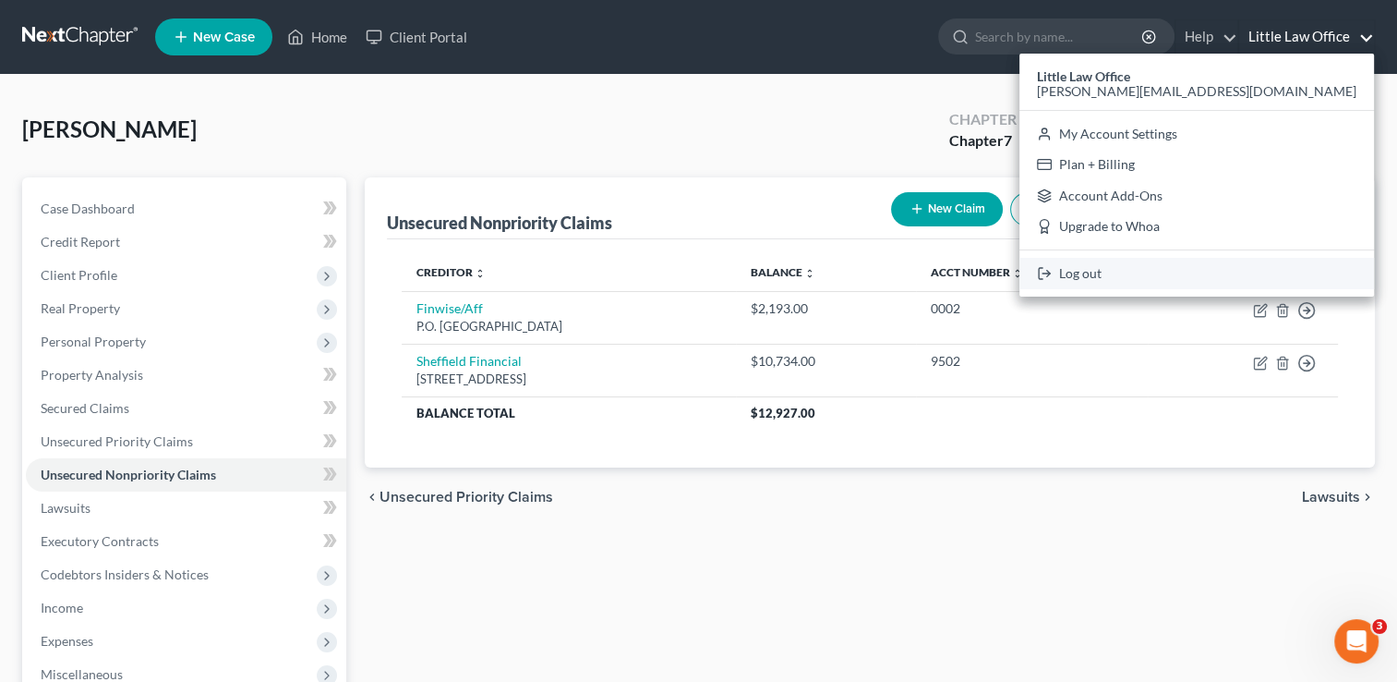
click at [1273, 276] on link "Log out" at bounding box center [1197, 273] width 355 height 31
